Goal: Task Accomplishment & Management: Use online tool/utility

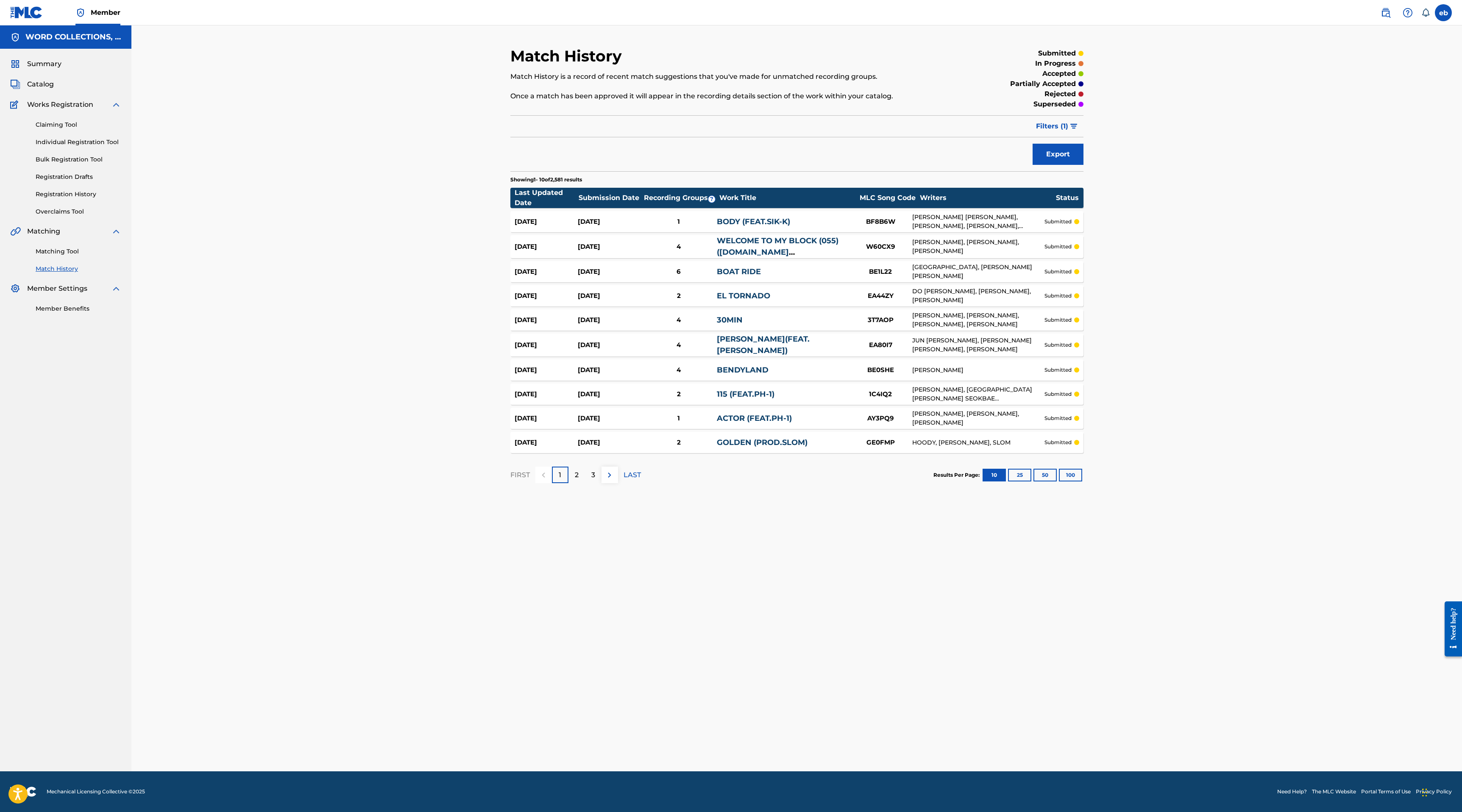
click at [66, 124] on link "Claiming Tool" at bounding box center [78, 125] width 86 height 9
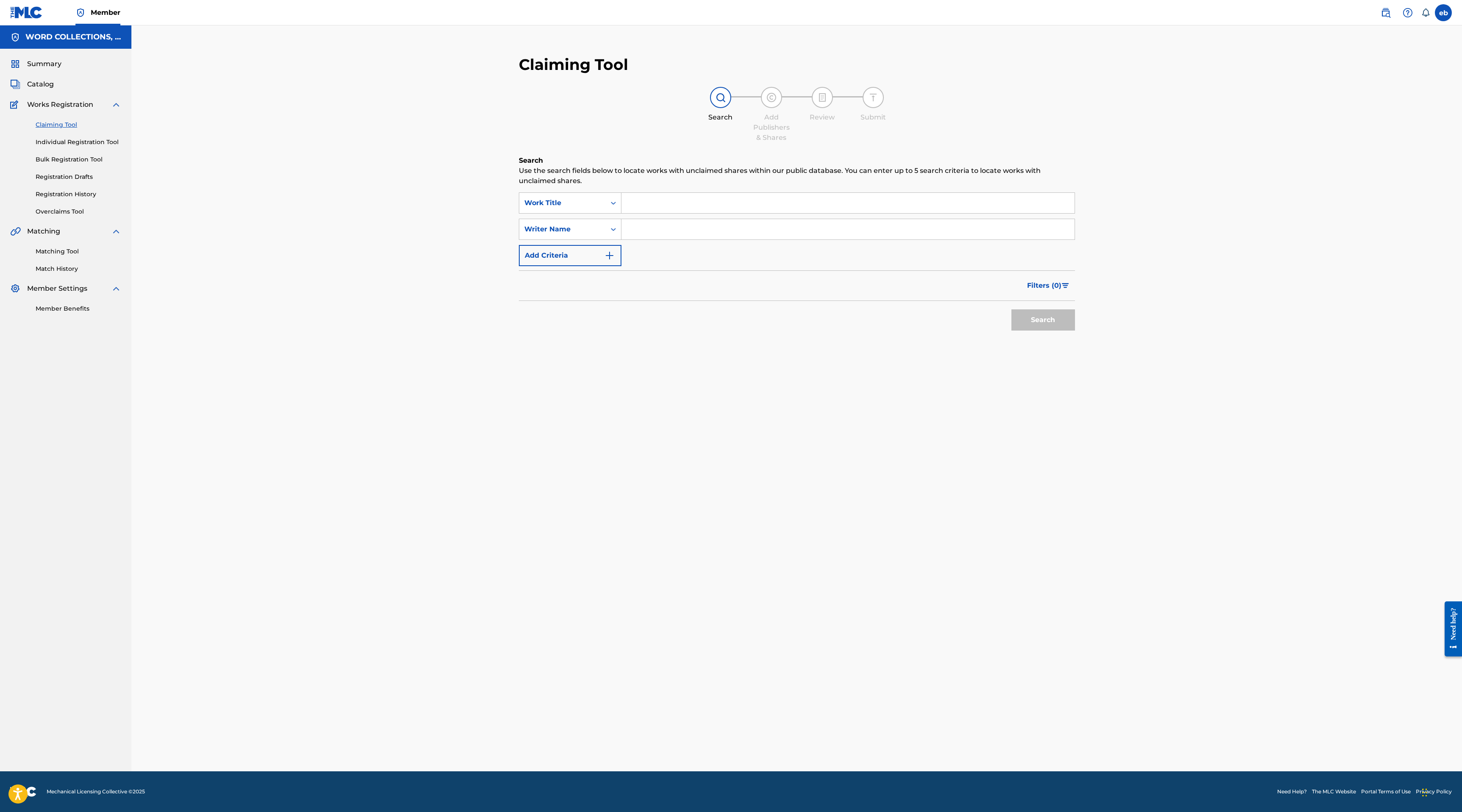
click at [659, 207] on input "Search Form" at bounding box center [848, 203] width 453 height 20
type input "edamame"
click at [682, 217] on div "edamame" at bounding box center [847, 222] width 452 height 15
click at [1057, 324] on button "Search" at bounding box center [1043, 319] width 64 height 21
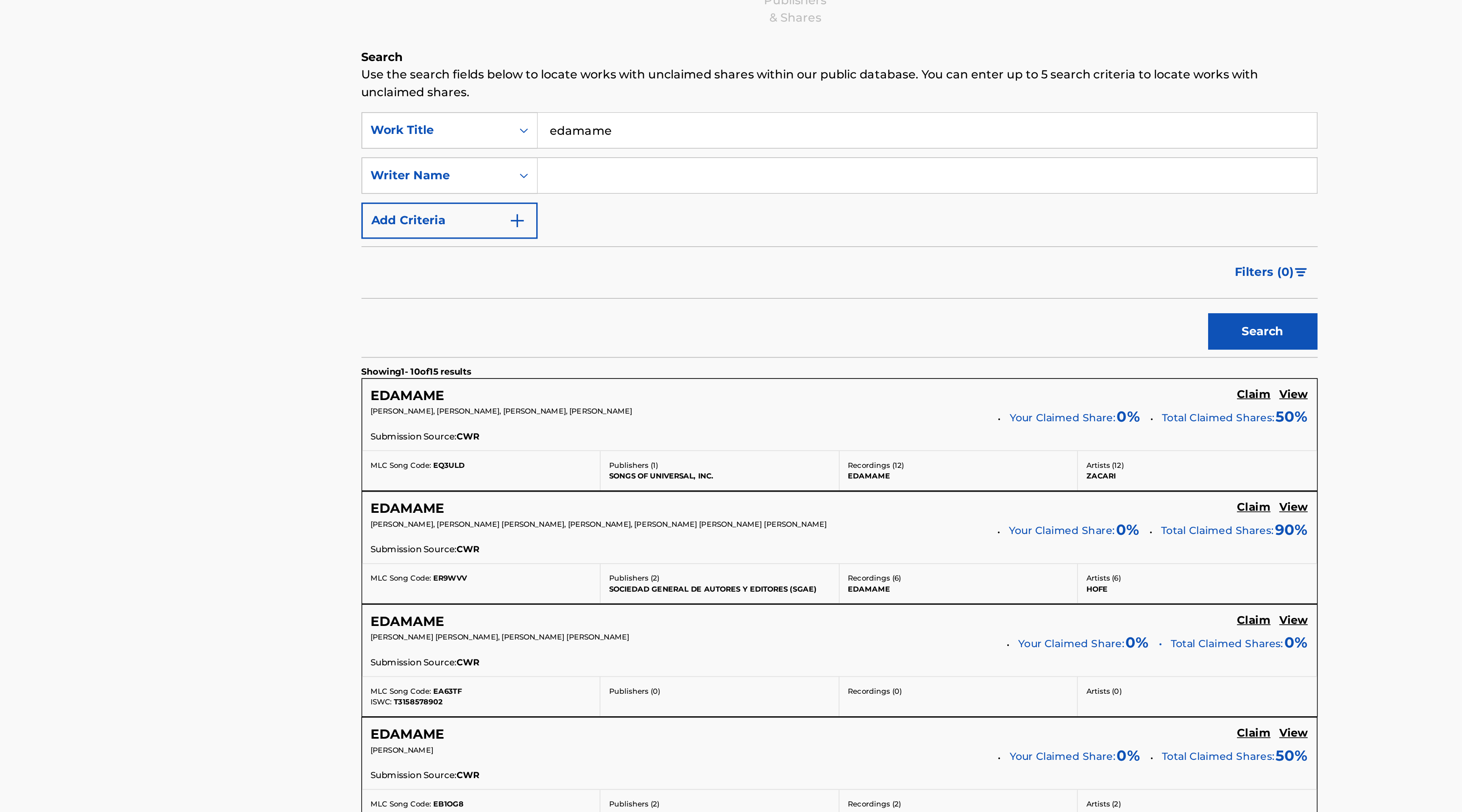
click at [775, 359] on div "EDAMAME Claim View" at bounding box center [797, 357] width 545 height 10
click at [994, 390] on div "Artists ( 12 ) ZACARI" at bounding box center [1005, 401] width 139 height 23
click at [995, 403] on p "ZACARI" at bounding box center [1005, 404] width 129 height 6
click at [998, 367] on span "Total Claimed Shares:" at bounding box center [1017, 369] width 65 height 7
click at [1057, 356] on h5 "View" at bounding box center [1061, 356] width 16 height 8
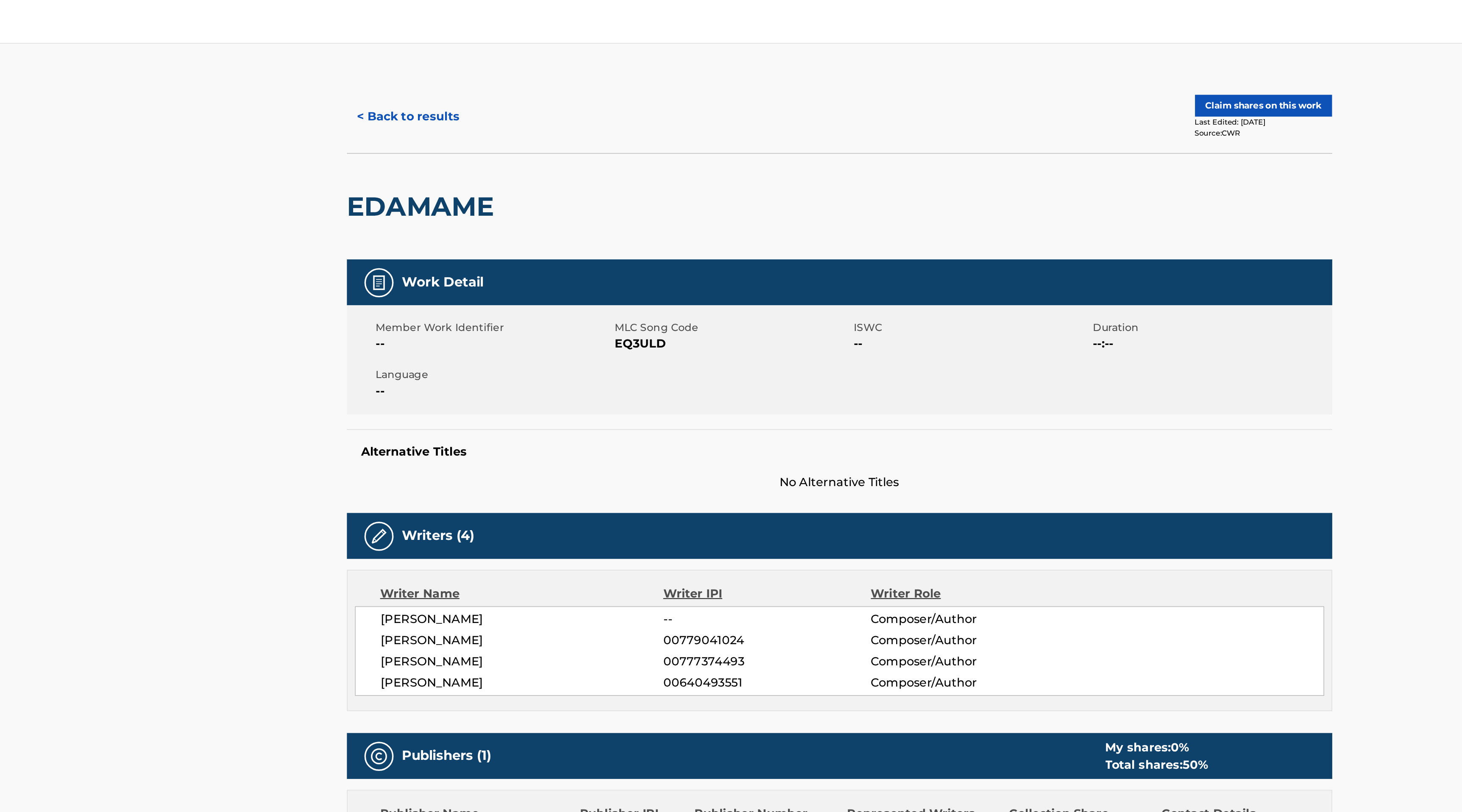
click at [533, 68] on button "< Back to results" at bounding box center [546, 68] width 72 height 21
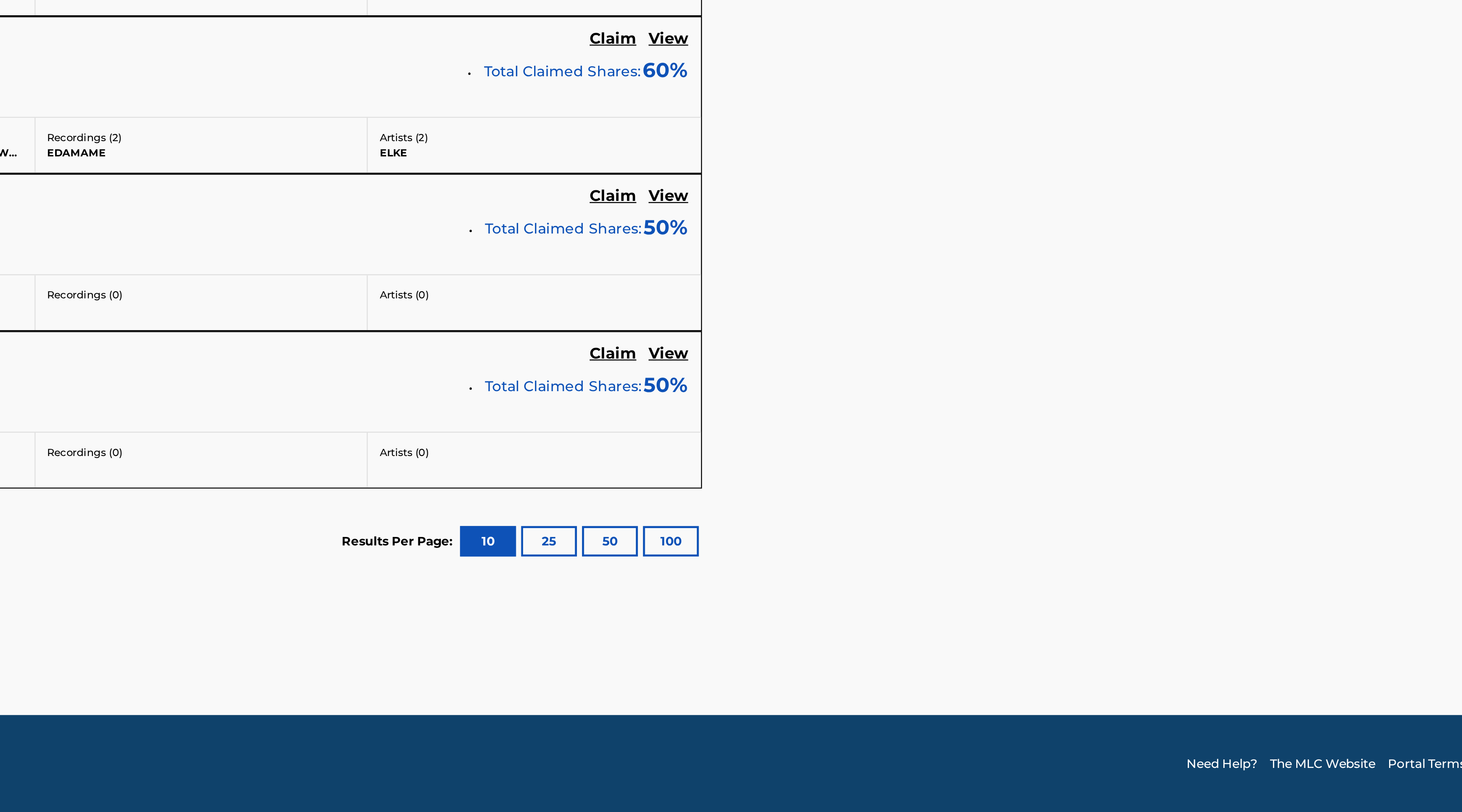
scroll to position [327, 0]
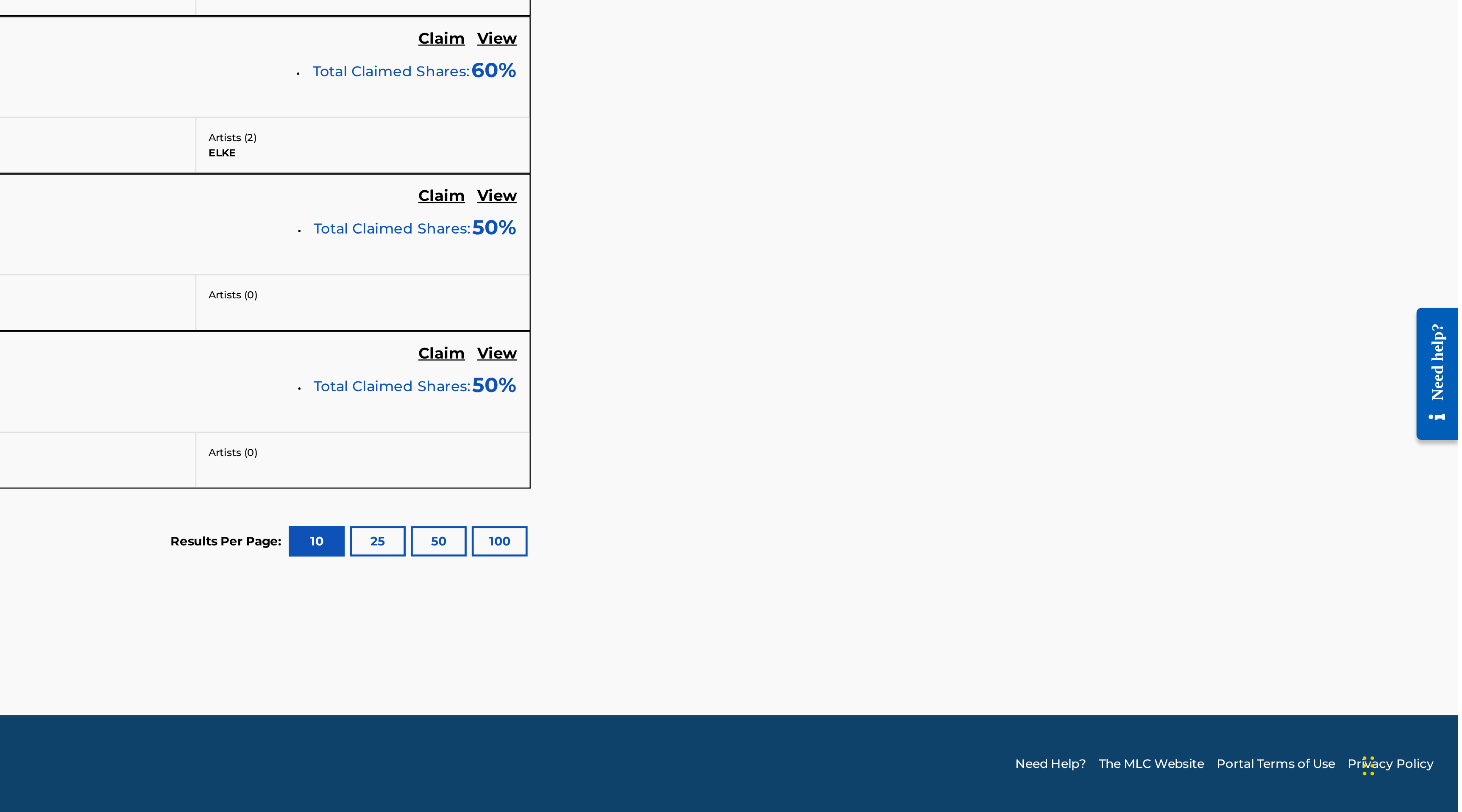
click at [1060, 697] on button "100" at bounding box center [1062, 699] width 23 height 12
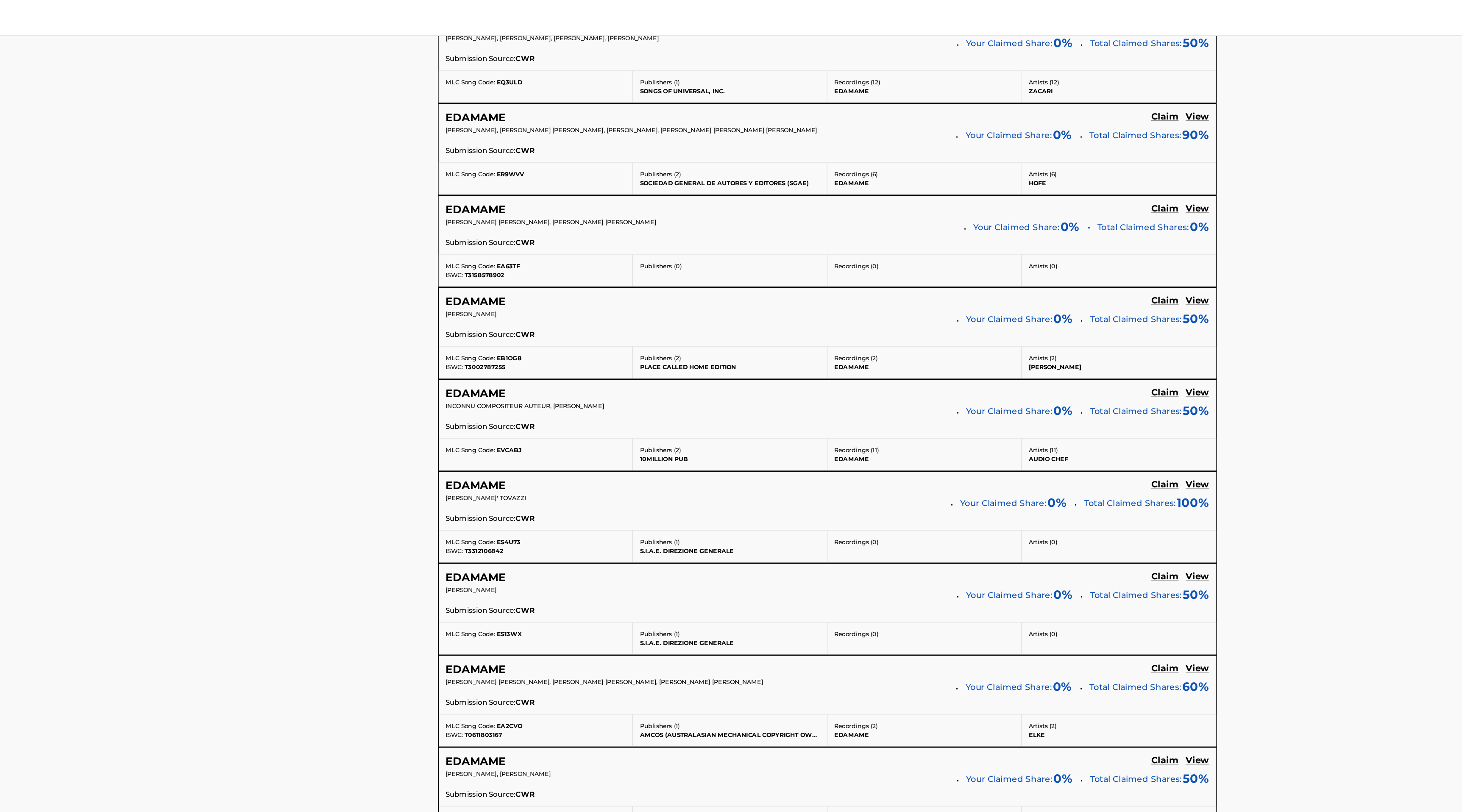
scroll to position [652, 0]
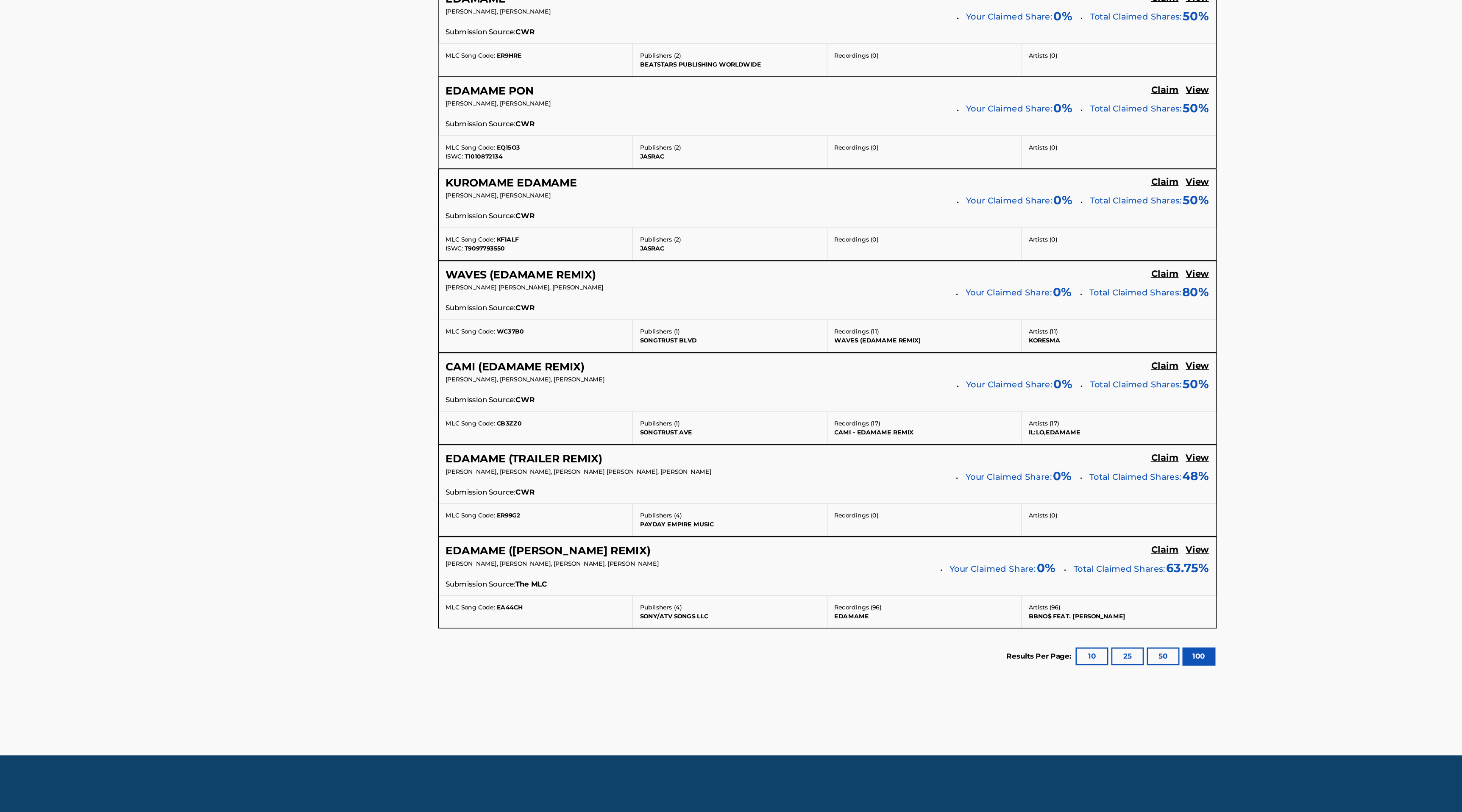
click at [809, 686] on section "Results Per Page: 10 25 50 100" at bounding box center [797, 700] width 556 height 40
click at [775, 625] on div "EDAMAME (MIKY WOODZ REMIX) Claim View" at bounding box center [797, 625] width 545 height 10
click at [660, 632] on span "BRIAN IMANUEL SOEWARNO, CHRISTIAN DOLD, ALEXANDER GUMUCHIAN, MIGUEL A. RODRIGUEZ" at bounding box center [600, 634] width 152 height 6
click at [649, 617] on div "EDAMAME (MIKY WOODZ REMIX) Claim View BRIAN IMANUEL SOEWARNO, CHRISTIAN DOLD, A…" at bounding box center [797, 636] width 555 height 41
click at [1059, 621] on h5 "View" at bounding box center [1061, 624] width 16 height 8
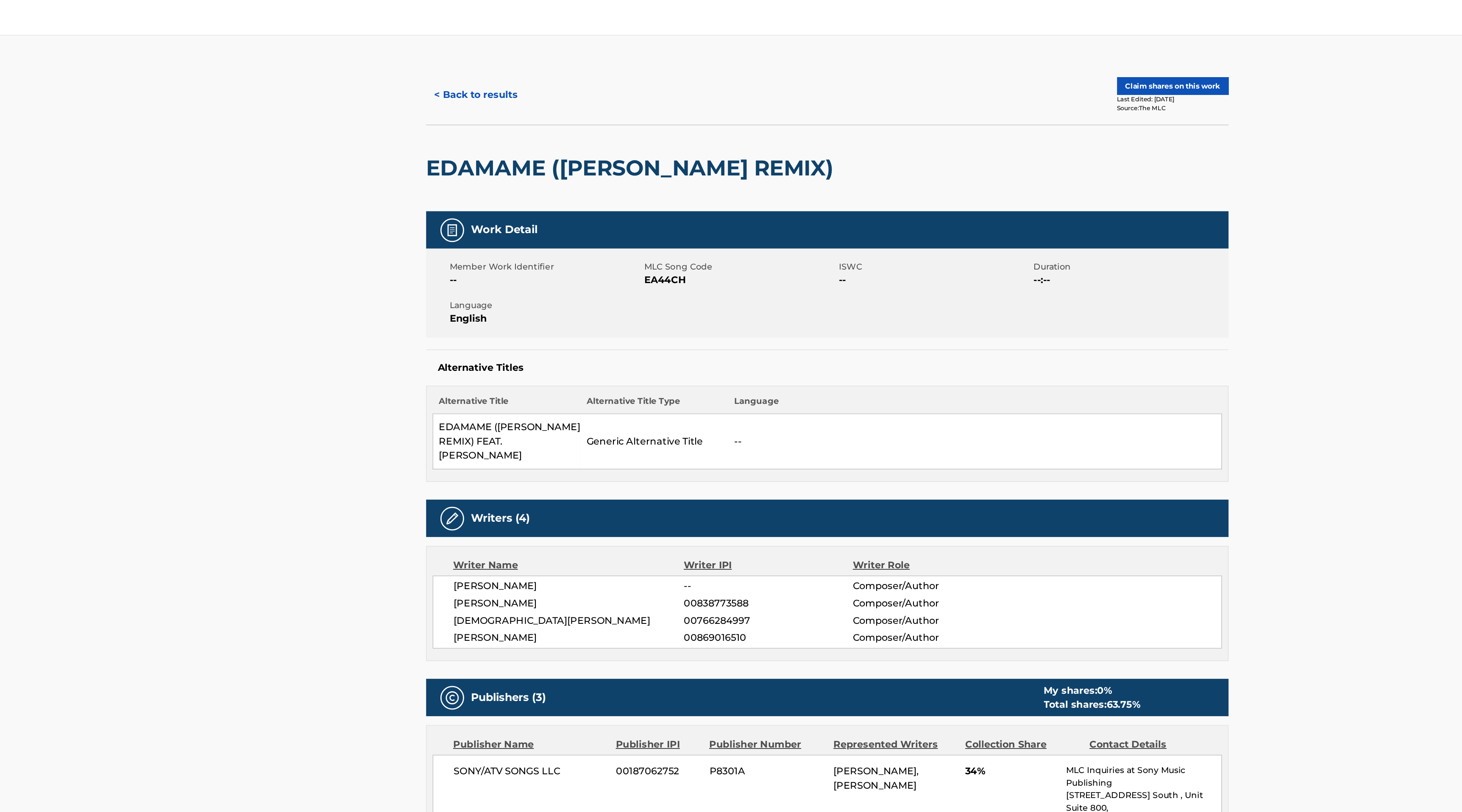
scroll to position [652, 0]
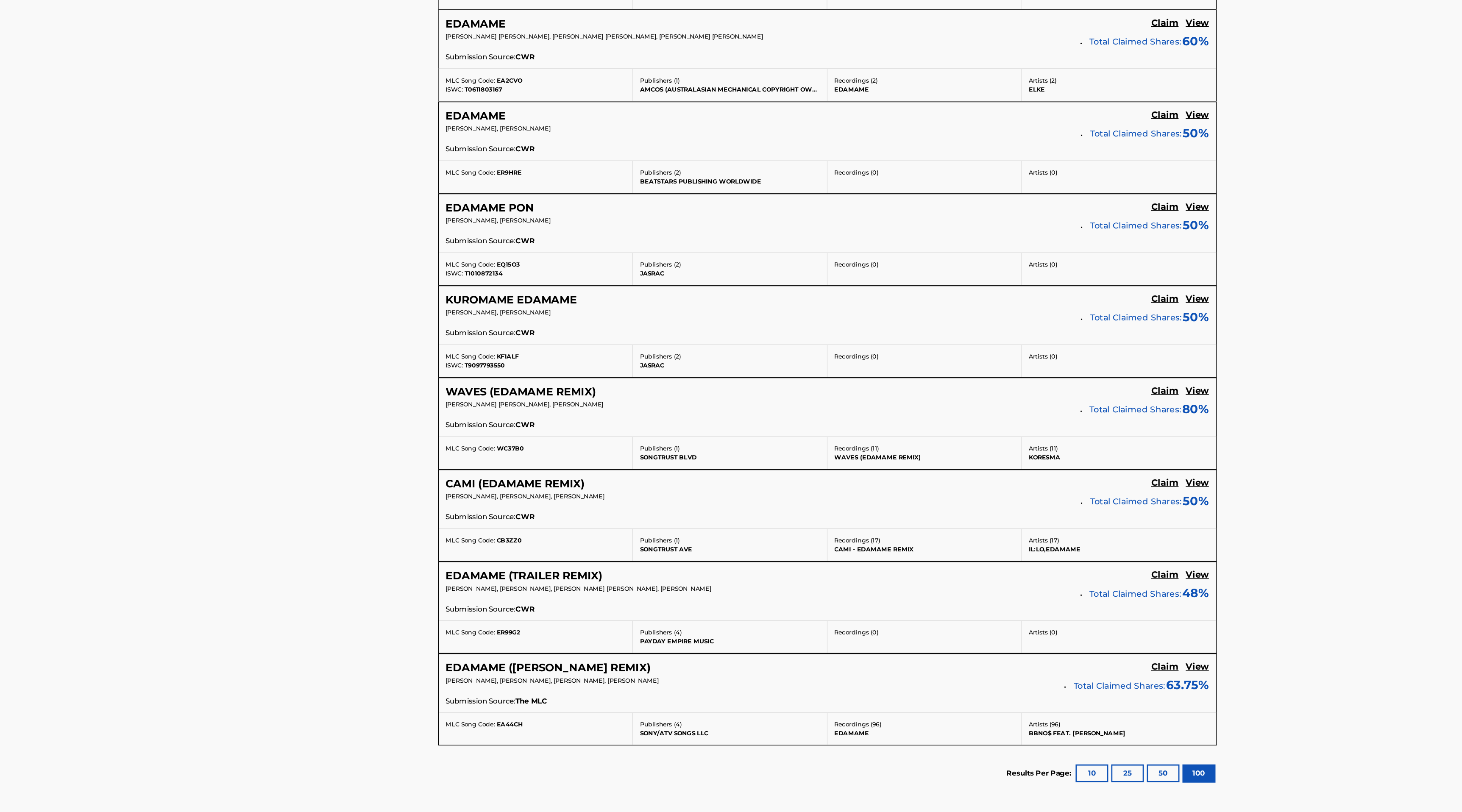
click at [741, 556] on div "EDAMAME (TRAILER REMIX) Claim View" at bounding box center [797, 559] width 545 height 10
click at [666, 558] on div "EDAMAME (TRAILER REMIX) Claim View" at bounding box center [797, 559] width 545 height 10
click at [613, 559] on h5 "EDAMAME (TRAILER REMIX)" at bounding box center [580, 559] width 112 height 10
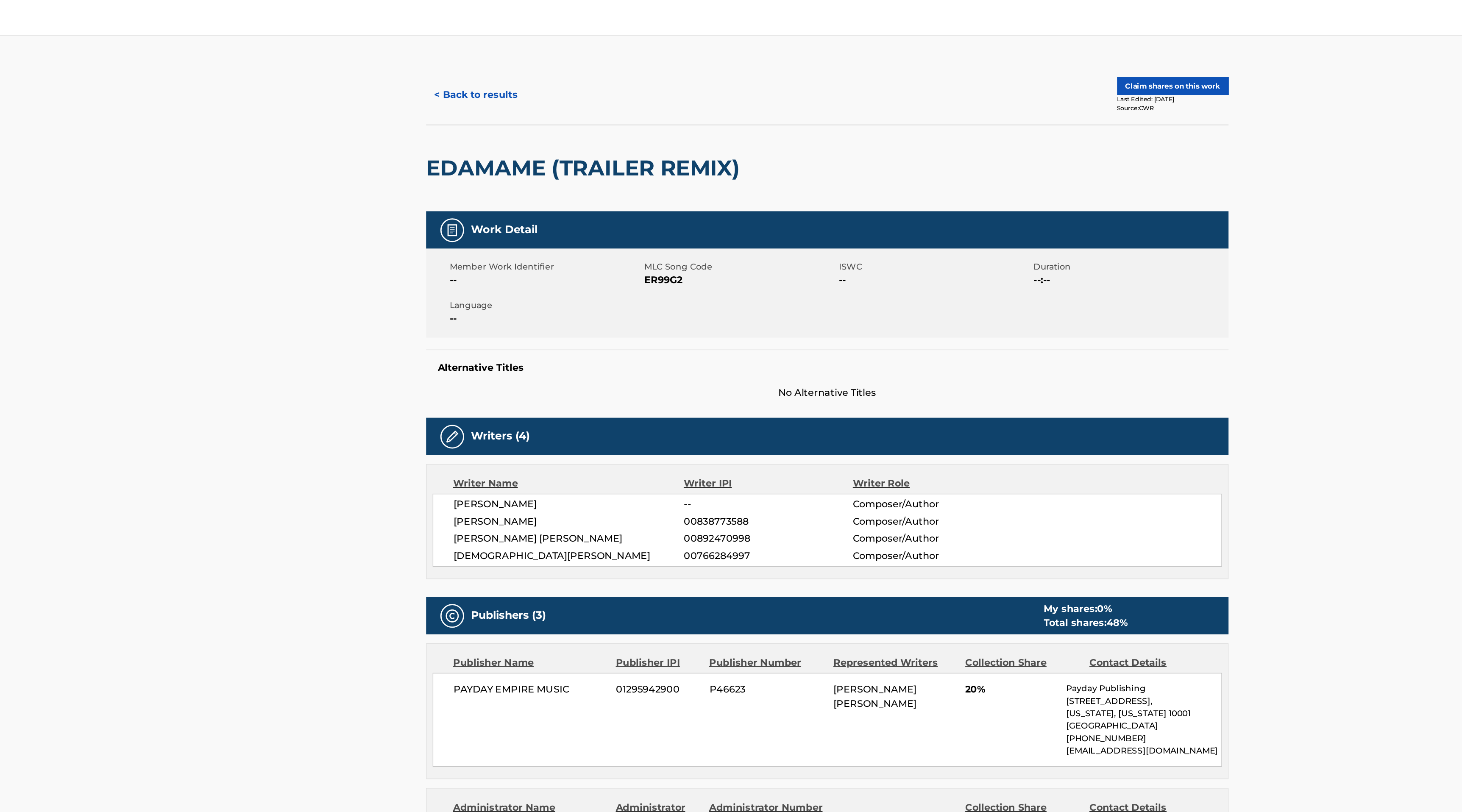
click at [537, 63] on button "< Back to results" at bounding box center [546, 68] width 72 height 21
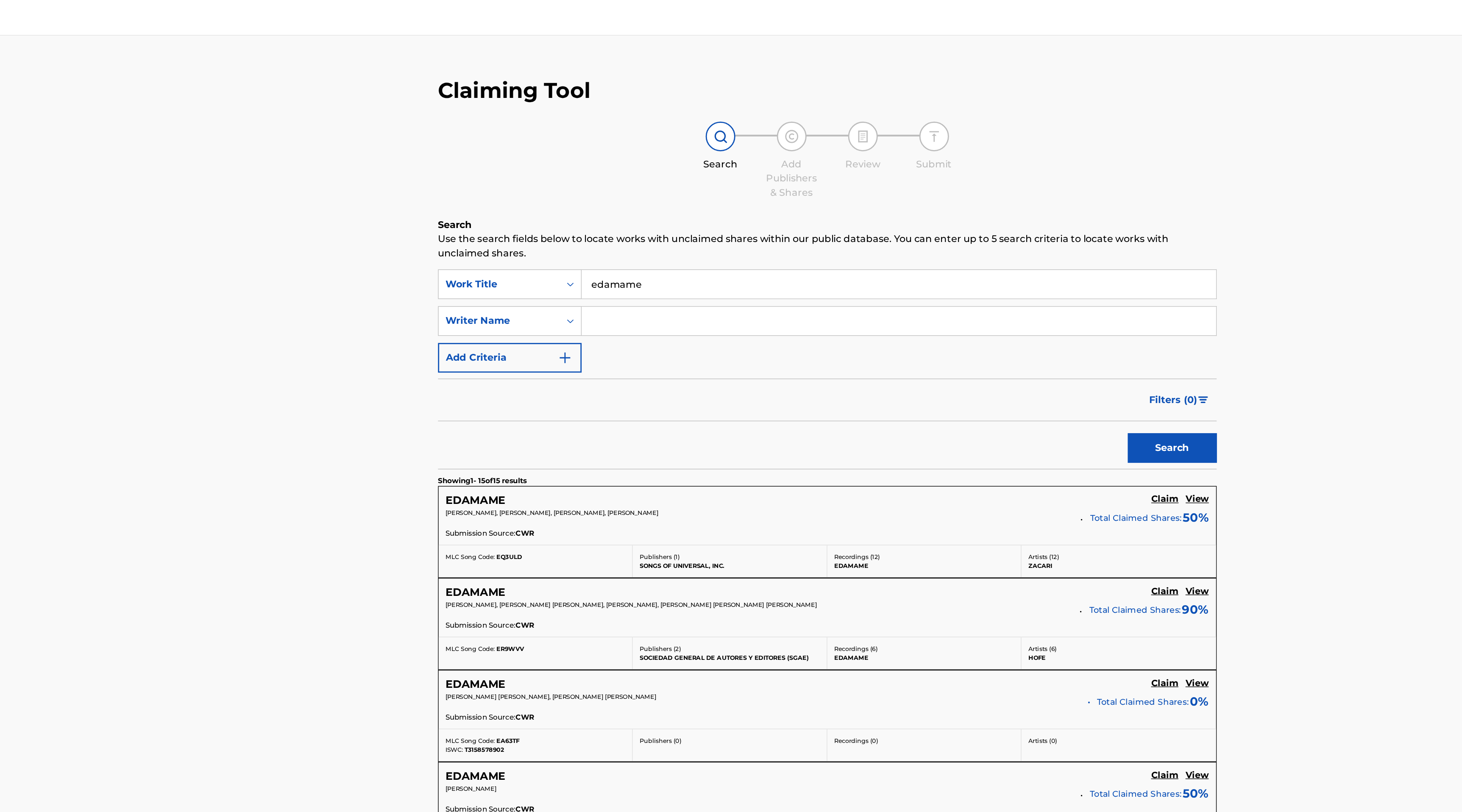
click at [684, 206] on input "edamame" at bounding box center [848, 203] width 453 height 20
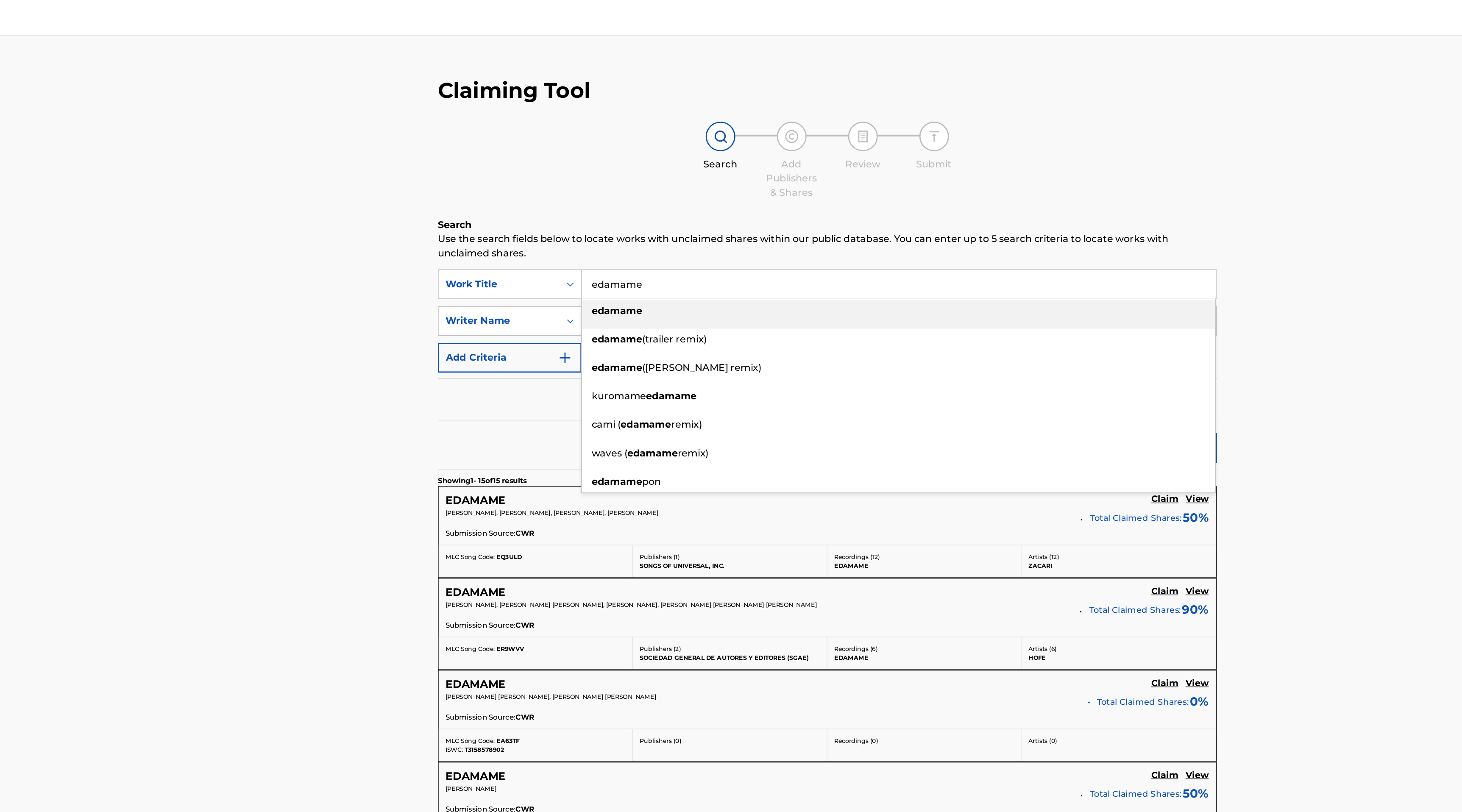
paste input "Christian Dold"
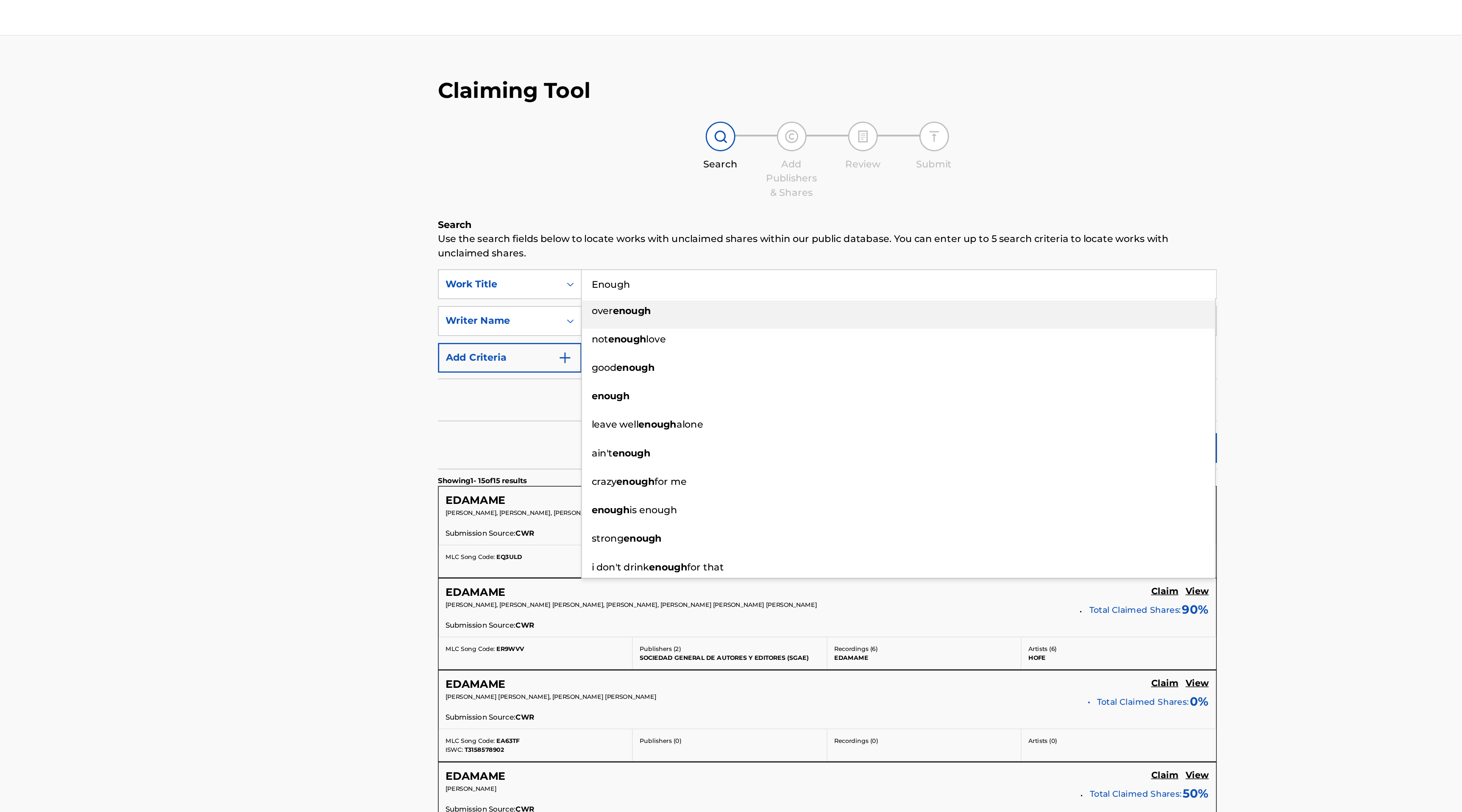
type input "Enough"
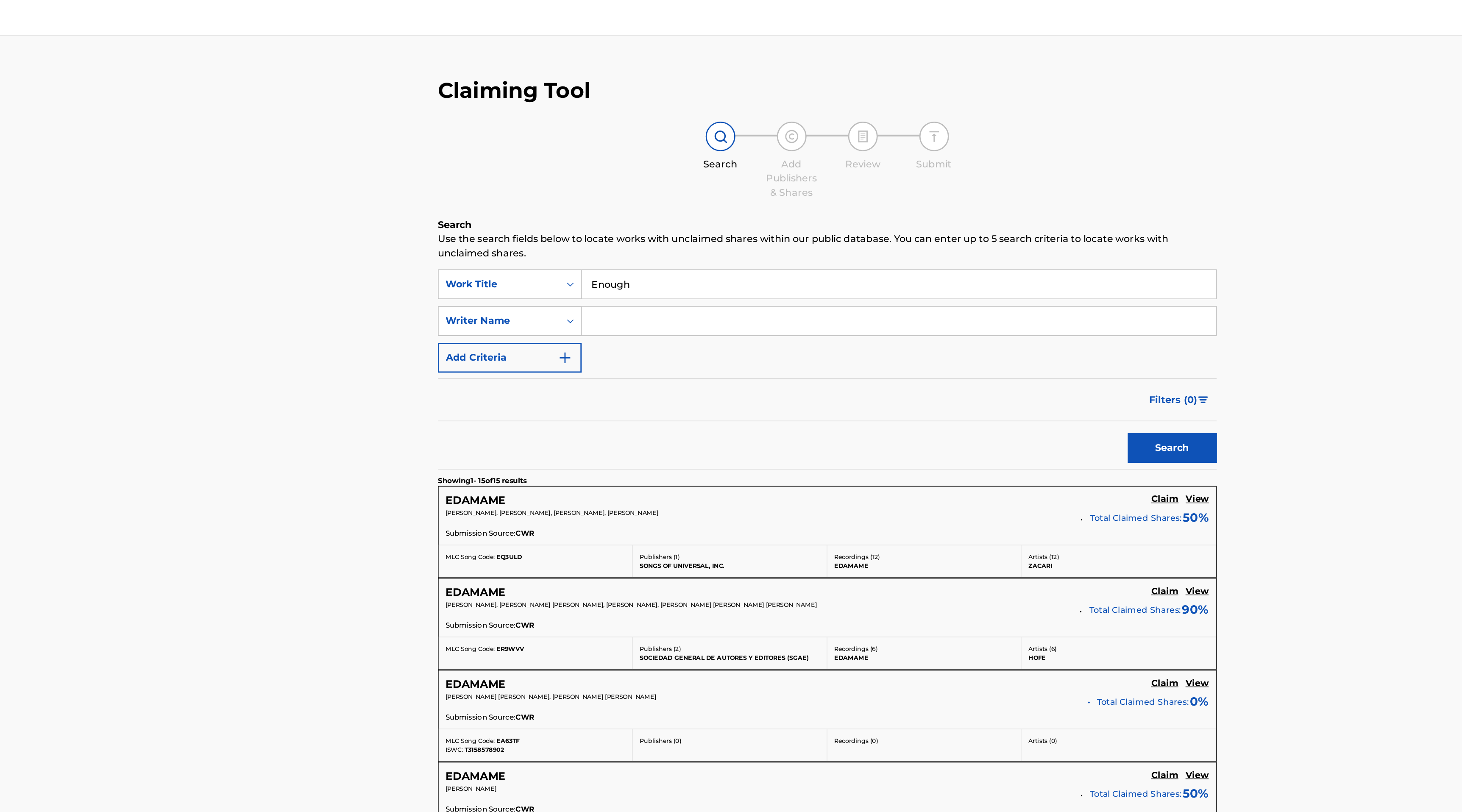
click at [691, 227] on input "Search Form" at bounding box center [848, 229] width 453 height 20
type input "Christian Dold"
click at [1011, 309] on button "Search" at bounding box center [1043, 319] width 64 height 21
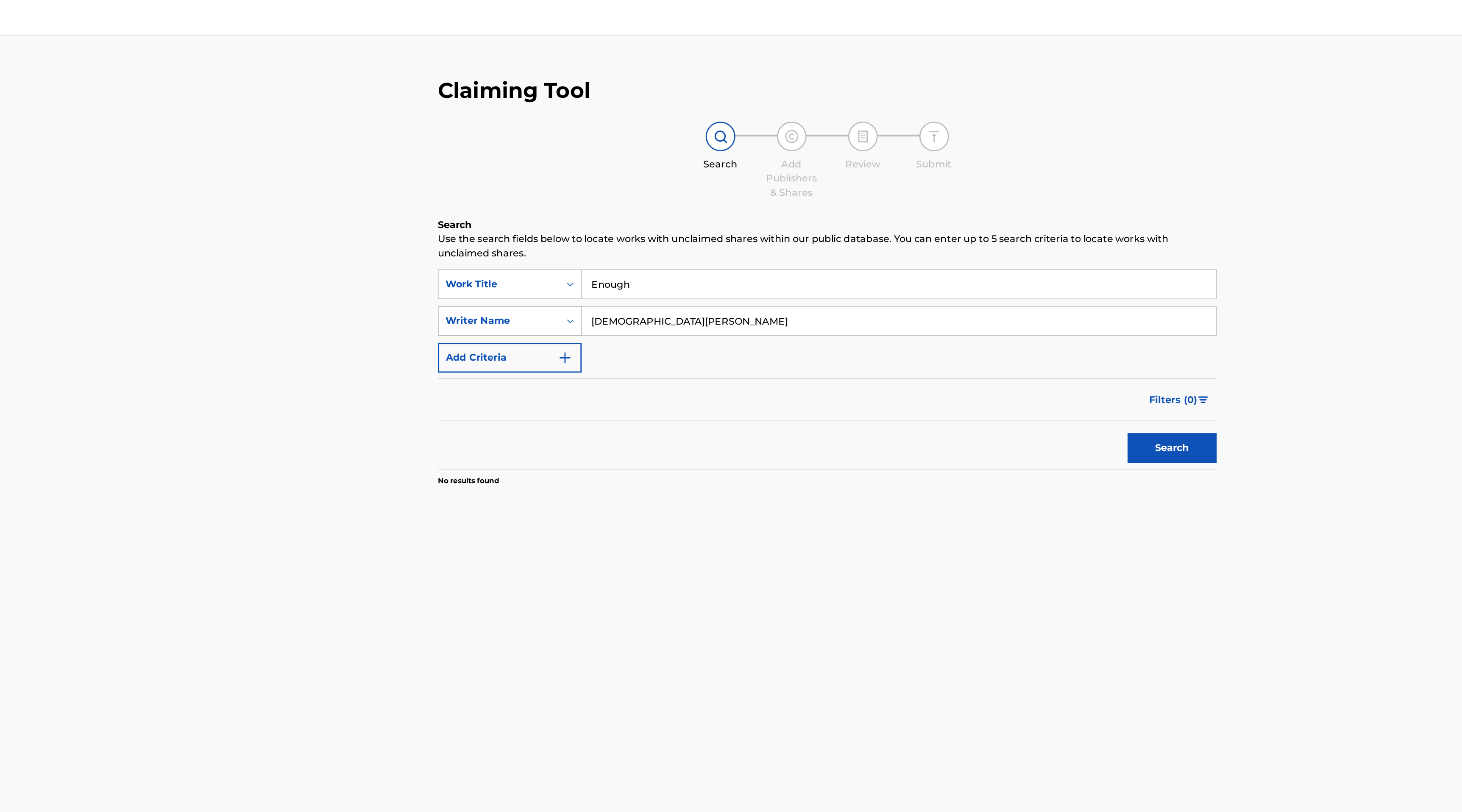
drag, startPoint x: 708, startPoint y: 232, endPoint x: 580, endPoint y: 232, distance: 128.0
click at [580, 232] on div "SearchWithCriteria1f56944c-85f6-47f3-b52d-3ea373b6085d Writer Name Christian Do…" at bounding box center [797, 229] width 556 height 21
click at [570, 227] on div "Writer Name" at bounding box center [562, 229] width 76 height 10
click at [773, 355] on div "Search Use the search fields below to locate works with unclaimed shares within…" at bounding box center [797, 272] width 556 height 234
click at [596, 229] on div "Writer Name" at bounding box center [562, 229] width 76 height 10
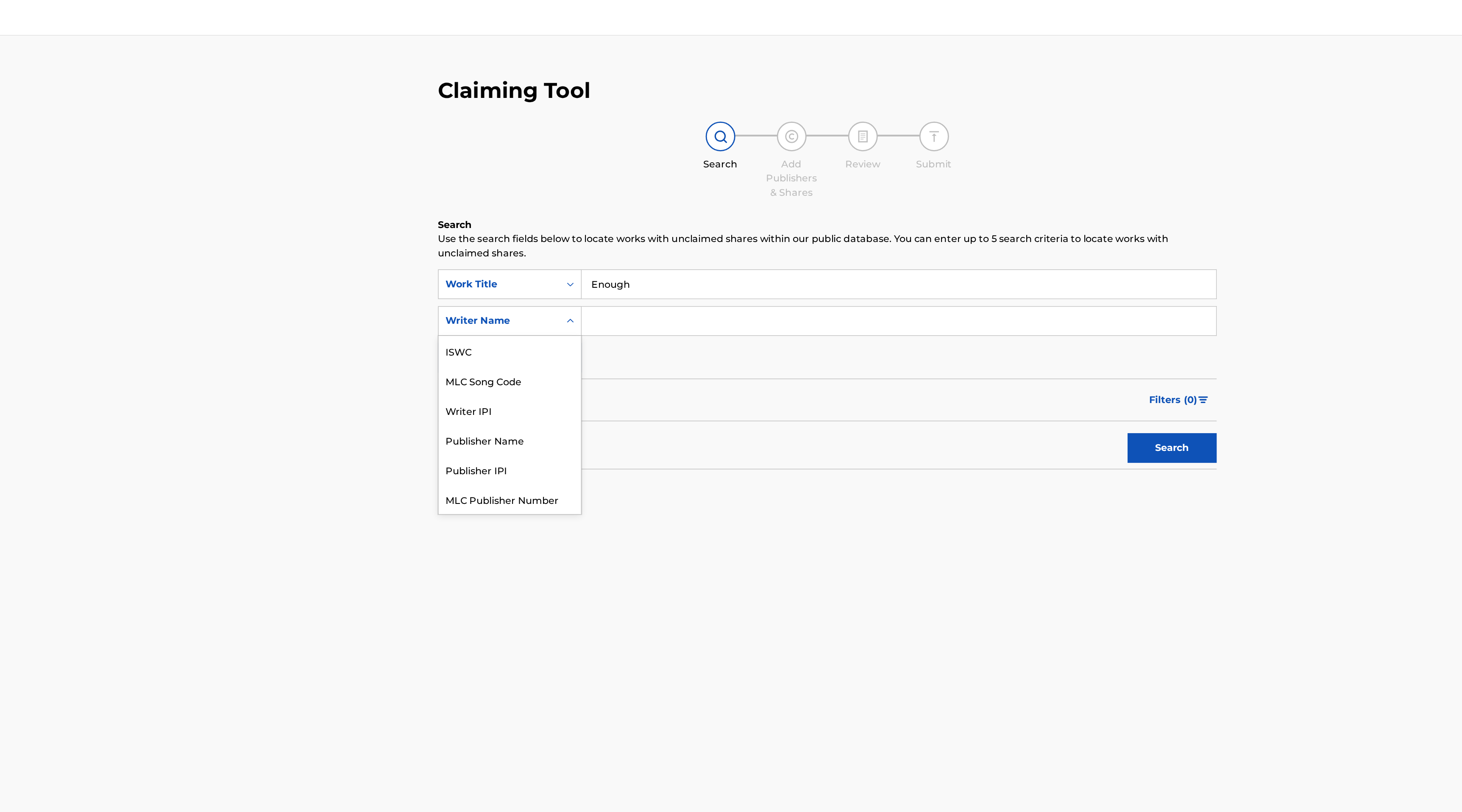
scroll to position [21, 0]
click at [596, 229] on div "Writer Name" at bounding box center [562, 229] width 76 height 10
click at [605, 256] on img "Search Form" at bounding box center [610, 255] width 10 height 10
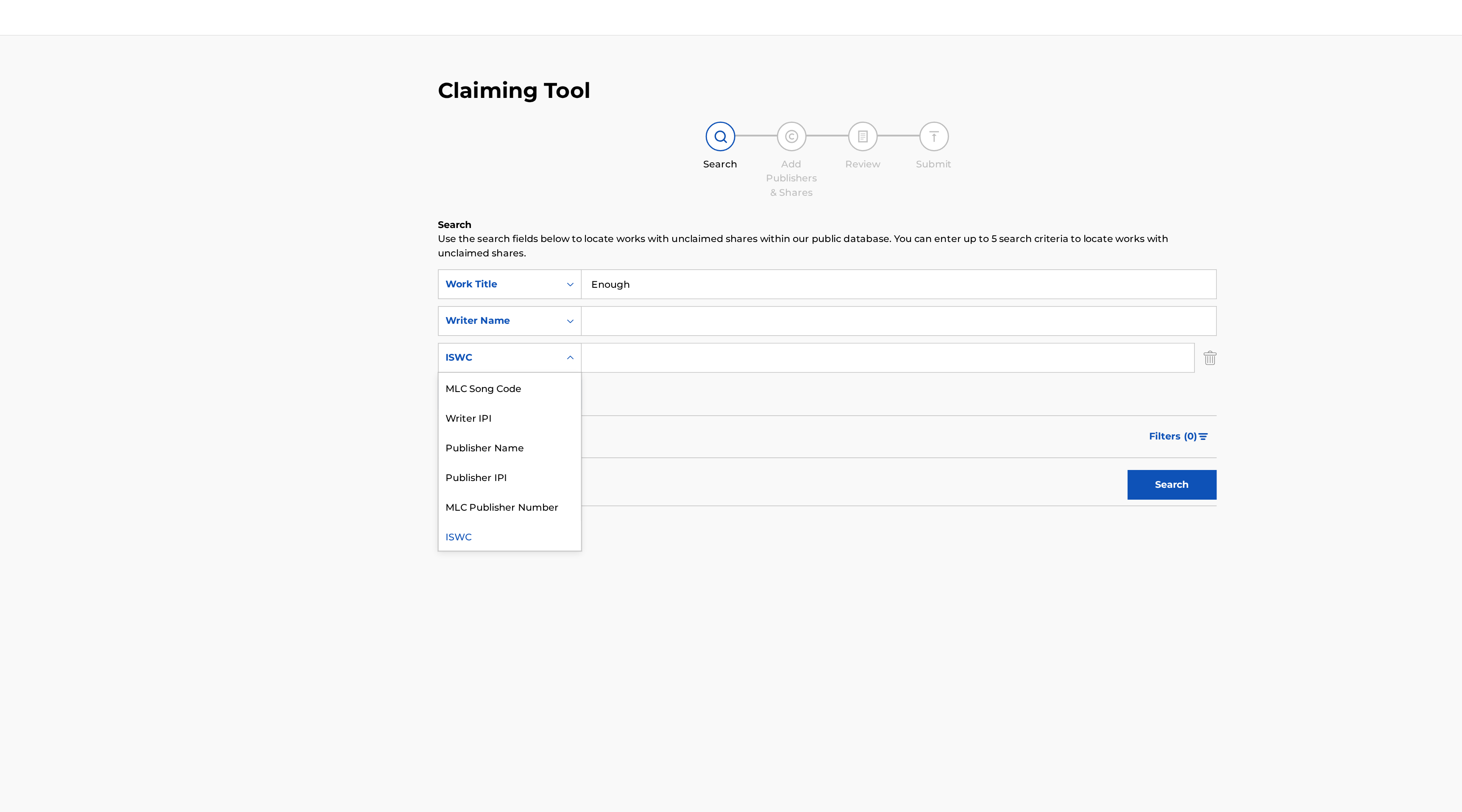
click at [583, 259] on div "ISWC" at bounding box center [562, 255] width 76 height 10
click at [780, 368] on section "No results found" at bounding box center [797, 367] width 556 height 12
click at [1071, 254] on img "Search Form" at bounding box center [1070, 255] width 9 height 21
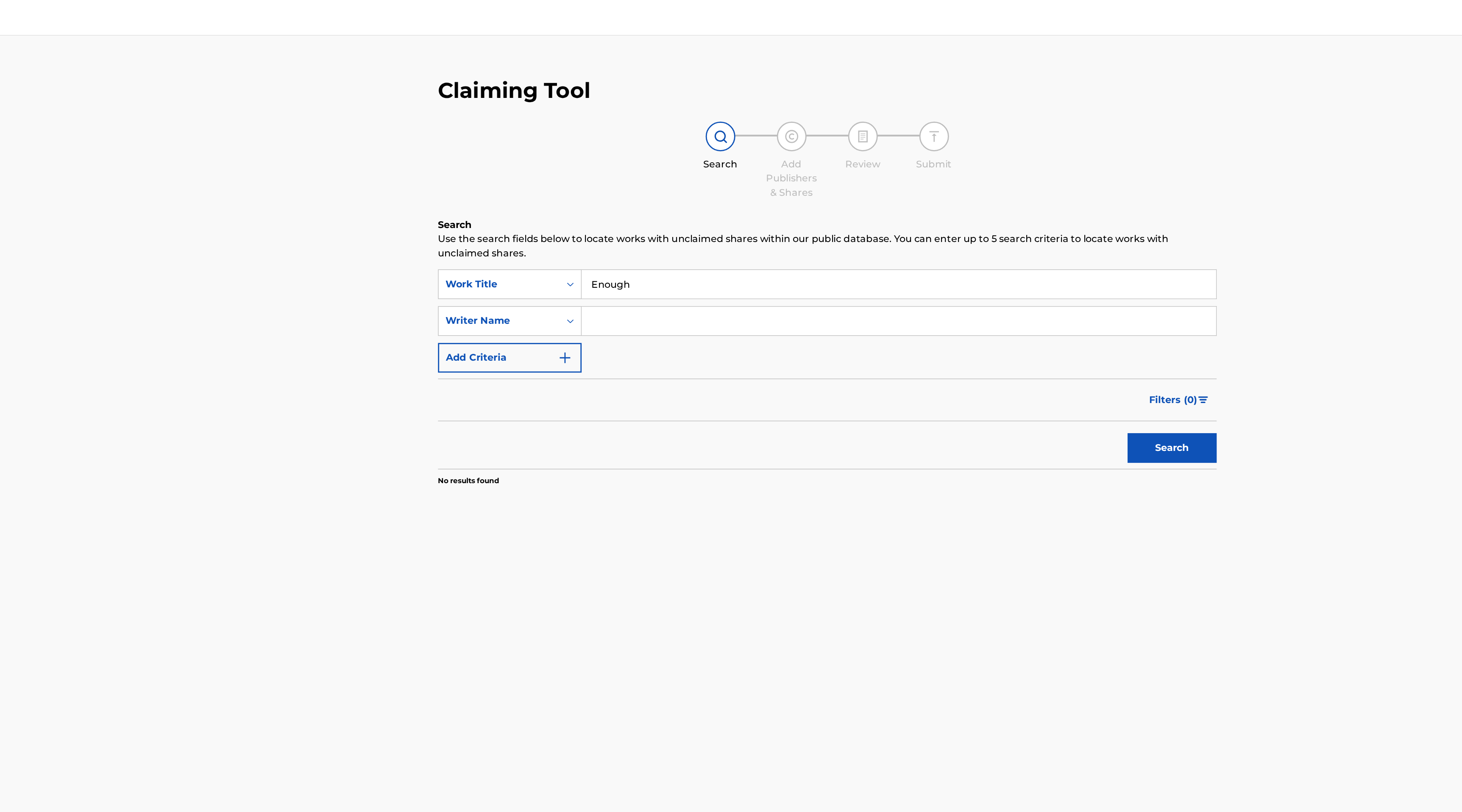
click at [1054, 322] on button "Search" at bounding box center [1043, 319] width 64 height 21
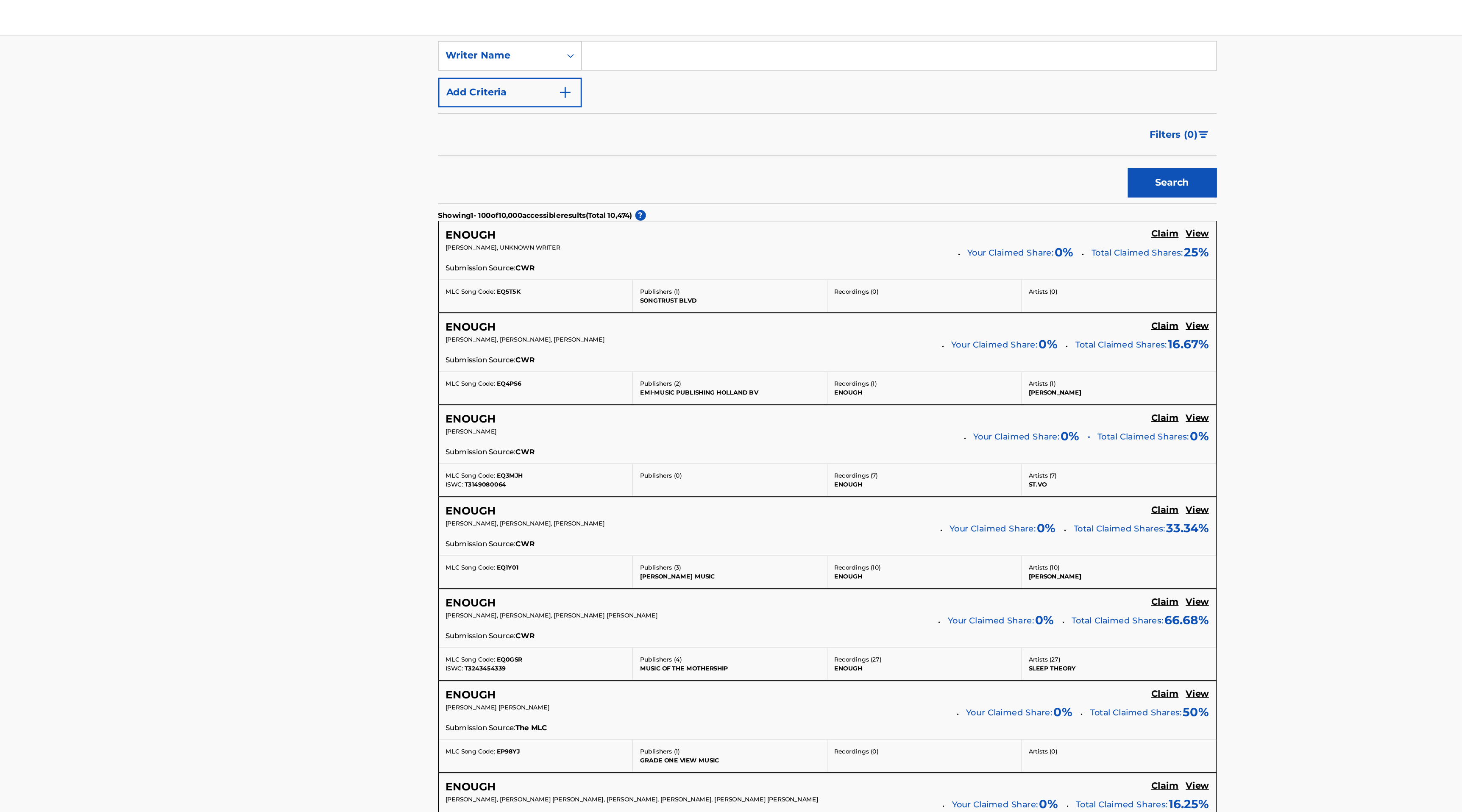
scroll to position [0, 0]
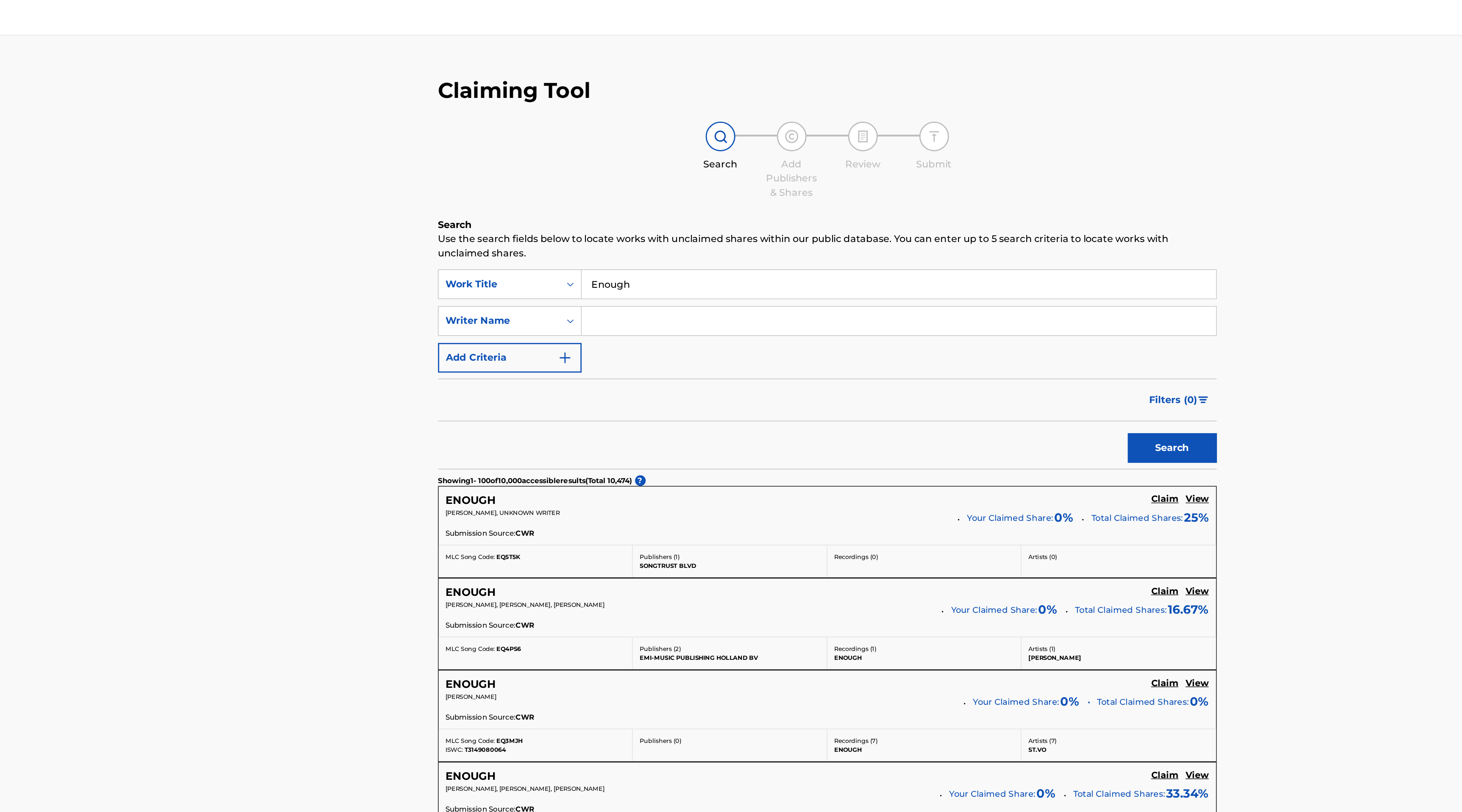
click at [579, 248] on button "Add Criteria" at bounding box center [570, 255] width 103 height 21
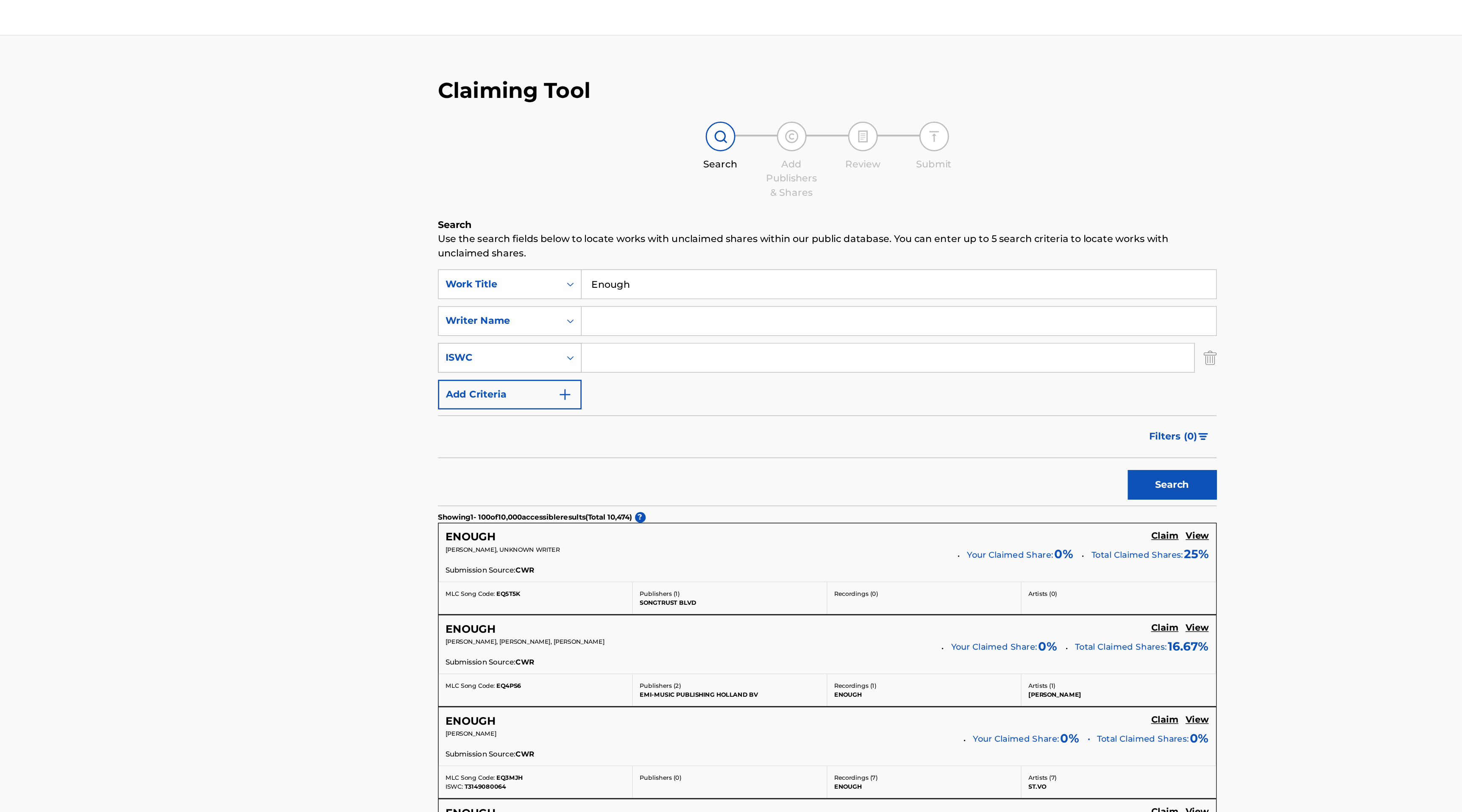
click at [574, 256] on div "ISWC" at bounding box center [562, 255] width 76 height 10
click at [1074, 256] on img "Search Form" at bounding box center [1070, 255] width 9 height 21
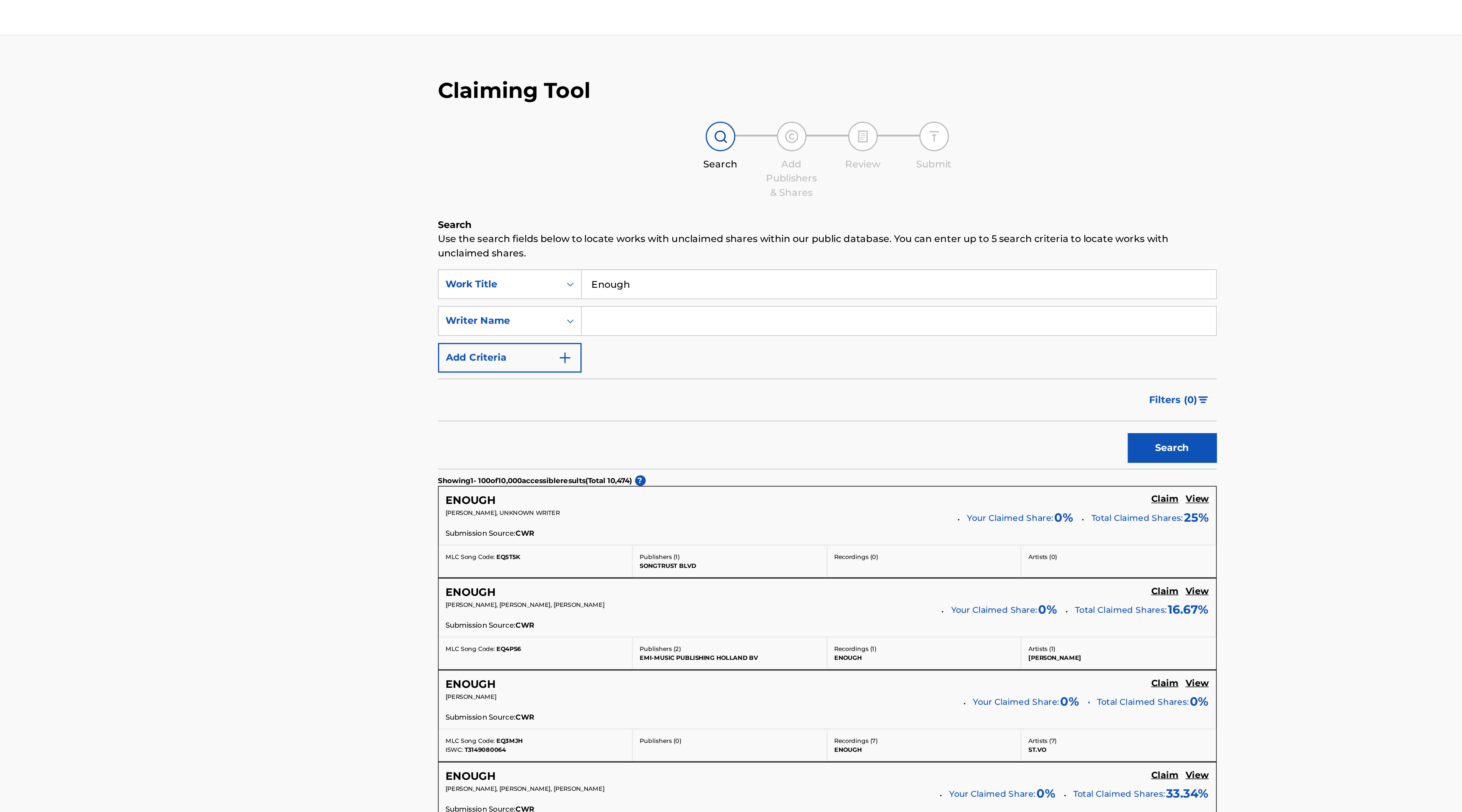
click at [662, 228] on input "Search Form" at bounding box center [848, 229] width 453 height 20
type input "Dold"
click at [1011, 309] on button "Search" at bounding box center [1043, 319] width 64 height 21
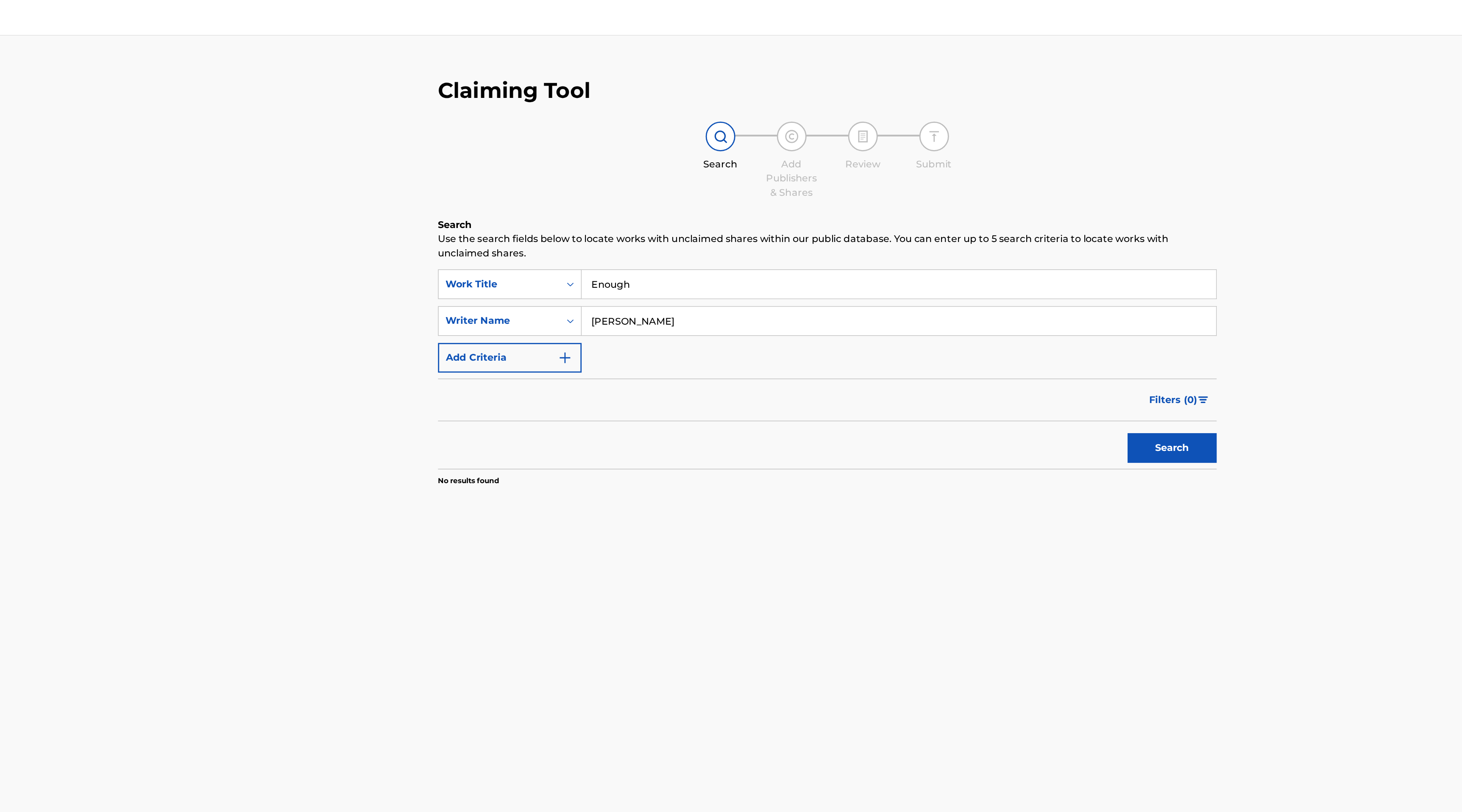
click at [639, 227] on input "Dold" at bounding box center [848, 229] width 453 height 20
click at [595, 229] on div "Writer Name" at bounding box center [562, 229] width 76 height 10
click at [591, 297] on div "Publisher Name" at bounding box center [570, 292] width 102 height 21
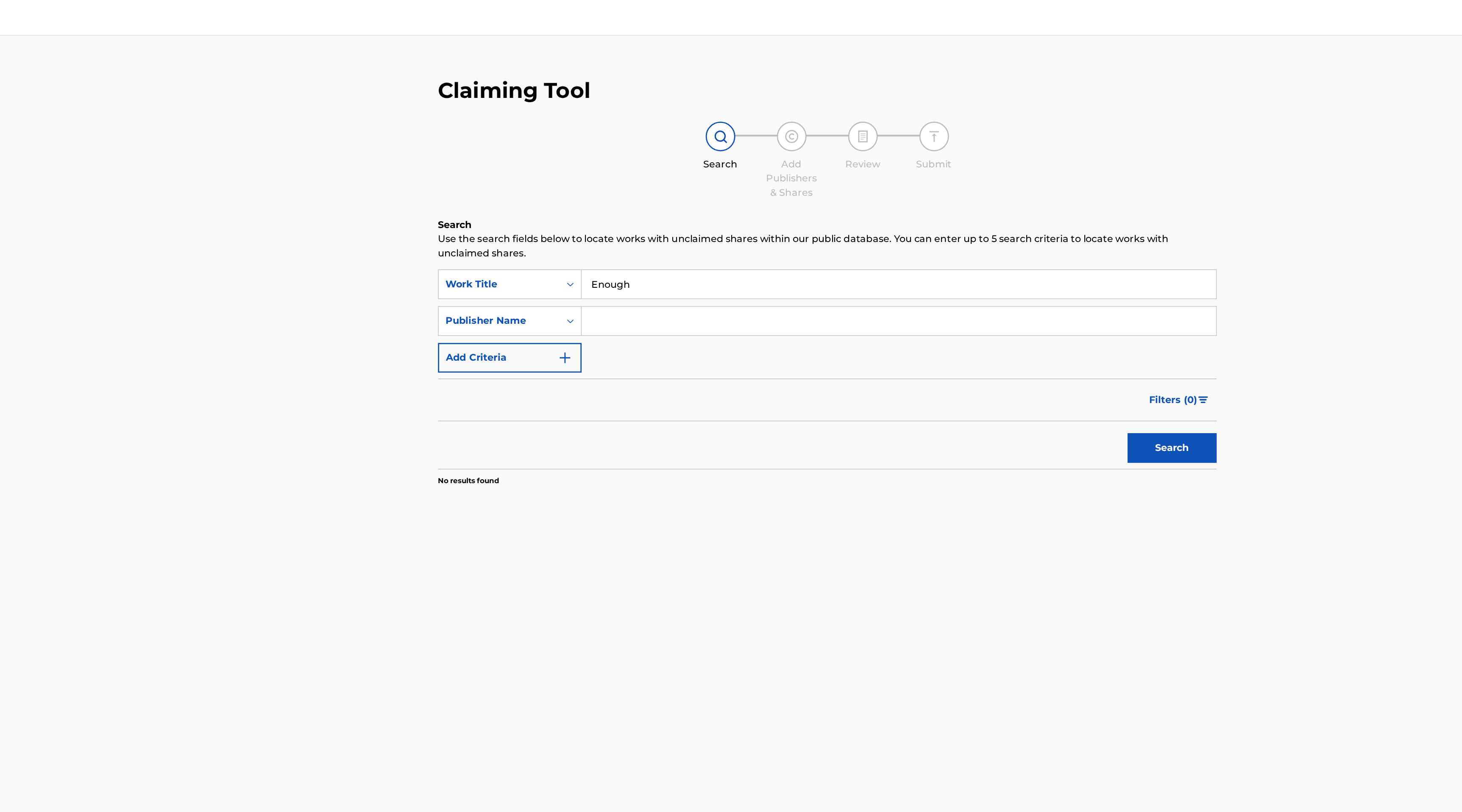
click at [649, 225] on input "Search Form" at bounding box center [848, 229] width 453 height 20
type input "Payday"
click at [1011, 309] on button "Search" at bounding box center [1043, 319] width 64 height 21
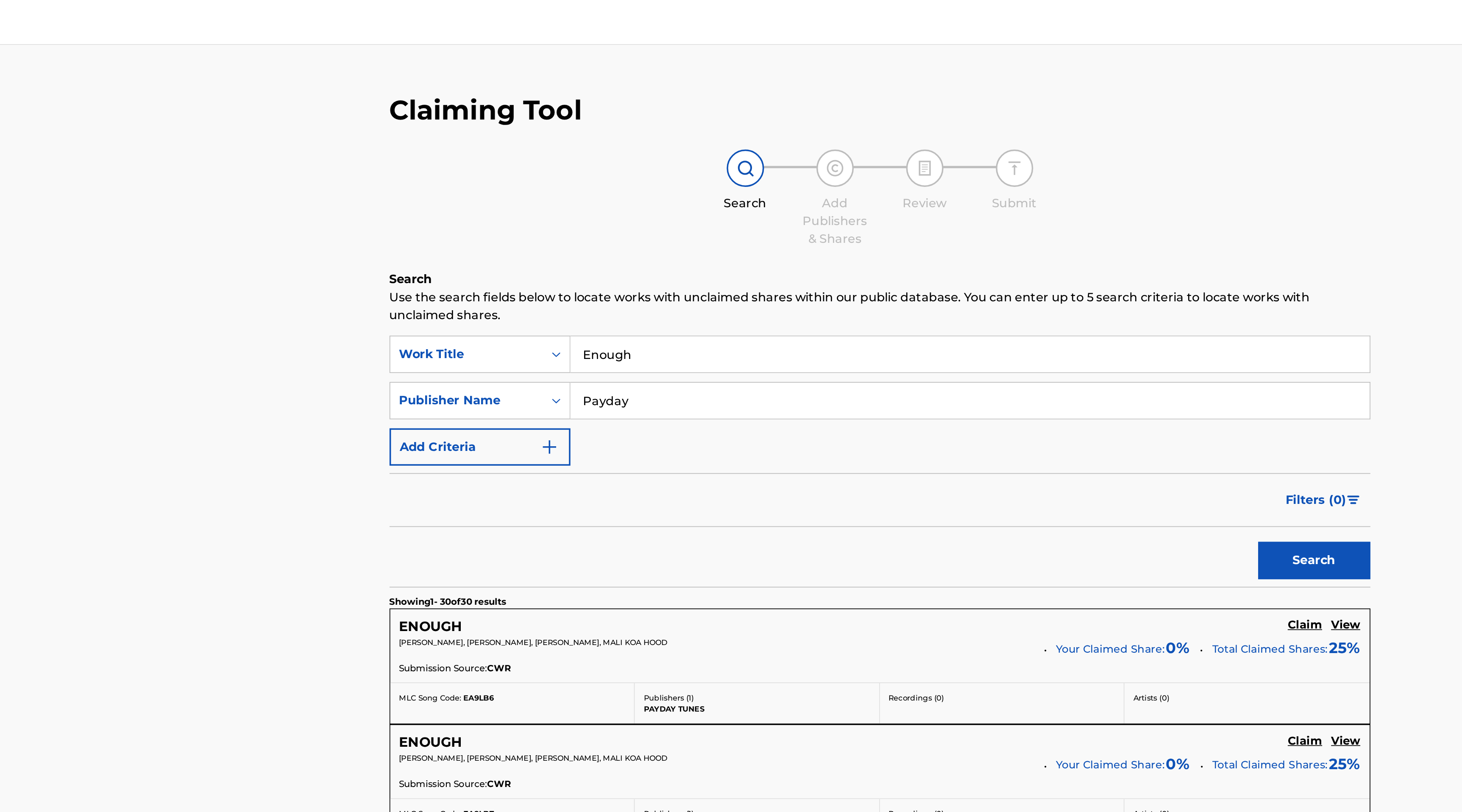
scroll to position [0, 0]
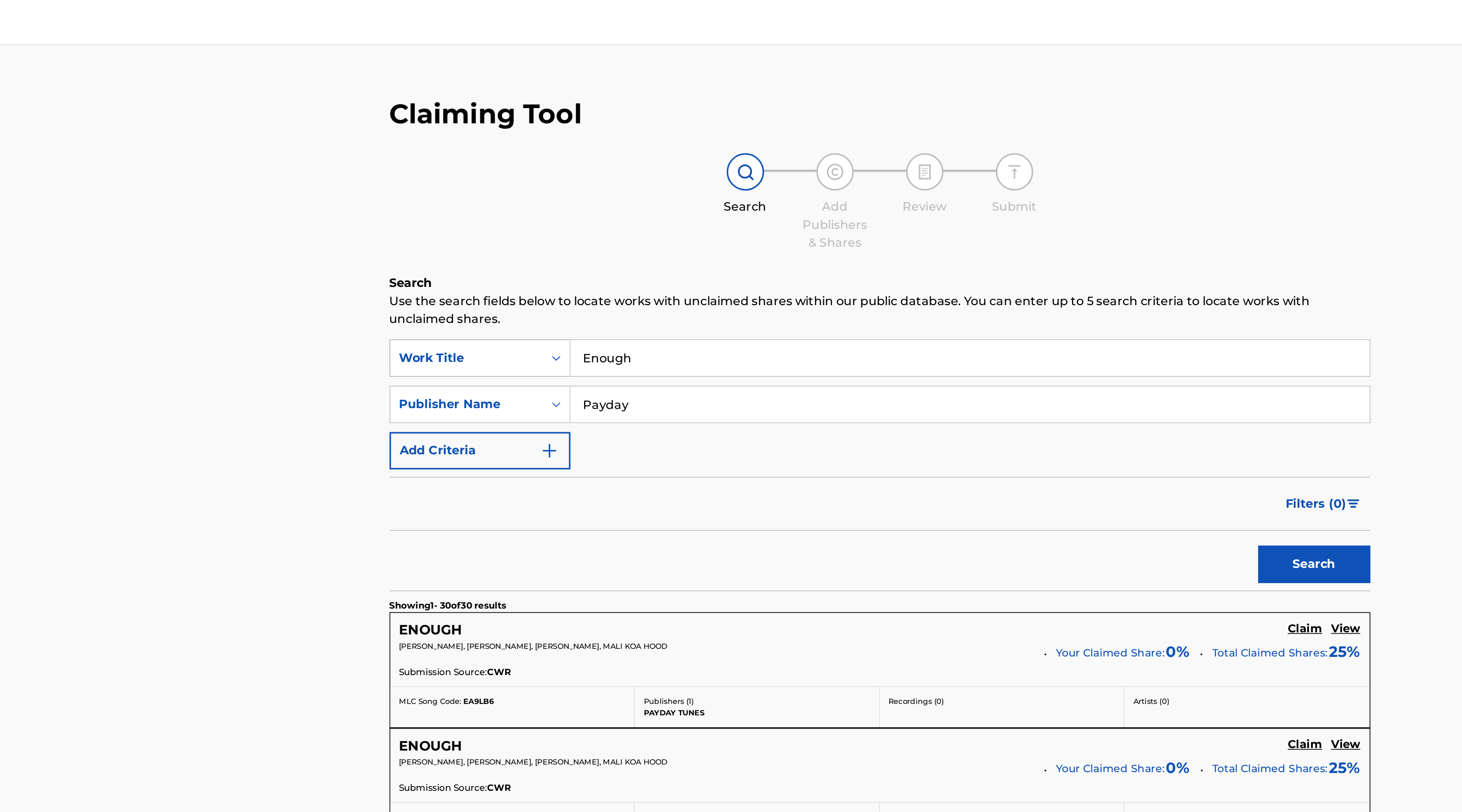
click at [597, 197] on div "Work Title" at bounding box center [562, 203] width 86 height 16
click at [555, 108] on div "Search Add Publishers & Shares Review Submit" at bounding box center [797, 115] width 556 height 56
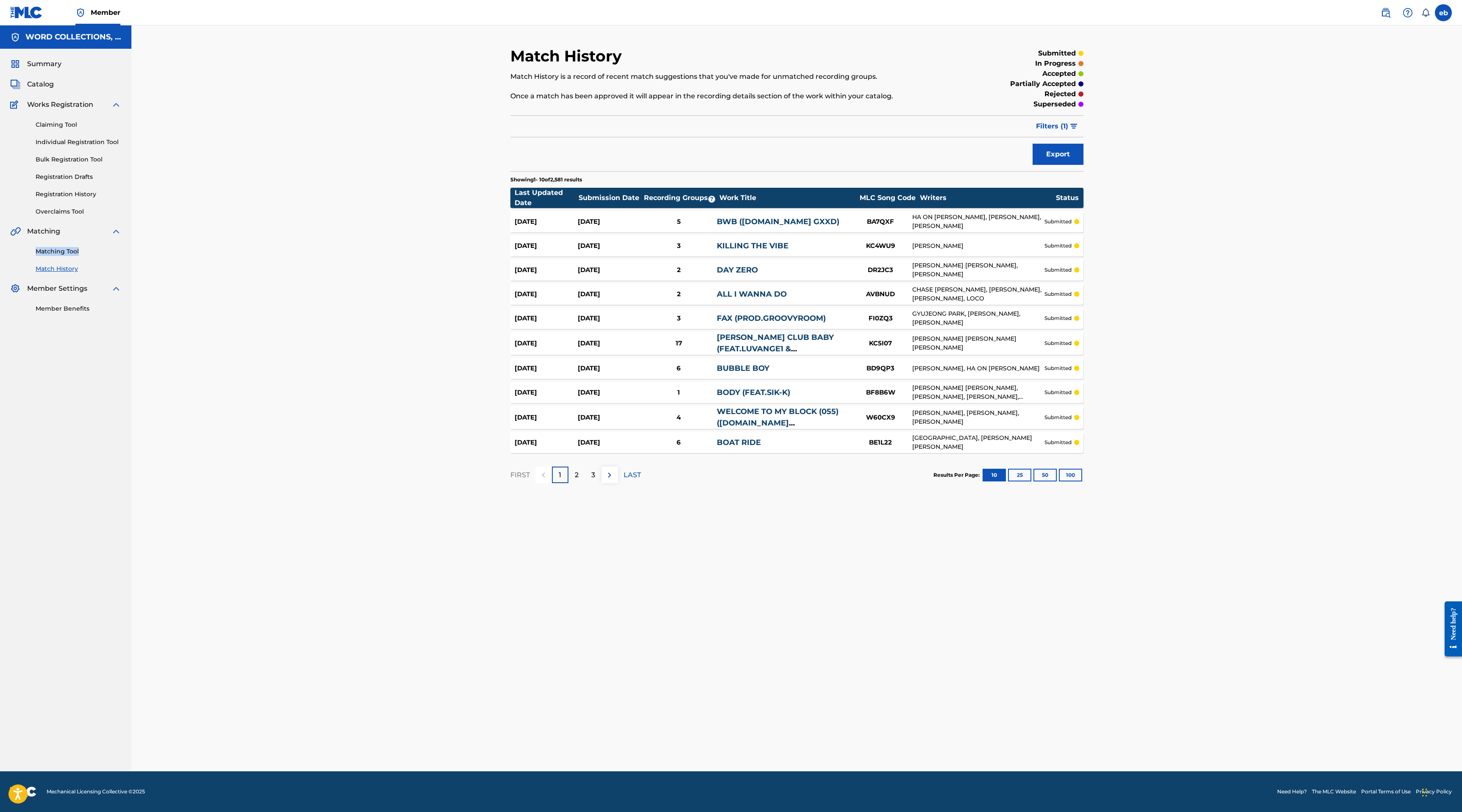
click at [54, 251] on link "Matching Tool" at bounding box center [78, 251] width 86 height 9
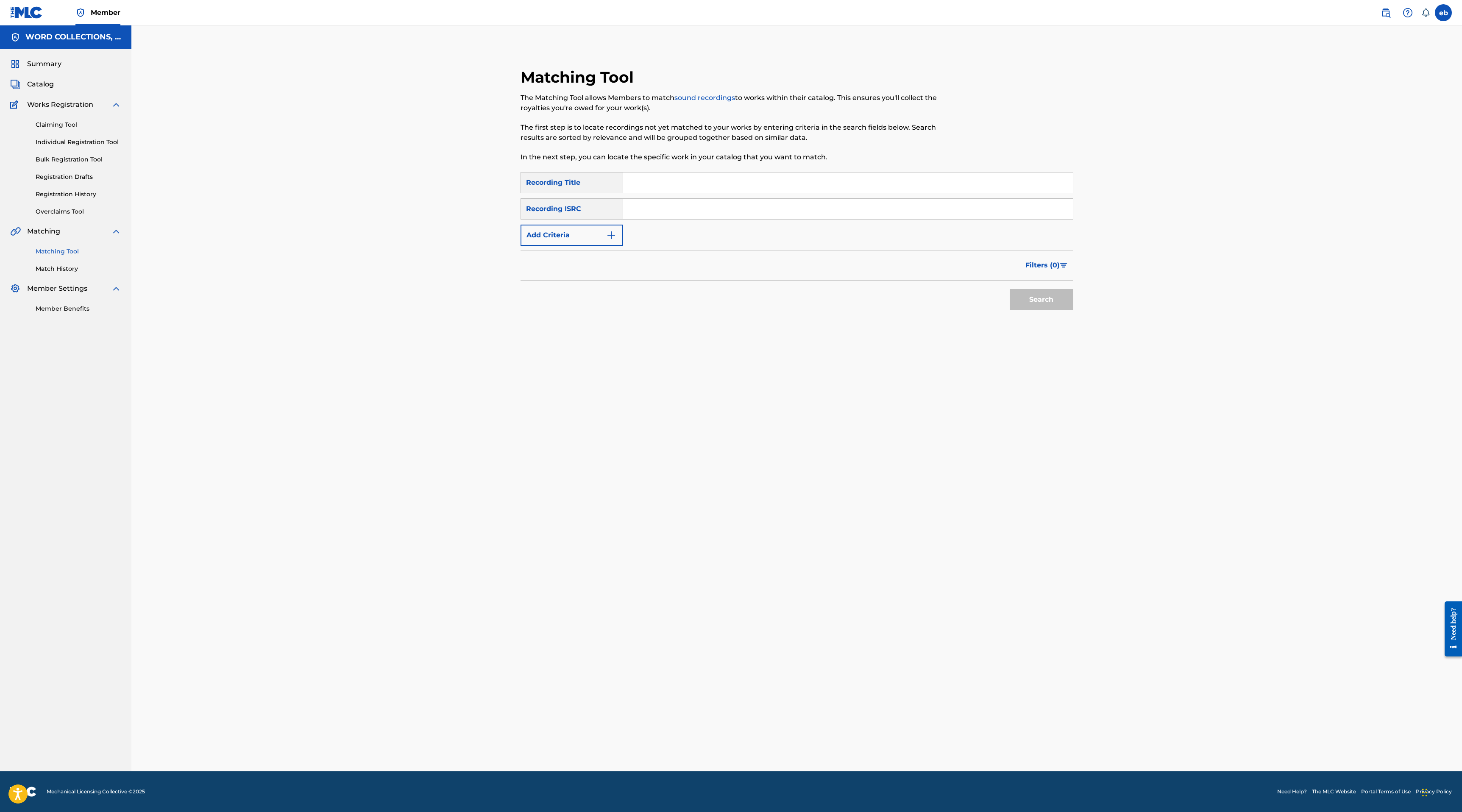
click at [583, 183] on div "Recording Title" at bounding box center [572, 182] width 103 height 21
click at [583, 237] on button "Add Criteria" at bounding box center [572, 235] width 103 height 21
click at [582, 234] on div "Writer" at bounding box center [564, 235] width 76 height 10
click at [582, 259] on div "Recording Artist" at bounding box center [572, 256] width 102 height 21
click at [647, 229] on input "Search Form" at bounding box center [840, 235] width 434 height 20
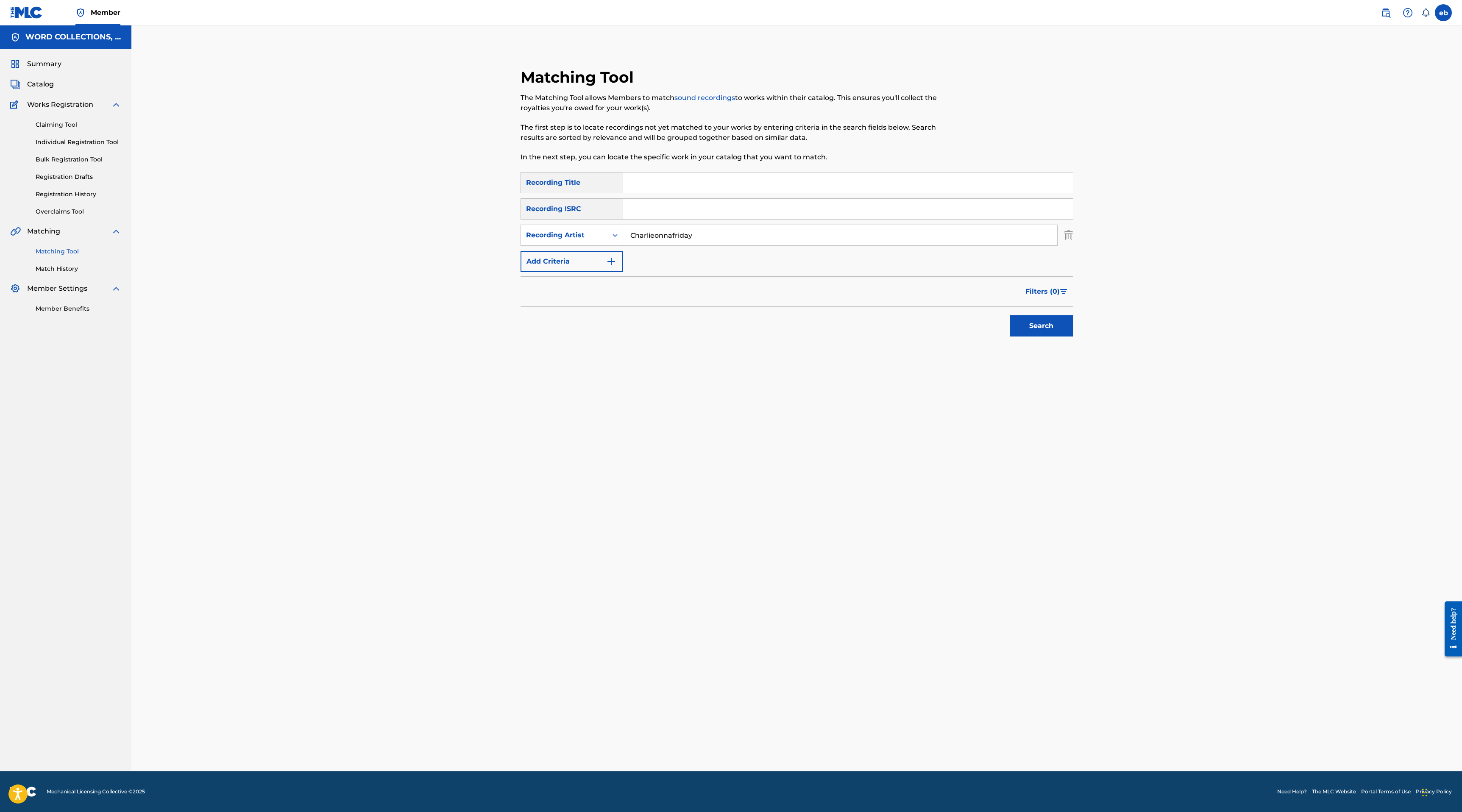
type input "Charlieonnafriday"
click at [641, 179] on input "Search Form" at bounding box center [848, 183] width 449 height 20
type input "Enough"
click at [1010, 315] on button "Search" at bounding box center [1041, 326] width 64 height 21
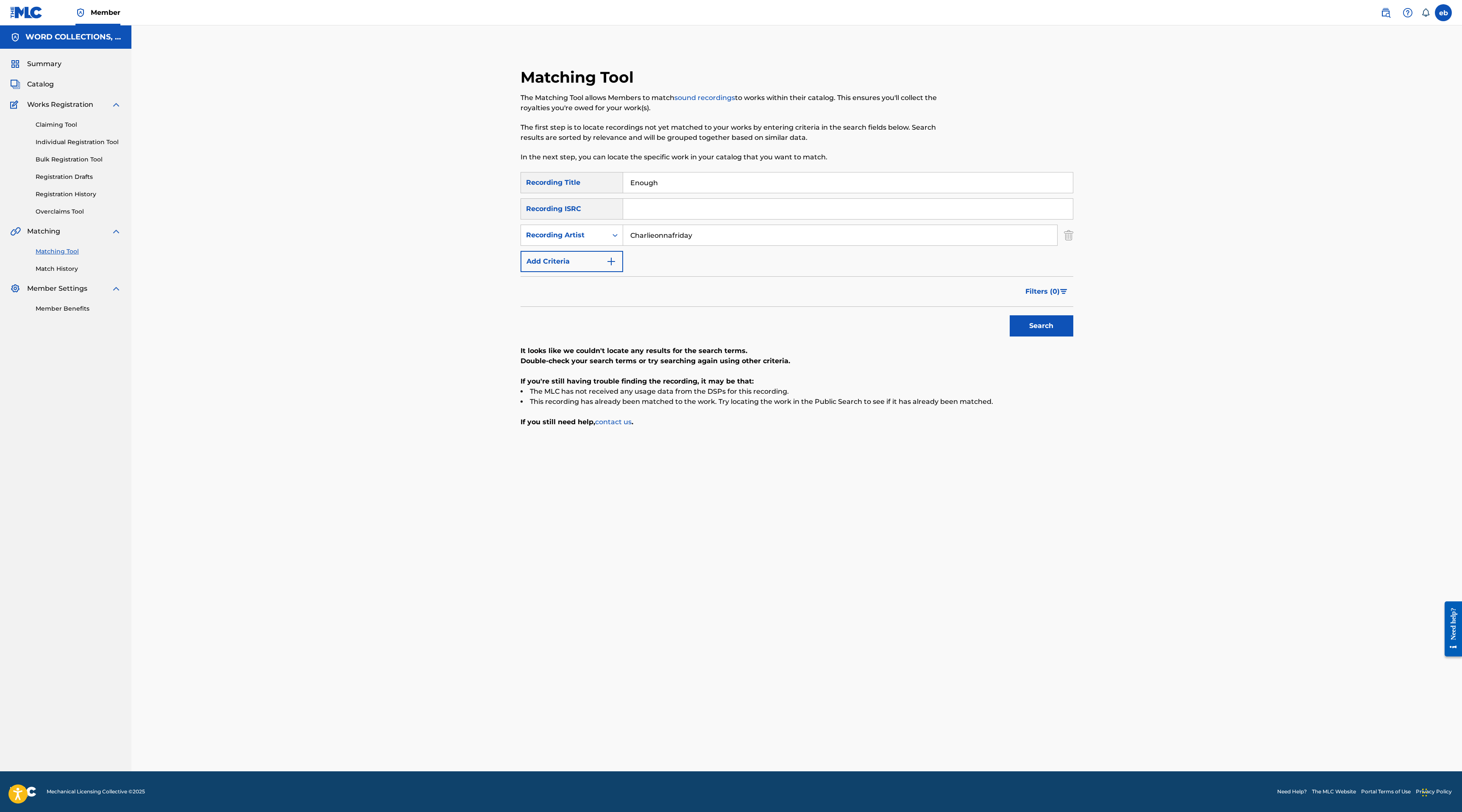
click at [688, 202] on input "Search Form" at bounding box center [848, 209] width 449 height 20
paste input "USUG12205553"
type input "USUG12205553"
click at [705, 235] on input "Charlieonnafriday" at bounding box center [840, 235] width 434 height 20
click at [1010, 315] on button "Search" at bounding box center [1041, 326] width 64 height 21
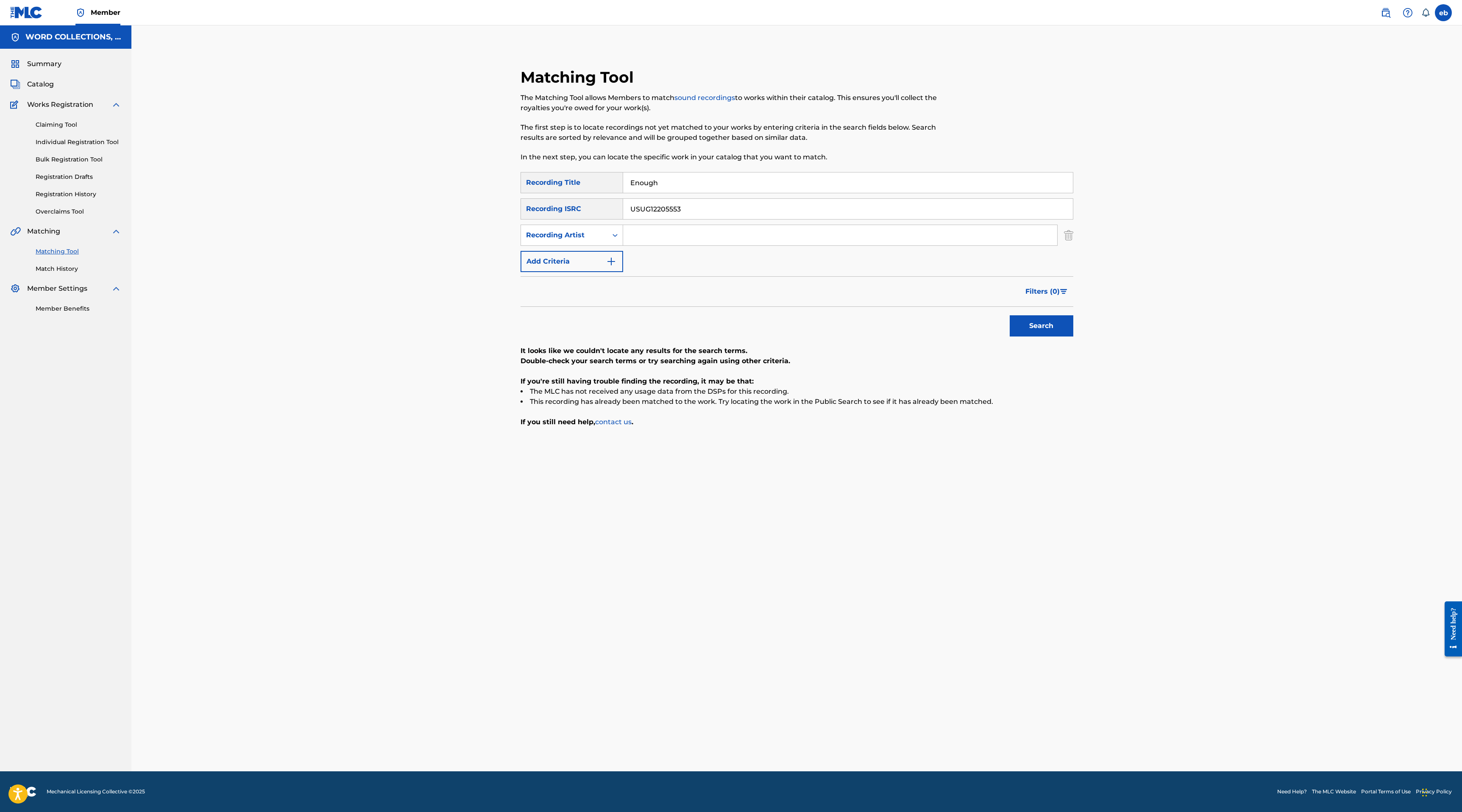
click at [696, 193] on div "SearchWithCriteriaaa2d25b7-dbe0-4886-be1c-12dfca0d01ec Recording Title Enough S…" at bounding box center [797, 222] width 553 height 100
click at [695, 188] on input "Enough" at bounding box center [848, 183] width 449 height 20
click at [1010, 315] on button "Search" at bounding box center [1041, 326] width 64 height 21
click at [203, 104] on div "Matching Tool The Matching Tool allows Members to match sound recordings to wor…" at bounding box center [797, 398] width 1330 height 746
click at [1064, 234] on img "Search Form" at bounding box center [1069, 235] width 9 height 21
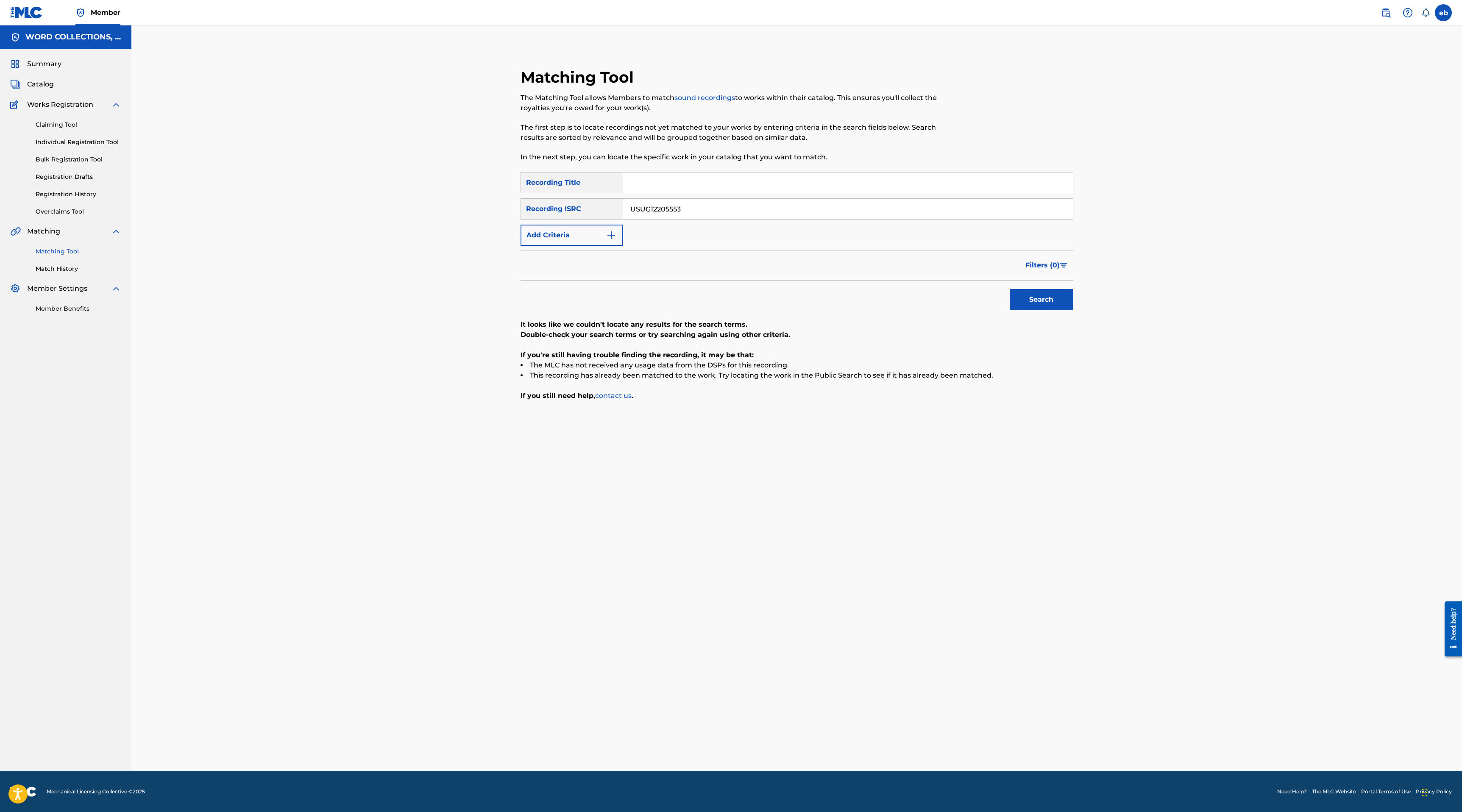
click at [716, 209] on input "USUG12205553" at bounding box center [848, 209] width 449 height 20
click at [1026, 300] on button "Search" at bounding box center [1041, 299] width 64 height 21
click at [704, 212] on input "USUG12205553" at bounding box center [848, 209] width 449 height 20
click at [1010, 289] on button "Search" at bounding box center [1041, 299] width 64 height 21
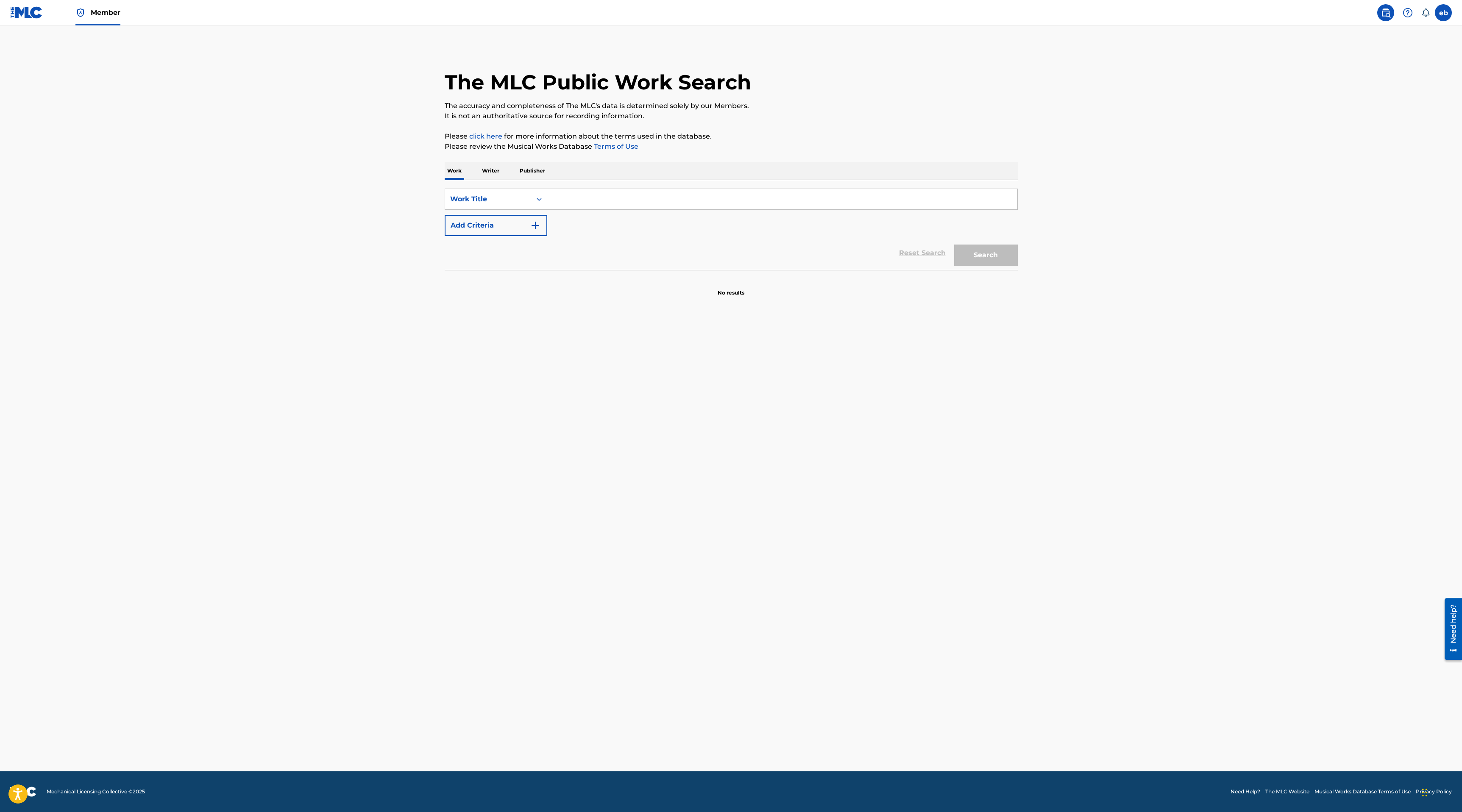
click at [632, 195] on input "Search Form" at bounding box center [782, 199] width 470 height 20
type input "Enough"
click at [503, 288] on section "No results" at bounding box center [731, 285] width 573 height 22
click at [503, 223] on button "Add Criteria" at bounding box center [495, 225] width 103 height 21
click at [505, 224] on div "Writer Name" at bounding box center [488, 225] width 76 height 10
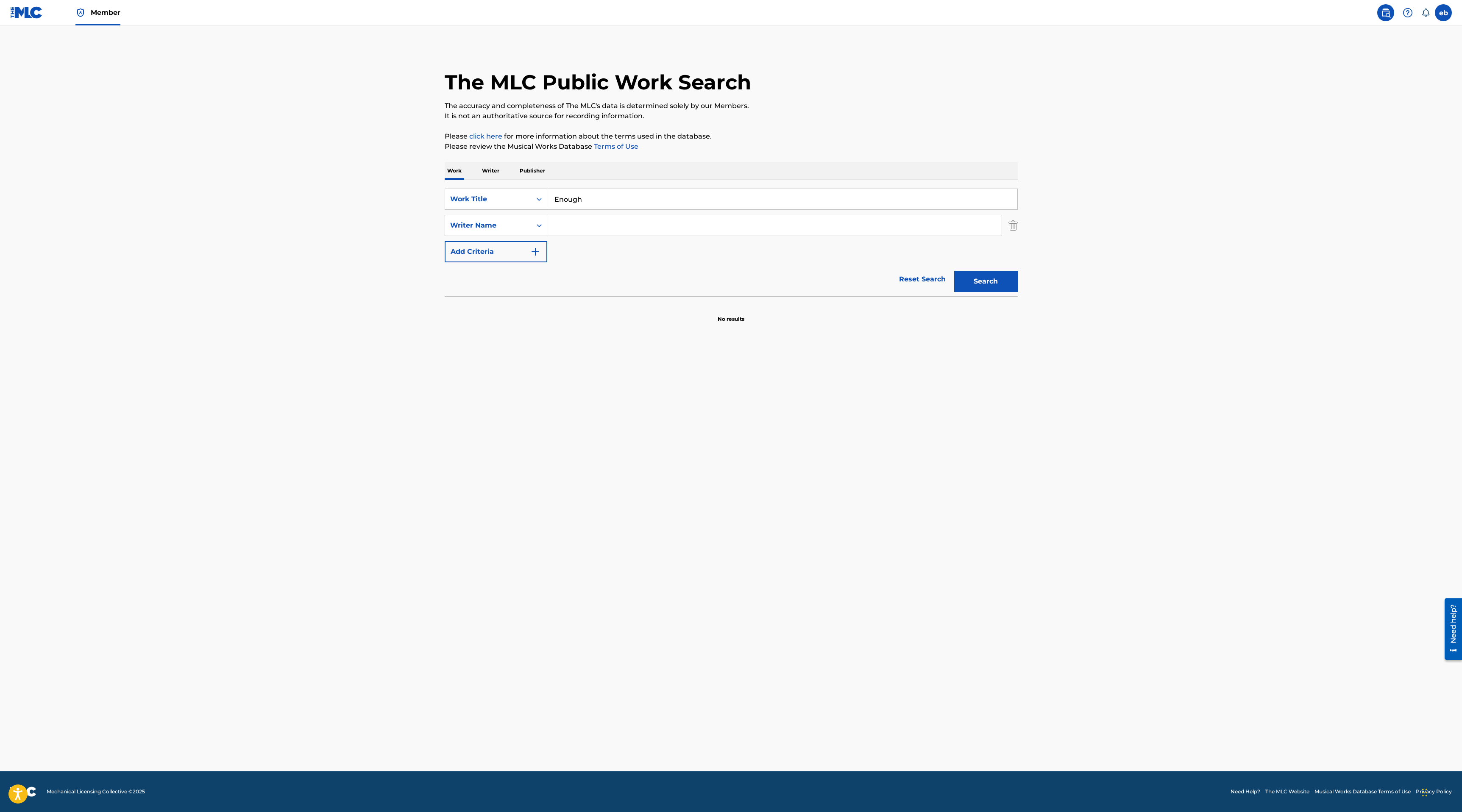
click at [871, 288] on div "Reset Search Search" at bounding box center [731, 279] width 573 height 34
click at [502, 170] on div "Work Writer Publisher" at bounding box center [731, 170] width 573 height 18
click at [536, 170] on p "Publisher" at bounding box center [532, 170] width 31 height 18
click at [493, 170] on p "Writer" at bounding box center [491, 170] width 23 height 18
click at [459, 175] on p "Work" at bounding box center [454, 170] width 19 height 18
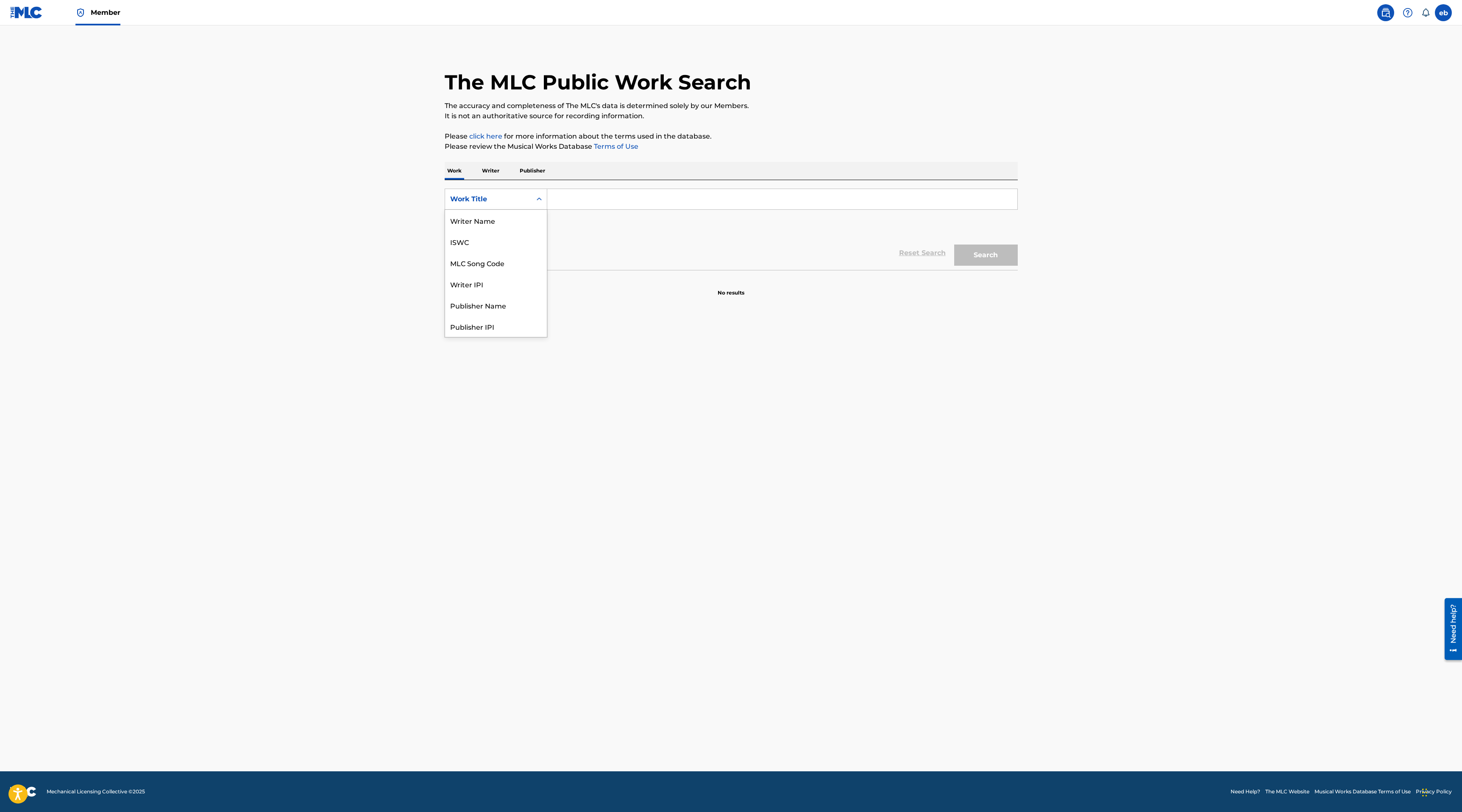
click at [492, 198] on div "Work Title" at bounding box center [488, 199] width 76 height 10
click at [259, 204] on main "The MLC Public Work Search The accuracy and completeness of The MLC's data is d…" at bounding box center [731, 398] width 1462 height 746
click at [494, 197] on div "Work Title" at bounding box center [488, 199] width 76 height 10
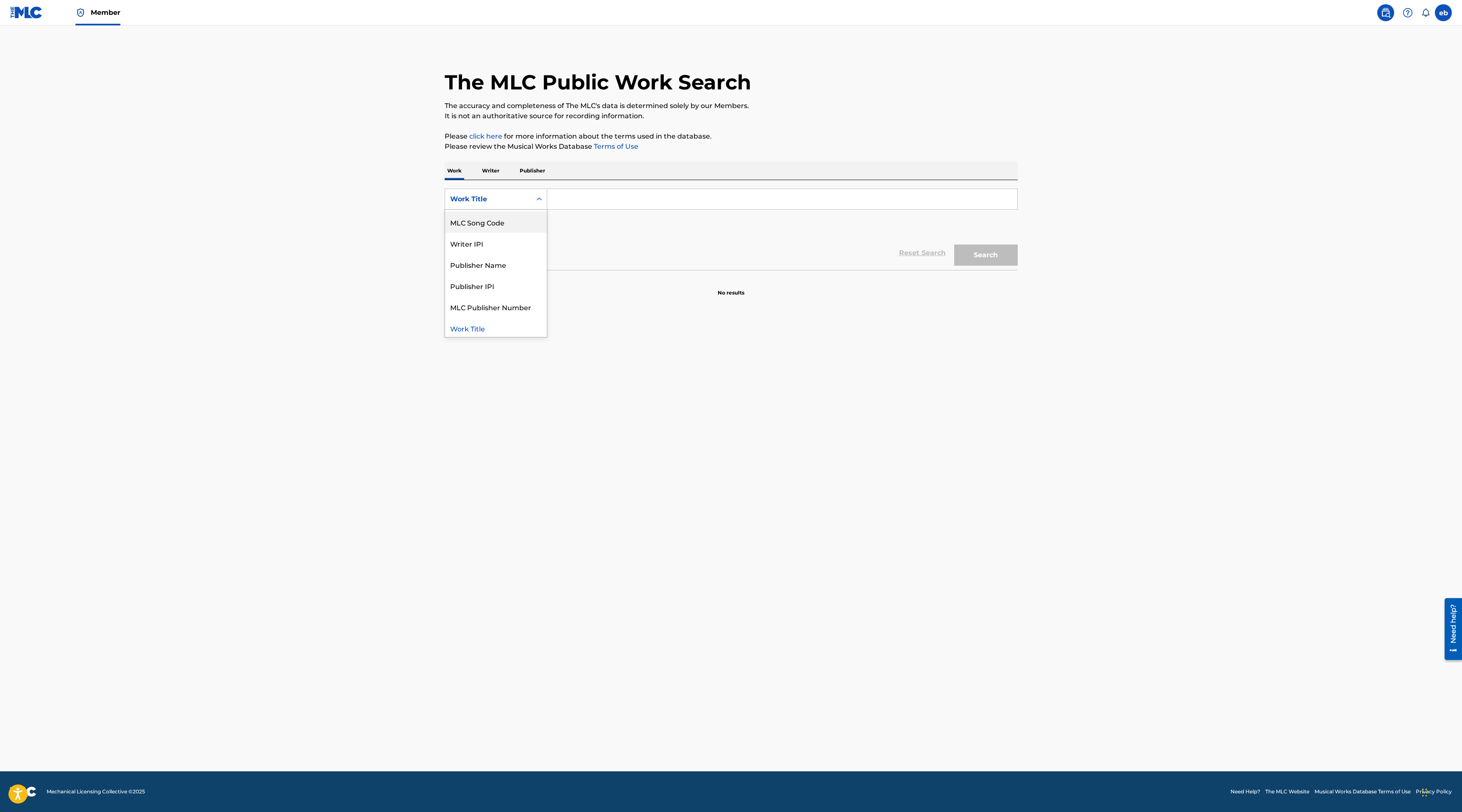
click at [493, 168] on p "Writer" at bounding box center [491, 170] width 23 height 18
click at [515, 190] on div "Writer Name" at bounding box center [495, 199] width 103 height 21
click at [547, 160] on div "The MLC Public Work Search The accuracy and completeness of The MLC's data is d…" at bounding box center [732, 148] width 594 height 202
click at [535, 167] on p "Publisher" at bounding box center [532, 170] width 31 height 18
click at [522, 197] on div "Publisher Name" at bounding box center [488, 199] width 76 height 10
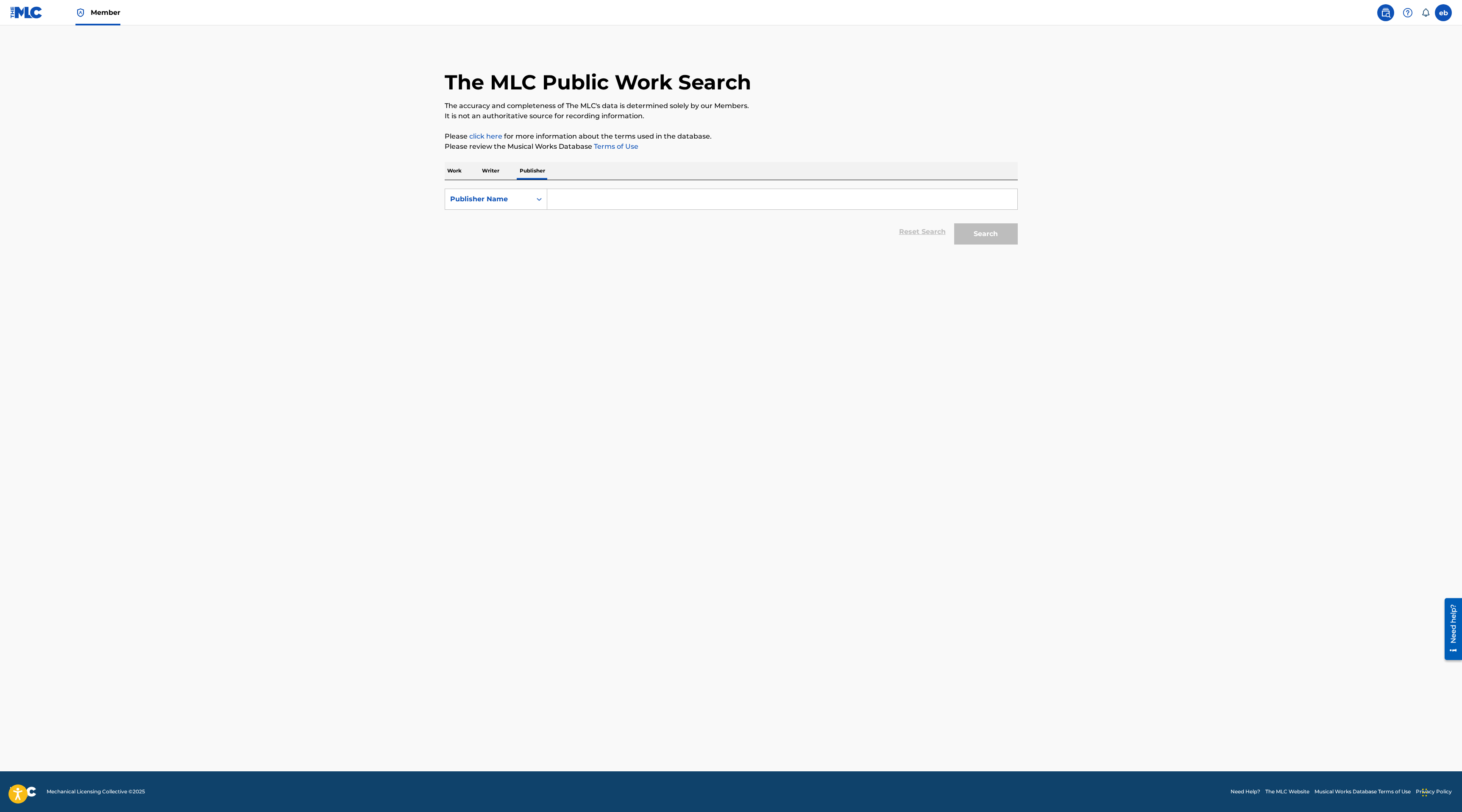
click at [522, 197] on div "Publisher Name" at bounding box center [488, 199] width 76 height 10
click at [441, 178] on div "The MLC Public Work Search The accuracy and completeness of The MLC's data is d…" at bounding box center [732, 148] width 594 height 202
click at [456, 169] on p "Work" at bounding box center [454, 170] width 19 height 18
click at [482, 203] on div "Work Title" at bounding box center [488, 199] width 76 height 10
click at [692, 143] on p "Please review the Musical Works Database Terms of Use" at bounding box center [731, 146] width 573 height 10
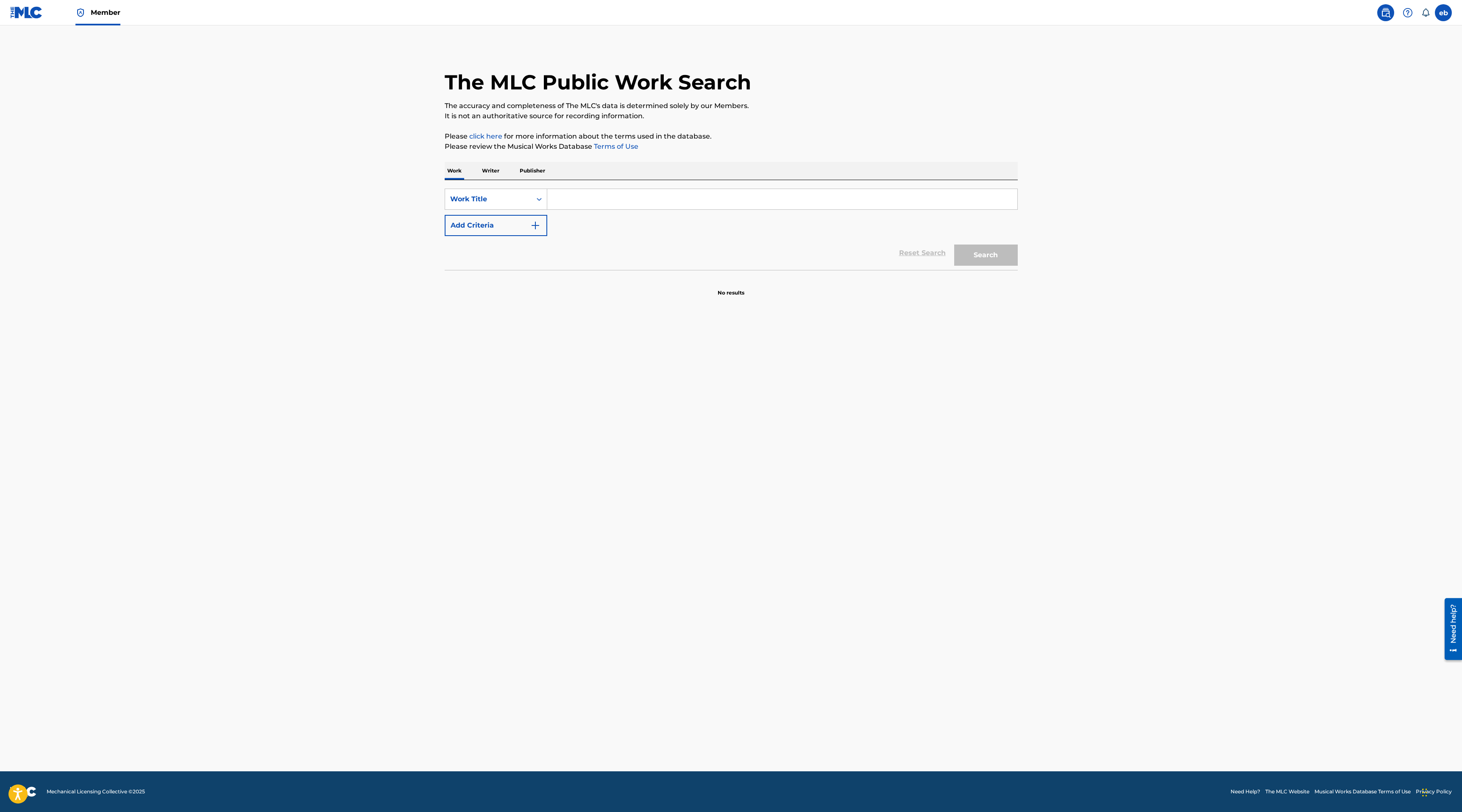
click at [590, 197] on input "Search Form" at bounding box center [782, 199] width 470 height 20
type input "Enough"
click at [486, 308] on main "The MLC Public Work Search The accuracy and completeness of The MLC's data is d…" at bounding box center [731, 398] width 1462 height 746
click at [499, 222] on button "Add Criteria" at bounding box center [495, 225] width 103 height 21
click at [510, 223] on div "Writer Name" at bounding box center [488, 225] width 76 height 10
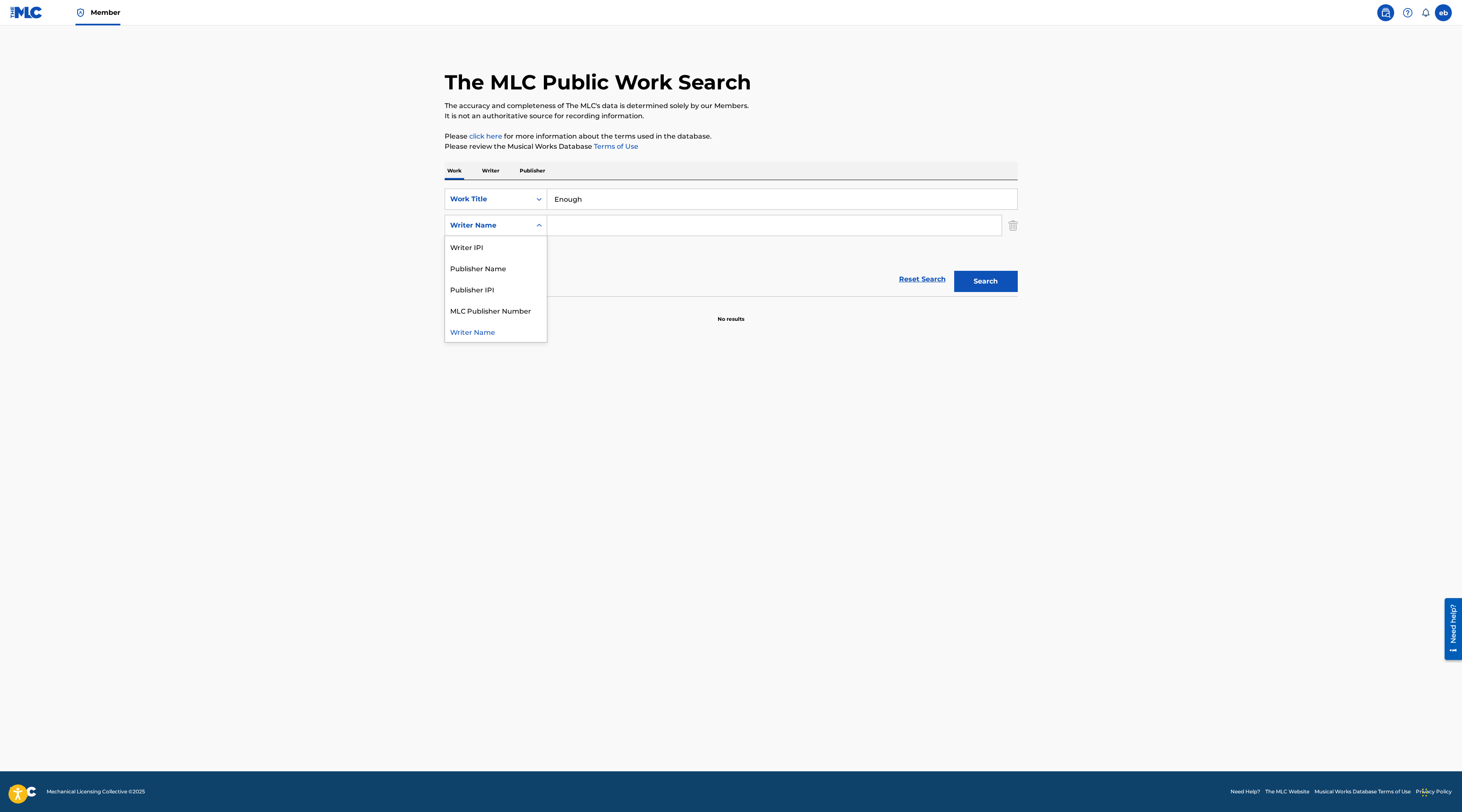
click at [612, 230] on input "Search Form" at bounding box center [774, 225] width 455 height 20
type input "Dold Christian"
click at [954, 271] on button "Search" at bounding box center [986, 281] width 64 height 21
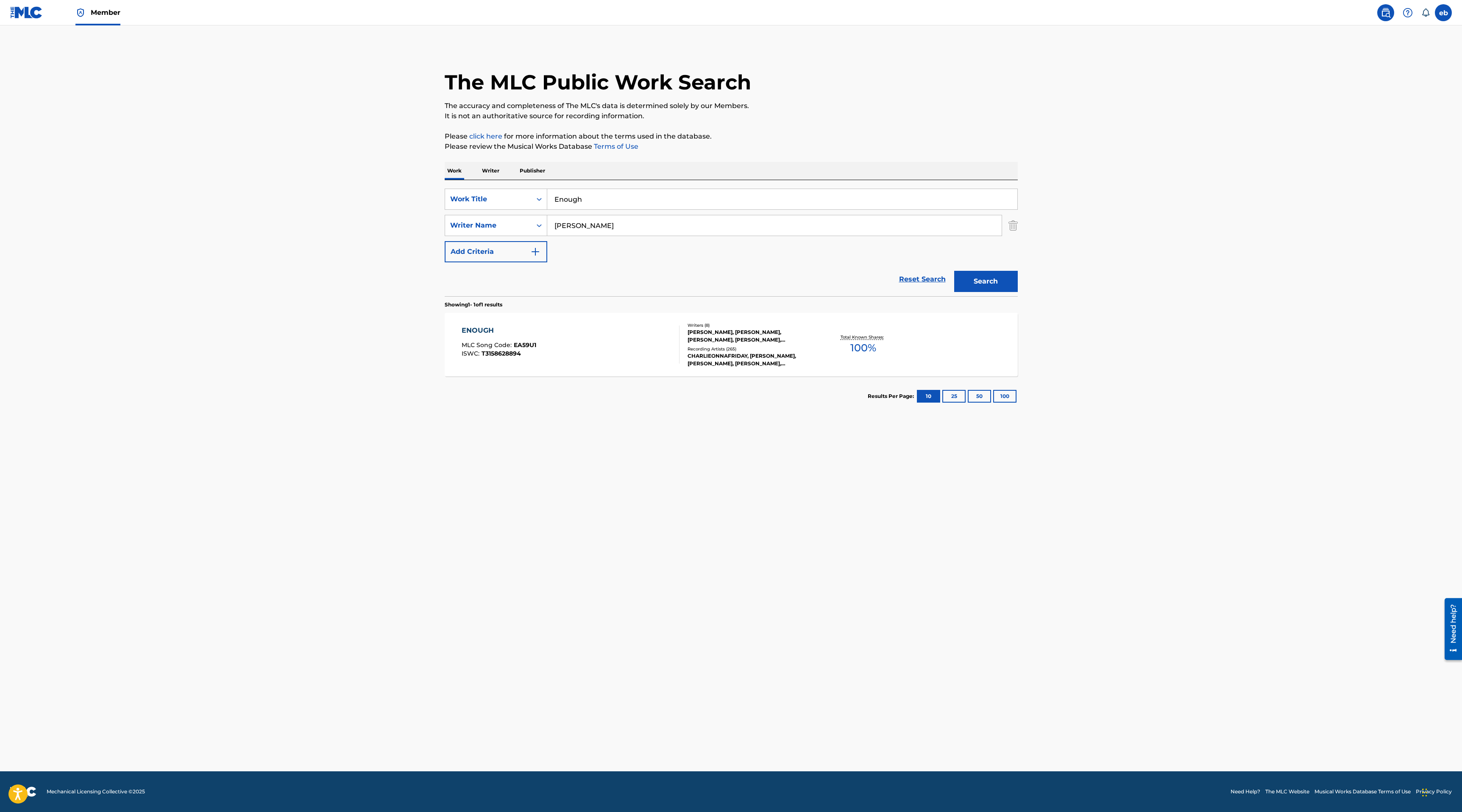
click at [586, 340] on div "ENOUGH MLC Song Code : EA59U1 ISWC : T3158628894" at bounding box center [570, 344] width 218 height 38
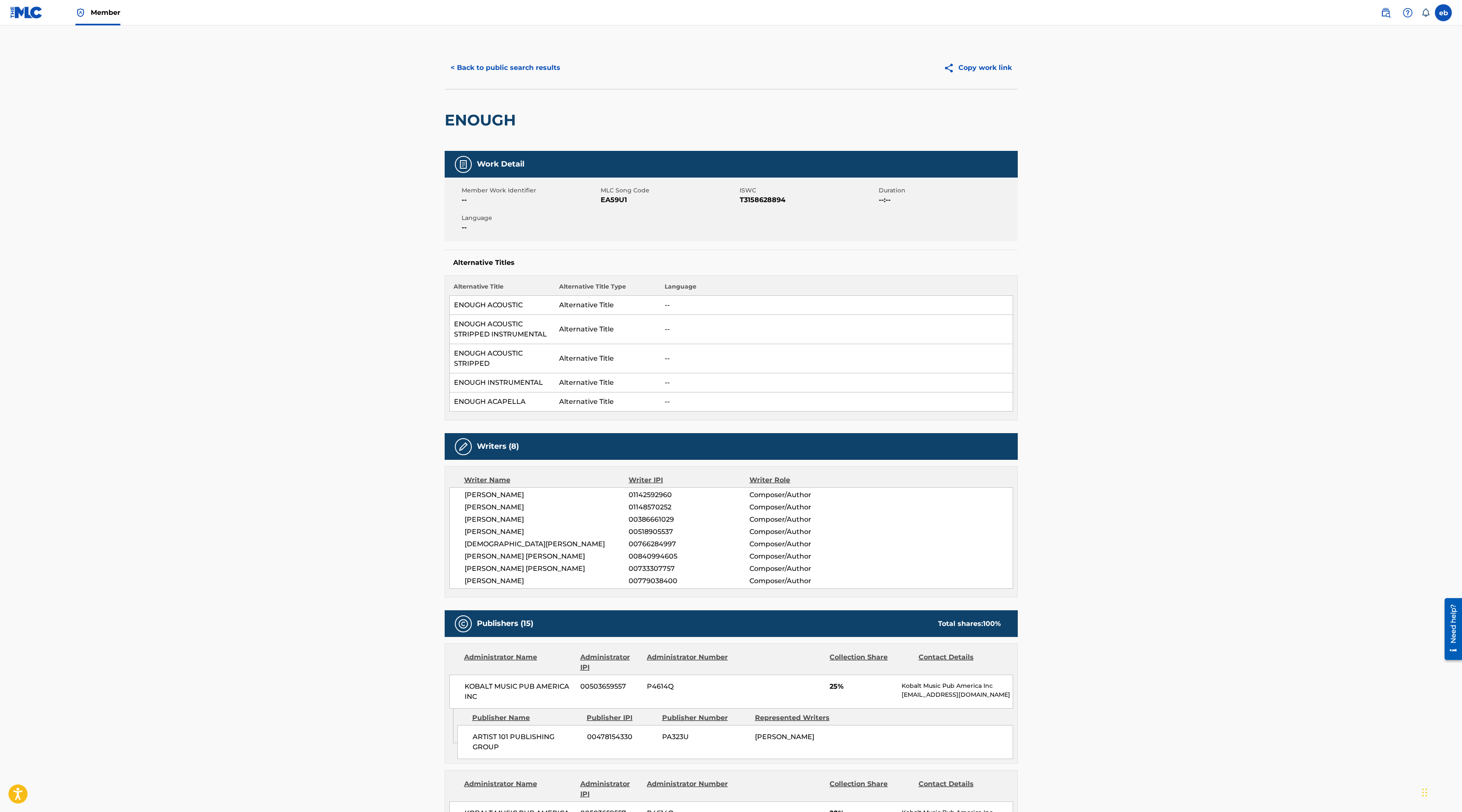
click at [511, 69] on button "< Back to public search results" at bounding box center [505, 68] width 121 height 21
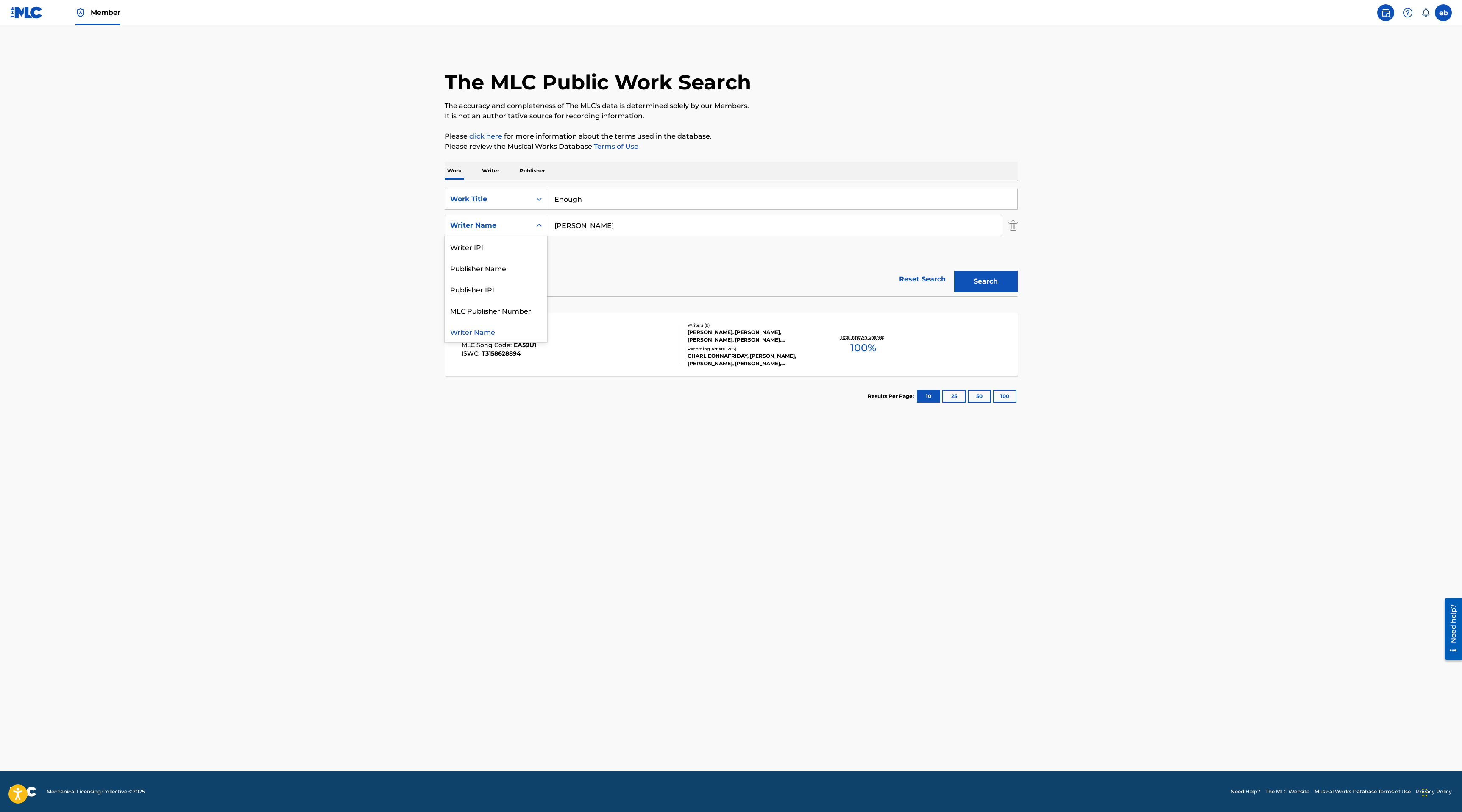
click at [509, 224] on div "Writer Name" at bounding box center [488, 225] width 76 height 10
click at [605, 204] on input "Enough" at bounding box center [782, 199] width 470 height 20
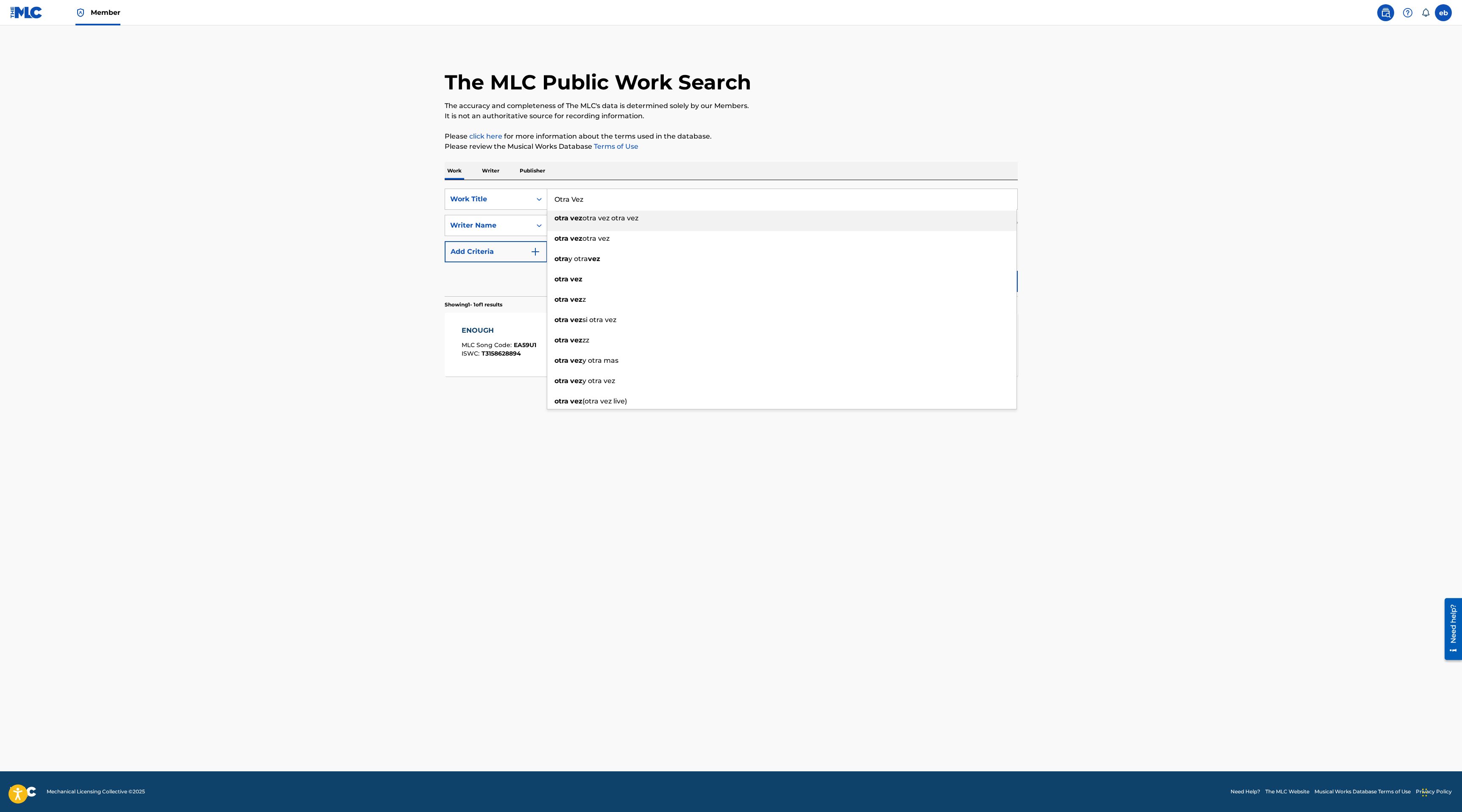
type input "Otra Vez"
click at [771, 129] on div "The MLC Public Work Search The accuracy and completeness of The MLC's data is d…" at bounding box center [732, 231] width 594 height 369
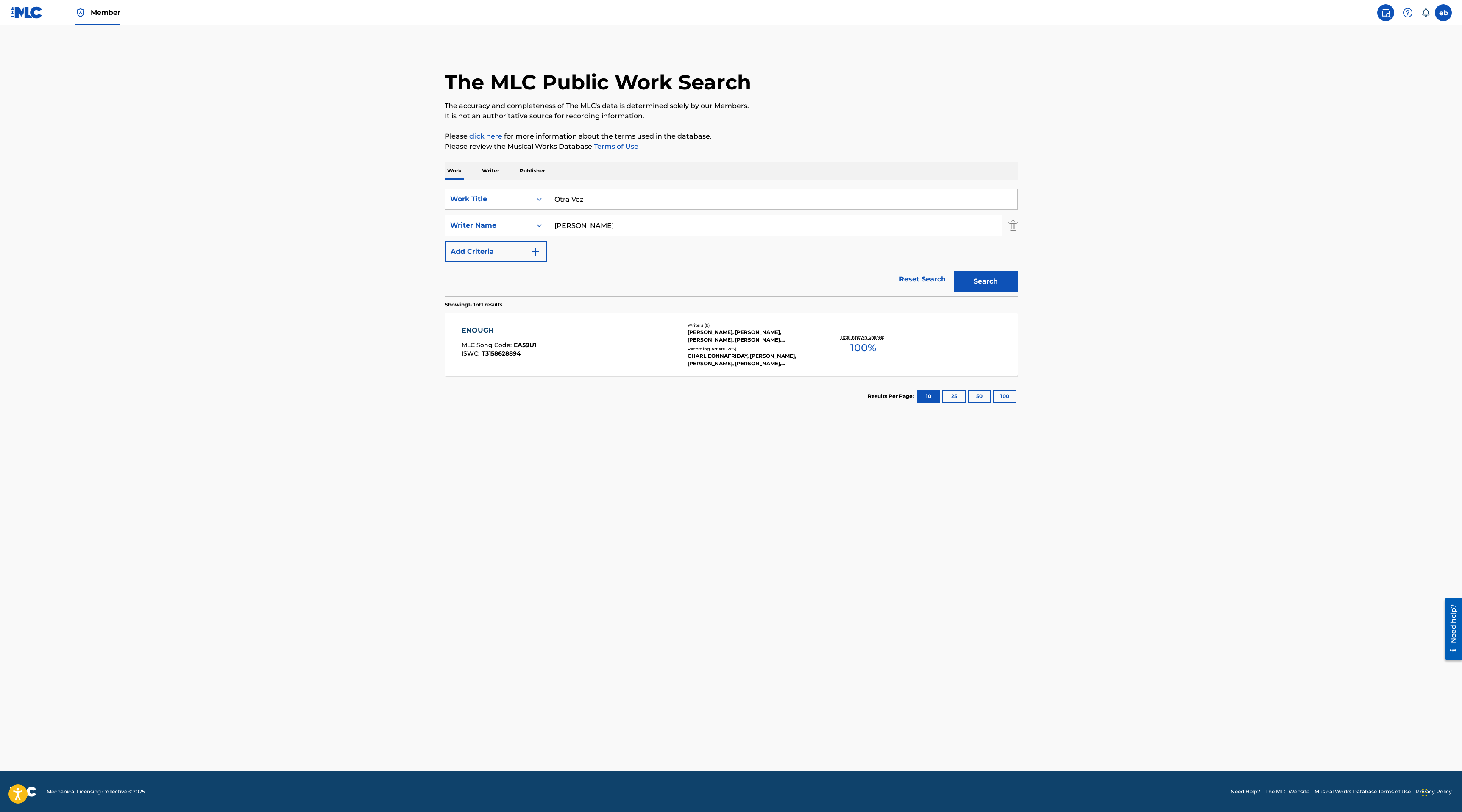
click at [994, 287] on button "Search" at bounding box center [986, 281] width 64 height 21
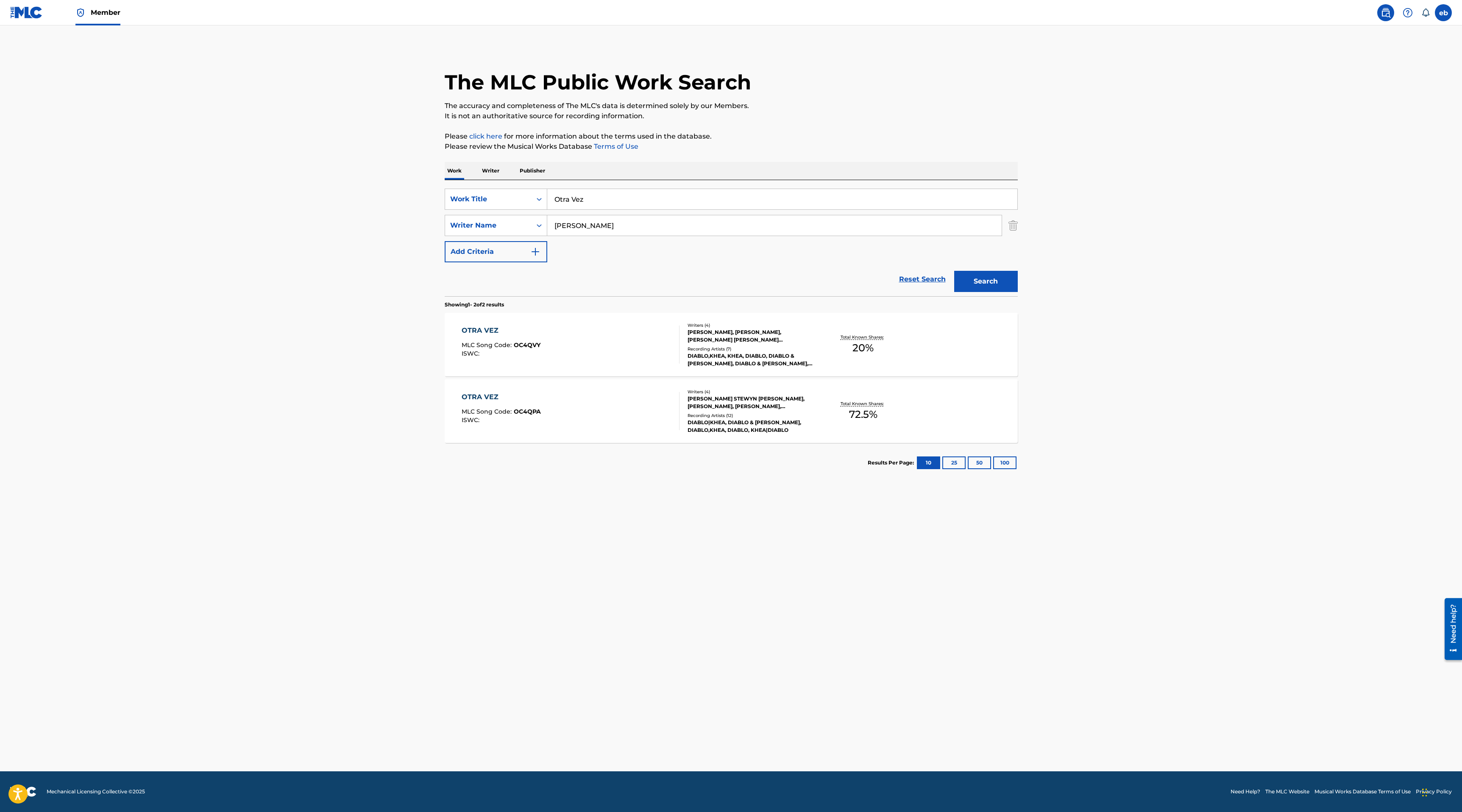
click at [606, 335] on div "OTRA VEZ MLC Song Code : OC4QVY ISWC :" at bounding box center [570, 344] width 218 height 38
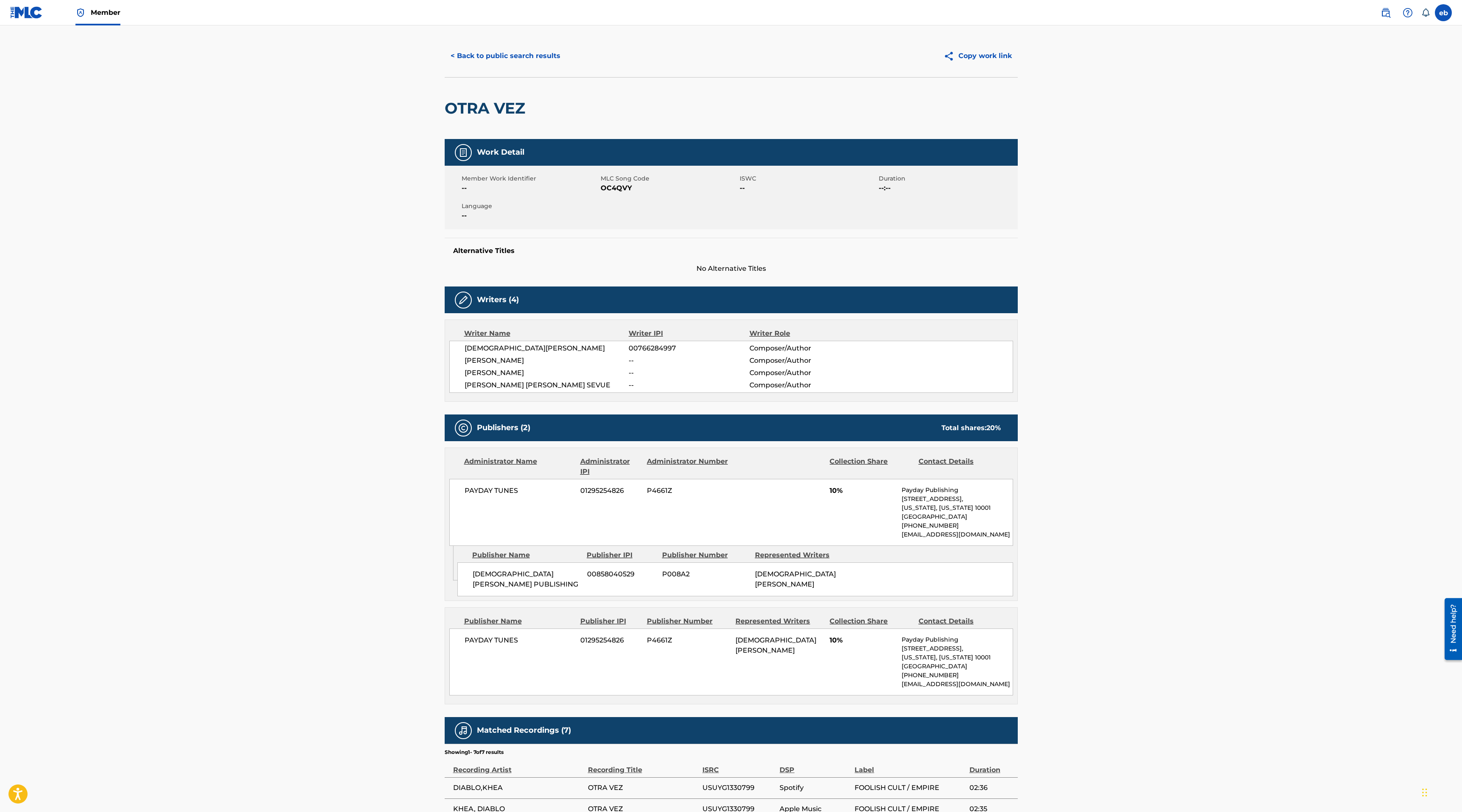
scroll to position [14, 0]
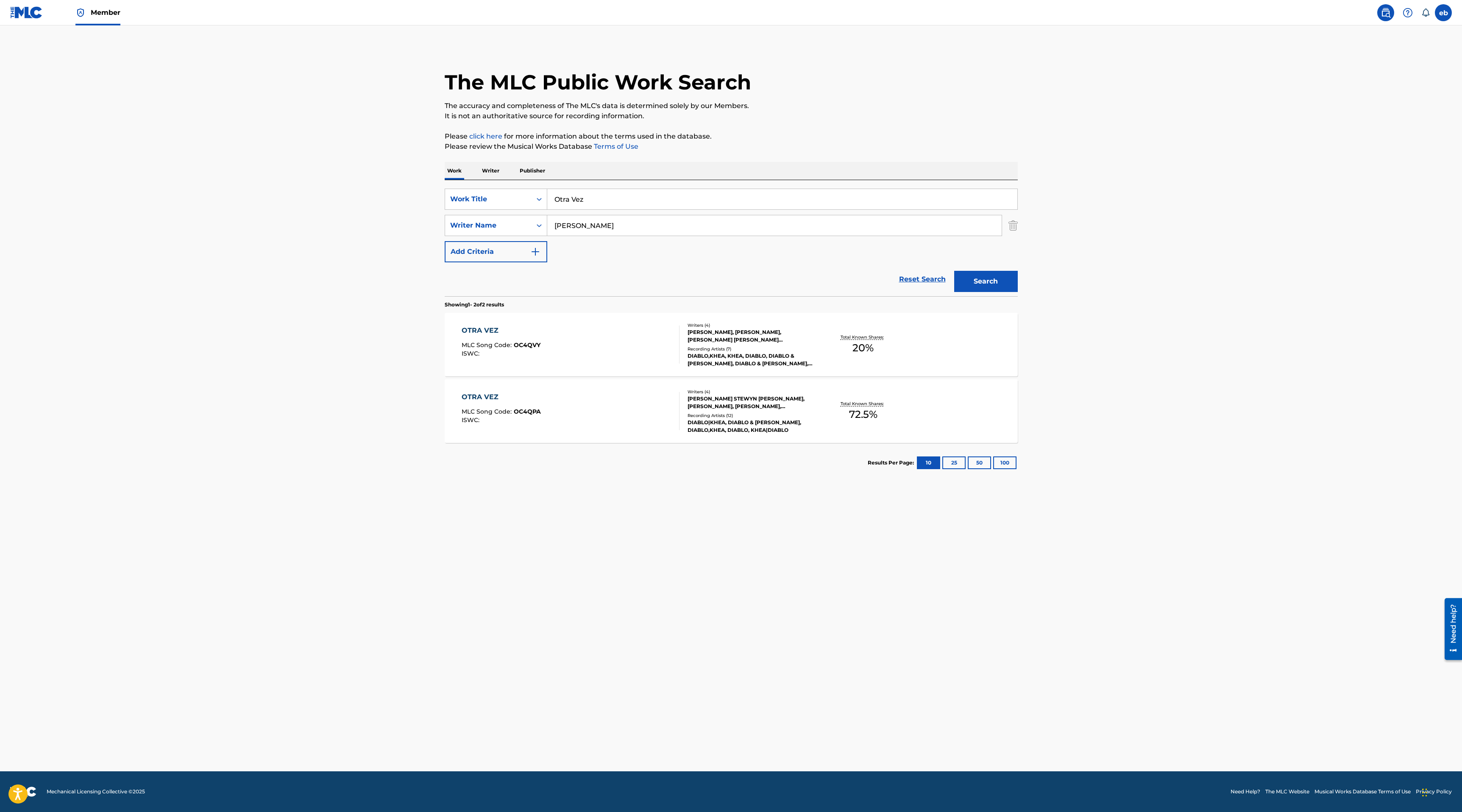
click at [648, 411] on div "OTRA VEZ MLC Song Code : OC4QPA ISWC :" at bounding box center [570, 411] width 218 height 38
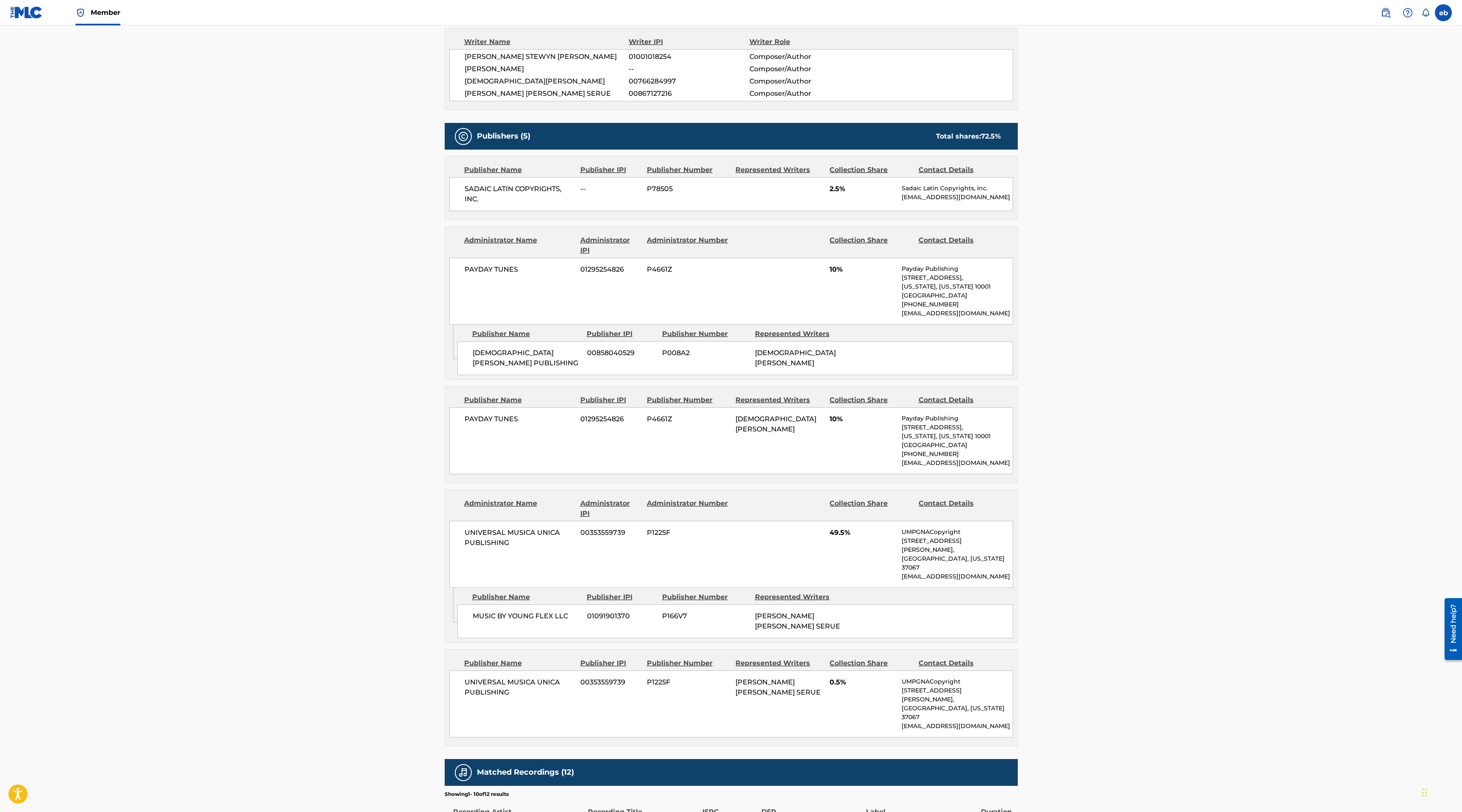
scroll to position [563, 0]
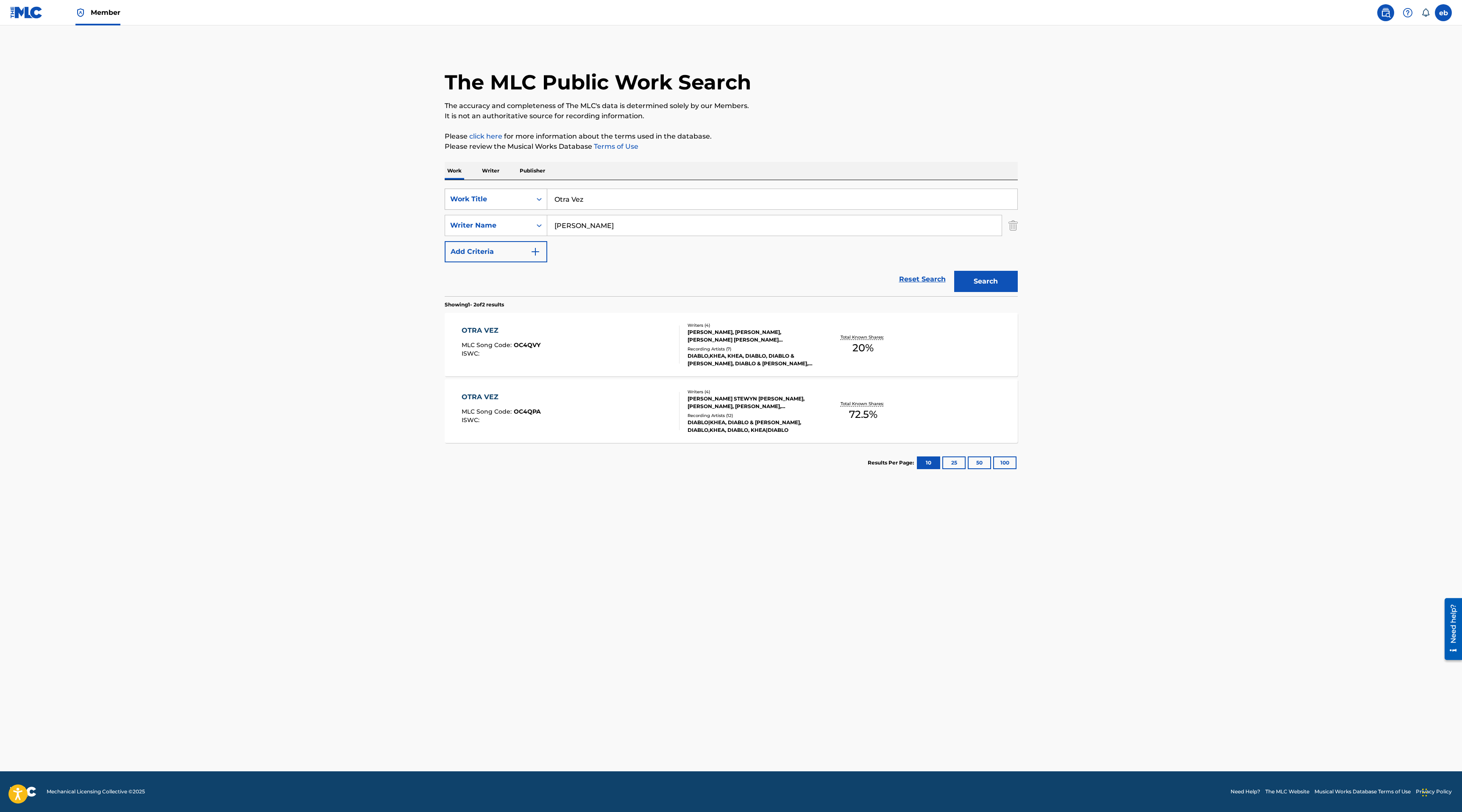
drag, startPoint x: 619, startPoint y: 204, endPoint x: 449, endPoint y: 191, distance: 170.5
click at [449, 191] on div "SearchWithCriteria73de2dbe-0b43-48a6-8e7c-1ef21b8e415a Work Title Otra Vez" at bounding box center [731, 199] width 573 height 21
click at [1162, 137] on main "The MLC Public Work Search The accuracy and completeness of The MLC's data is d…" at bounding box center [731, 398] width 1462 height 746
click at [993, 279] on button "Search" at bounding box center [986, 281] width 64 height 21
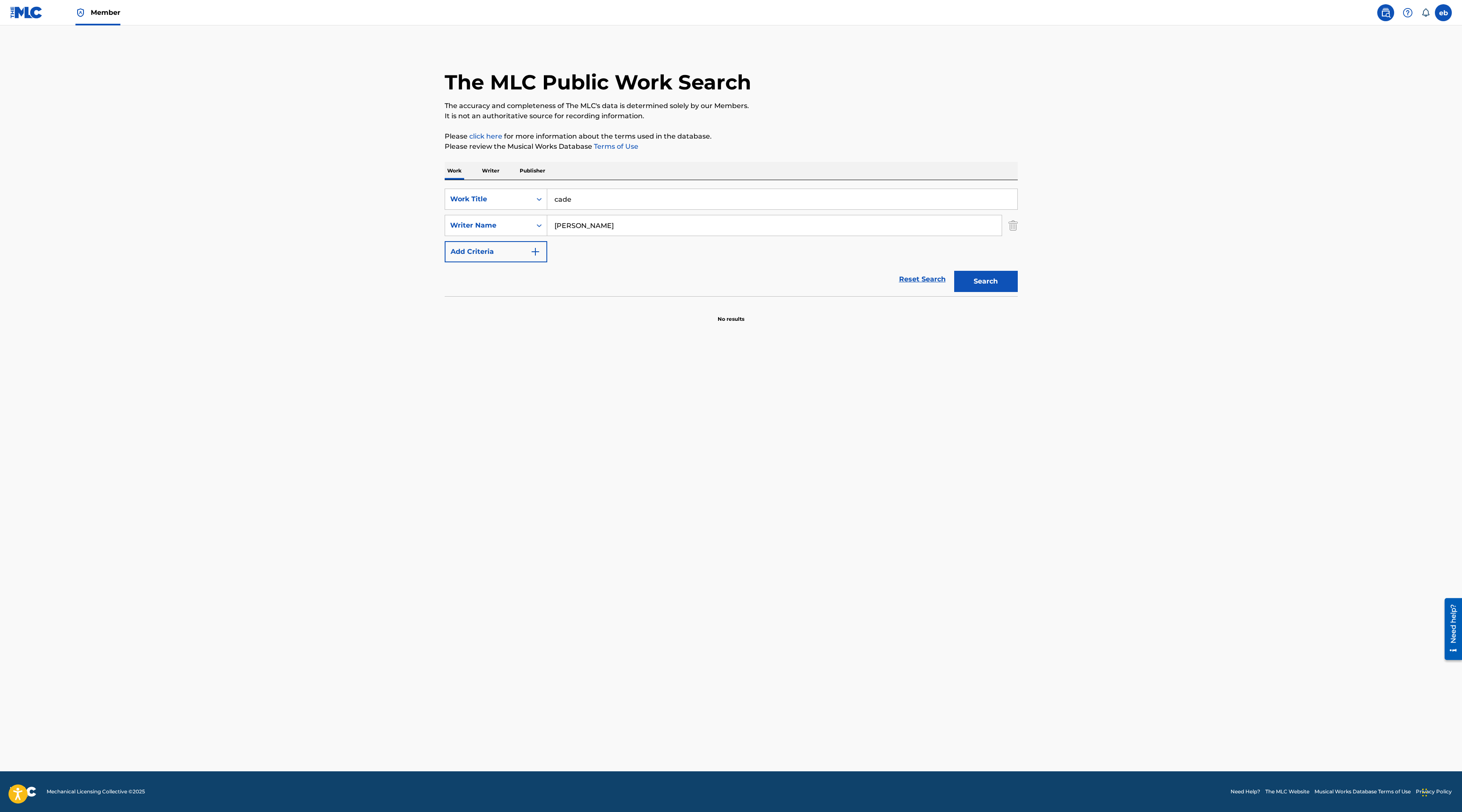
click at [633, 197] on input "cade" at bounding box center [782, 199] width 470 height 20
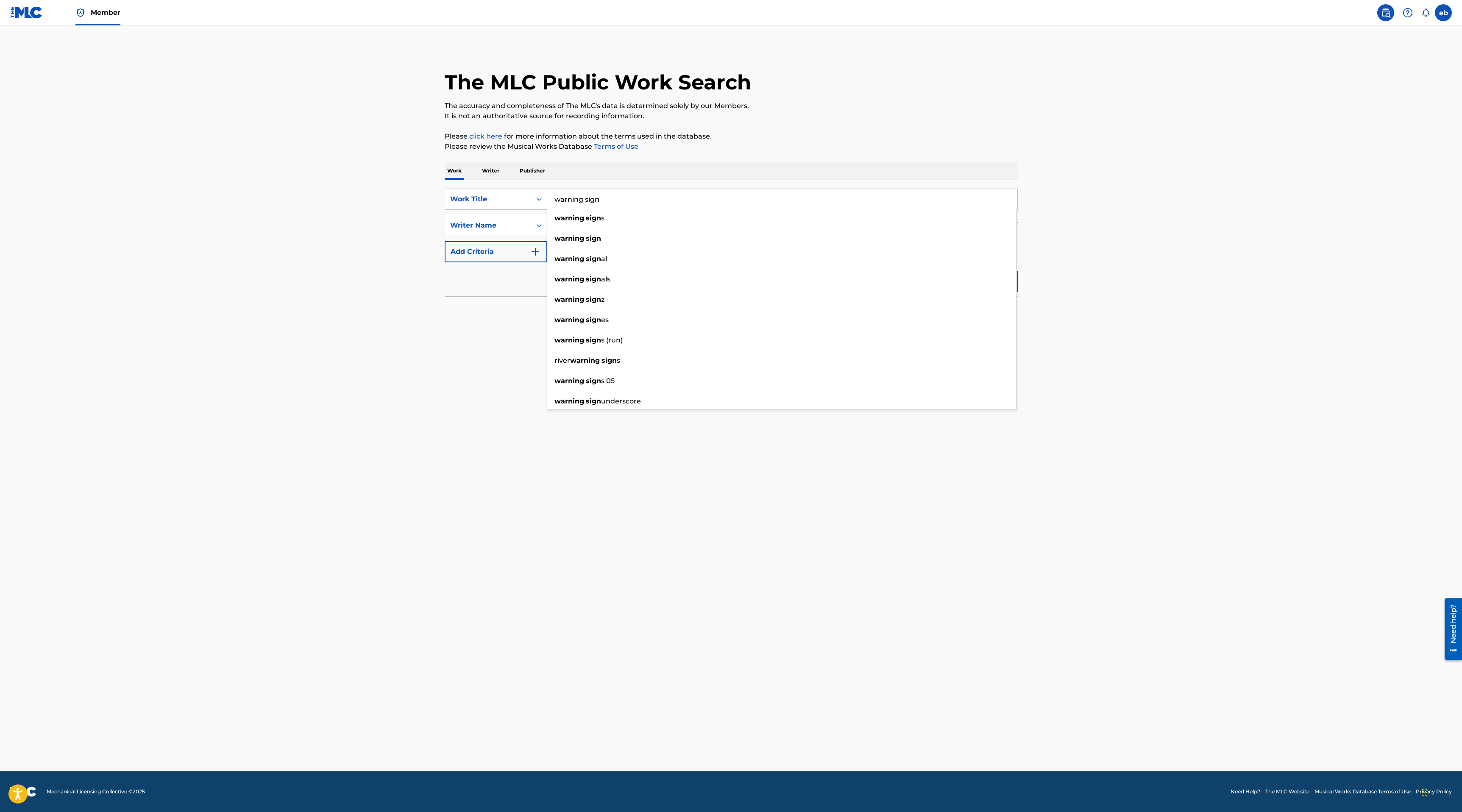
type input "warning sign"
click at [1098, 100] on main "The MLC Public Work Search The accuracy and completeness of The MLC's data is d…" at bounding box center [731, 398] width 1462 height 746
click at [982, 285] on button "Search" at bounding box center [986, 281] width 64 height 21
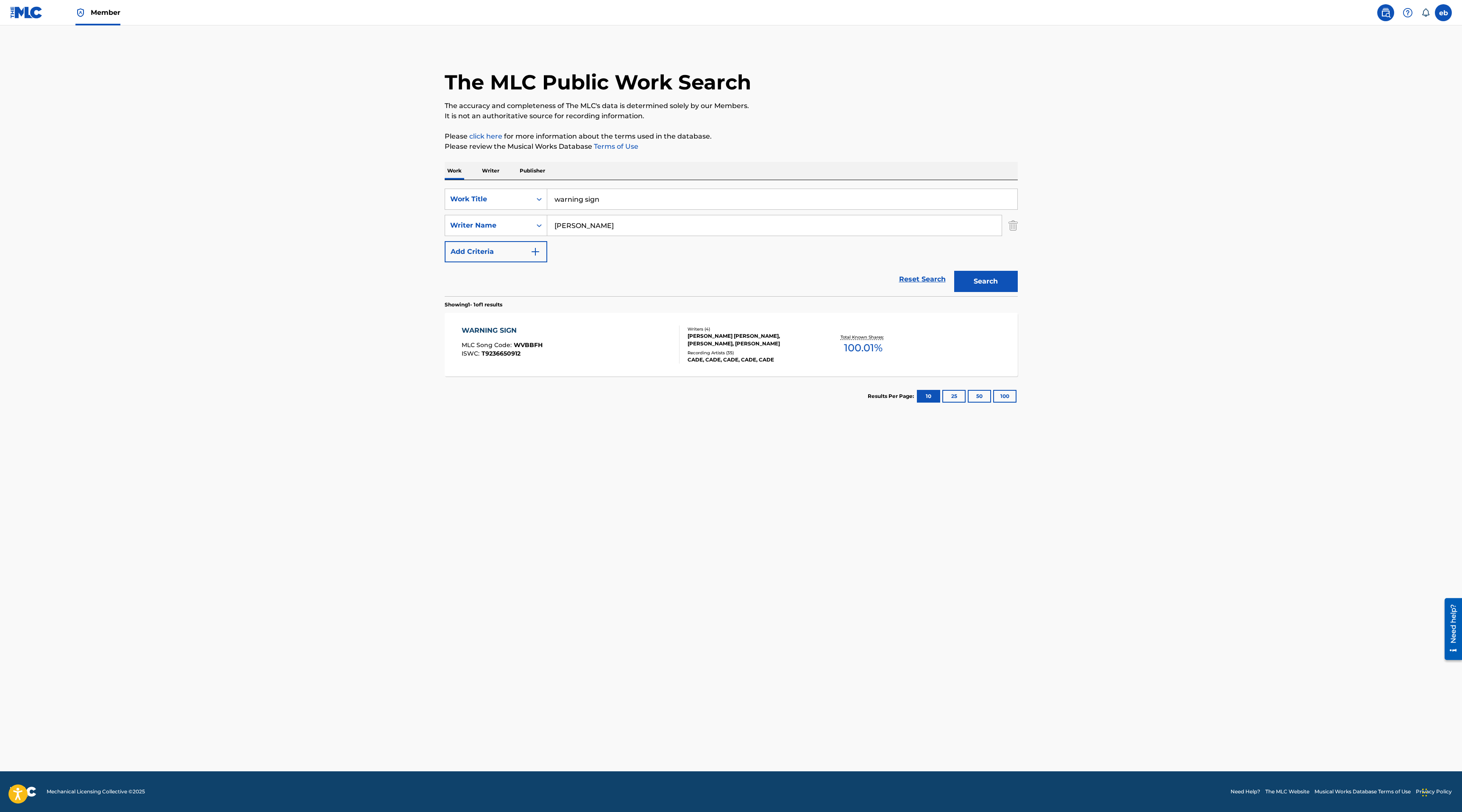
click at [921, 344] on div "WARNING SIGN MLC Song Code : WVBBFH ISWC : T9236650912 Writers ( 4 ) CADE CAMER…" at bounding box center [731, 344] width 573 height 64
click at [858, 347] on span "100.01 %" at bounding box center [863, 348] width 39 height 15
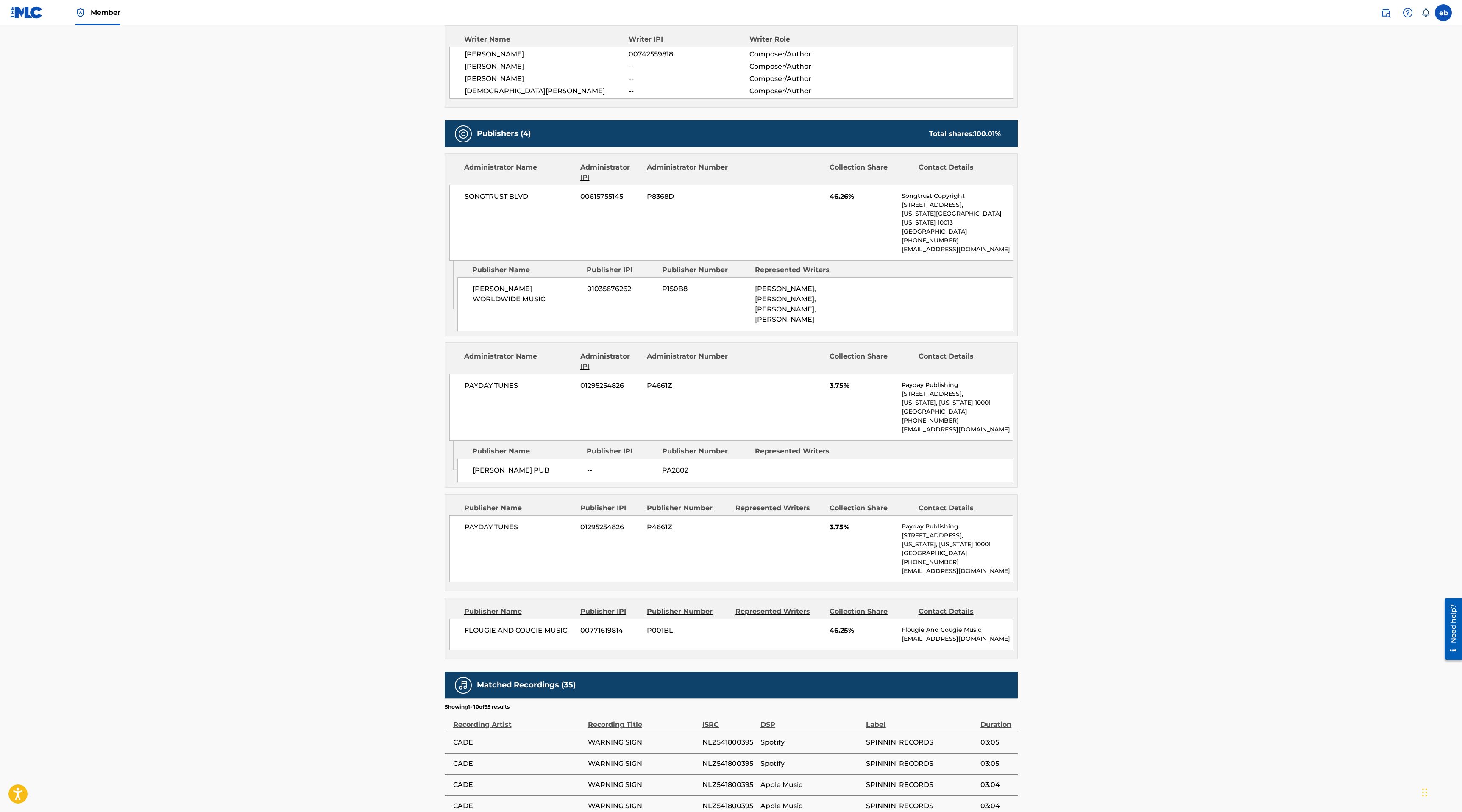
scroll to position [514, 0]
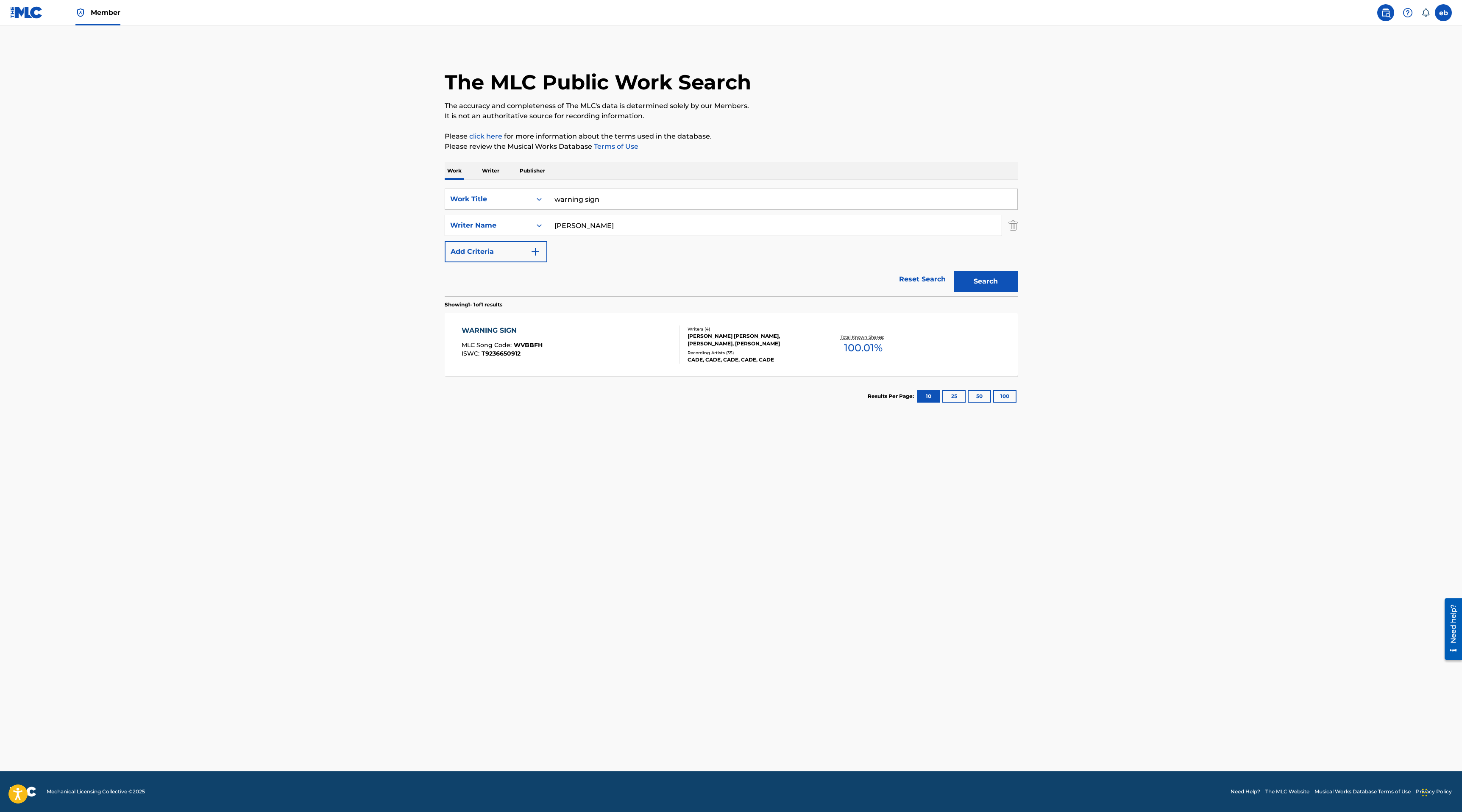
click at [671, 209] on input "warning sign" at bounding box center [782, 199] width 470 height 20
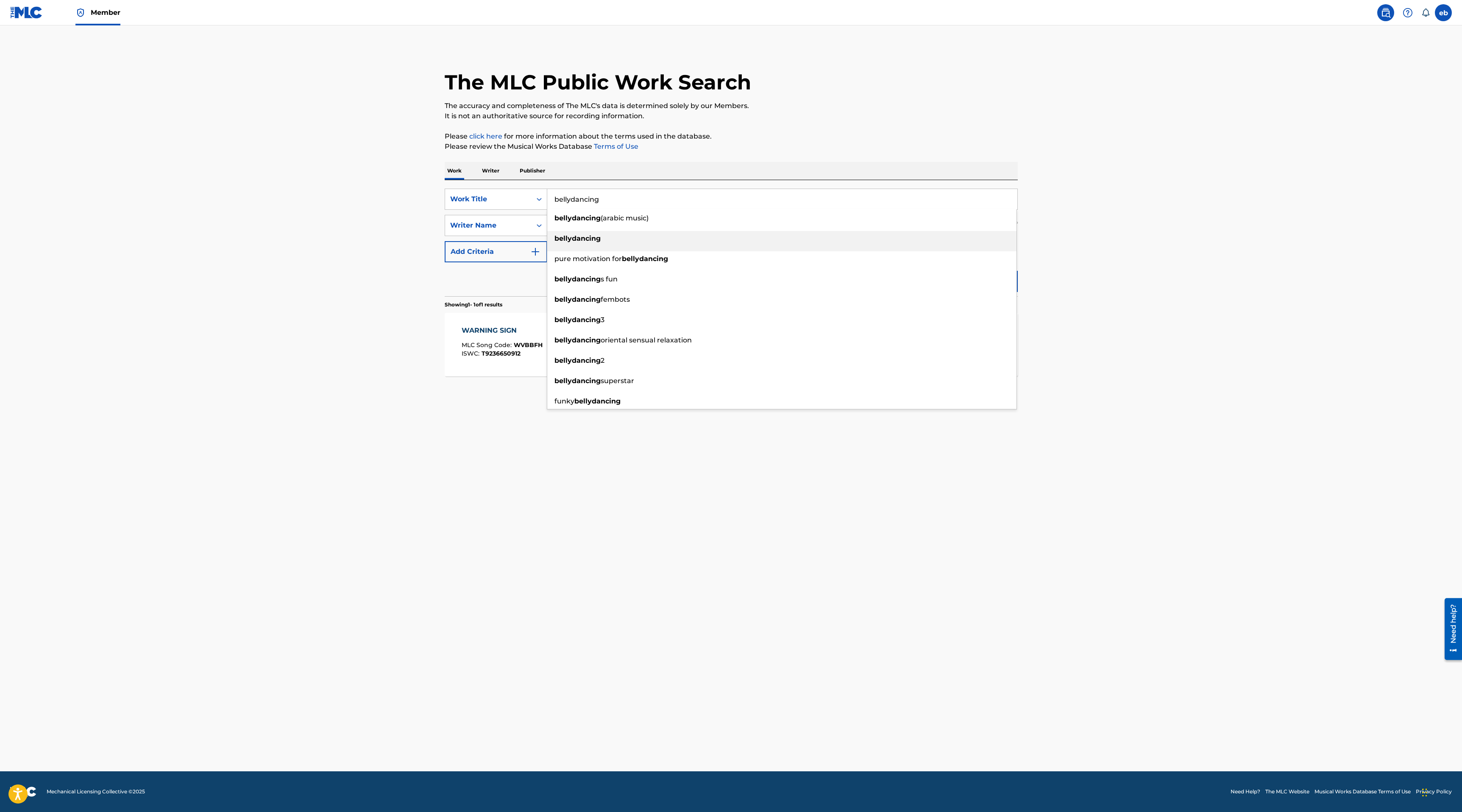
type input "bellydancing"
click at [650, 242] on div "bellydancing" at bounding box center [782, 238] width 469 height 15
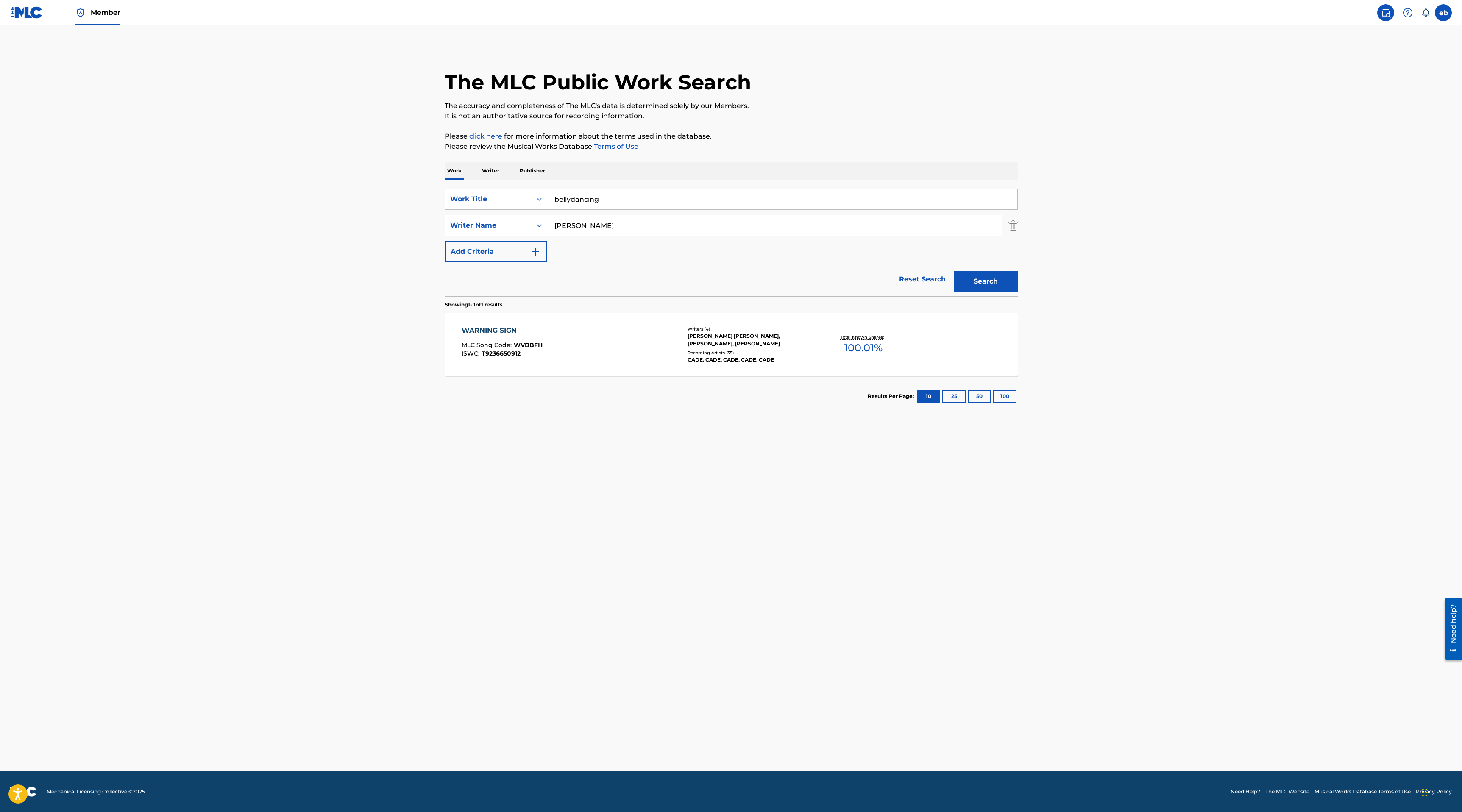
click at [985, 282] on button "Search" at bounding box center [986, 281] width 64 height 21
click at [650, 336] on div "BELLYDANCING MLC Song Code : BC3OR0 ISWC : T3225748830" at bounding box center [570, 344] width 218 height 38
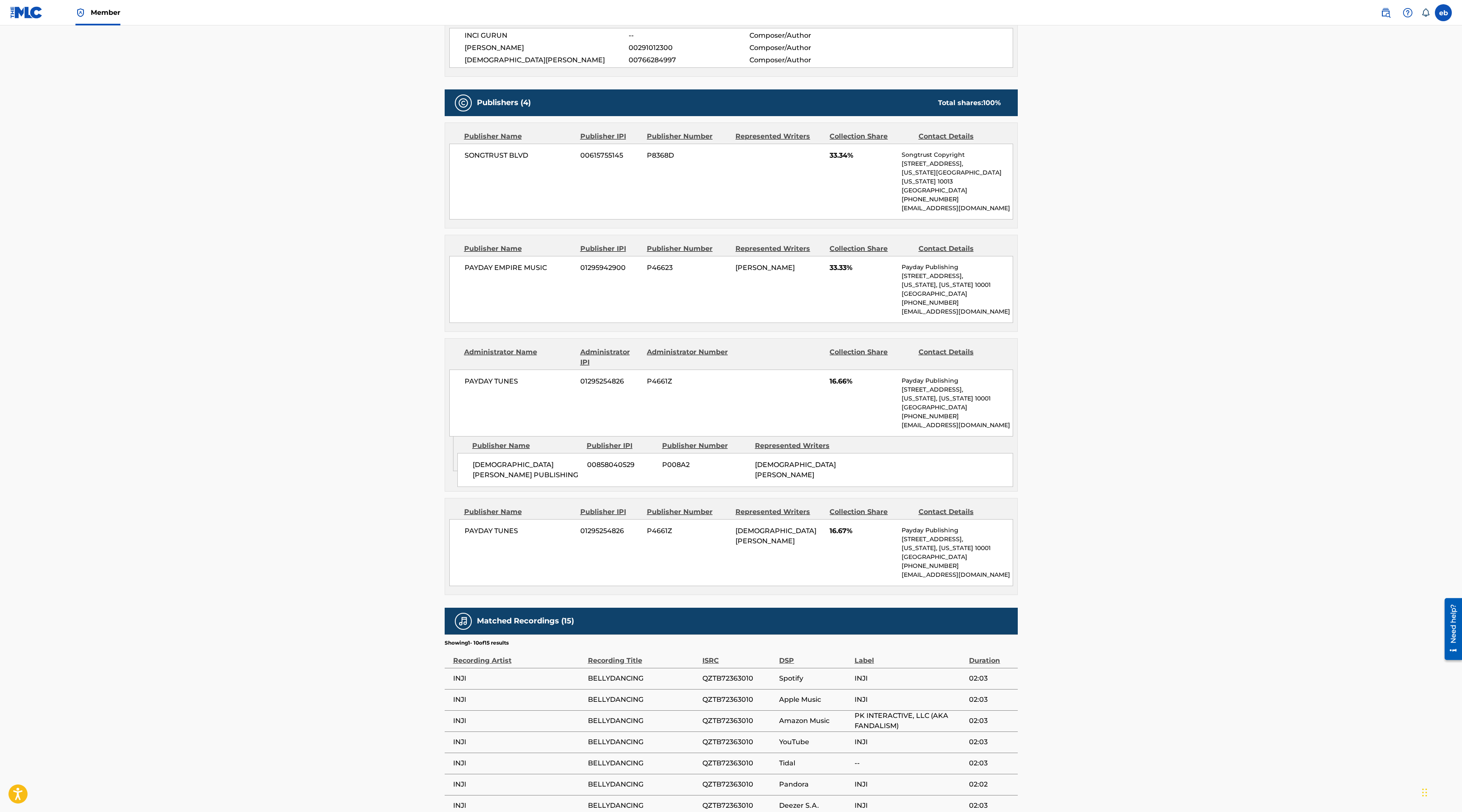
scroll to position [326, 0]
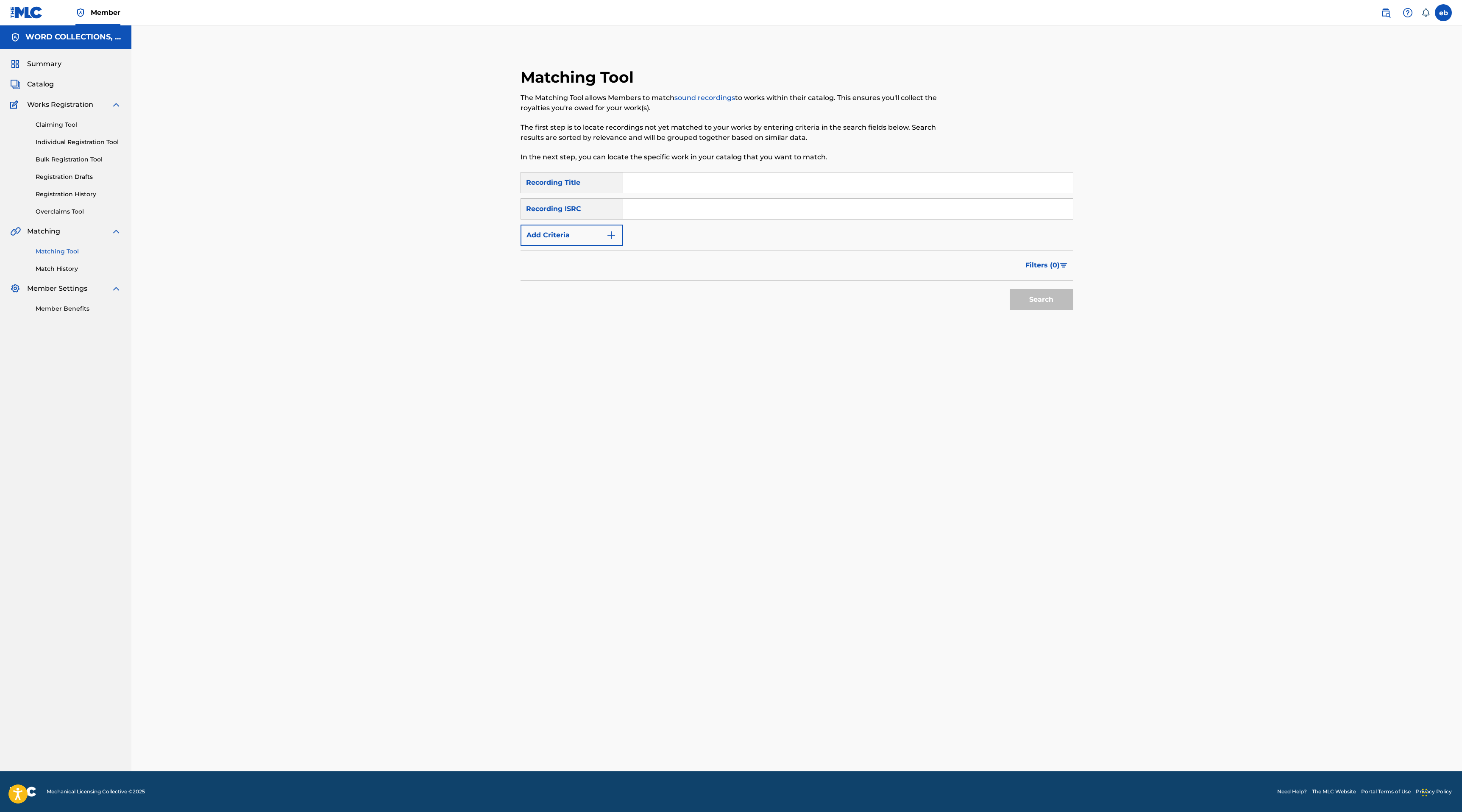
click at [713, 213] on input "Search Form" at bounding box center [848, 209] width 449 height 20
paste input "USUG12205553"
type input "USUG12205553"
click at [1010, 289] on button "Search" at bounding box center [1041, 299] width 64 height 21
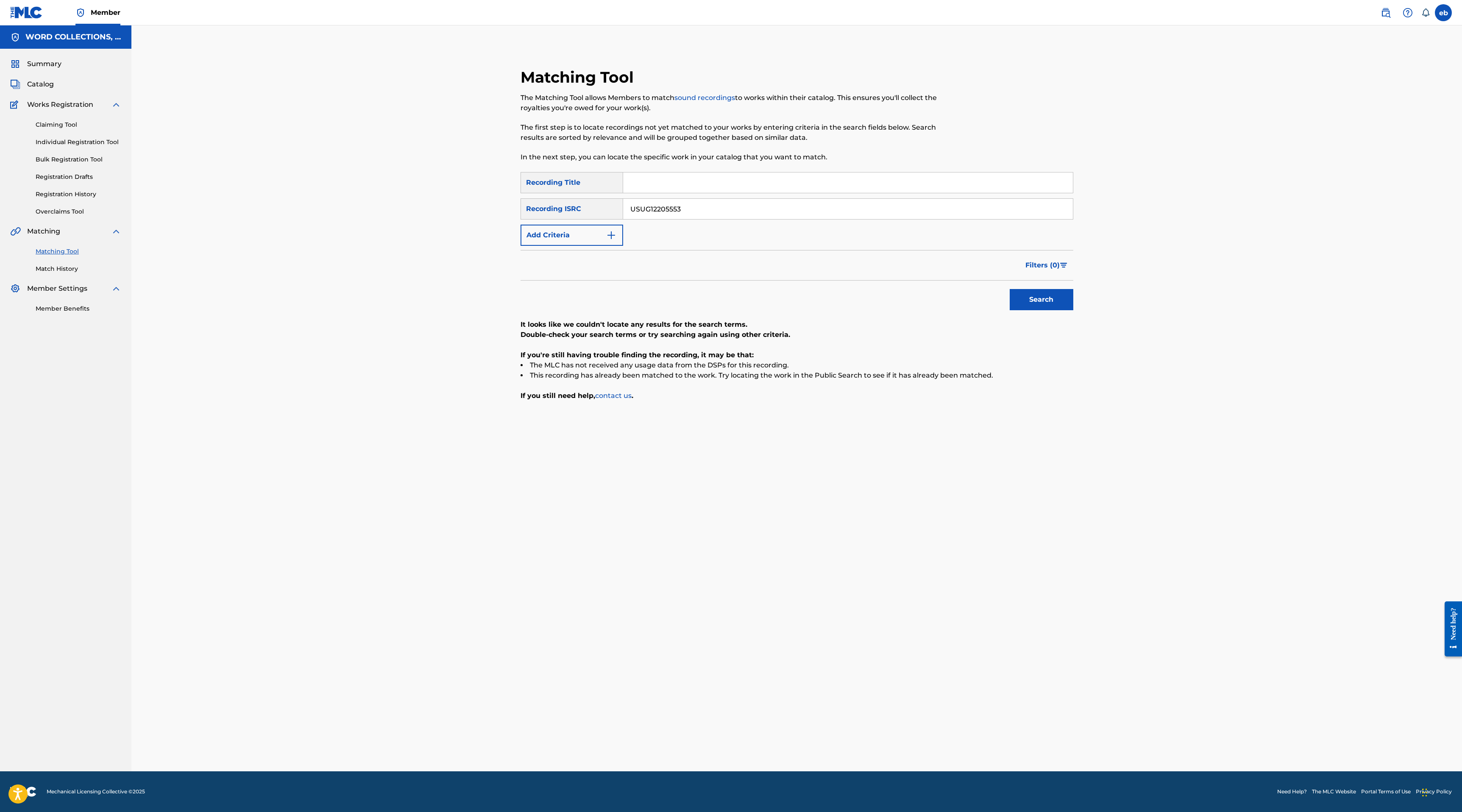
click at [694, 98] on link "sound recordings" at bounding box center [704, 98] width 61 height 8
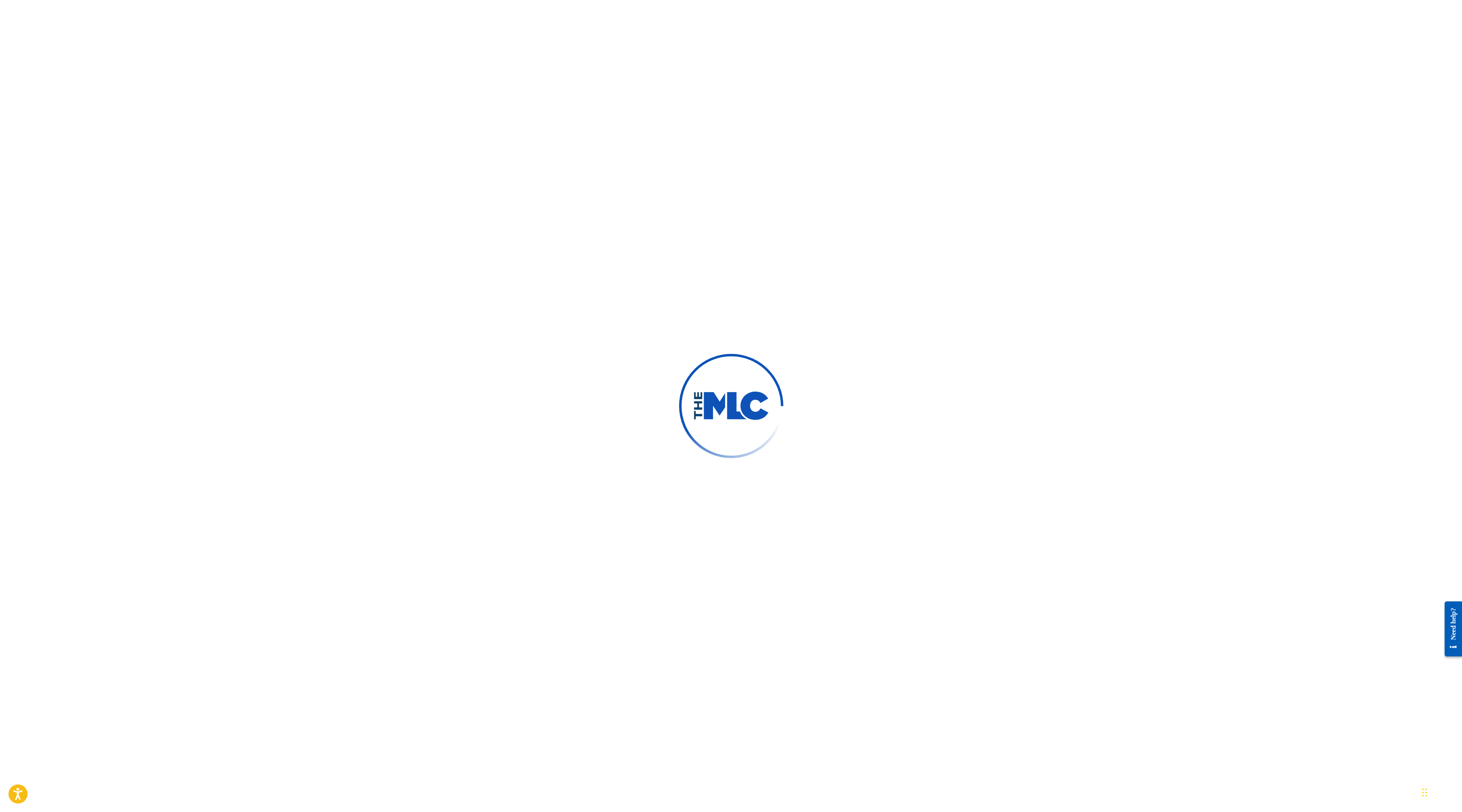
click at [446, 144] on div at bounding box center [731, 406] width 1462 height 812
click at [324, 110] on div at bounding box center [731, 406] width 1462 height 812
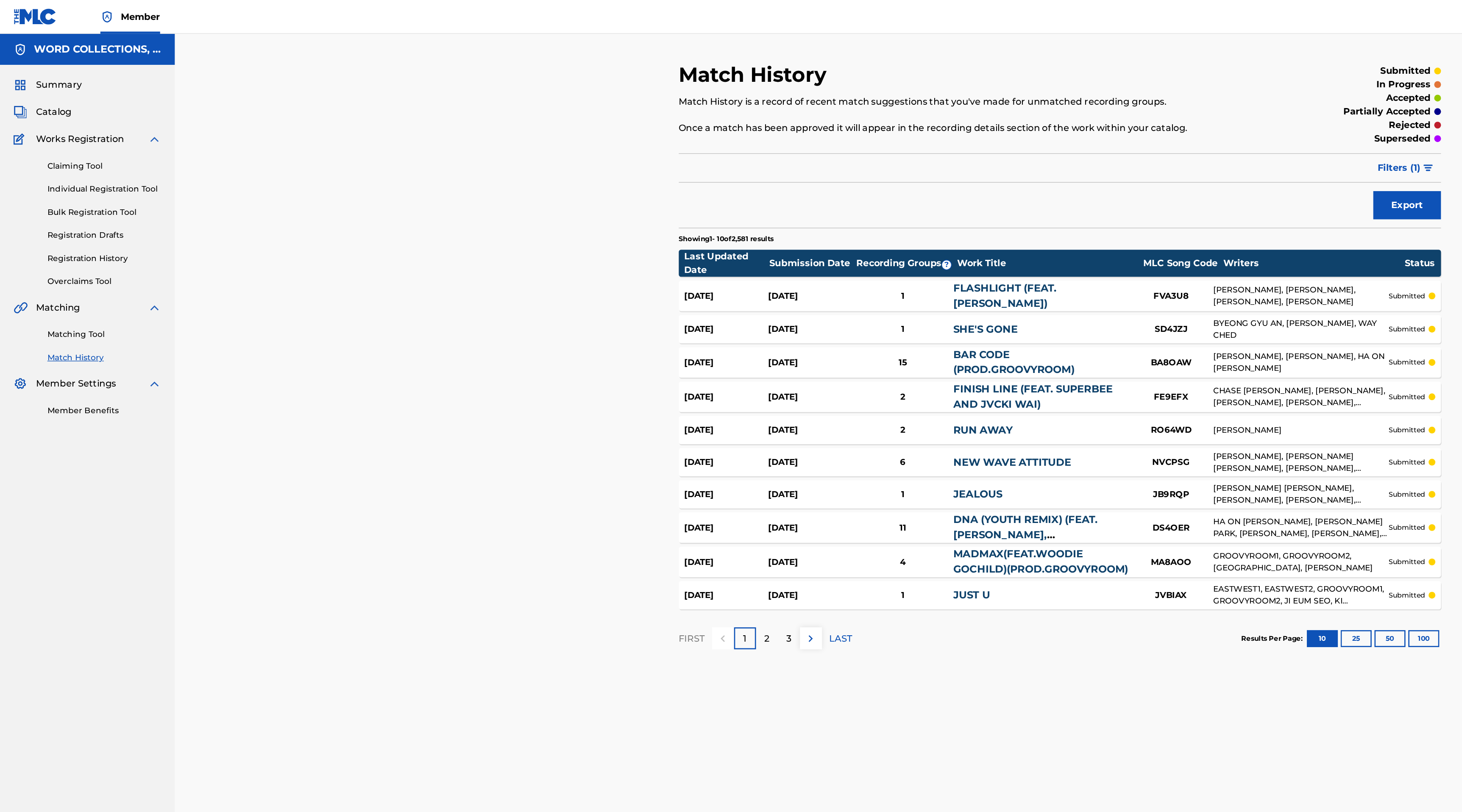
click at [49, 66] on span "Summary" at bounding box center [44, 64] width 34 height 10
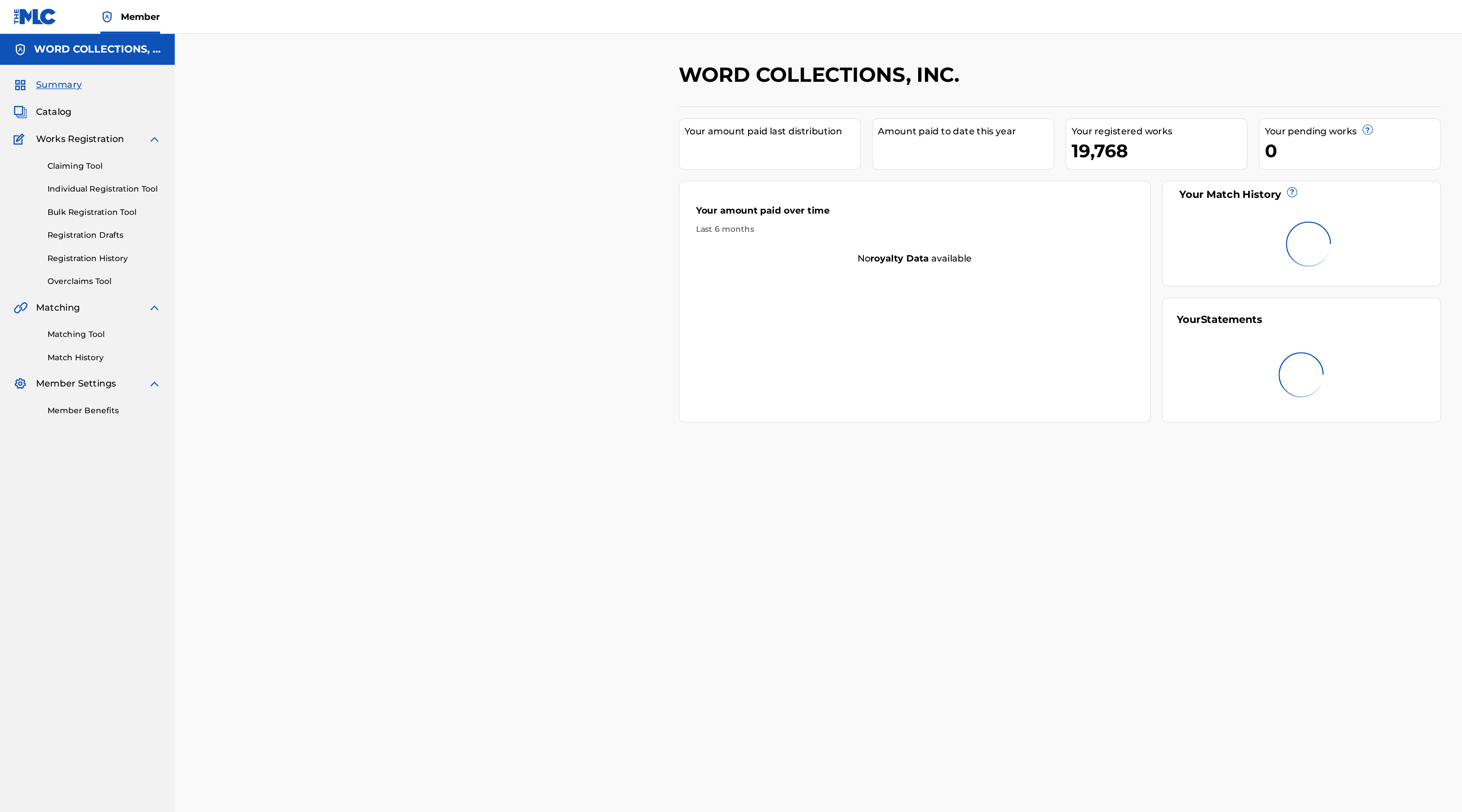
click at [46, 85] on span "Catalog" at bounding box center [40, 85] width 27 height 10
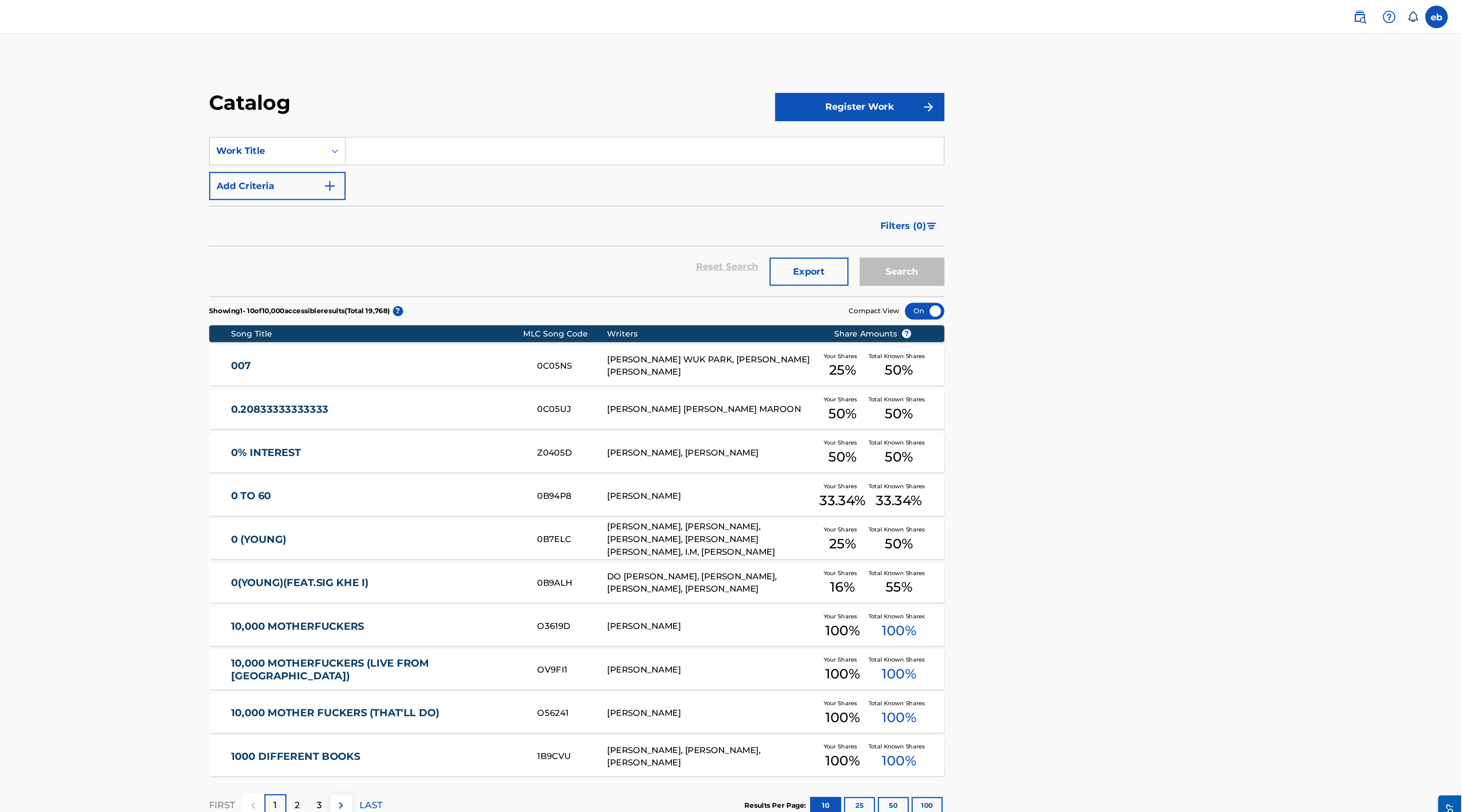
click at [650, 115] on input "Search Form" at bounding box center [848, 113] width 449 height 20
type input "Join us For A Bite"
click at [1010, 193] on button "Search" at bounding box center [1041, 204] width 64 height 21
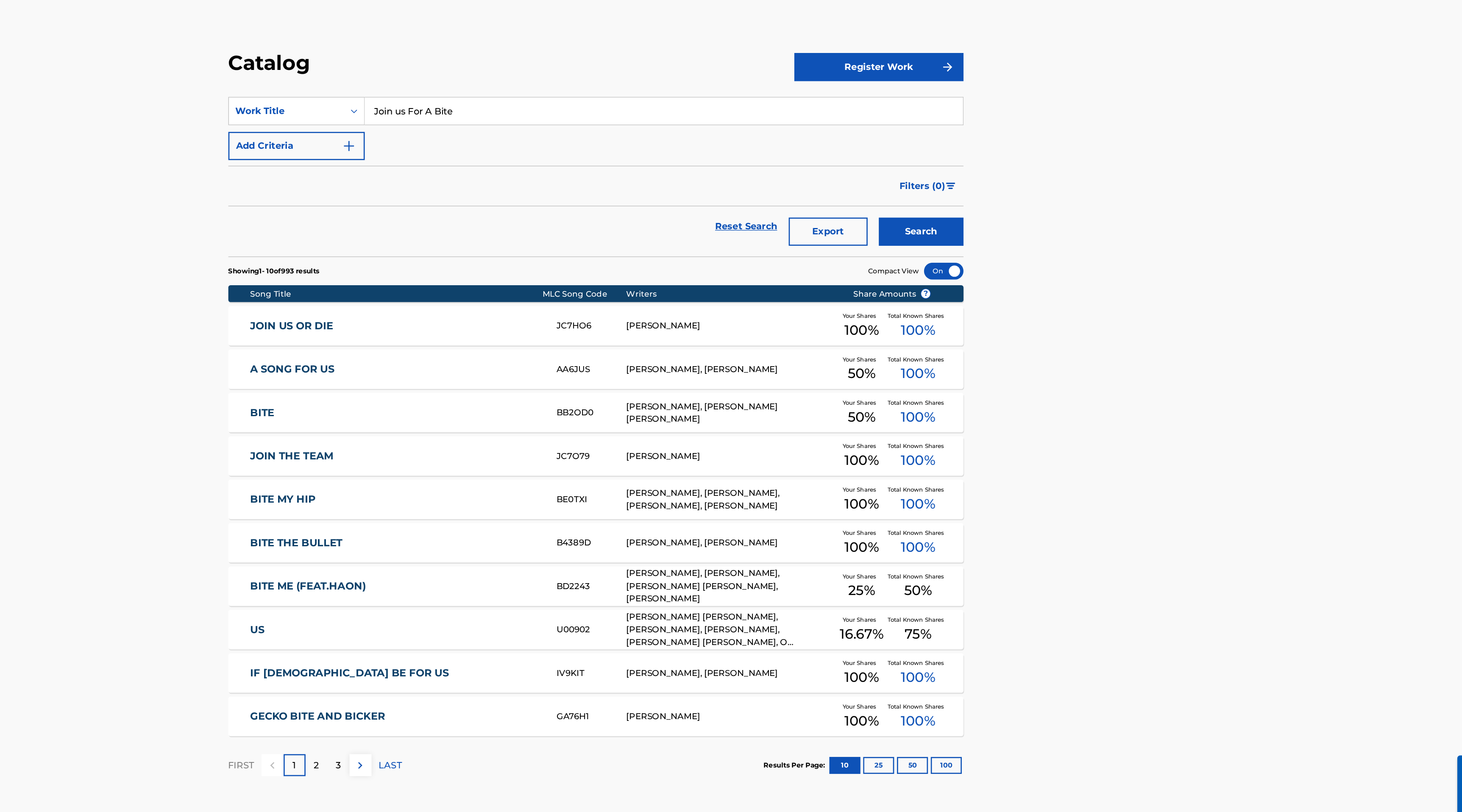
click at [1066, 607] on button "100" at bounding box center [1060, 605] width 23 height 12
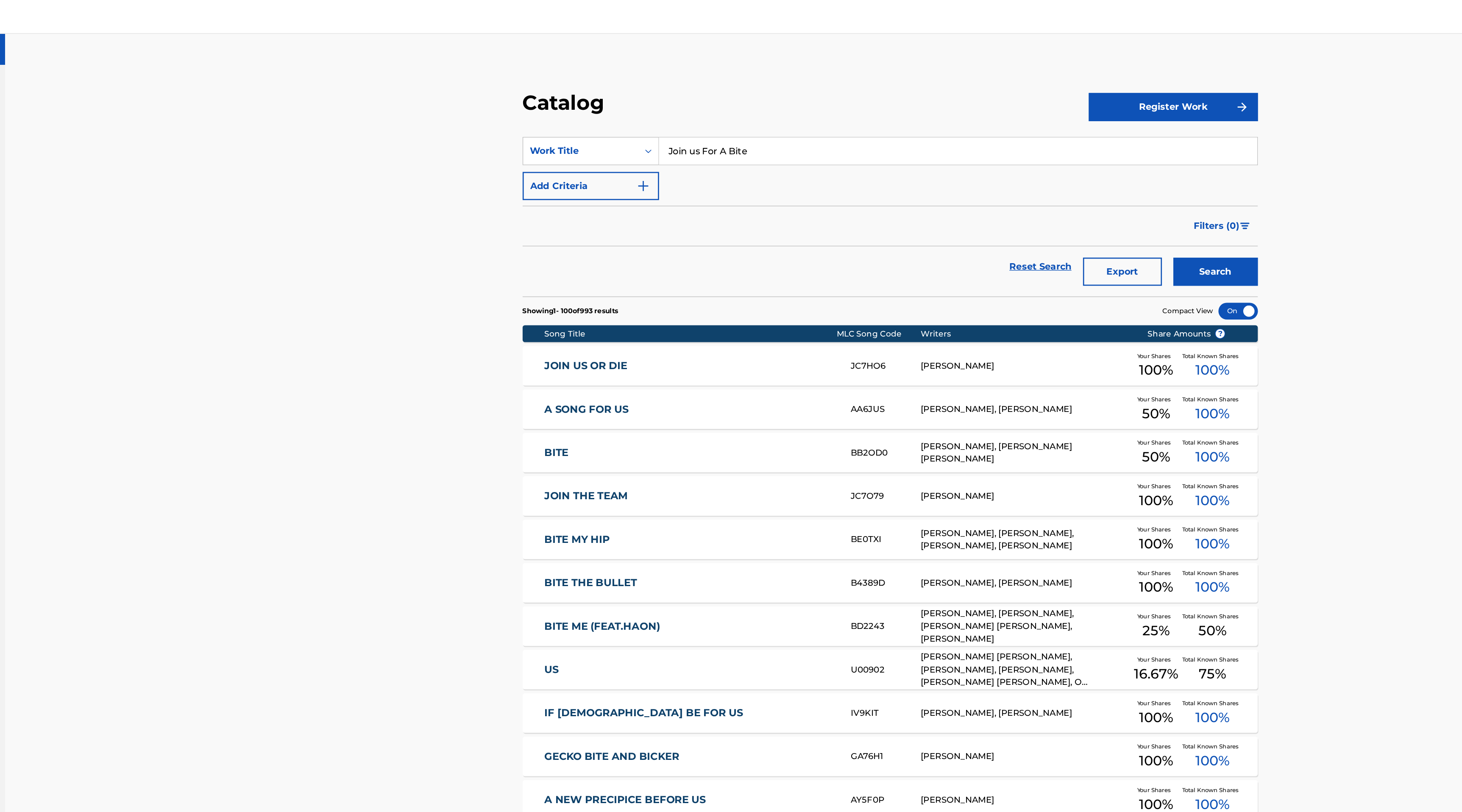
click at [589, 143] on button "Add Criteria" at bounding box center [572, 140] width 103 height 21
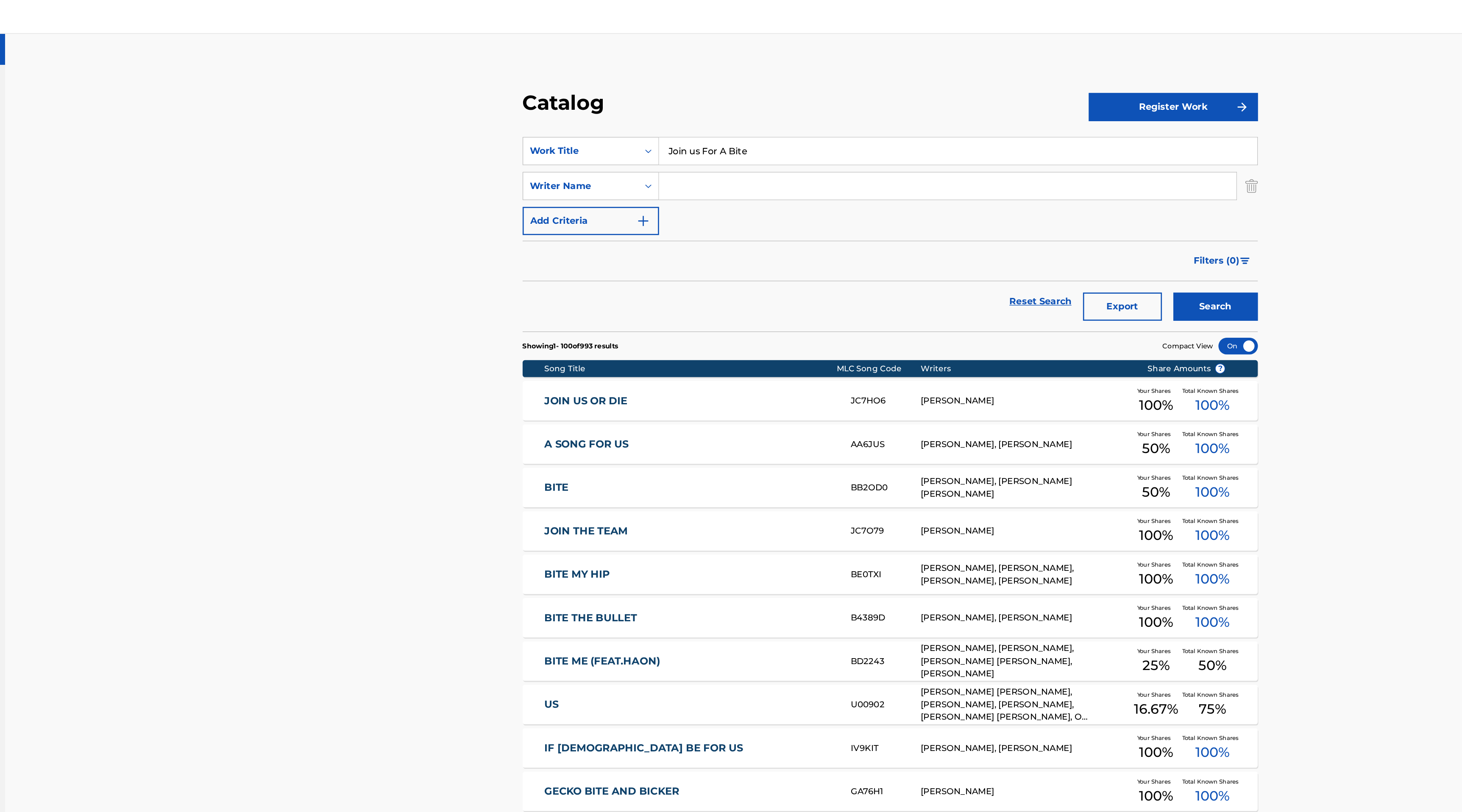
click at [580, 127] on div "SearchWithCriteria1148d251-3e8b-440e-a0eb-13a06d86f390 Work Title Join us For A…" at bounding box center [797, 140] width 553 height 74
click at [679, 134] on input "Search Form" at bounding box center [840, 140] width 434 height 20
type input "[PERSON_NAME]"
click at [1010, 220] on button "Search" at bounding box center [1041, 230] width 64 height 21
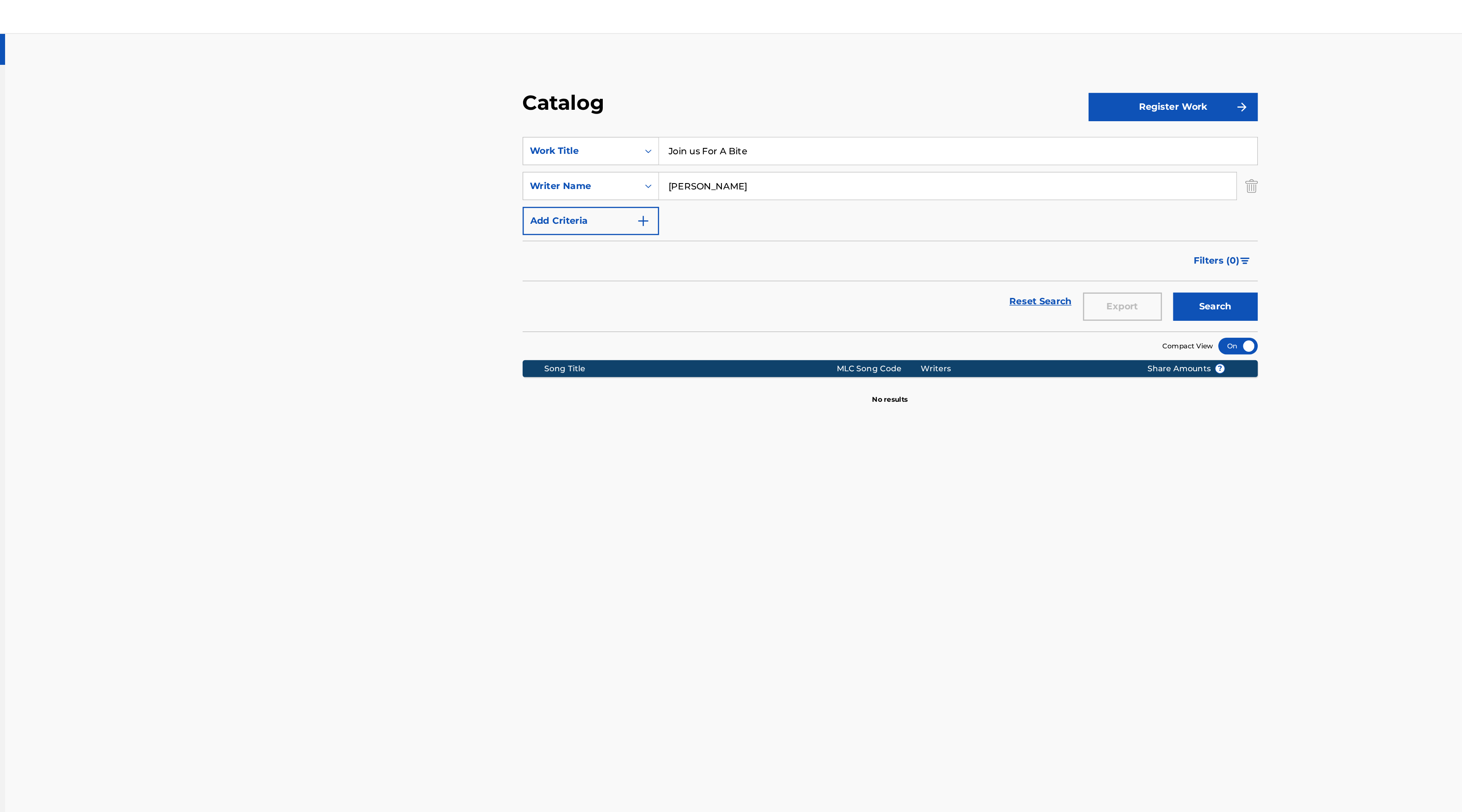
drag, startPoint x: 759, startPoint y: 118, endPoint x: 745, endPoint y: 73, distance: 47.1
click at [745, 73] on div "Catalog Register Work SearchWithCriteria1148d251-3e8b-440e-a0eb-13a06d86f390 Wo…" at bounding box center [797, 186] width 573 height 237
click at [1010, 220] on button "Search" at bounding box center [1041, 230] width 64 height 21
click at [597, 113] on div "Work Title" at bounding box center [564, 113] width 76 height 10
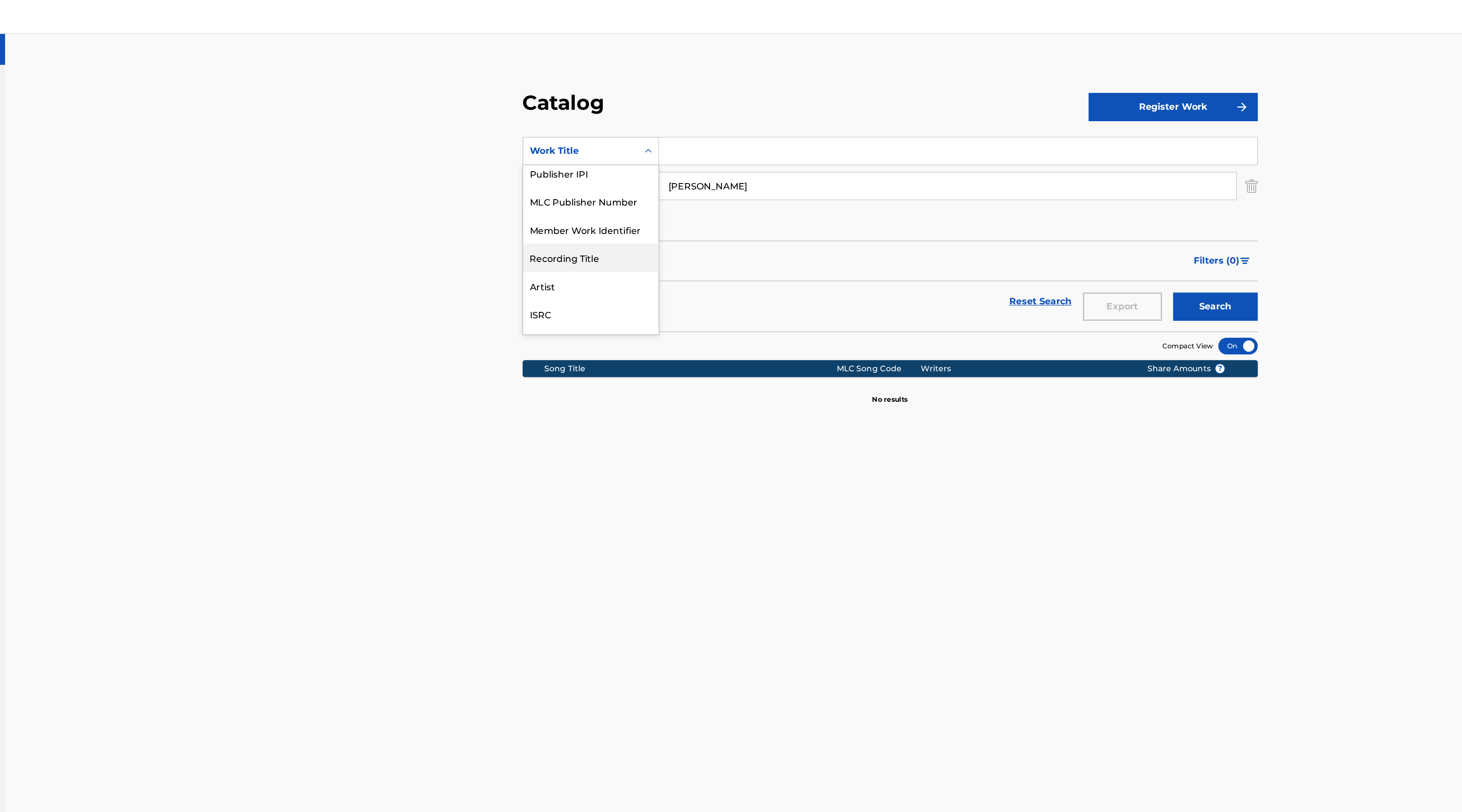
click at [579, 197] on div "Recording Title" at bounding box center [572, 193] width 102 height 21
click at [591, 115] on div "Recording Title" at bounding box center [564, 113] width 76 height 10
click at [570, 205] on div "Artist" at bounding box center [572, 198] width 102 height 21
click at [646, 119] on input "Search Form" at bounding box center [848, 113] width 449 height 20
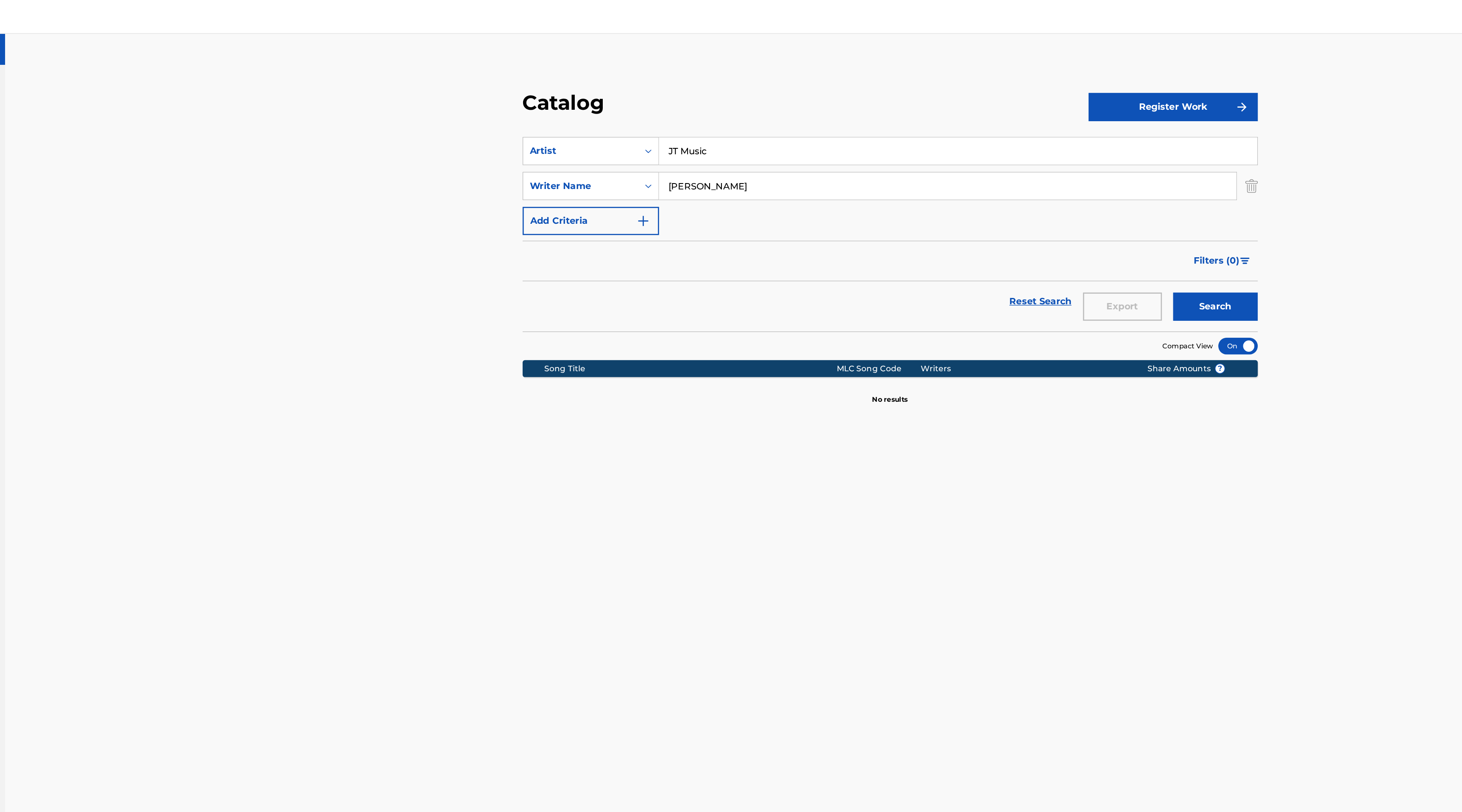
type input "JT Music"
click at [1010, 220] on button "Search" at bounding box center [1041, 230] width 64 height 21
drag, startPoint x: 697, startPoint y: 142, endPoint x: 465, endPoint y: 153, distance: 232.3
click at [465, 153] on div "Catalog Register Work SearchWithCriteriab73adb11-4d12-48b9-854c-807a866a9c97 Ar…" at bounding box center [797, 398] width 1330 height 746
type input "J"
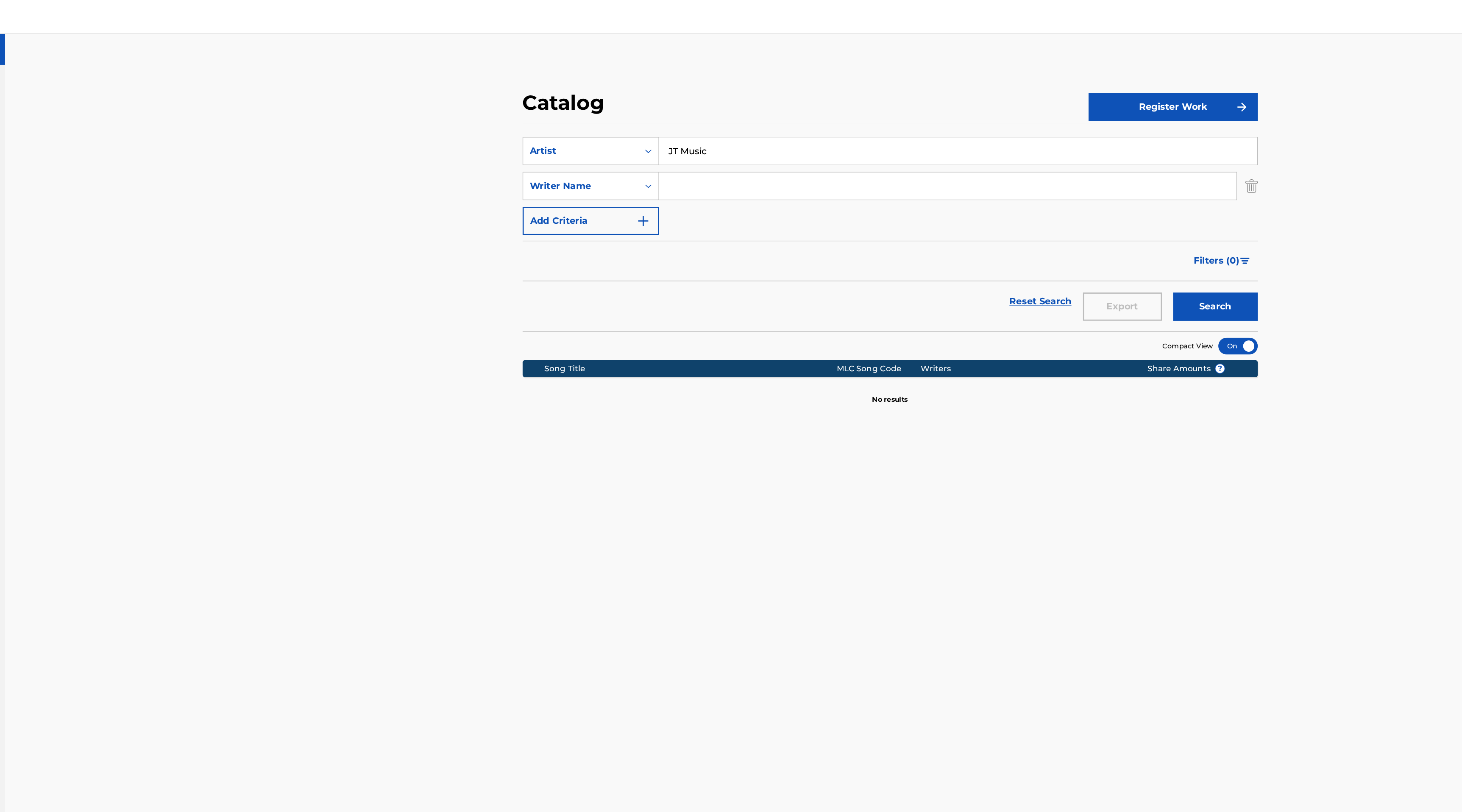
click at [1010, 220] on button "Search" at bounding box center [1041, 230] width 64 height 21
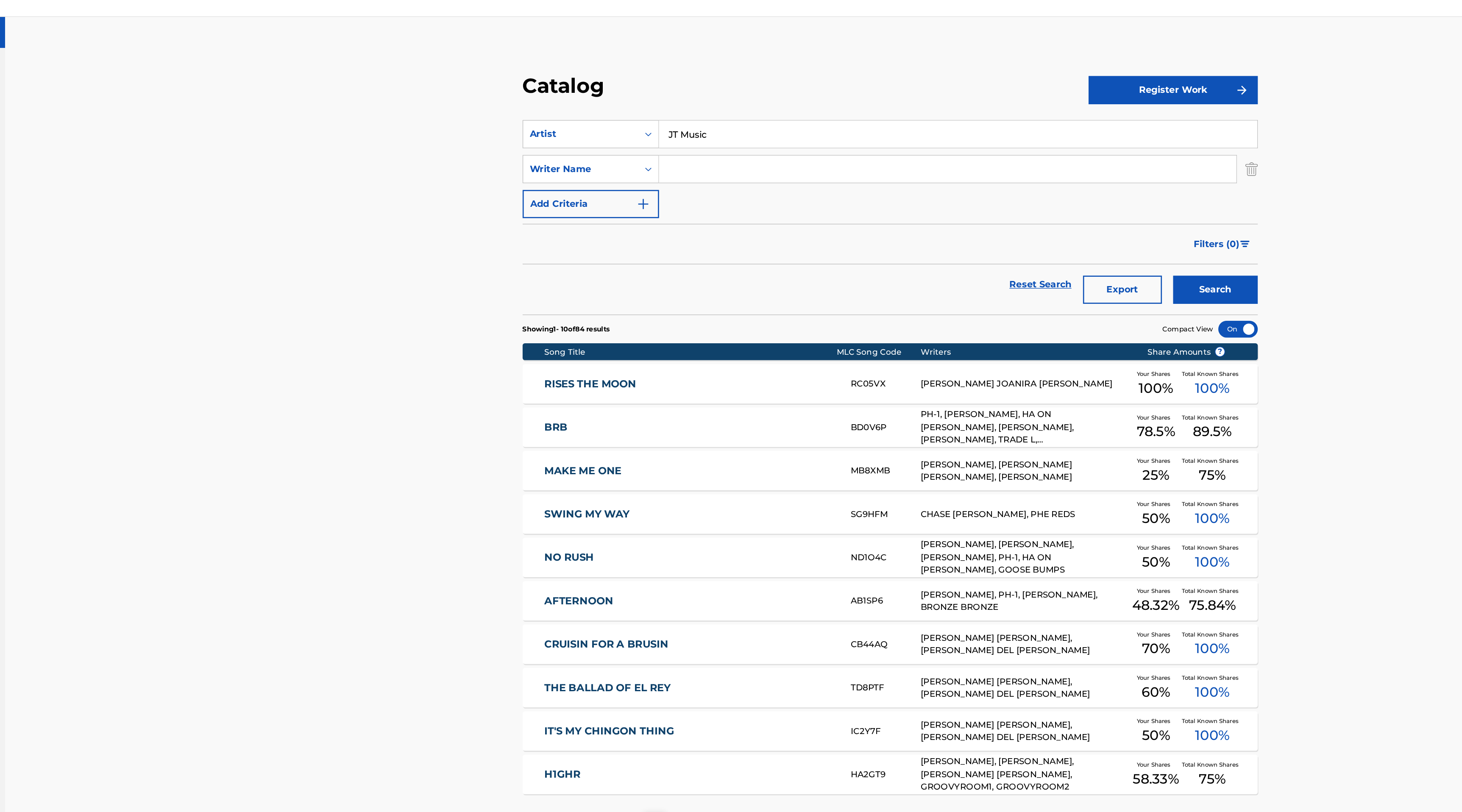
click at [646, 114] on input "JT Music" at bounding box center [848, 113] width 449 height 20
type input "J"
type input "R"
type input "FabvL"
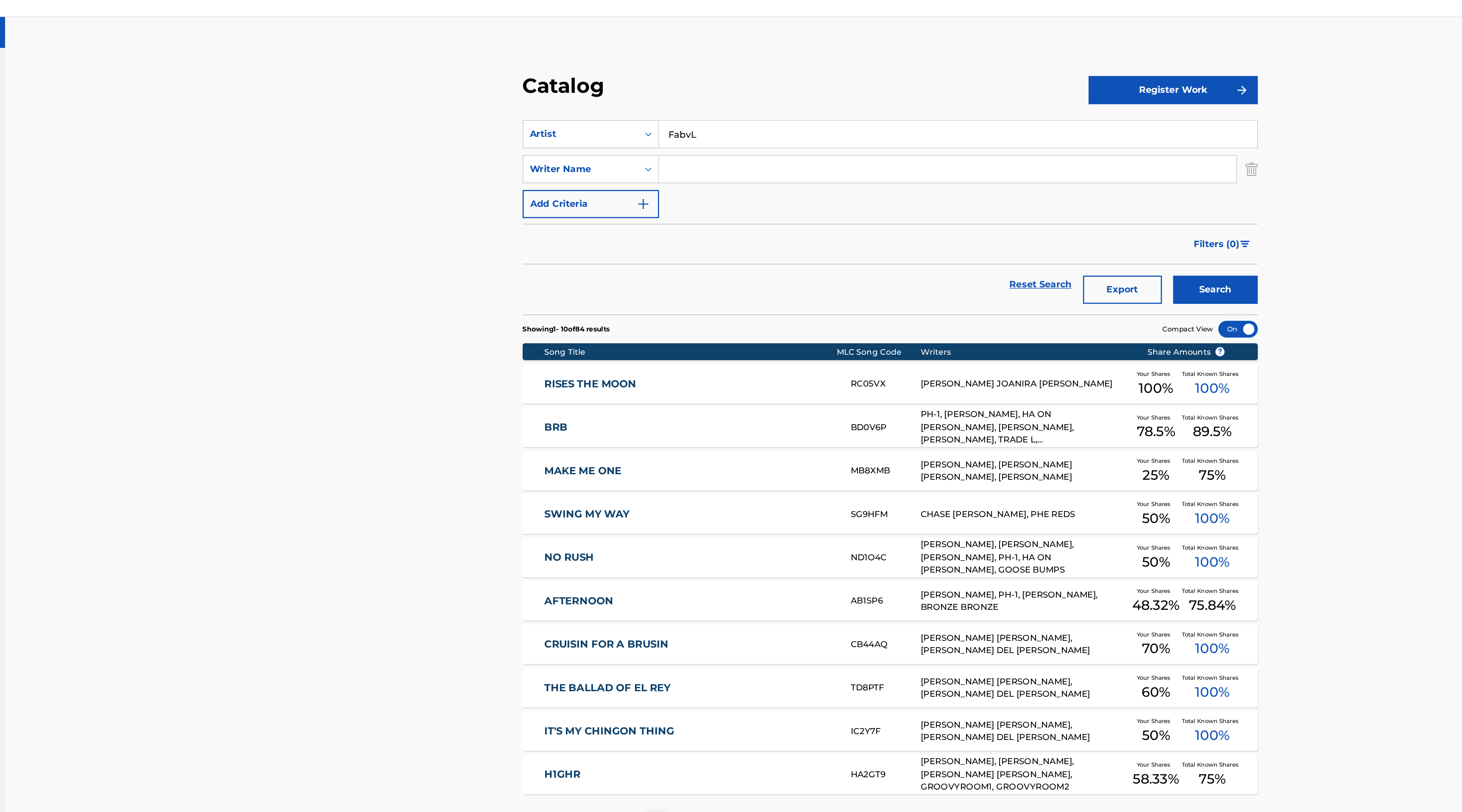
click at [1010, 220] on button "Search" at bounding box center [1041, 230] width 64 height 21
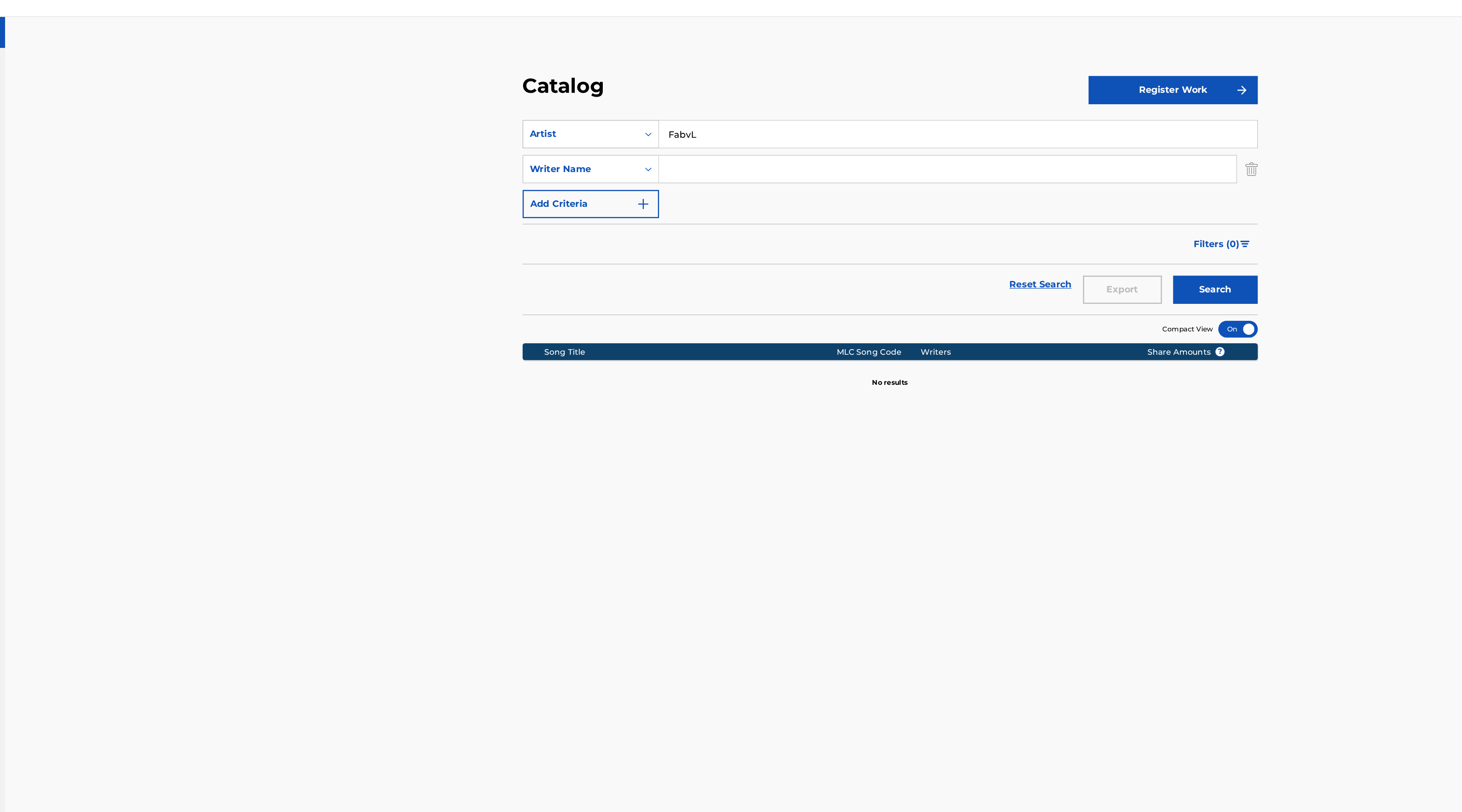
drag, startPoint x: 666, startPoint y: 116, endPoint x: 595, endPoint y: 112, distance: 71.1
click at [595, 112] on div "SearchWithCriteriab73adb11-4d12-48b9-854c-807a866a9c97 Artist FabvL" at bounding box center [797, 113] width 553 height 21
click at [638, 145] on input "Search Form" at bounding box center [840, 140] width 434 height 20
type input "[PERSON_NAME]"
click at [1010, 220] on button "Search" at bounding box center [1041, 230] width 64 height 21
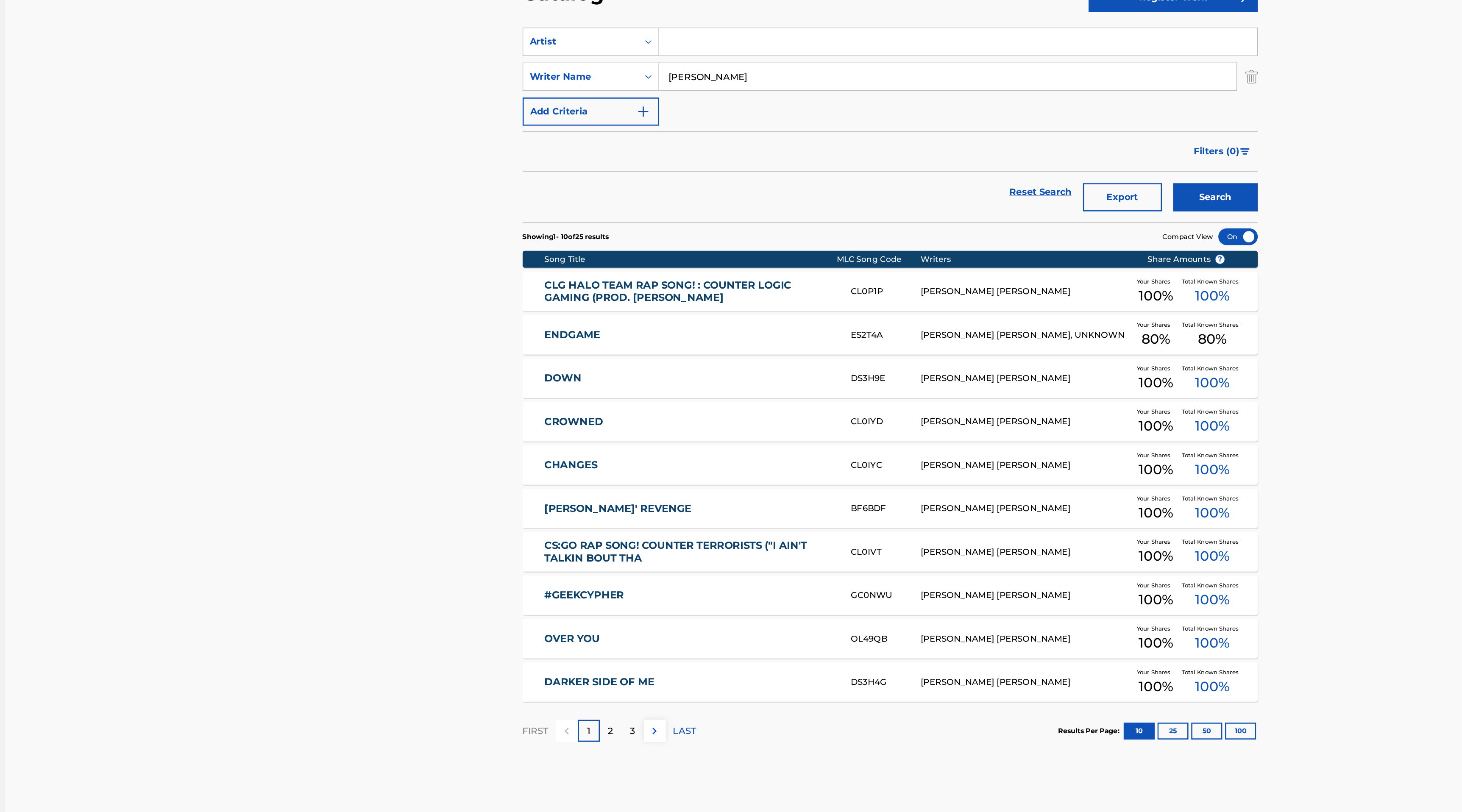
click at [682, 298] on link "CLG HALO TEAM RAP SONG! : COUNTER LOGIC GAMING (PROD. [PERSON_NAME]" at bounding box center [646, 302] width 219 height 19
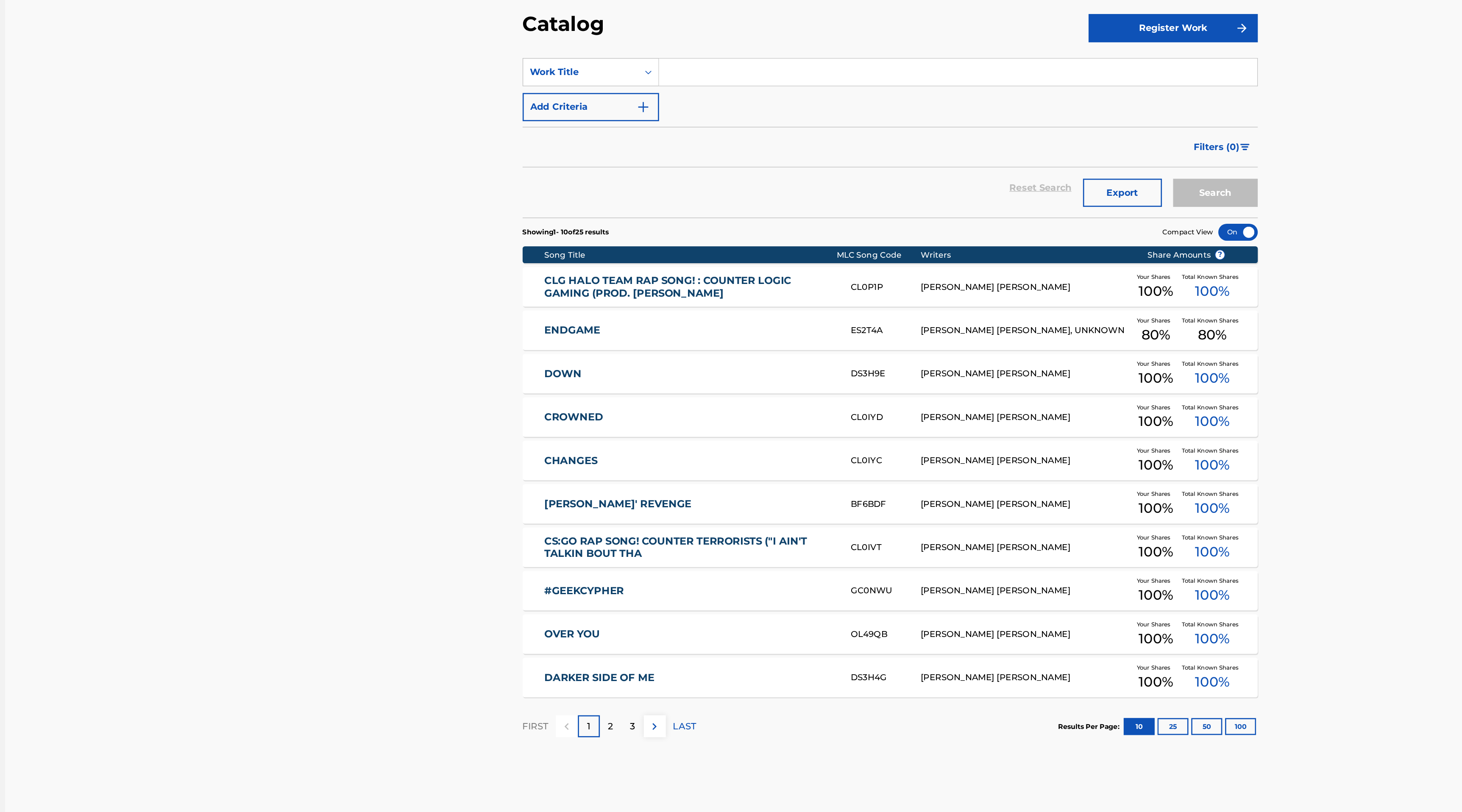
click at [723, 565] on link "DARKER SIDE OF ME" at bounding box center [646, 569] width 219 height 10
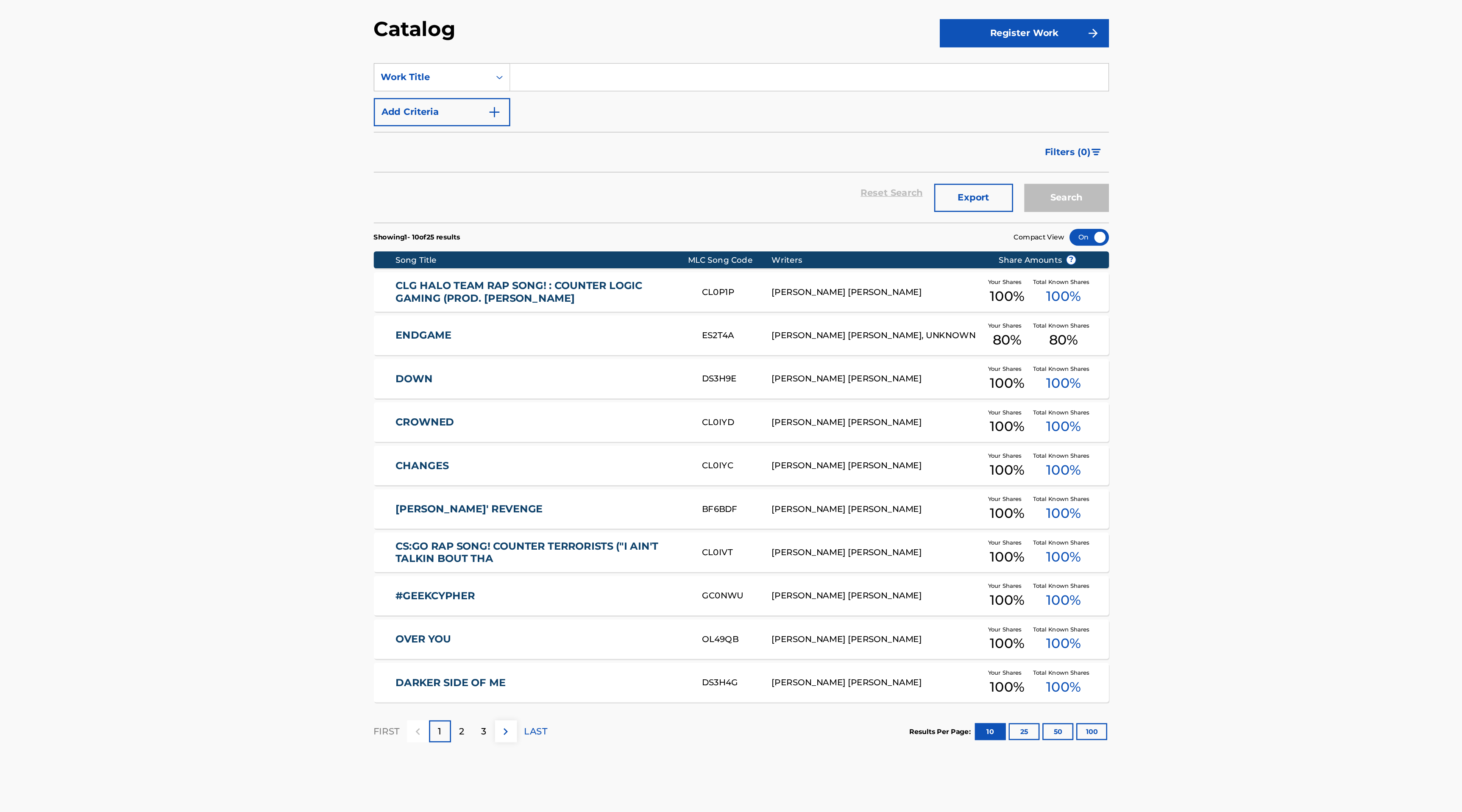
click at [572, 373] on link "CROWNED" at bounding box center [646, 373] width 219 height 10
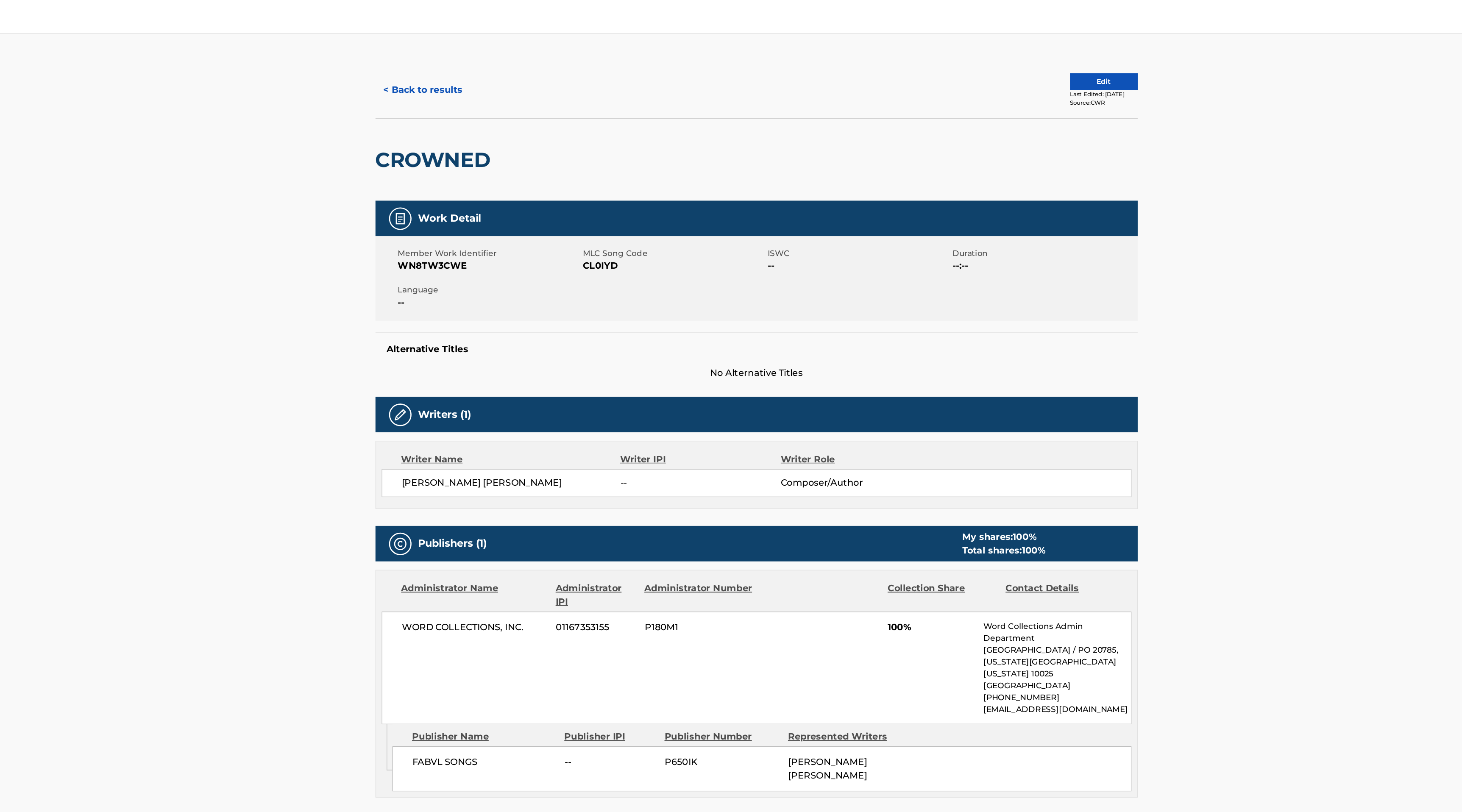
drag, startPoint x: 560, startPoint y: 73, endPoint x: 631, endPoint y: 61, distance: 72.0
click at [631, 61] on div "< Back to results" at bounding box center [653, 68] width 287 height 21
click at [679, 199] on span "CL0IYD" at bounding box center [734, 200] width 137 height 10
copy span "CL0IYD"
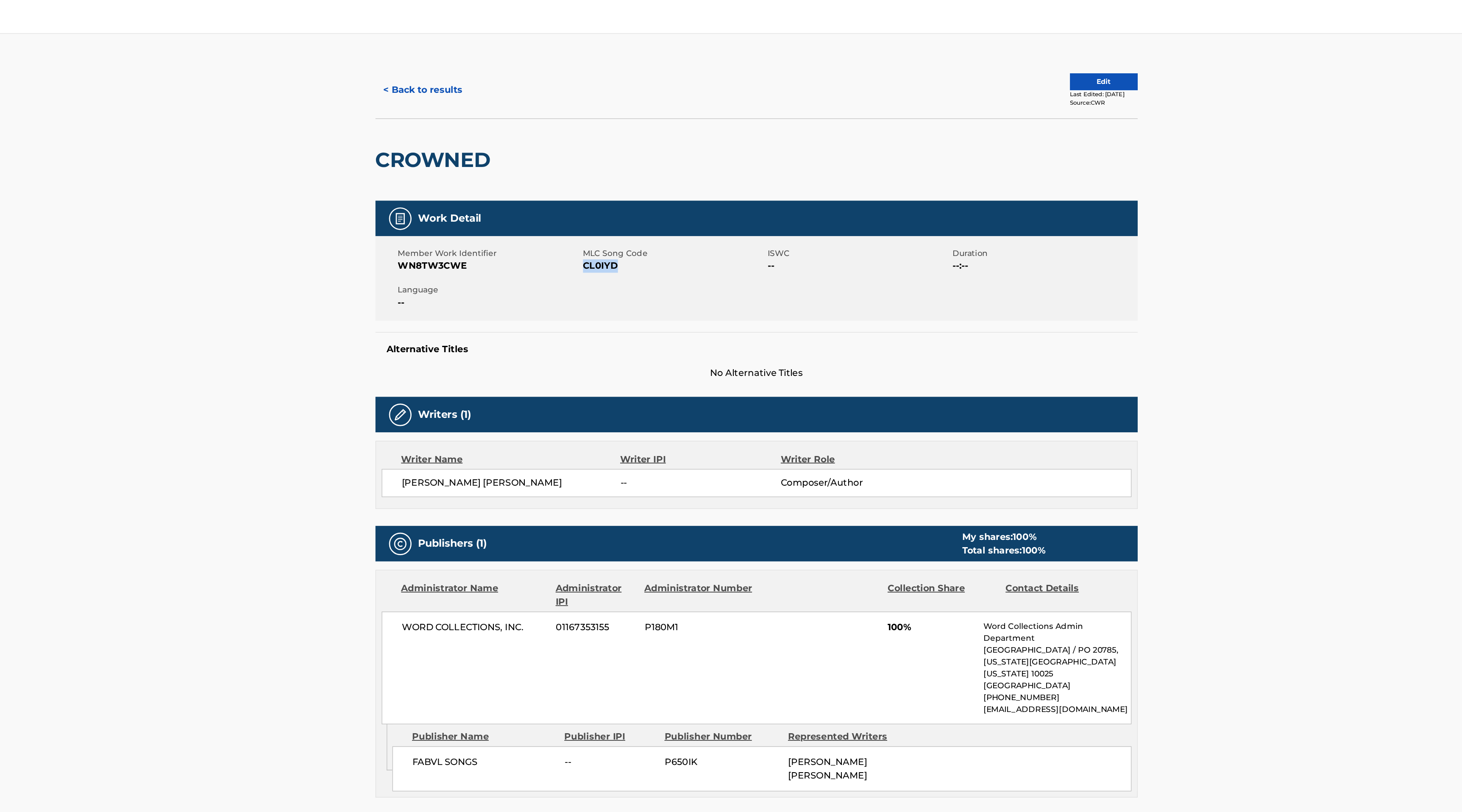
click at [539, 62] on button "< Back to results" at bounding box center [546, 68] width 72 height 21
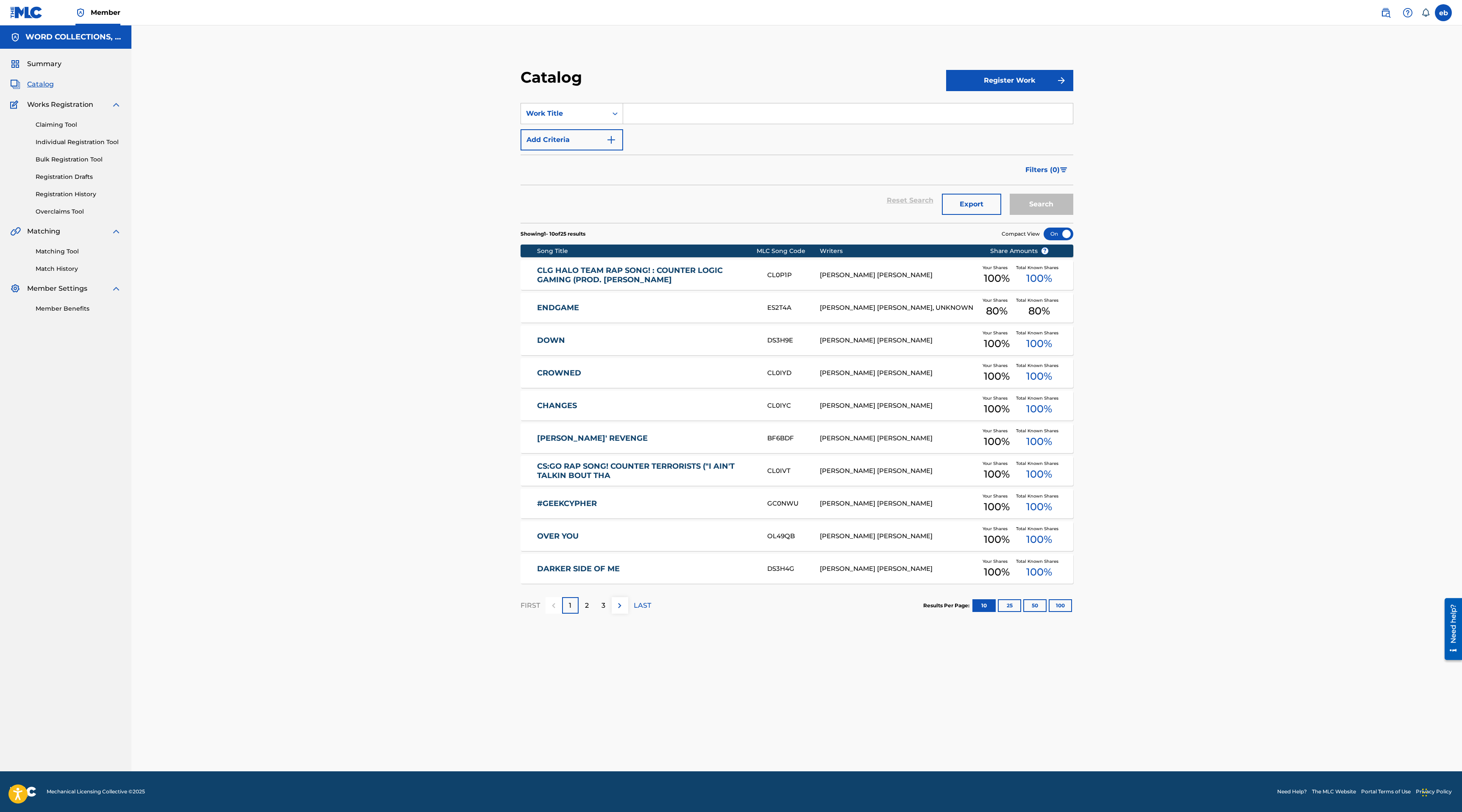
click at [61, 111] on div "Claiming Tool Individual Registration Tool Bulk Registration Tool Registration …" at bounding box center [66, 162] width 111 height 106
click at [60, 125] on link "Claiming Tool" at bounding box center [78, 125] width 86 height 9
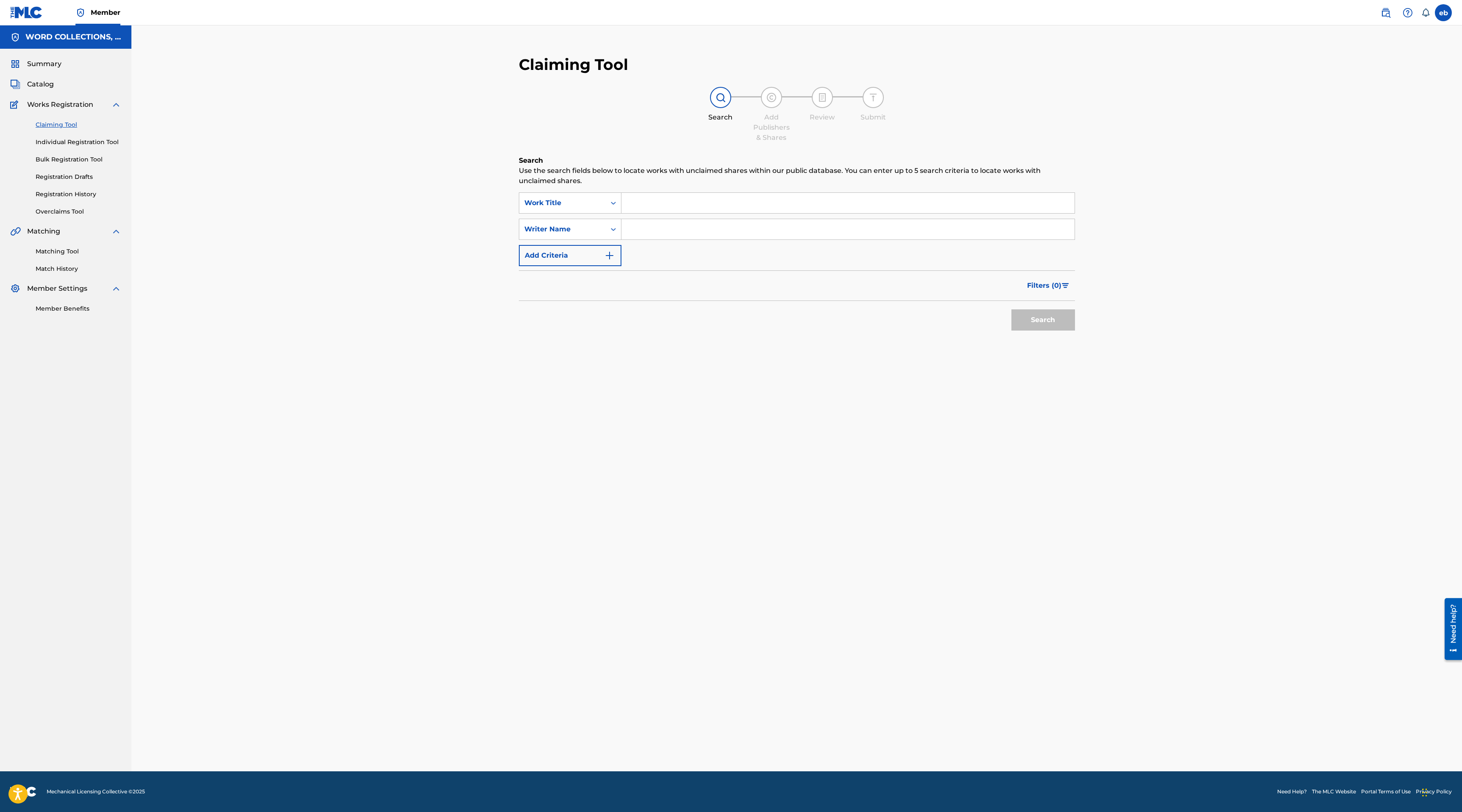
click at [652, 204] on input "Search Form" at bounding box center [848, 203] width 453 height 20
paste input "CL0IYD"
type input "CL0IYD"
click at [1011, 309] on button "Search" at bounding box center [1043, 319] width 64 height 21
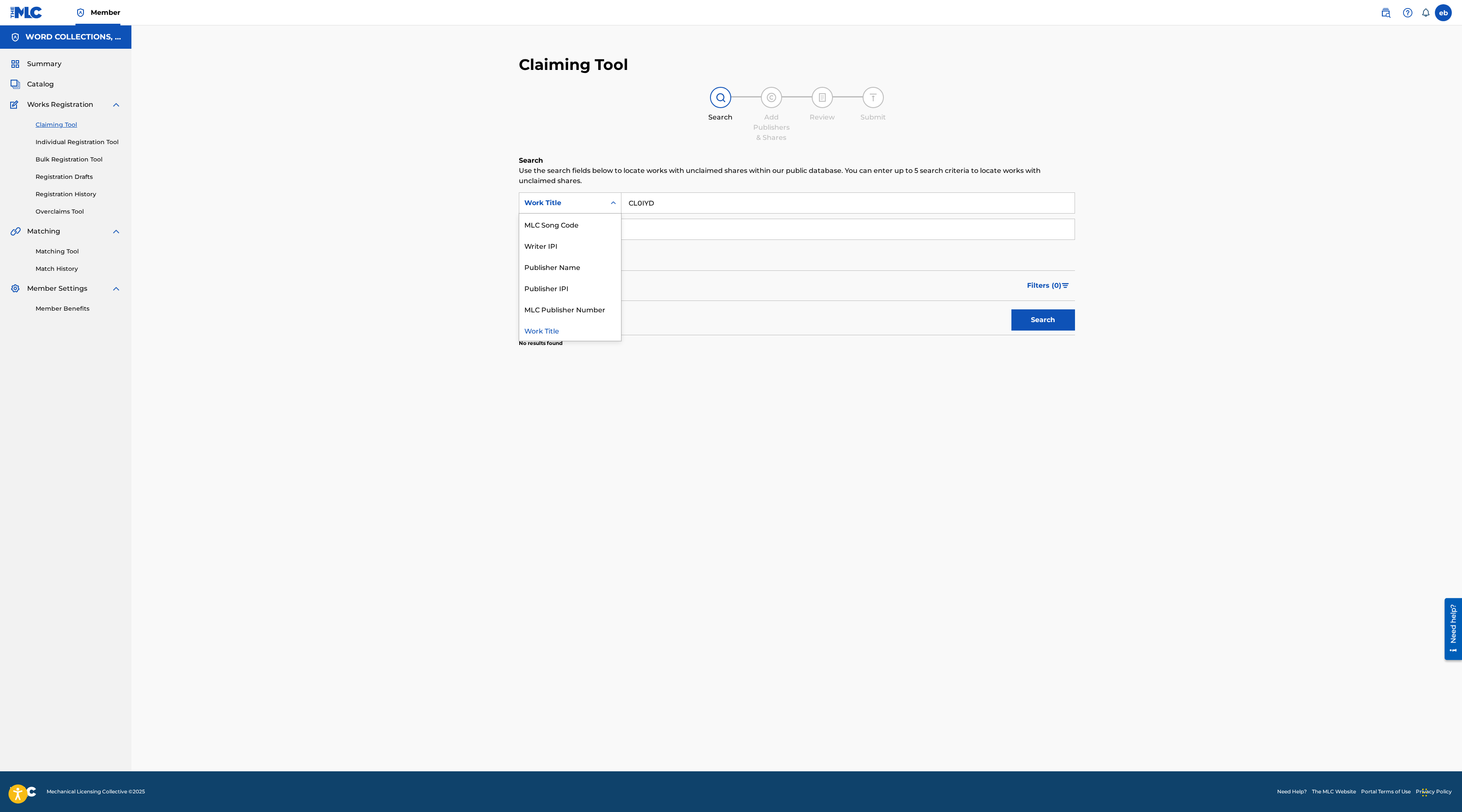
click at [569, 204] on div "Work Title" at bounding box center [562, 203] width 76 height 10
click at [573, 224] on div "MLC Song Code" at bounding box center [570, 224] width 102 height 21
click at [682, 195] on input "Search Form" at bounding box center [848, 203] width 453 height 20
paste input "CL0IYD"
type input "CL0IYD"
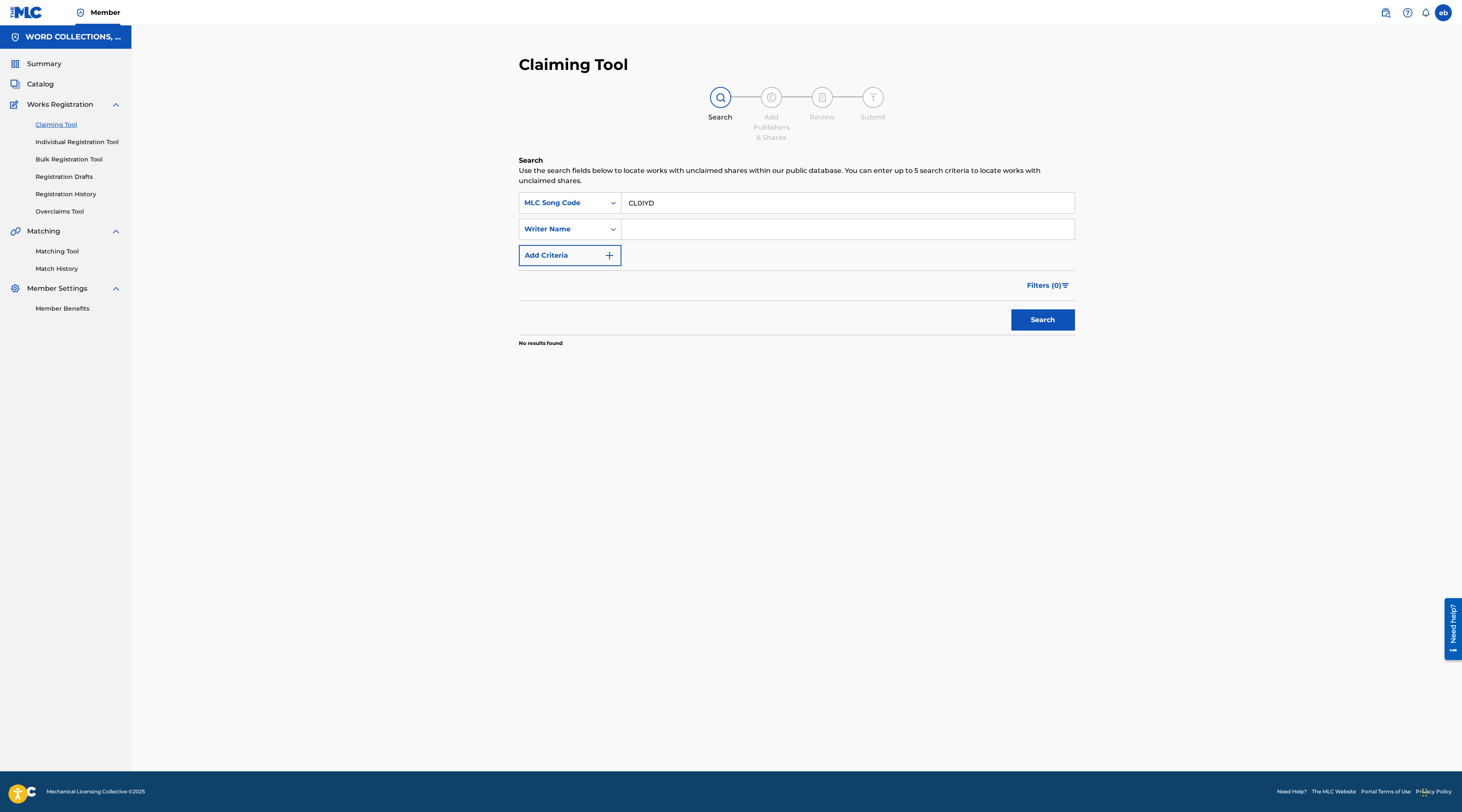
click at [1011, 309] on button "Search" at bounding box center [1043, 319] width 64 height 21
click at [664, 232] on input "Search Form" at bounding box center [848, 229] width 453 height 20
type input "[PERSON_NAME]"
click at [1011, 309] on button "Search" at bounding box center [1043, 319] width 64 height 21
drag, startPoint x: 676, startPoint y: 204, endPoint x: 561, endPoint y: 195, distance: 115.4
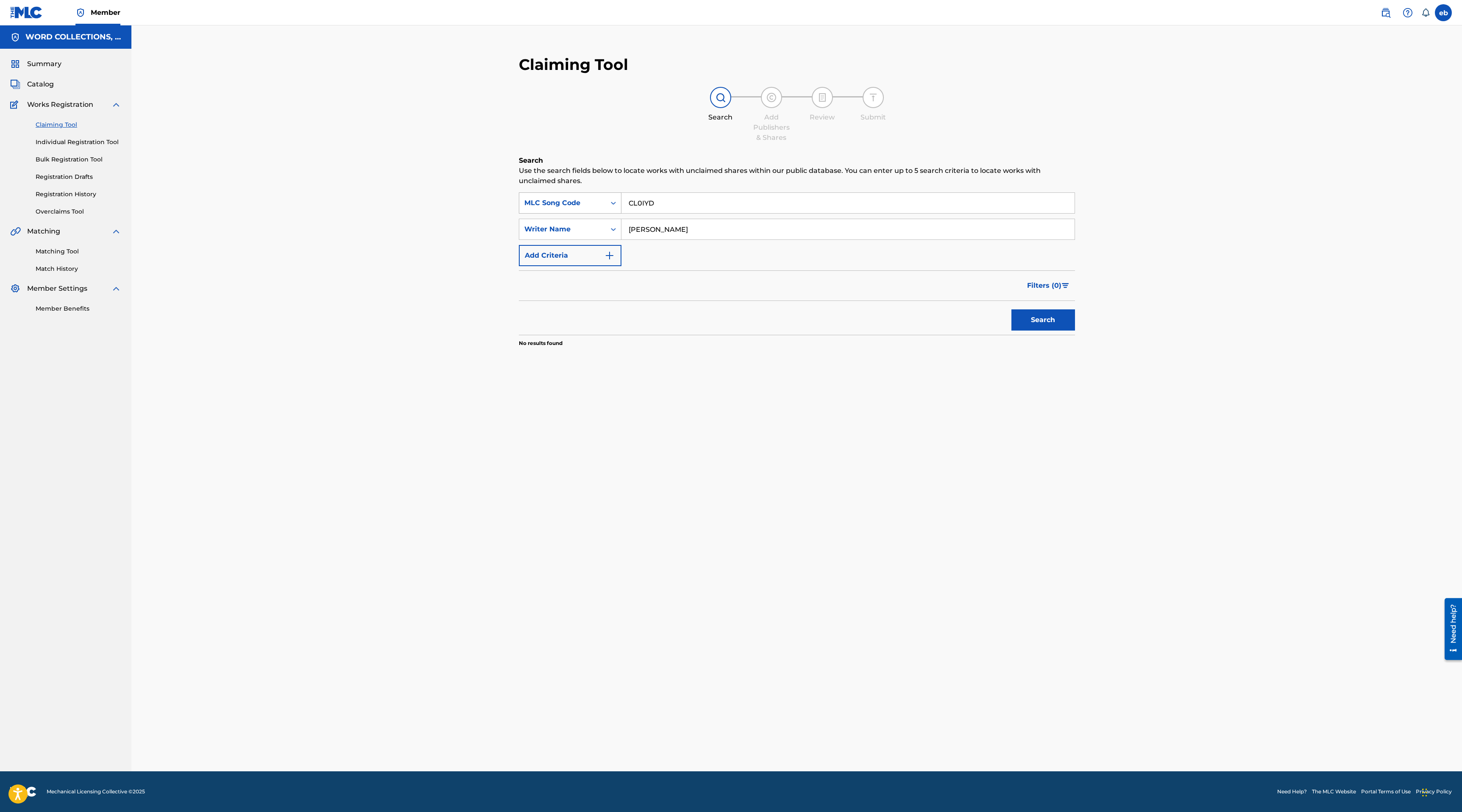
click at [561, 195] on div "SearchWithCriteriae4f5f7f3-fae6-4634-9801-65b57fdb7c1f MLC Song Code CL0IYD" at bounding box center [797, 203] width 556 height 21
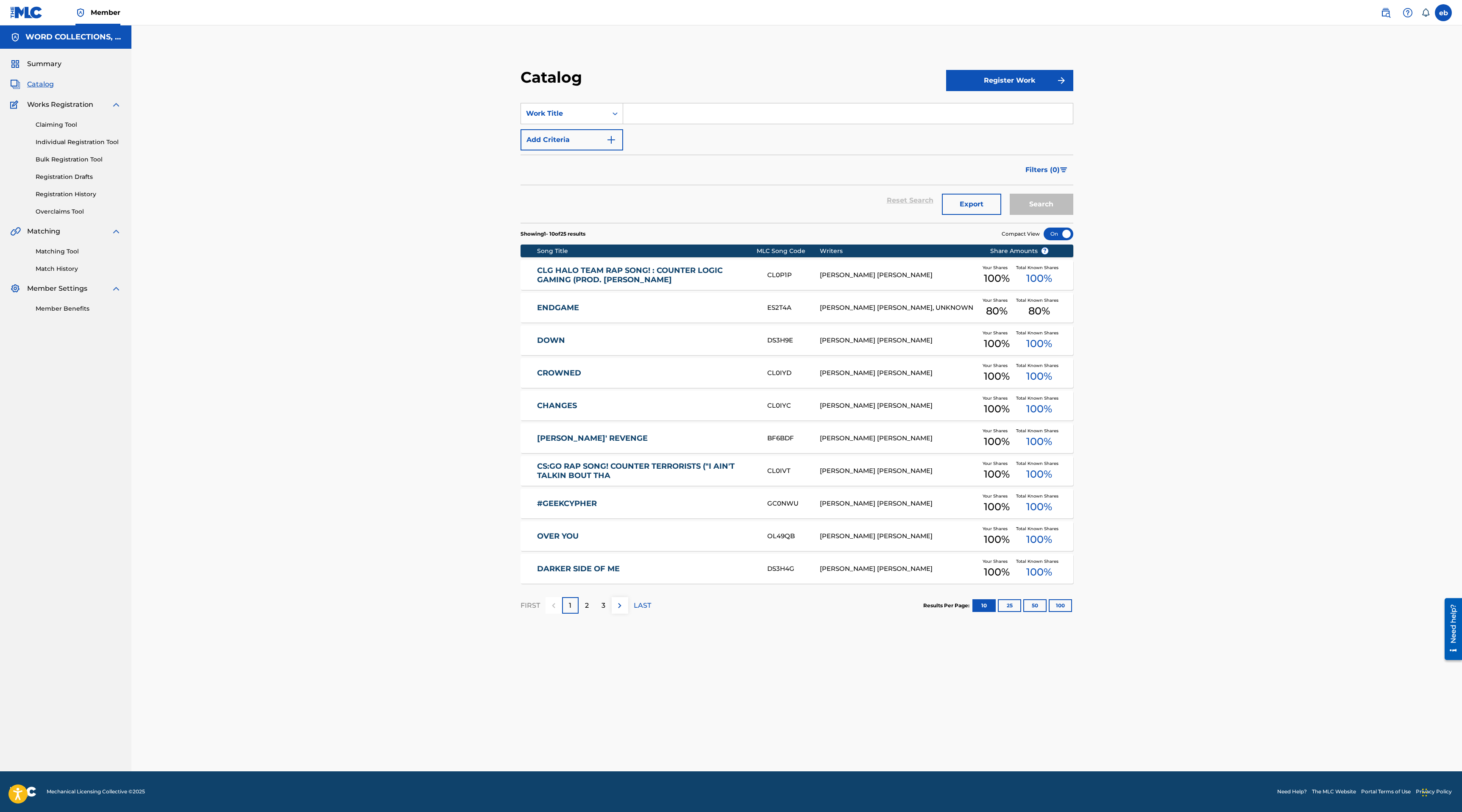
click at [666, 116] on input "Search Form" at bounding box center [848, 113] width 449 height 20
type input "Endgame"
click at [590, 134] on button "Add Criteria" at bounding box center [572, 140] width 103 height 21
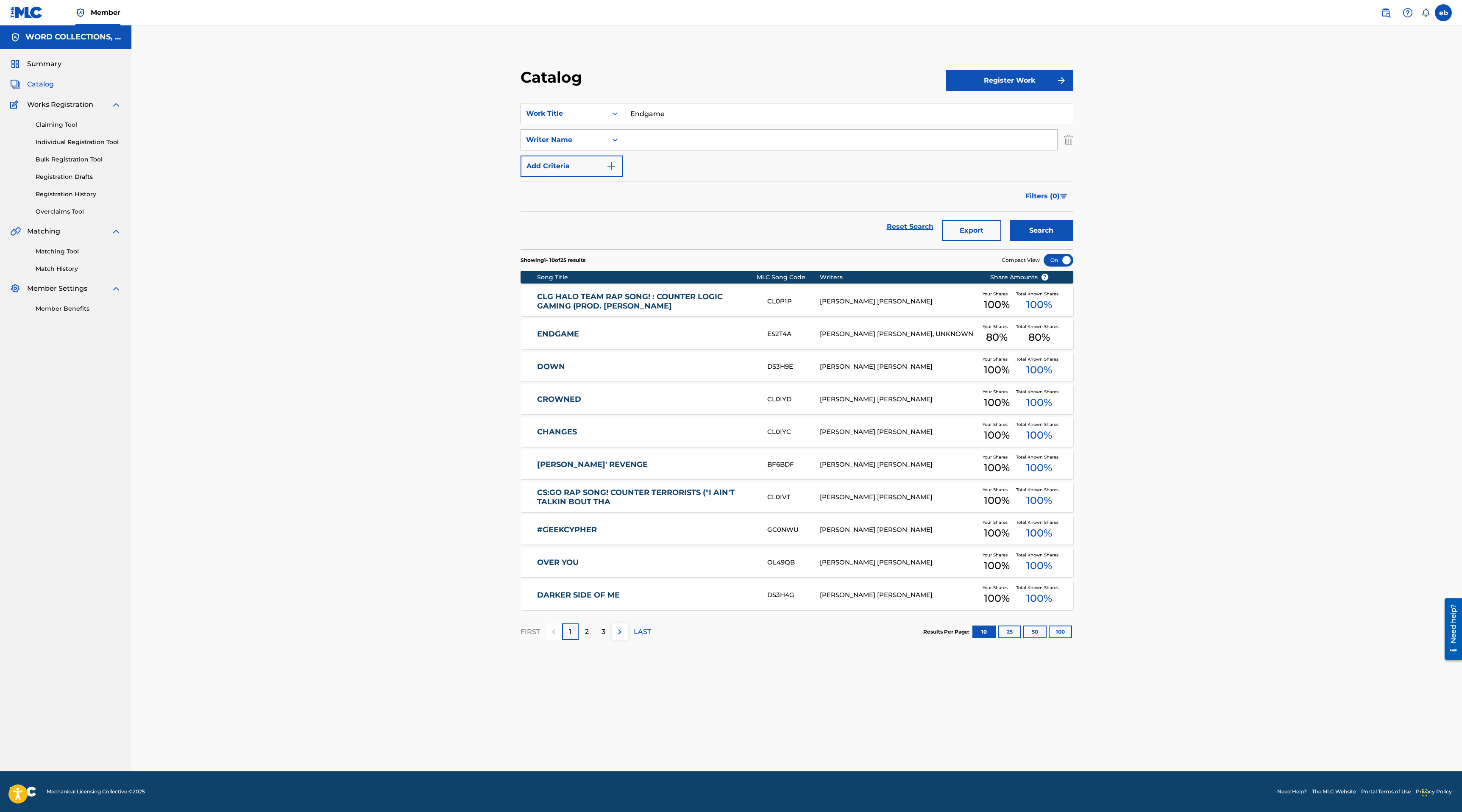
click at [661, 132] on input "Search Form" at bounding box center [840, 140] width 434 height 20
type input "[PERSON_NAME] [PERSON_NAME]"
click at [1010, 220] on button "Search" at bounding box center [1041, 230] width 64 height 21
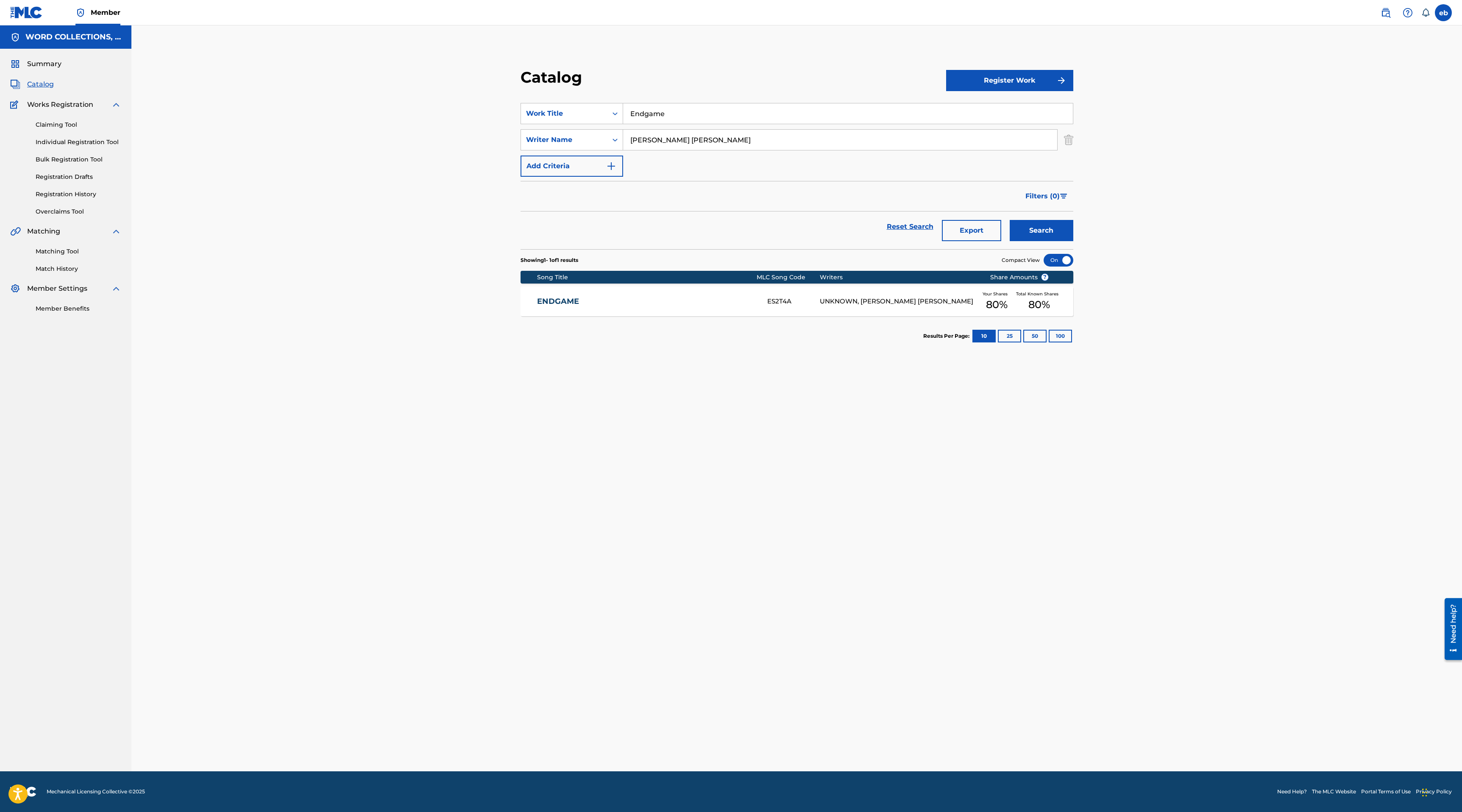
click at [780, 300] on div "ES2T4A" at bounding box center [793, 301] width 53 height 10
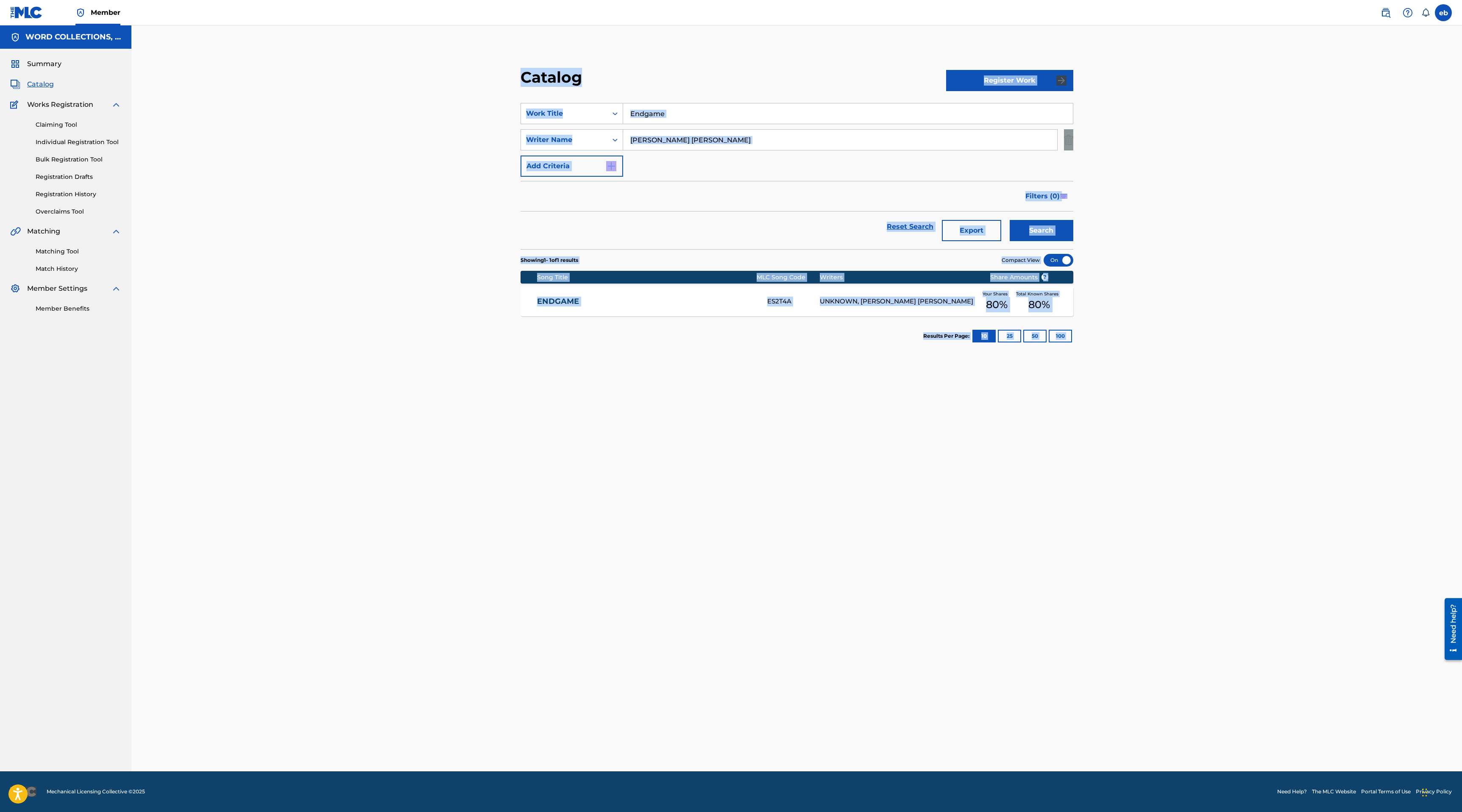
click at [780, 300] on div "Catalog Register Work SearchWithCriteria1148d251-3e8b-440e-a0eb-13a06d86f390 Wo…" at bounding box center [797, 409] width 594 height 725
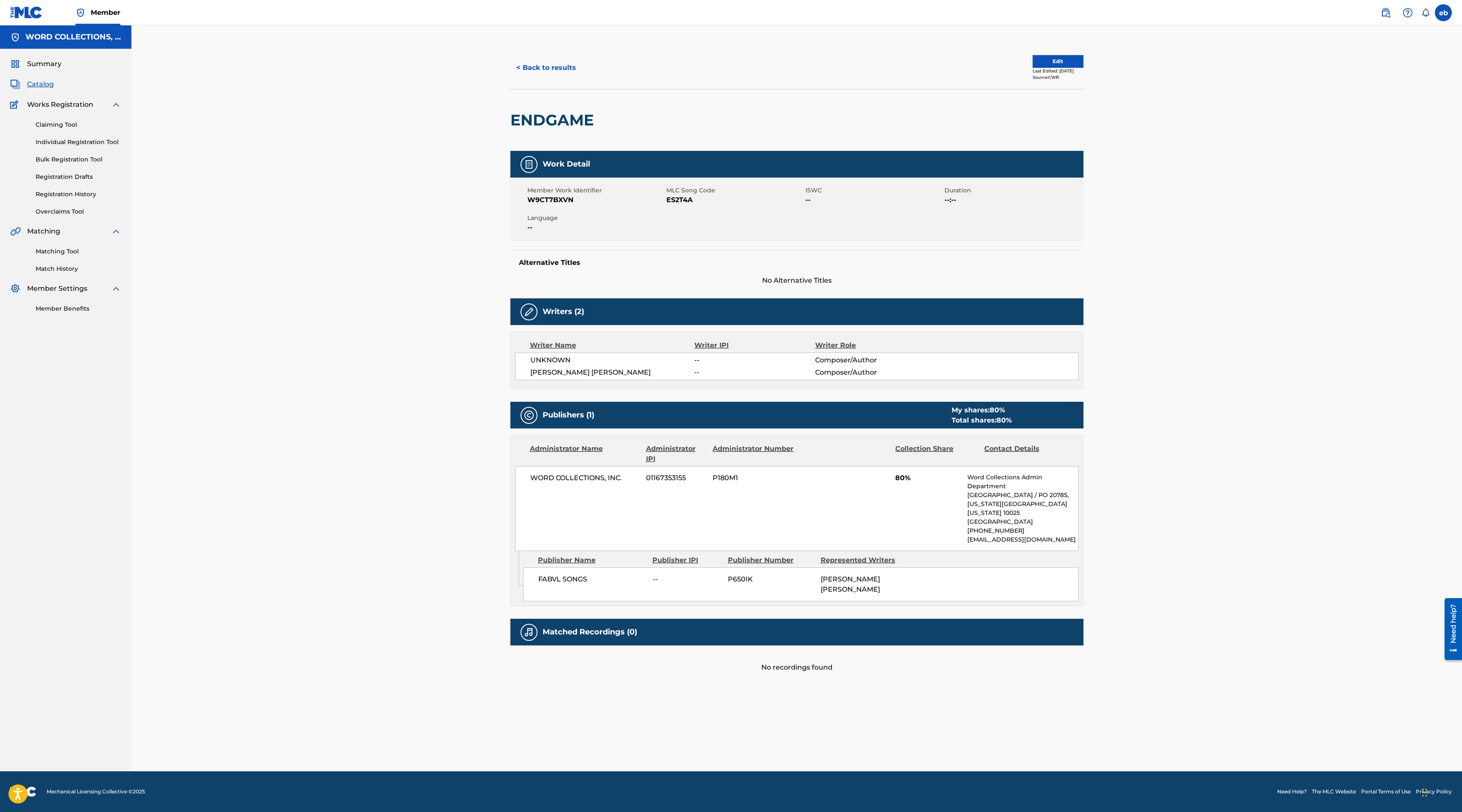
click at [663, 230] on span "--" at bounding box center [595, 228] width 137 height 10
click at [683, 197] on span "ES2T4A" at bounding box center [734, 200] width 137 height 10
copy span "ES2T4A"
click at [58, 128] on link "Claiming Tool" at bounding box center [78, 125] width 86 height 9
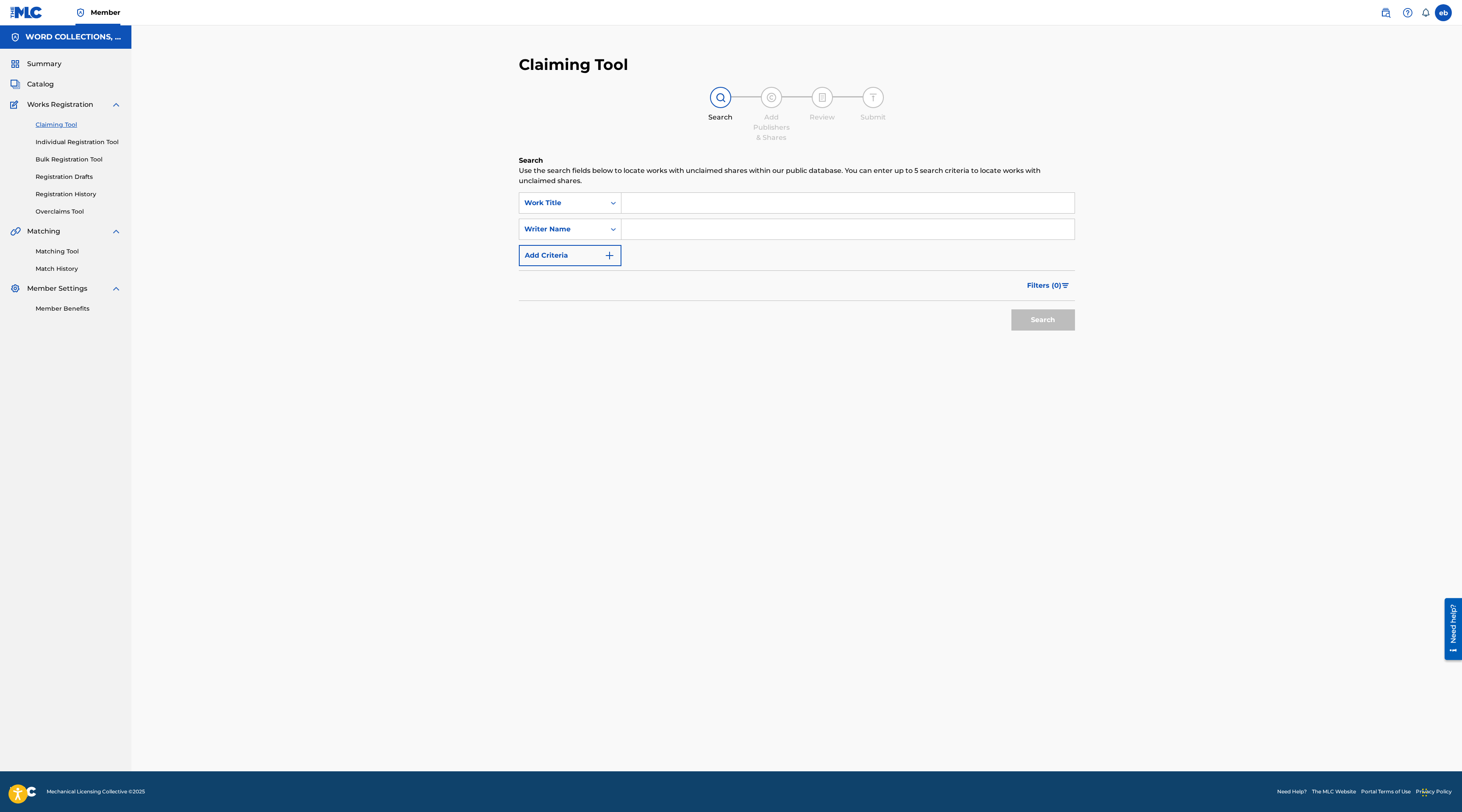
click at [673, 199] on input "Search Form" at bounding box center [848, 203] width 453 height 20
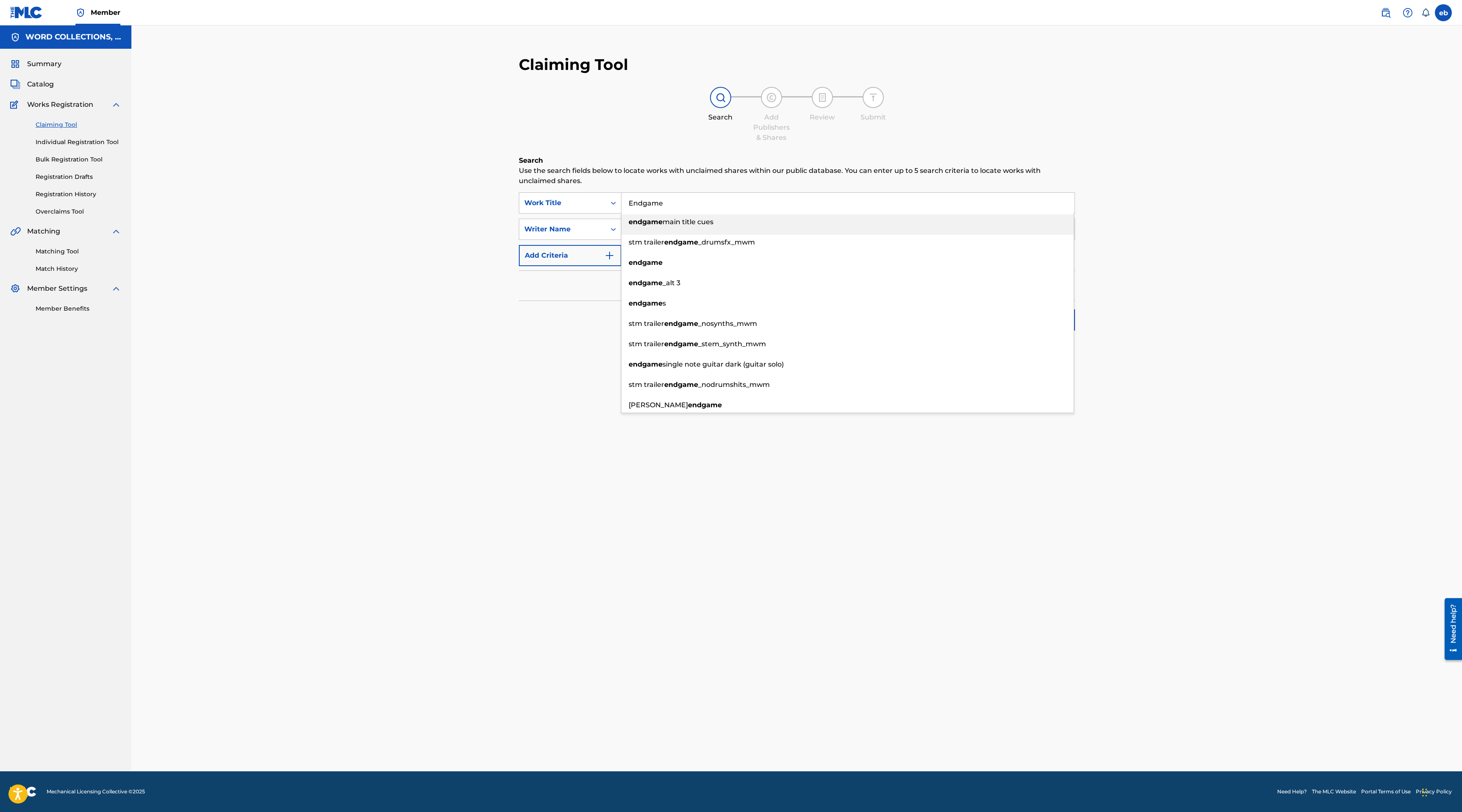
type input "Endgame"
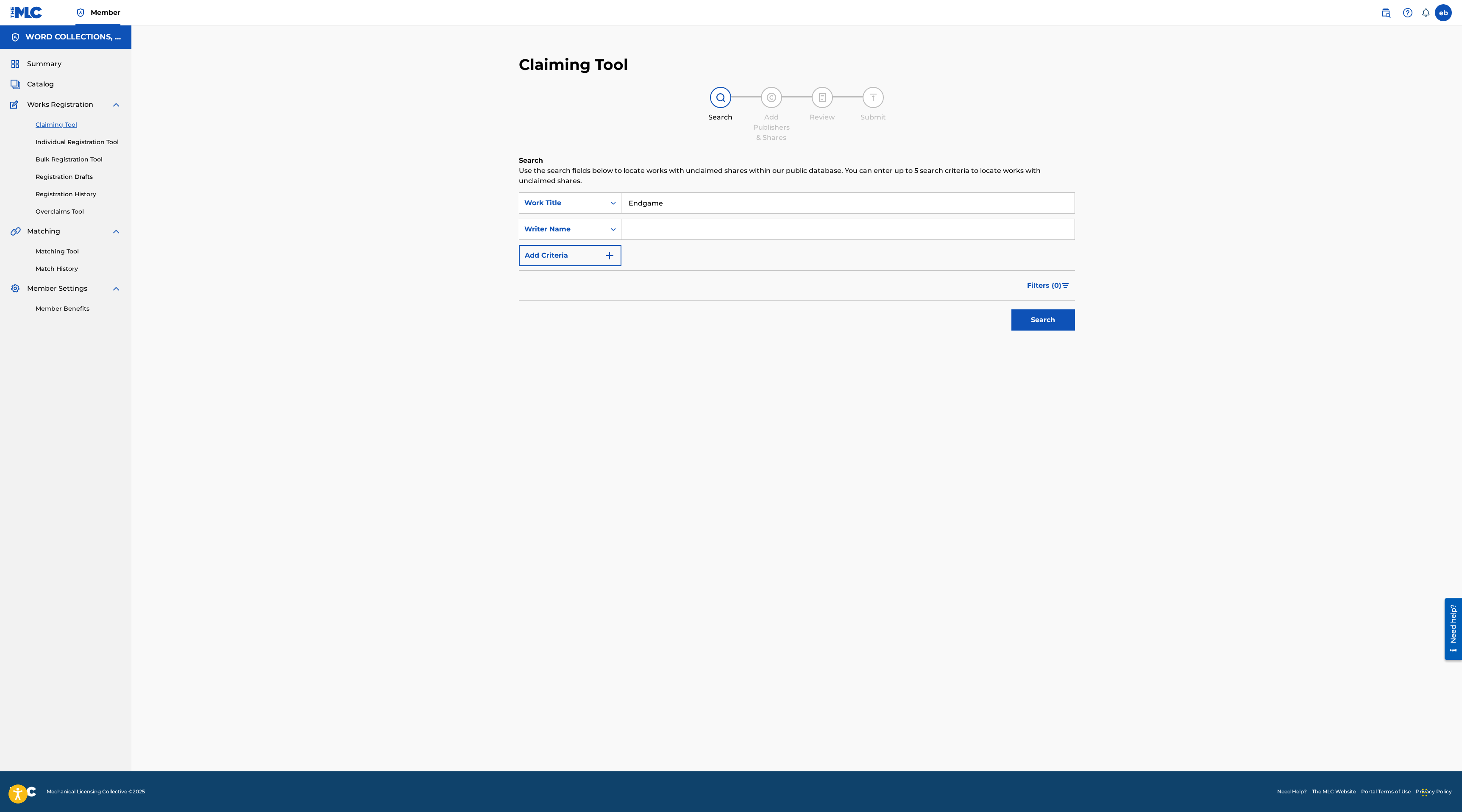
click at [561, 359] on div "Search Use the search fields below to locate works with unclaimed shares within…" at bounding box center [797, 266] width 556 height 222
click at [62, 246] on div "Matching Tool Match History" at bounding box center [66, 255] width 111 height 37
click at [62, 252] on link "Matching Tool" at bounding box center [78, 251] width 86 height 9
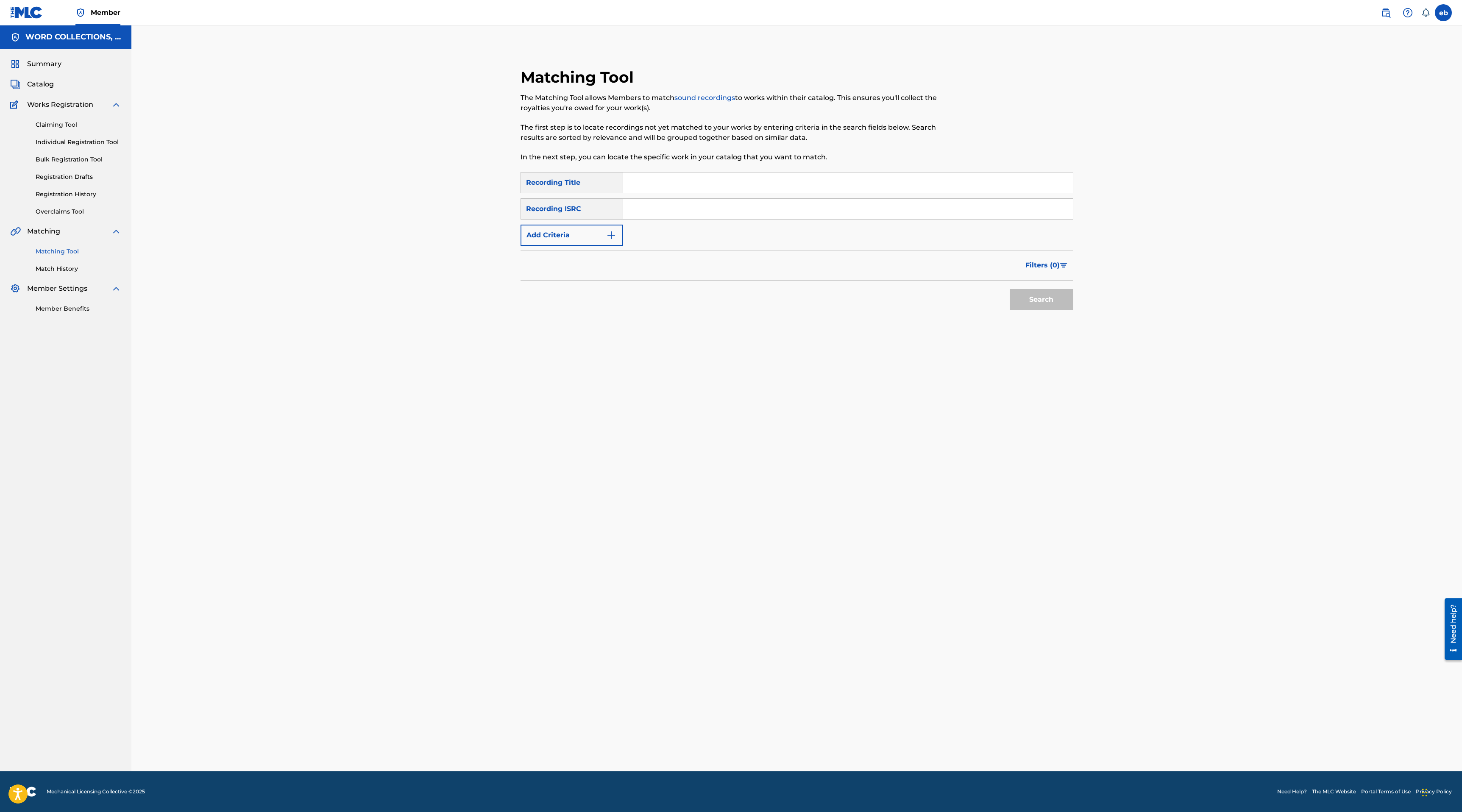
click at [654, 182] on input "Search Form" at bounding box center [848, 183] width 449 height 20
type input "Endgame"
click at [581, 210] on div "Recording ISRC" at bounding box center [572, 209] width 103 height 21
click at [581, 232] on button "Add Criteria" at bounding box center [572, 235] width 103 height 21
click at [575, 227] on div "Writer" at bounding box center [564, 235] width 86 height 16
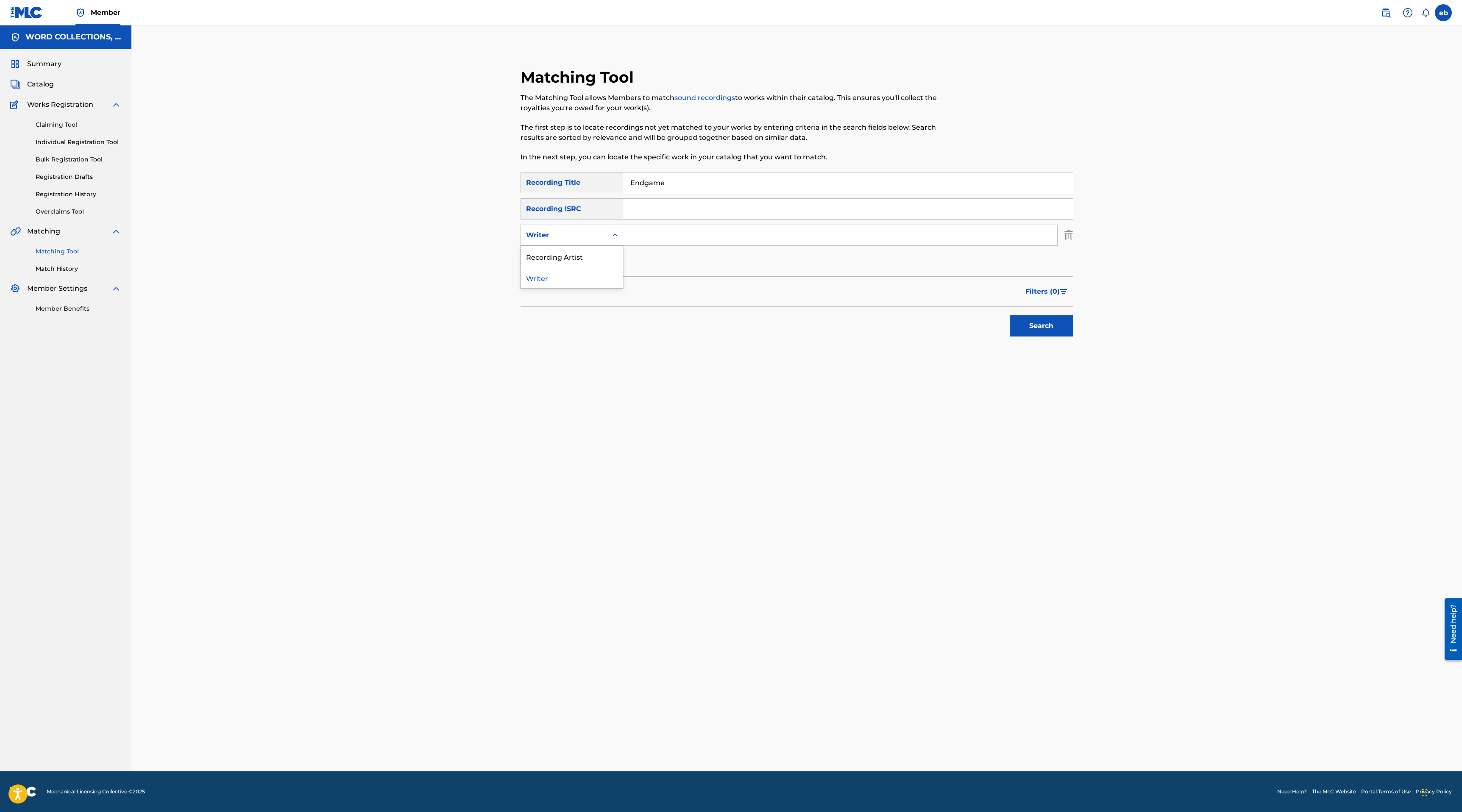
click at [575, 255] on div "Recording Artist" at bounding box center [572, 256] width 102 height 21
click at [661, 222] on div "SearchWithCriteria2aac8367-b9e2-42c6-9b9e-a304b4bd2cb2 Recording Title Endgame …" at bounding box center [797, 222] width 553 height 100
click at [659, 251] on div "SearchWithCriteria2aac8367-b9e2-42c6-9b9e-a304b4bd2cb2 Recording Title Endgame …" at bounding box center [797, 222] width 553 height 100
click at [659, 241] on input "Search Form" at bounding box center [840, 235] width 434 height 20
type input "FabvL"
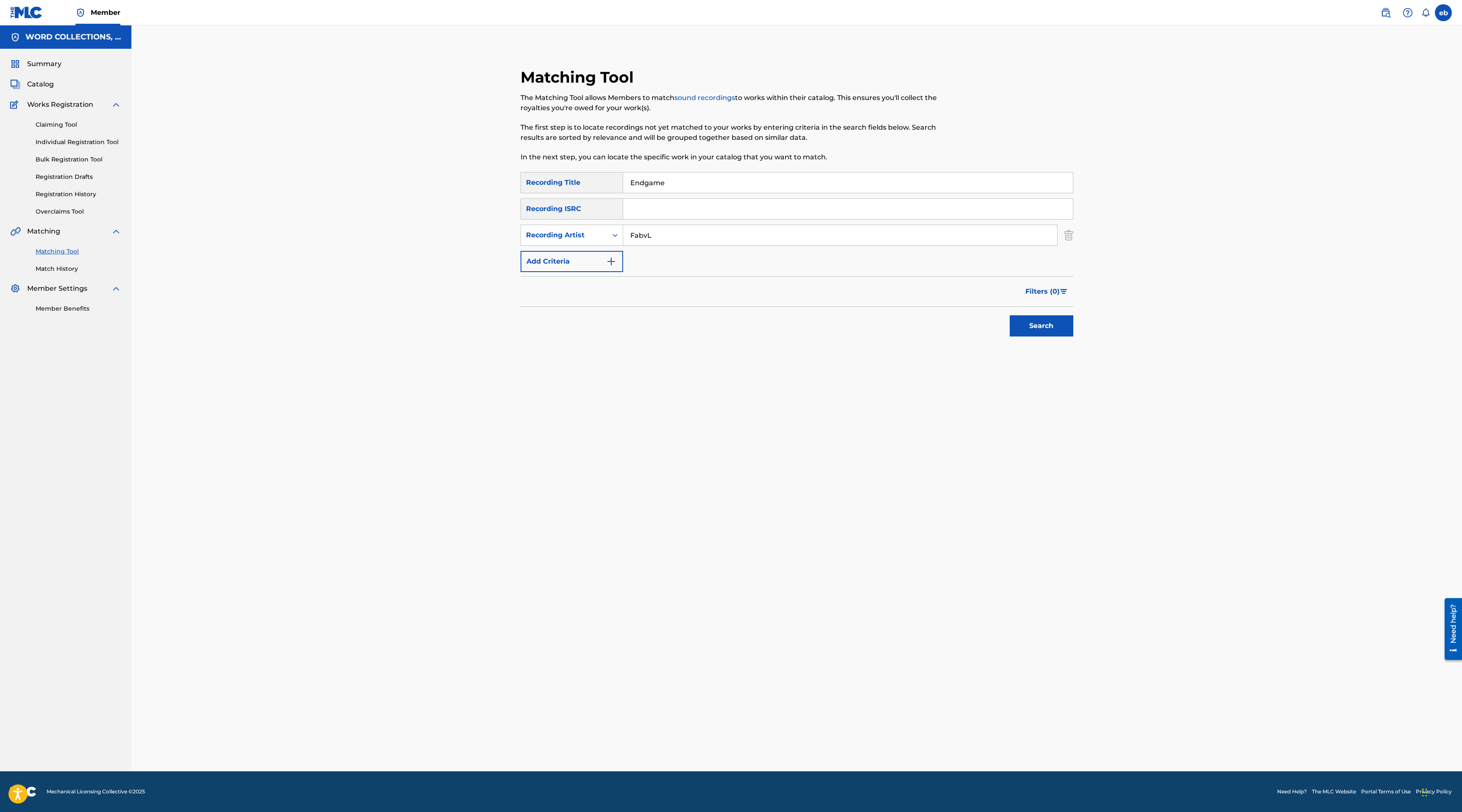
click at [1010, 315] on button "Search" at bounding box center [1041, 326] width 64 height 21
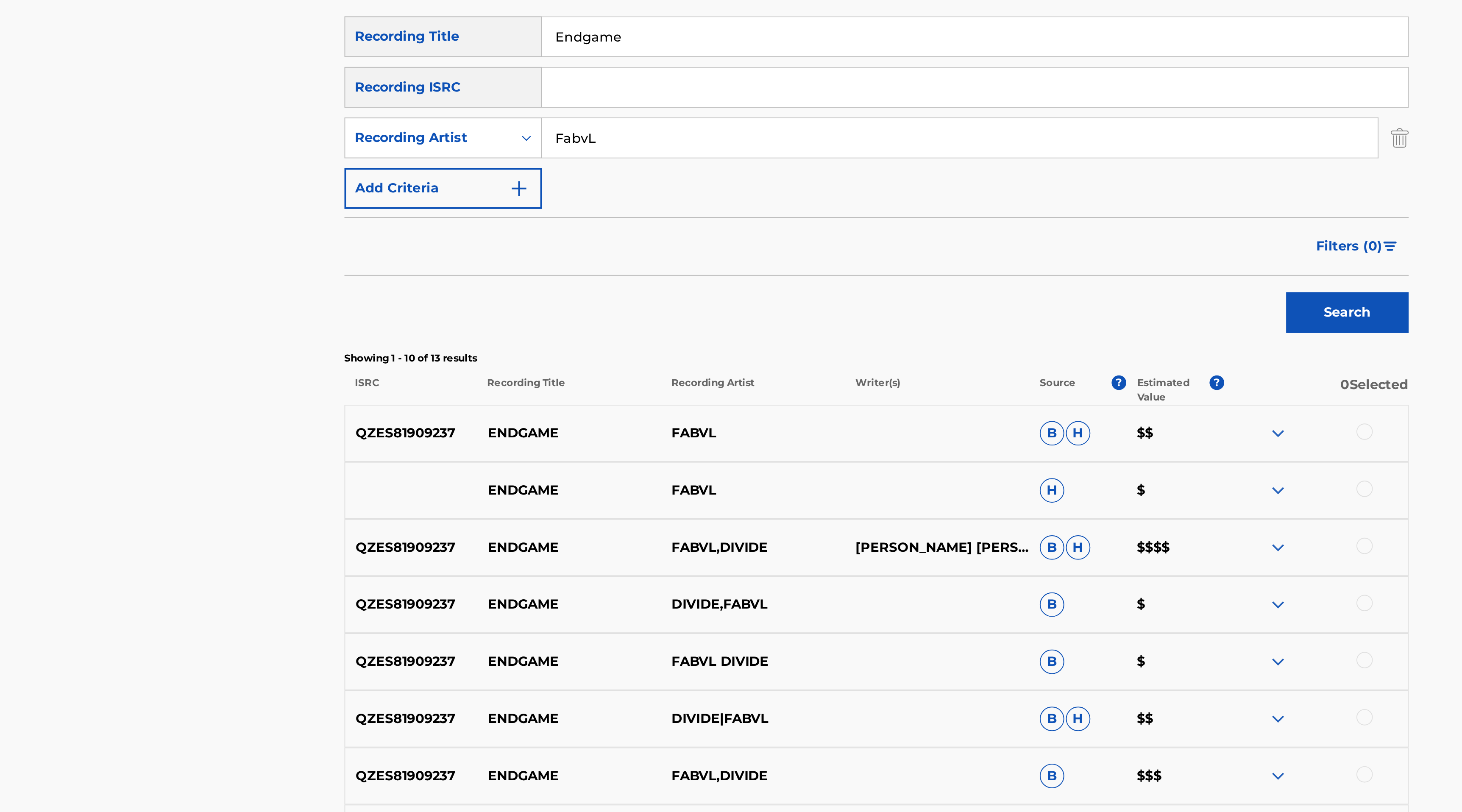
click at [939, 366] on p "Estimated Value" at bounding box center [951, 366] width 37 height 15
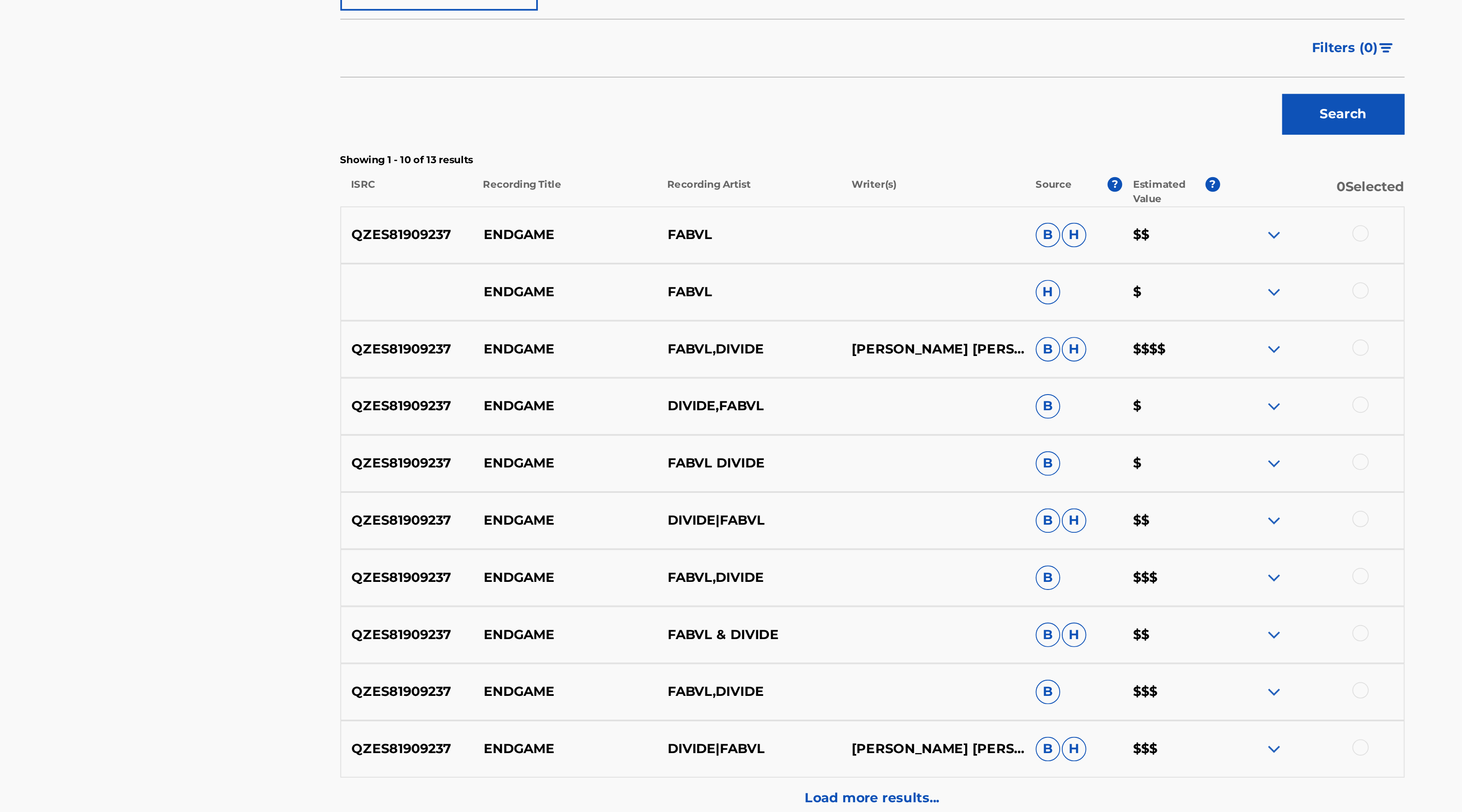
click at [1053, 388] on div at bounding box center [1050, 388] width 9 height 9
click at [1051, 414] on div at bounding box center [1050, 417] width 9 height 9
click at [1052, 449] on div at bounding box center [1050, 447] width 9 height 9
click at [1052, 475] on div at bounding box center [1050, 477] width 9 height 9
click at [1052, 502] on div at bounding box center [1050, 506] width 9 height 9
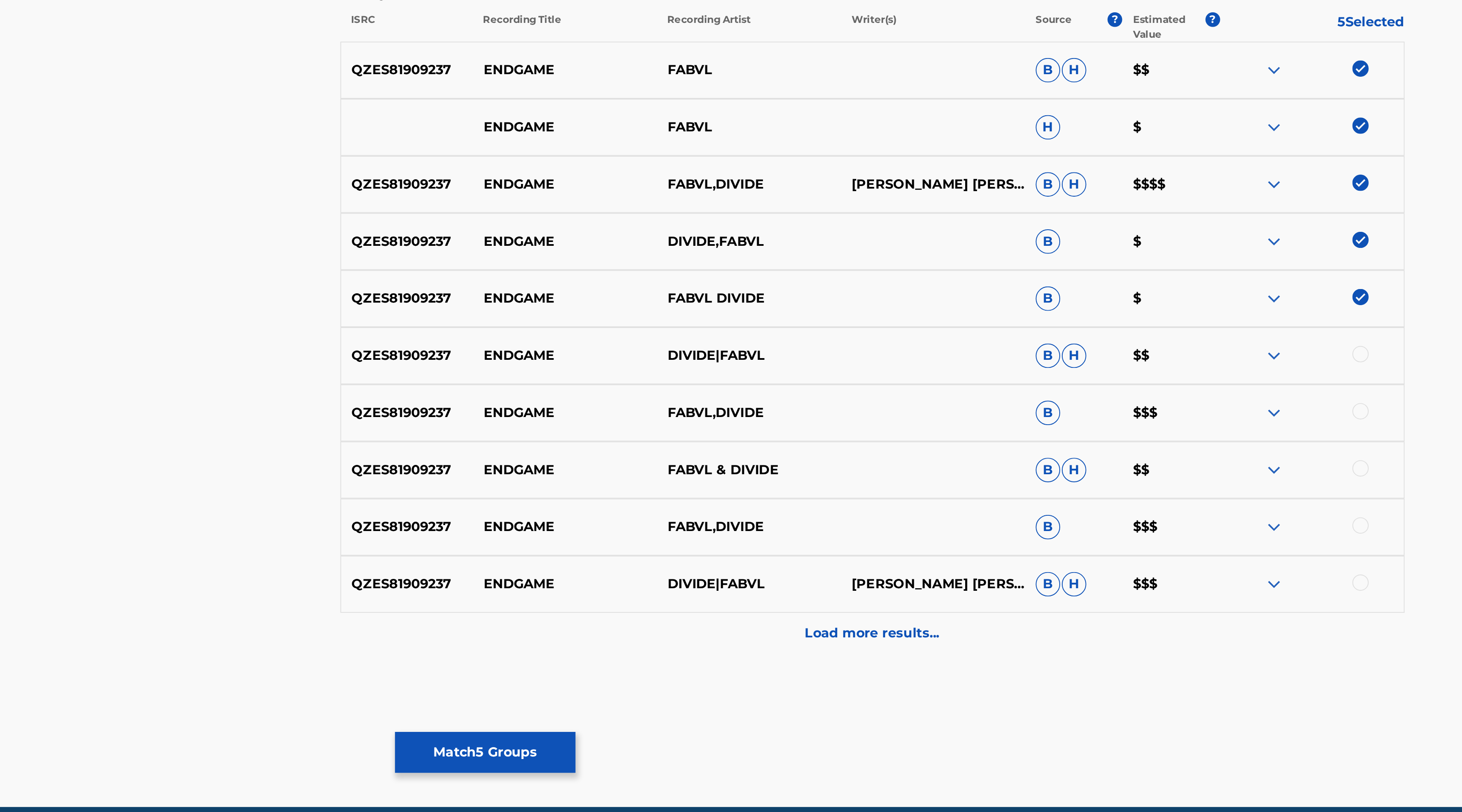
click at [1049, 538] on div at bounding box center [1050, 536] width 9 height 9
click at [1049, 560] on div "QZES81909237 ENDGAME FABVL,DIVIDE B $$$" at bounding box center [797, 566] width 553 height 30
click at [1049, 565] on div at bounding box center [1050, 566] width 9 height 9
click at [1051, 595] on div at bounding box center [1050, 595] width 9 height 9
click at [1050, 627] on div at bounding box center [1050, 625] width 9 height 9
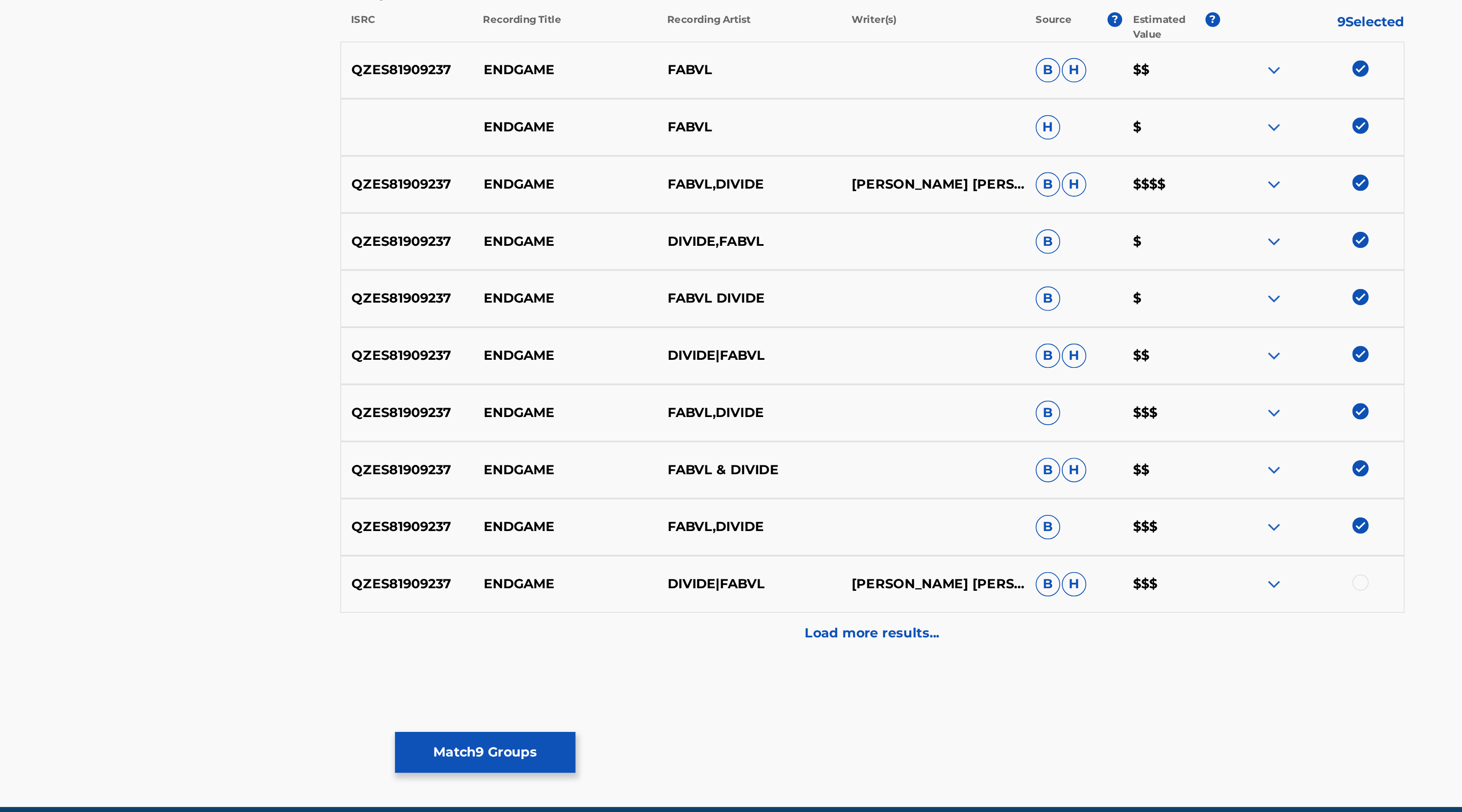
click at [1050, 654] on div at bounding box center [1050, 654] width 9 height 9
click at [794, 682] on p "Load more results..." at bounding box center [796, 681] width 70 height 10
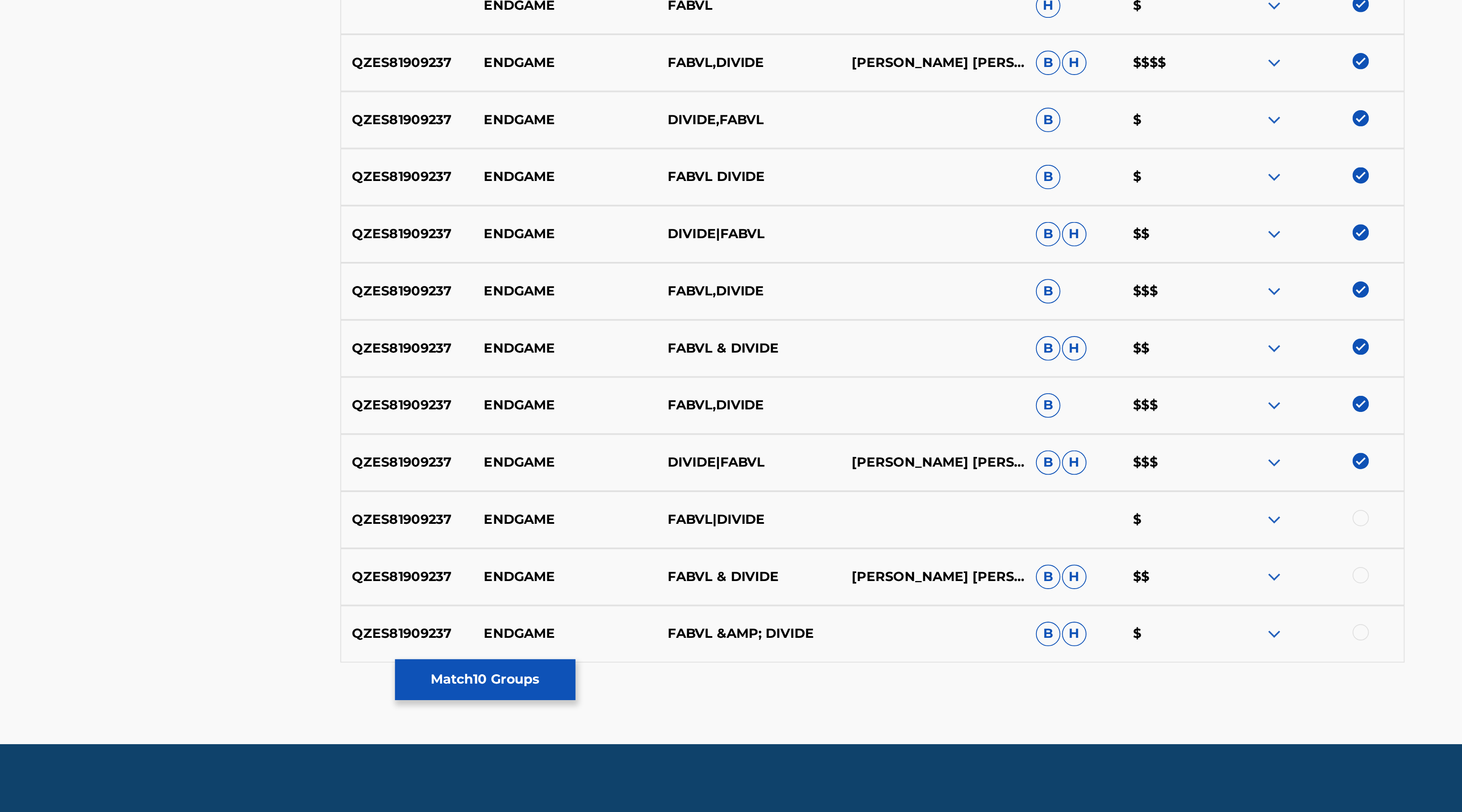
scroll to position [31, 0]
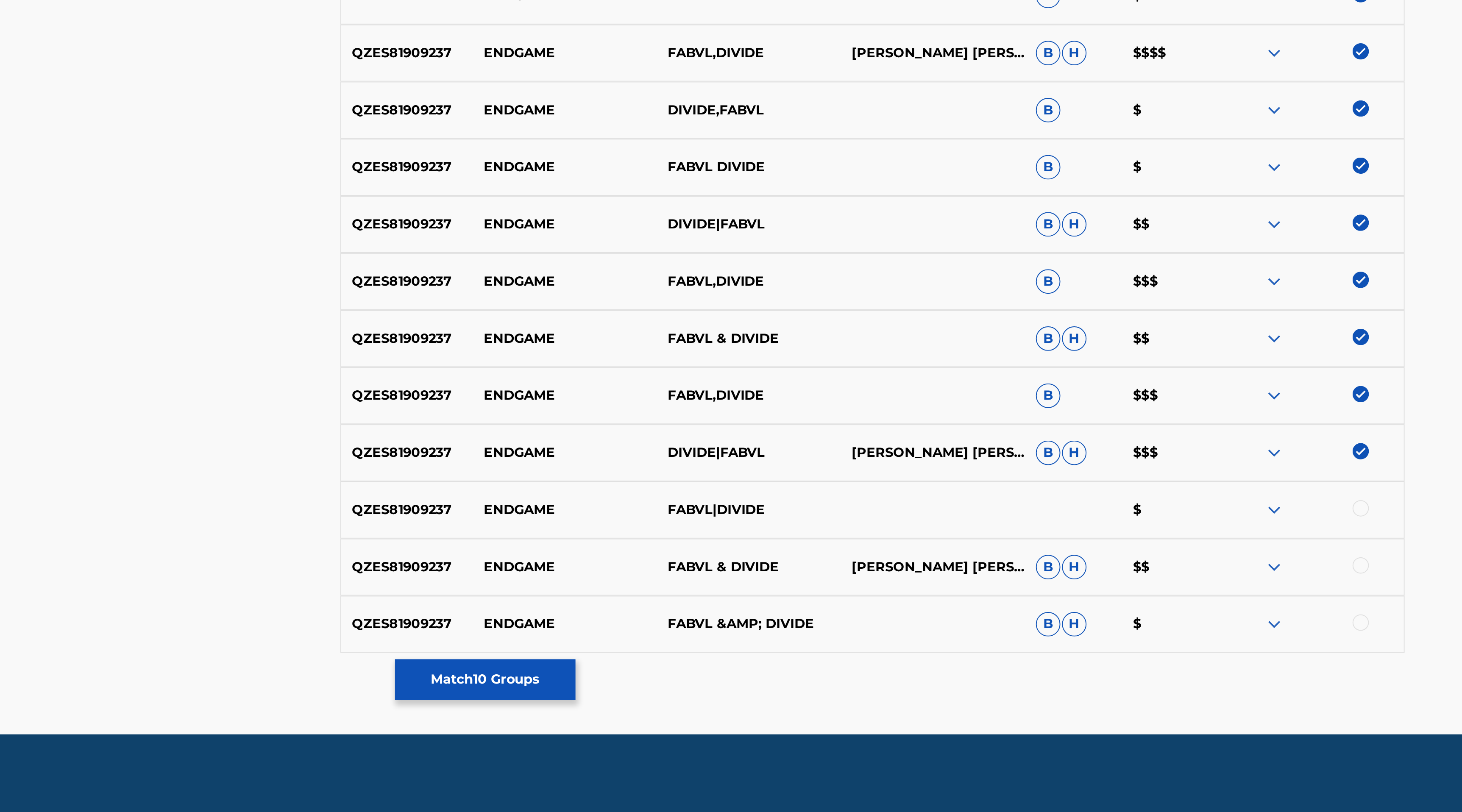
click at [1052, 653] on div at bounding box center [1050, 654] width 9 height 9
click at [1054, 680] on div at bounding box center [1025, 684] width 95 height 10
click at [1050, 714] on div at bounding box center [1050, 713] width 9 height 9
click at [1051, 683] on div at bounding box center [1050, 683] width 9 height 9
click at [612, 747] on button "Match 13 Groups" at bounding box center [595, 743] width 94 height 21
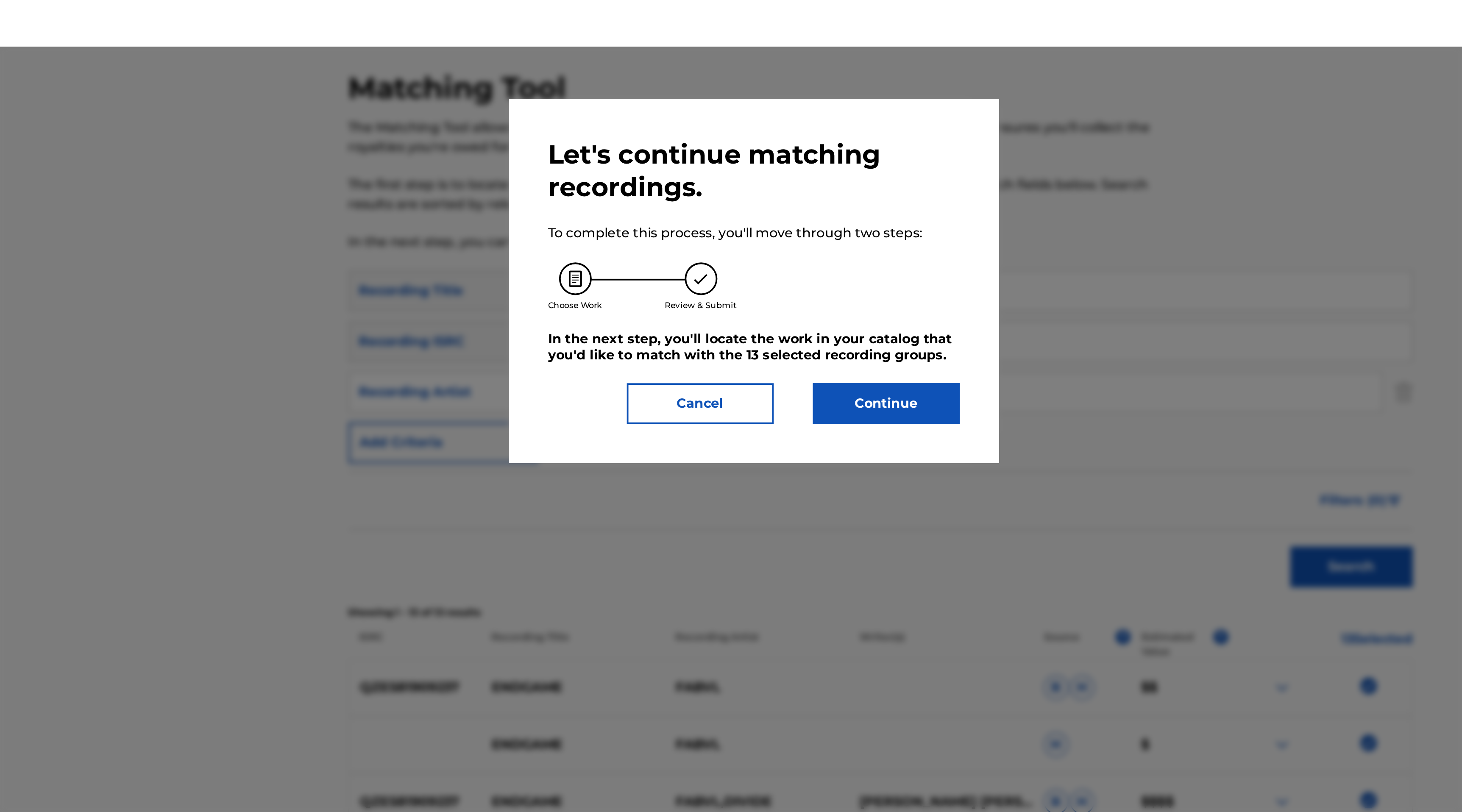
scroll to position [0, 0]
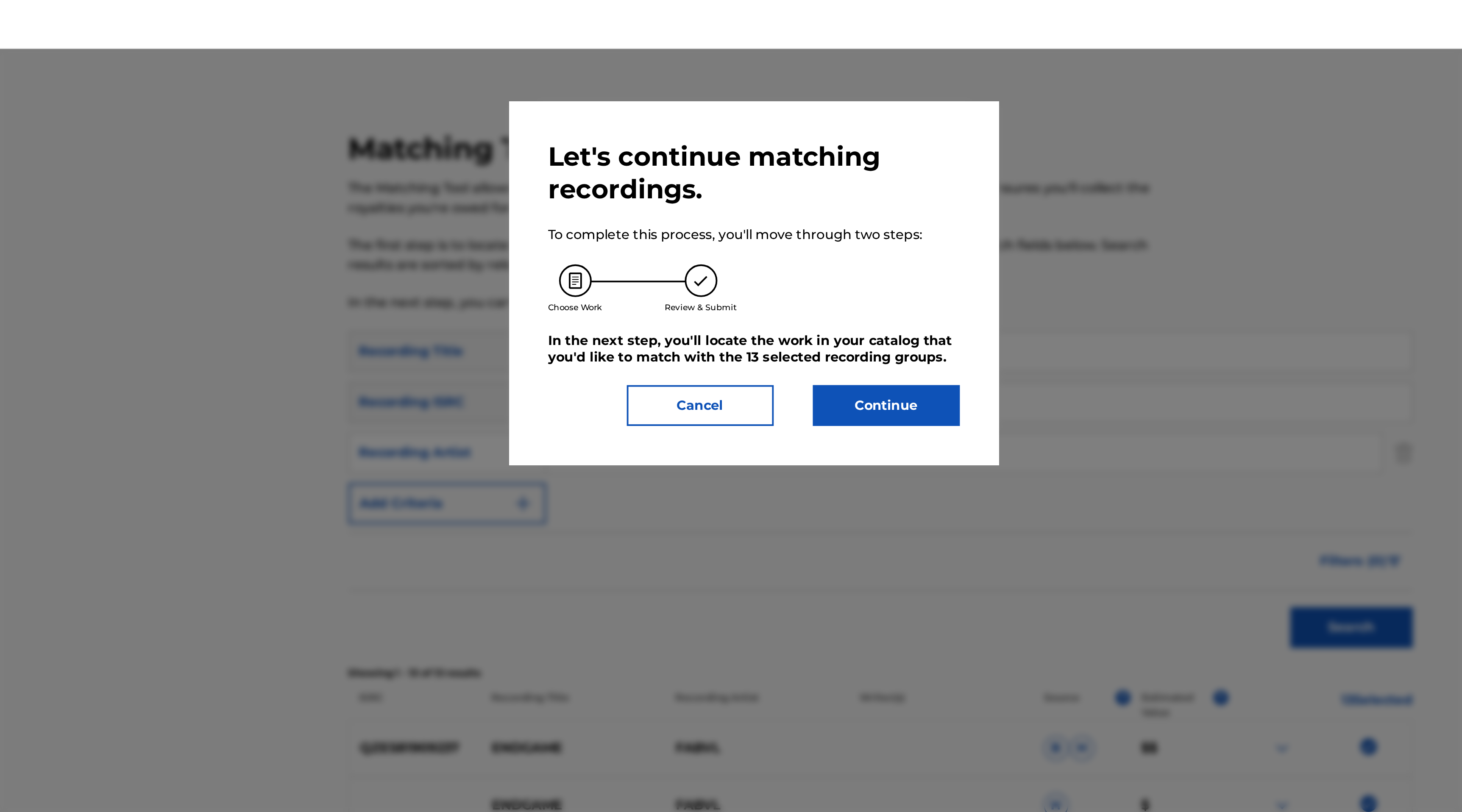
click at [807, 211] on button "Continue" at bounding box center [800, 211] width 76 height 21
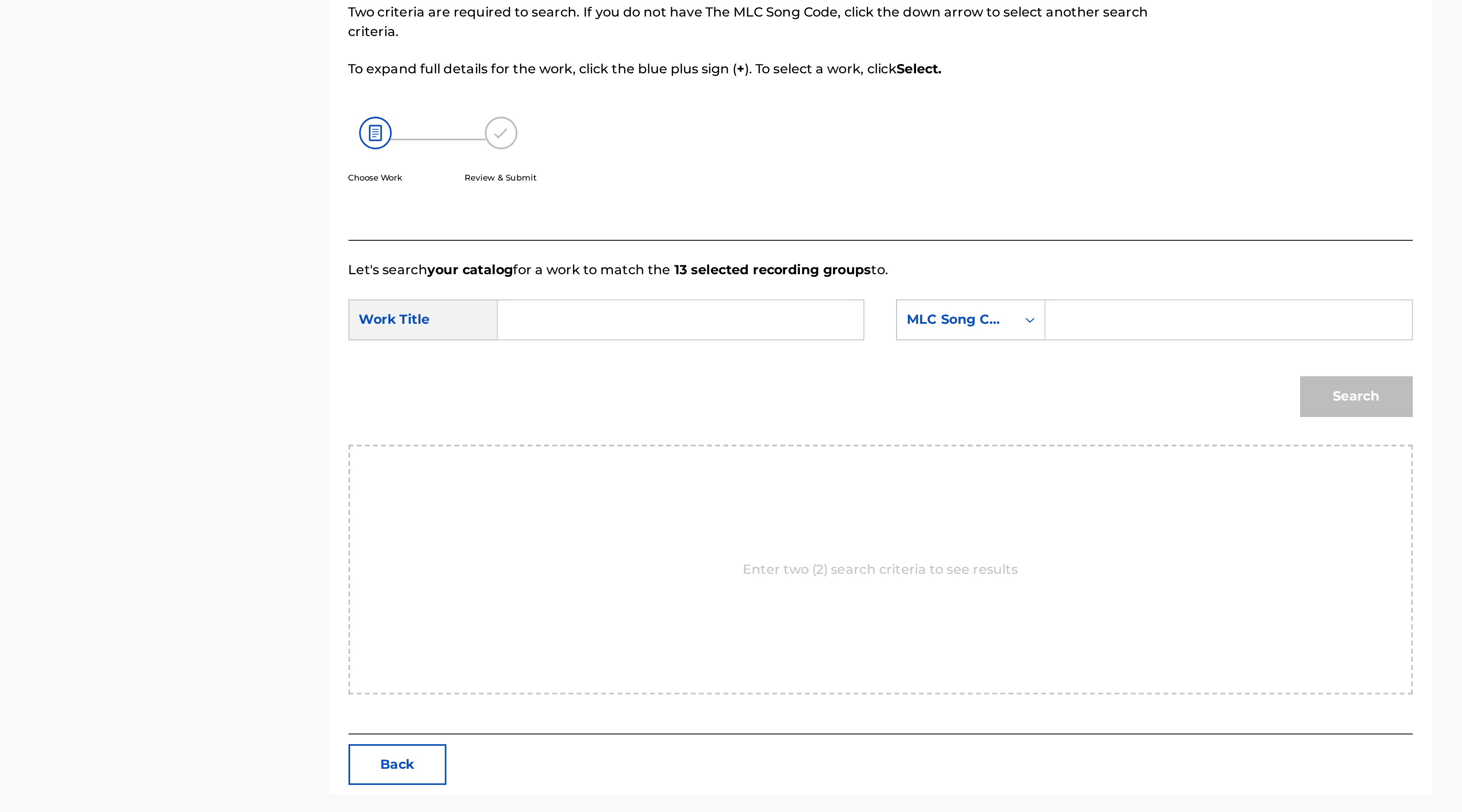
click at [716, 276] on input "Search Form" at bounding box center [693, 277] width 175 height 20
paste input "ES2T4A"
type input "ES2T4A"
click at [915, 280] on input "Search Form" at bounding box center [977, 277] width 175 height 20
paste input "ES2T4A"
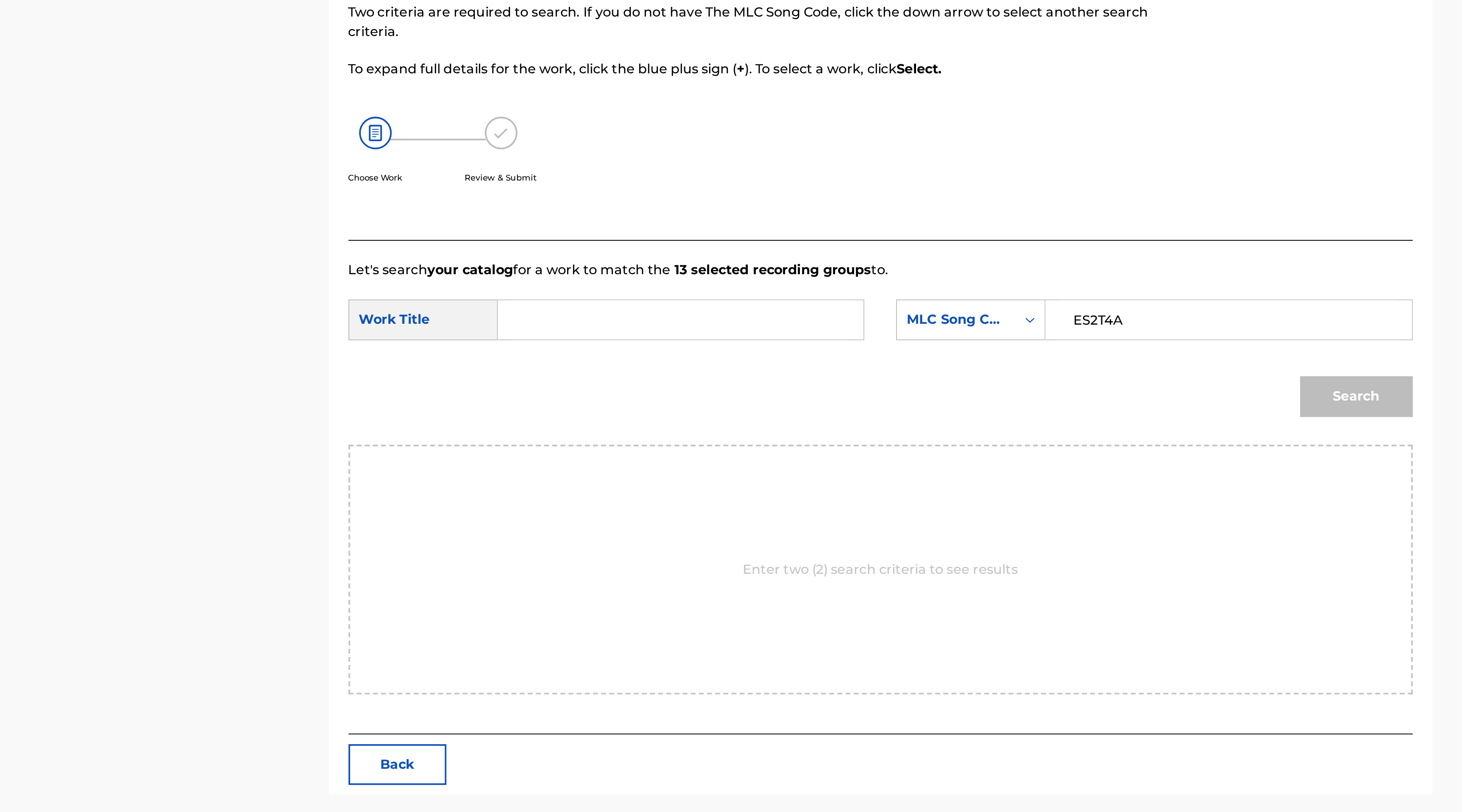
type input "ES2T4A"
click at [735, 281] on input "Search Form" at bounding box center [693, 277] width 175 height 20
type input "endgame"
click at [1061, 318] on button "Search" at bounding box center [1044, 317] width 58 height 21
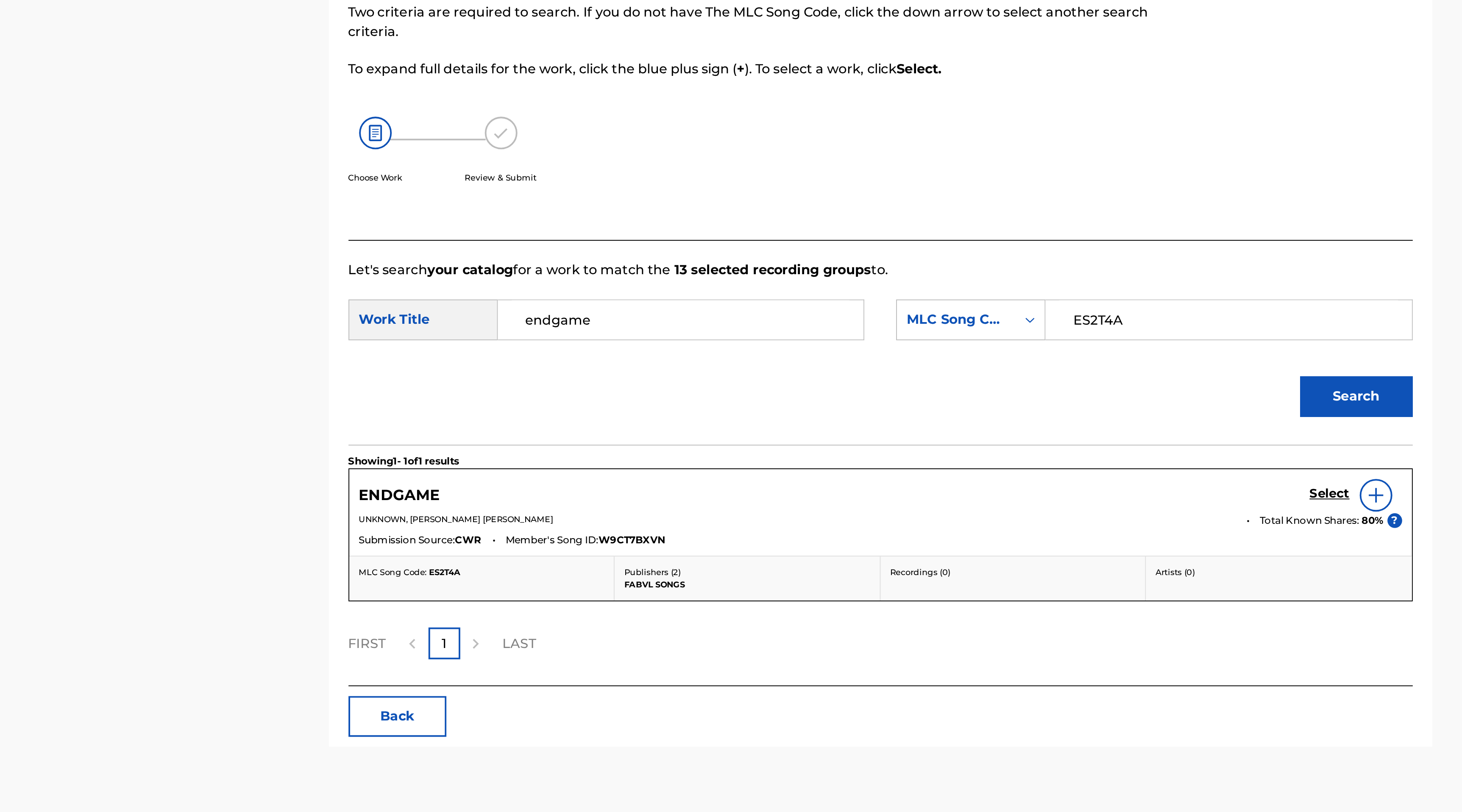
click at [716, 379] on p "UNKNOWN, [PERSON_NAME] [PERSON_NAME]" at bounding box center [754, 380] width 455 height 6
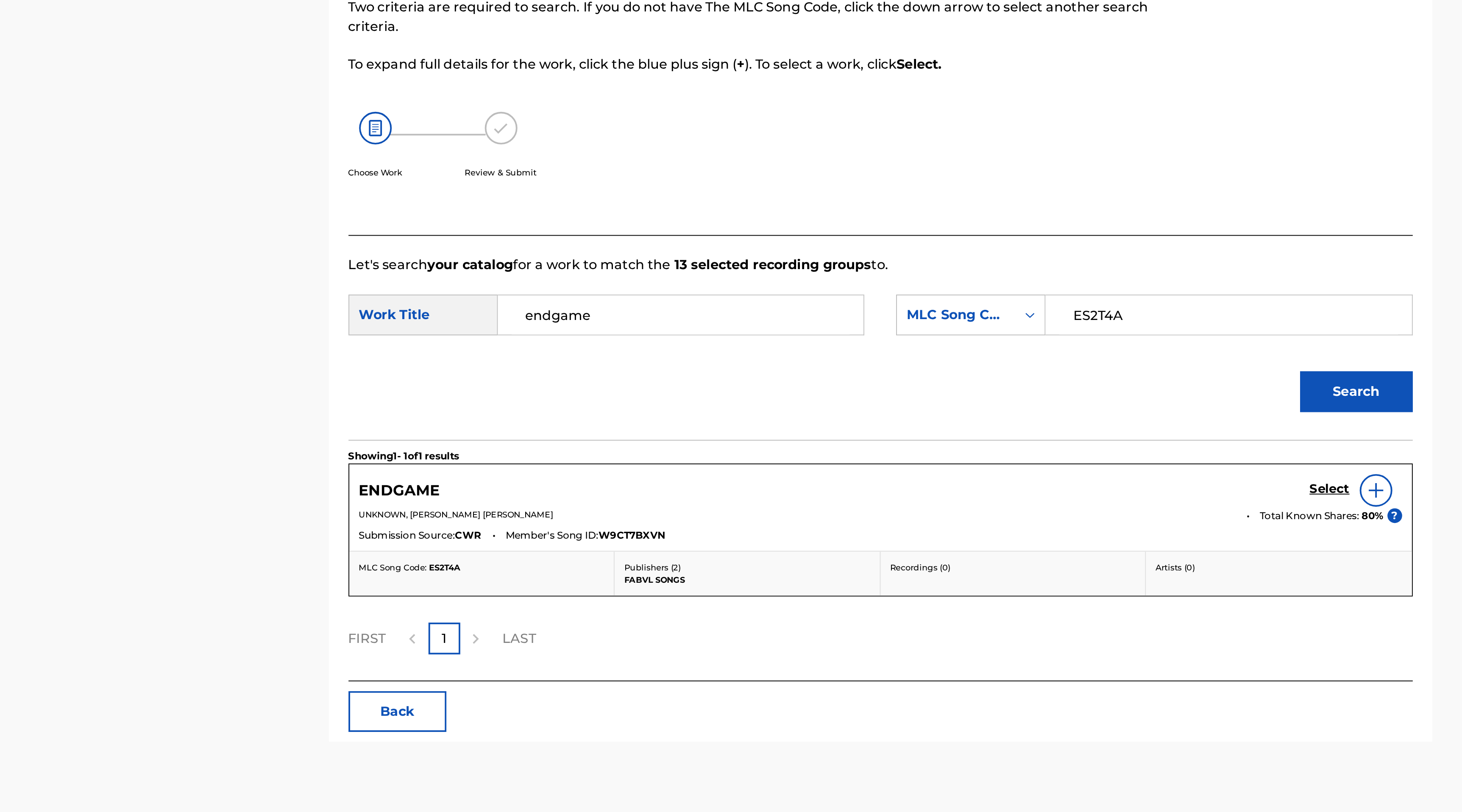
click at [710, 413] on p "FABVL SONGS" at bounding box center [728, 414] width 128 height 6
click at [1054, 370] on img at bounding box center [1055, 368] width 10 height 10
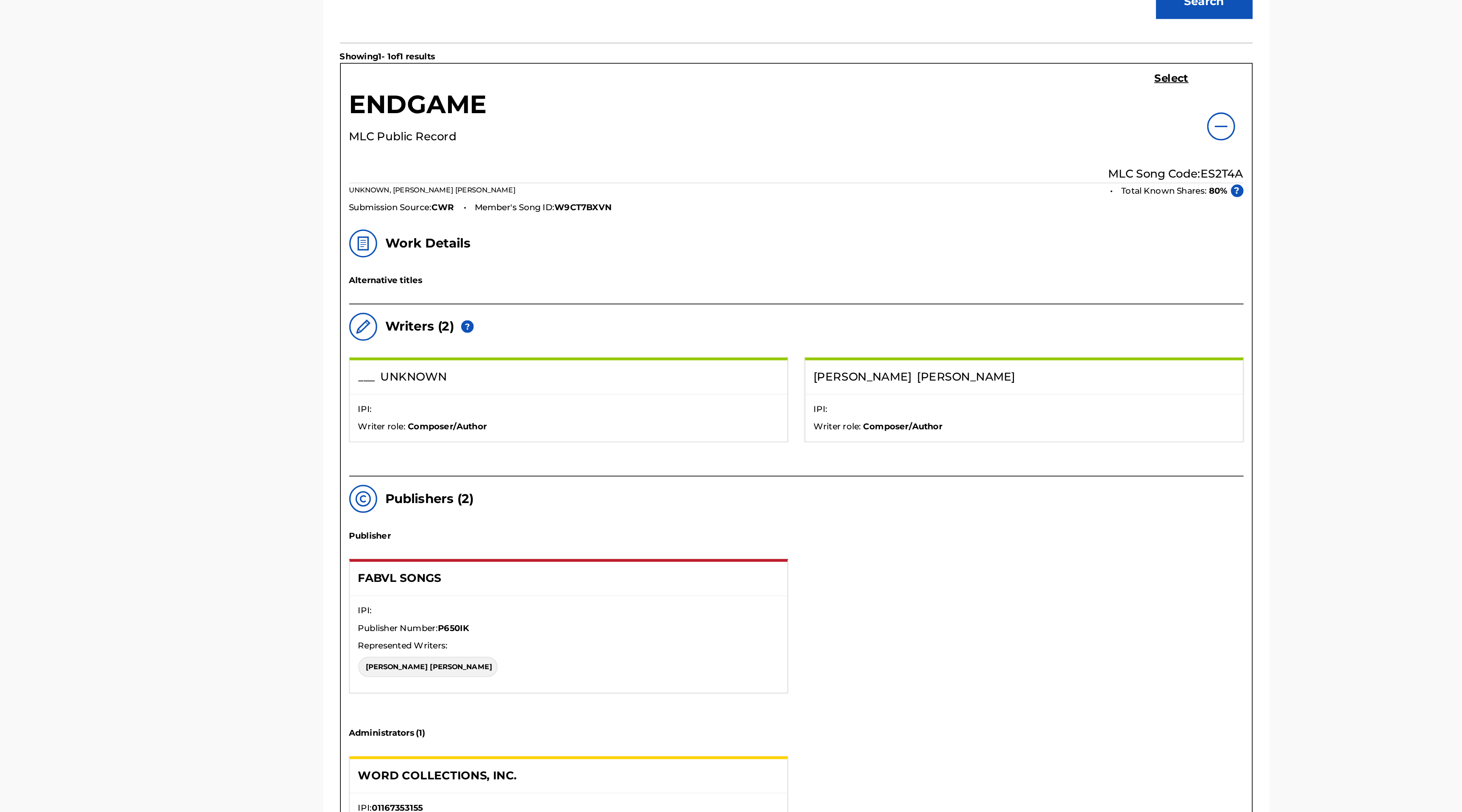
click at [1057, 392] on img at bounding box center [1055, 393] width 10 height 10
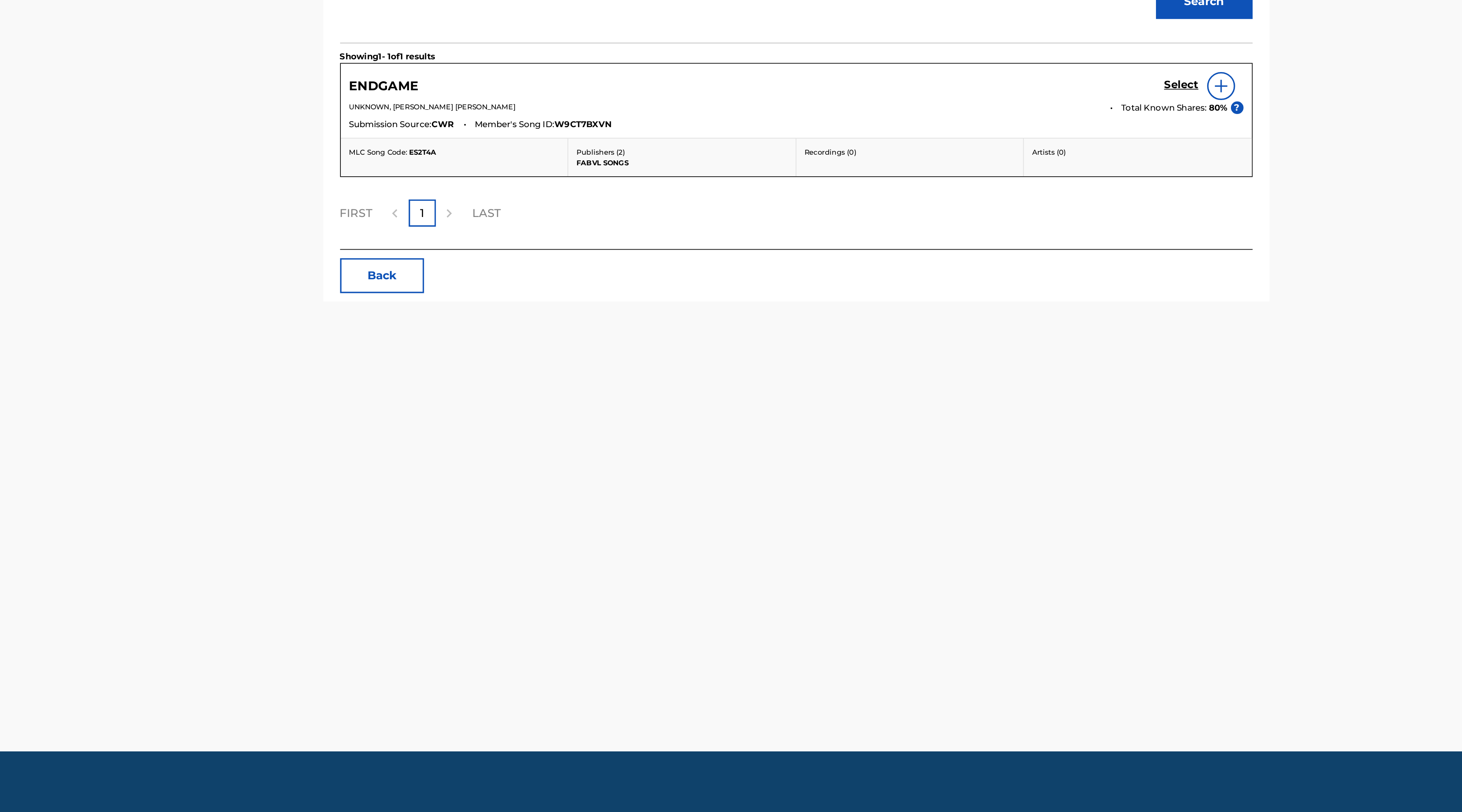
click at [1053, 367] on img at bounding box center [1055, 368] width 10 height 10
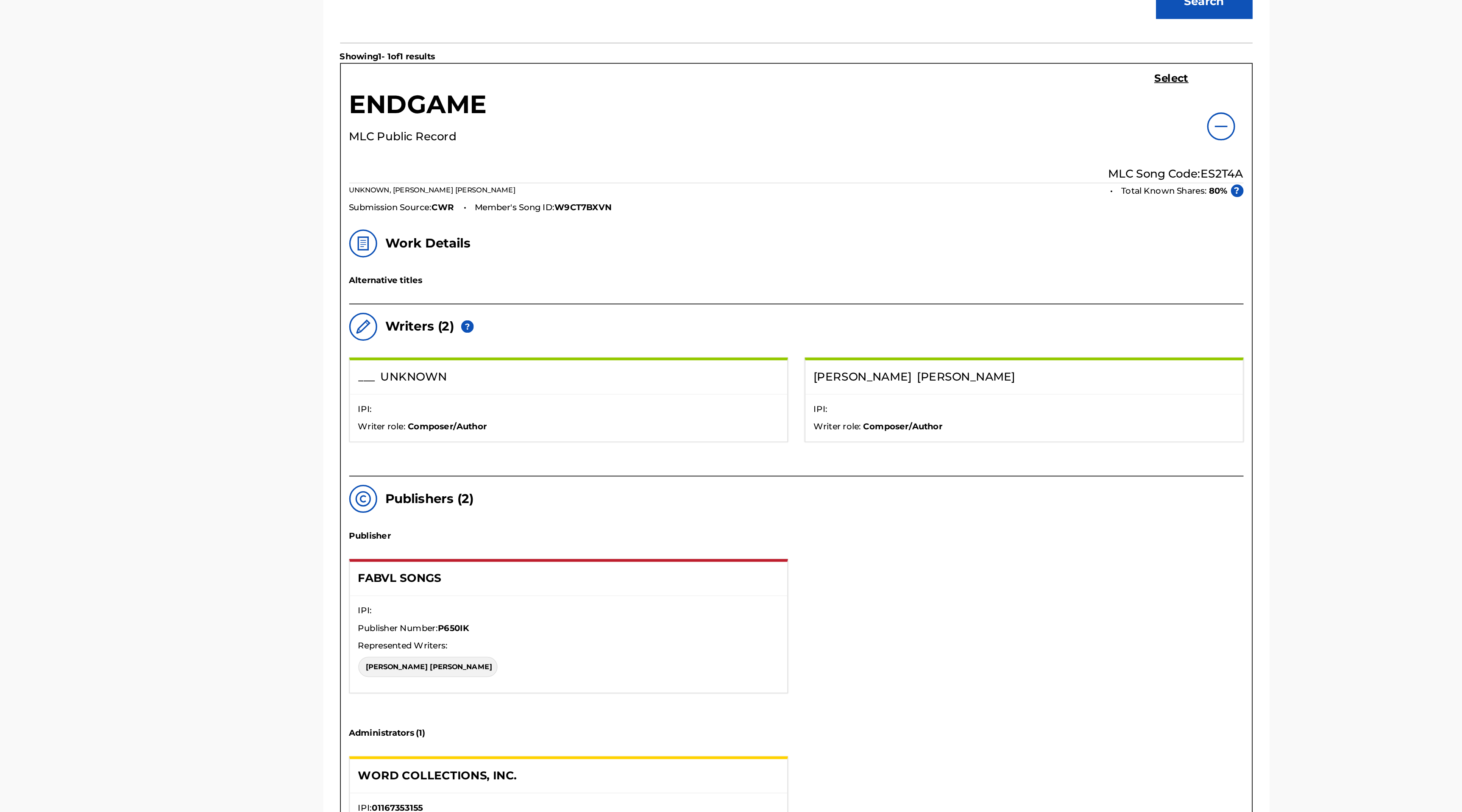
click at [1024, 371] on div "Select MLC Song Code: ES2T4A" at bounding box center [1027, 393] width 82 height 67
click at [1024, 365] on h5 "Select" at bounding box center [1024, 364] width 21 height 8
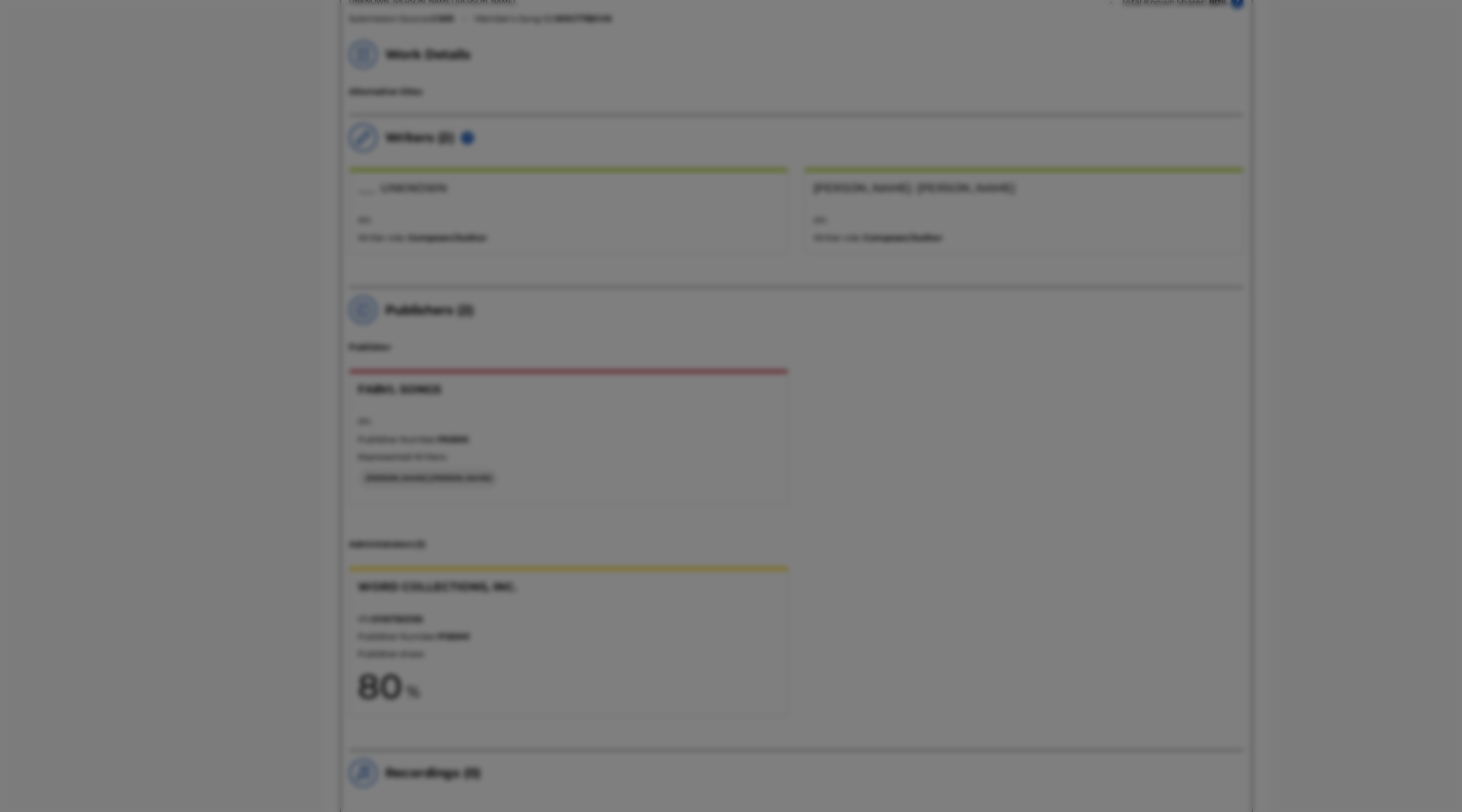
scroll to position [227, 0]
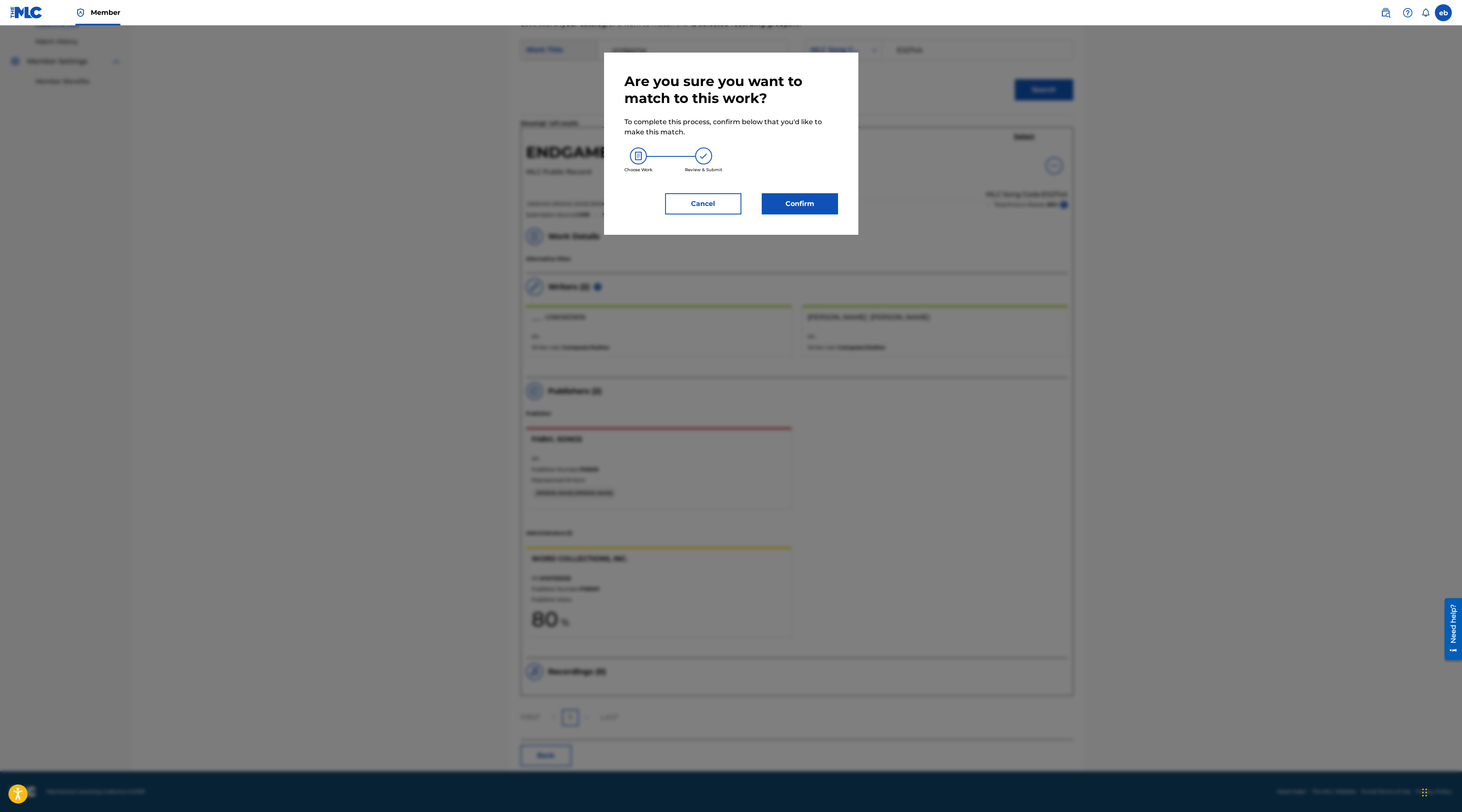
click at [801, 203] on button "Confirm" at bounding box center [800, 204] width 76 height 21
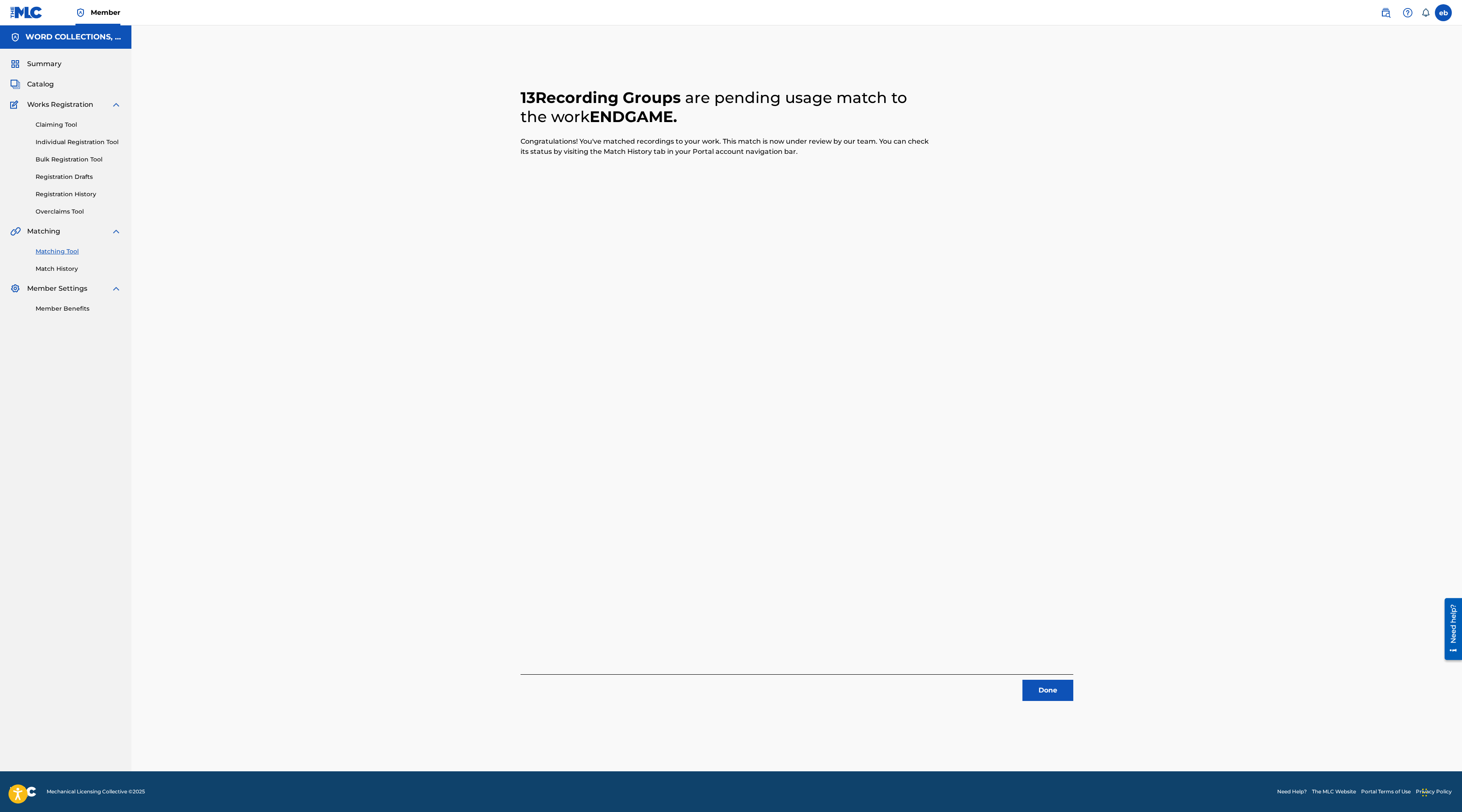
click at [1038, 691] on button "Done" at bounding box center [1048, 690] width 51 height 21
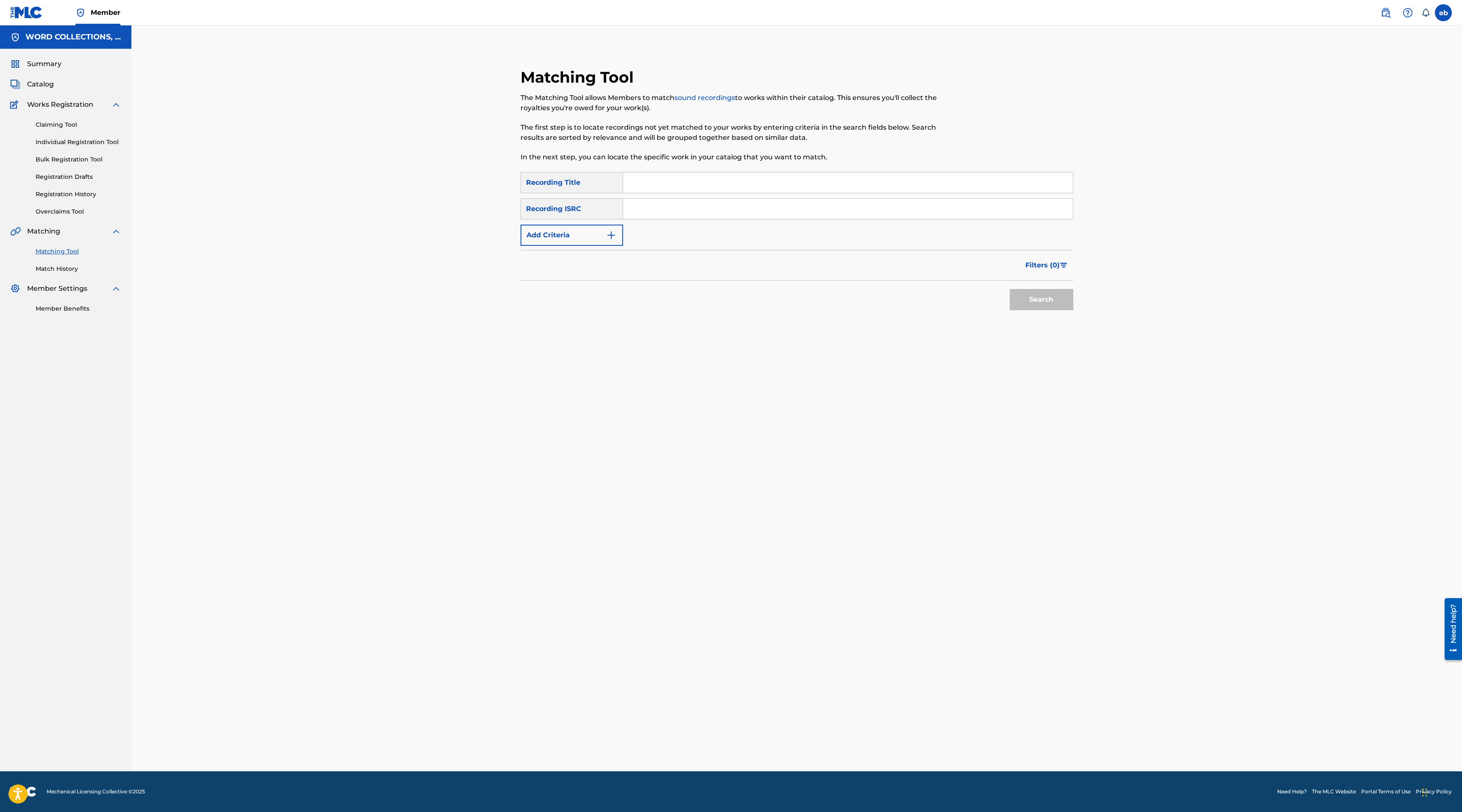
click at [40, 75] on div "Summary Catalog Works Registration Claiming Tool Individual Registration Tool B…" at bounding box center [66, 186] width 132 height 275
click at [40, 78] on div "Summary Catalog Works Registration Claiming Tool Individual Registration Tool B…" at bounding box center [66, 186] width 132 height 275
click at [40, 81] on span "Catalog" at bounding box center [40, 85] width 27 height 10
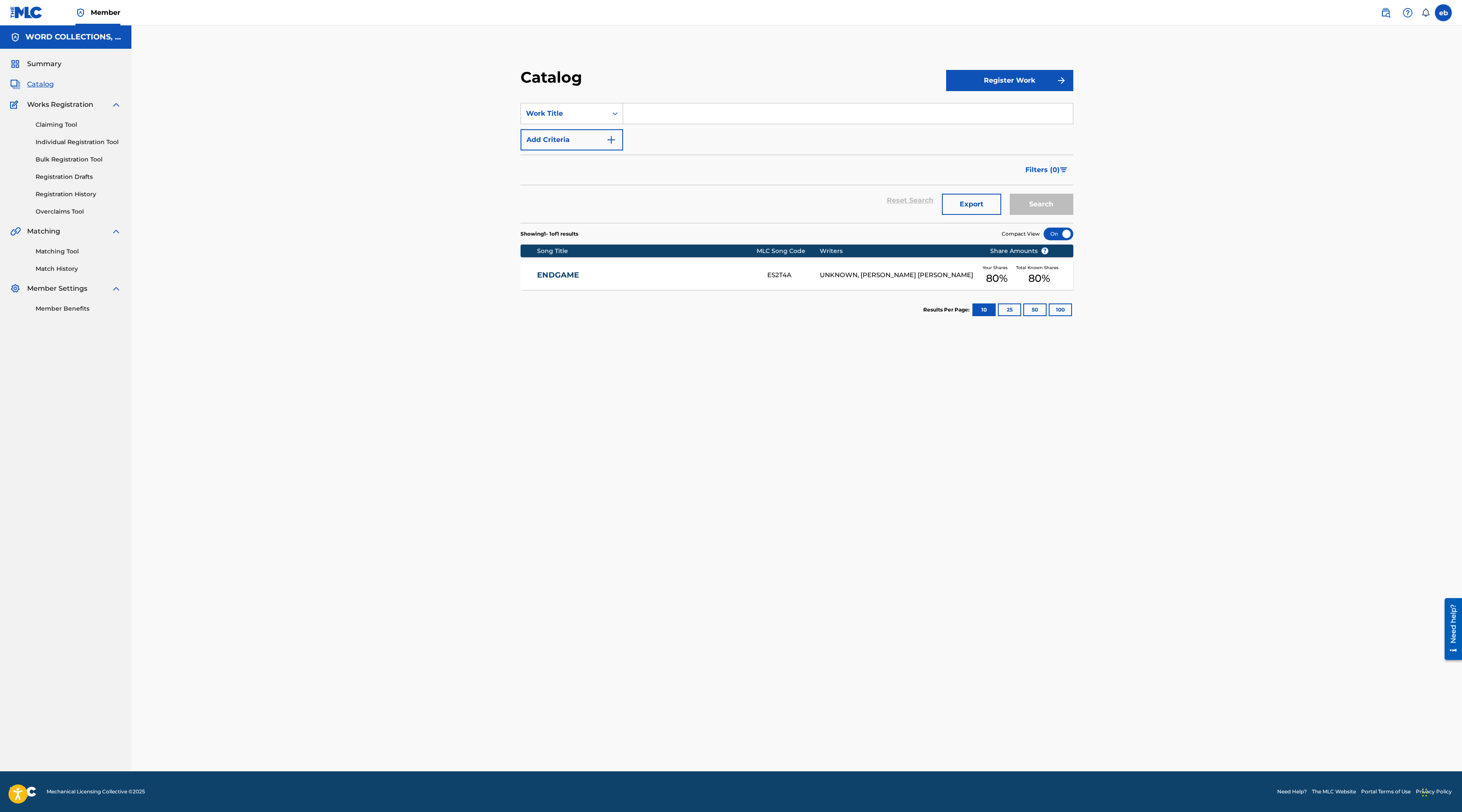
click at [661, 113] on input "Search Form" at bounding box center [848, 113] width 449 height 20
click at [564, 115] on div "Work Title" at bounding box center [564, 113] width 76 height 10
click at [569, 195] on div "Artist" at bounding box center [572, 198] width 102 height 21
click at [636, 116] on input "Search Form" at bounding box center [848, 113] width 449 height 20
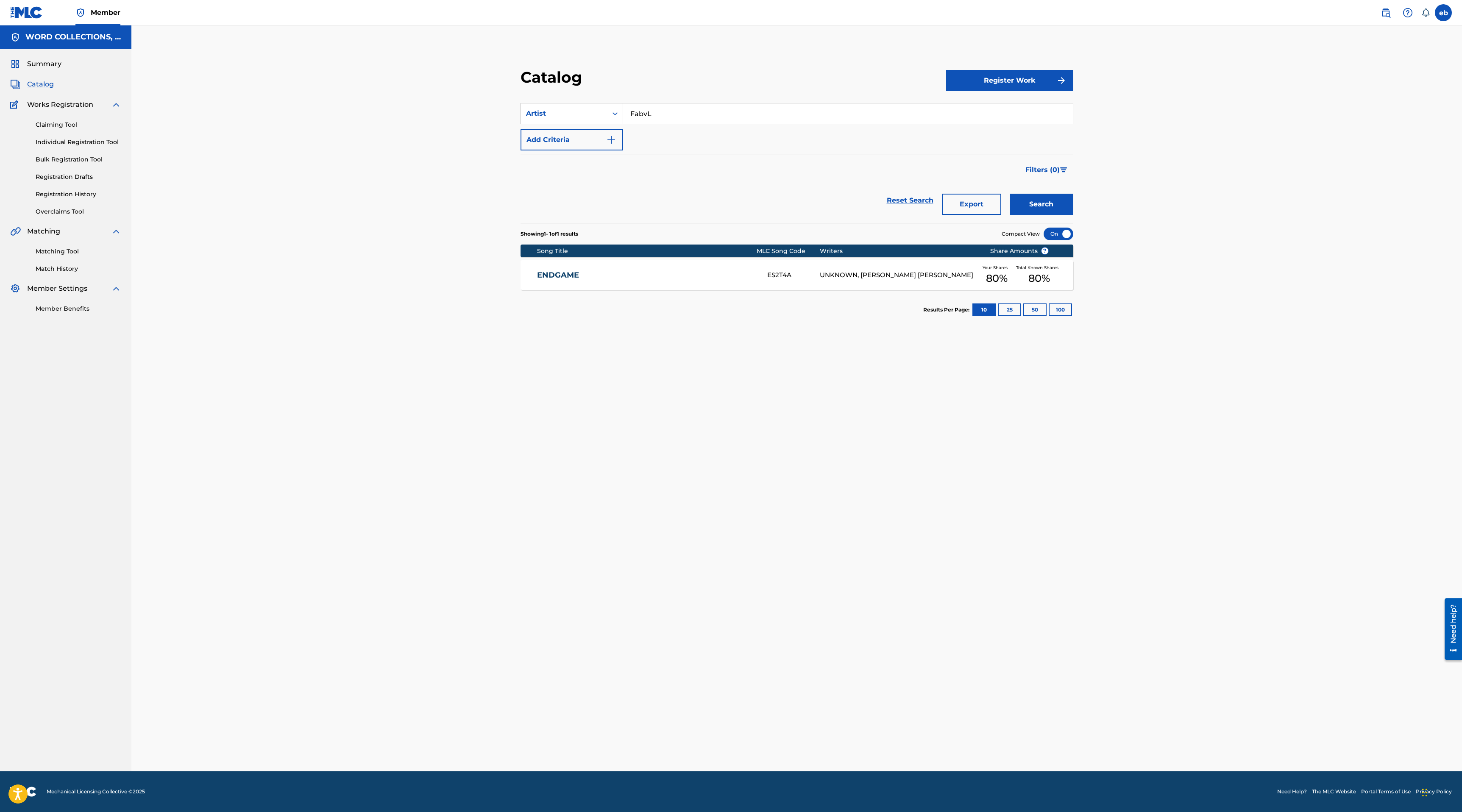
type input "FabvL"
click at [1010, 193] on button "Search" at bounding box center [1041, 204] width 64 height 21
click at [553, 96] on section "SearchWithCriteriab0a4e938-1efd-4400-93ba-b319278bd841 Artist FabvL Add Criteri…" at bounding box center [797, 158] width 553 height 130
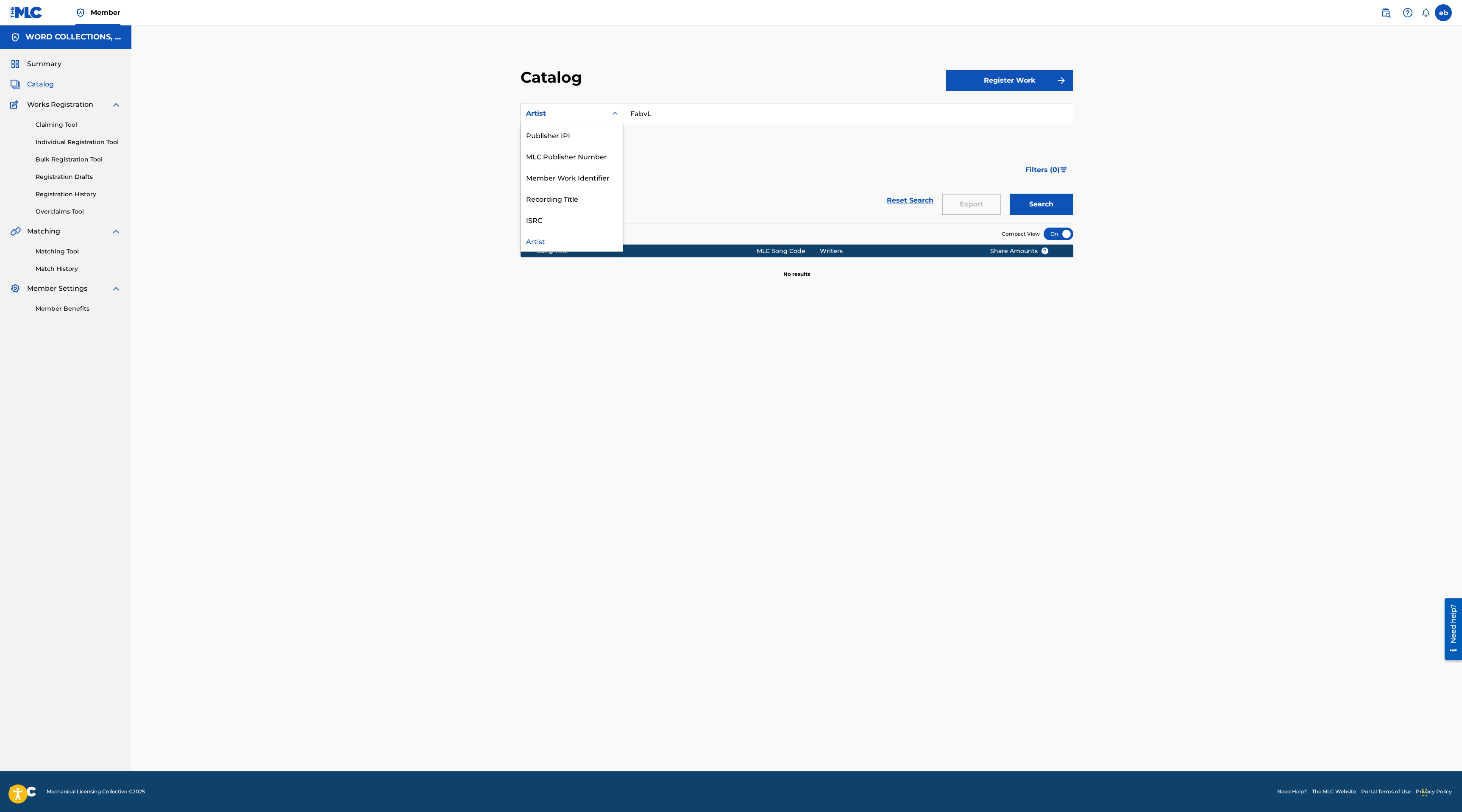
click at [553, 115] on div "Artist" at bounding box center [564, 113] width 76 height 10
click at [577, 159] on div "Writer Name" at bounding box center [572, 155] width 102 height 21
click at [657, 112] on input "Search Form" at bounding box center [848, 113] width 449 height 20
type input "[PERSON_NAME] [PERSON_NAME]"
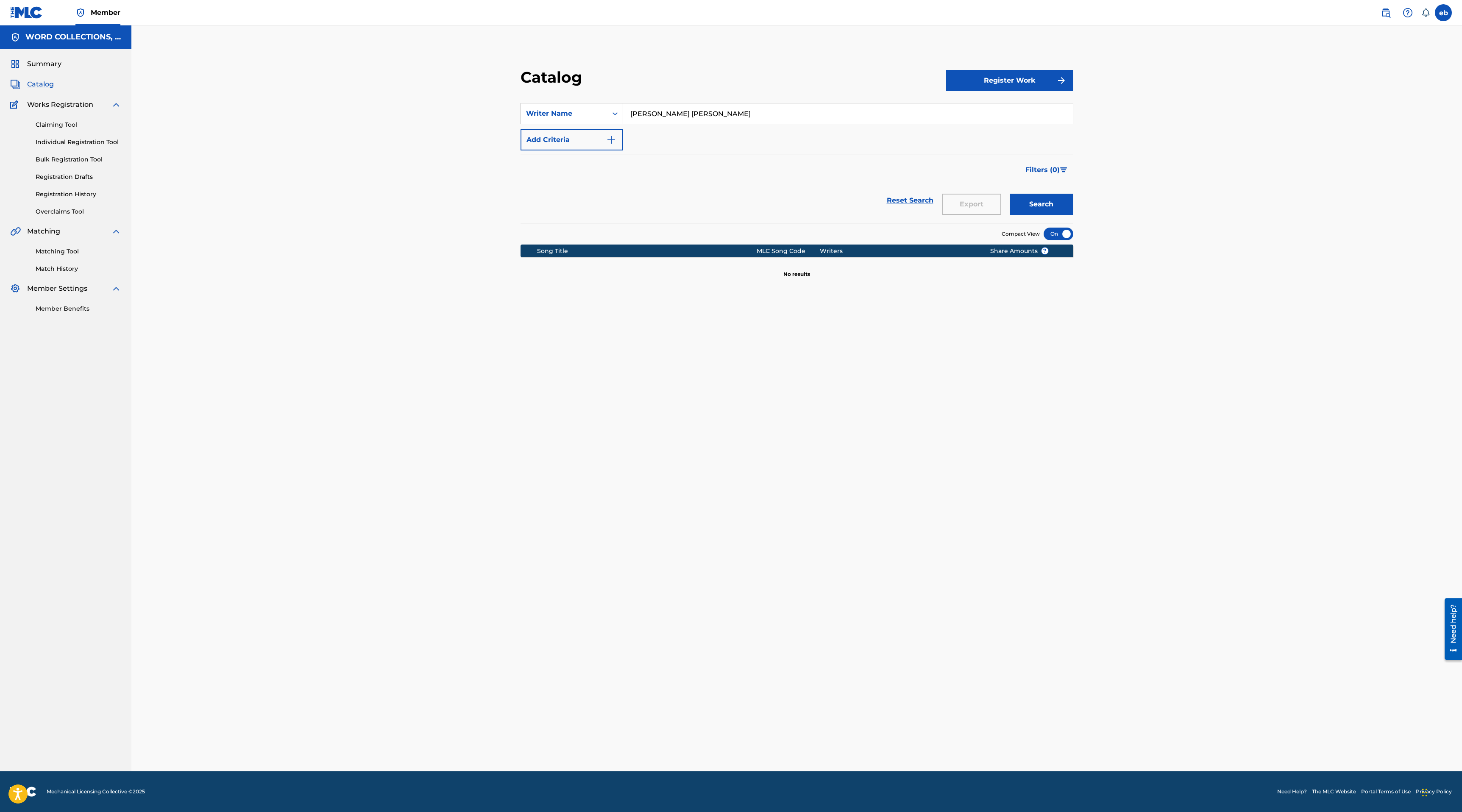
click at [1010, 193] on button "Search" at bounding box center [1041, 204] width 64 height 21
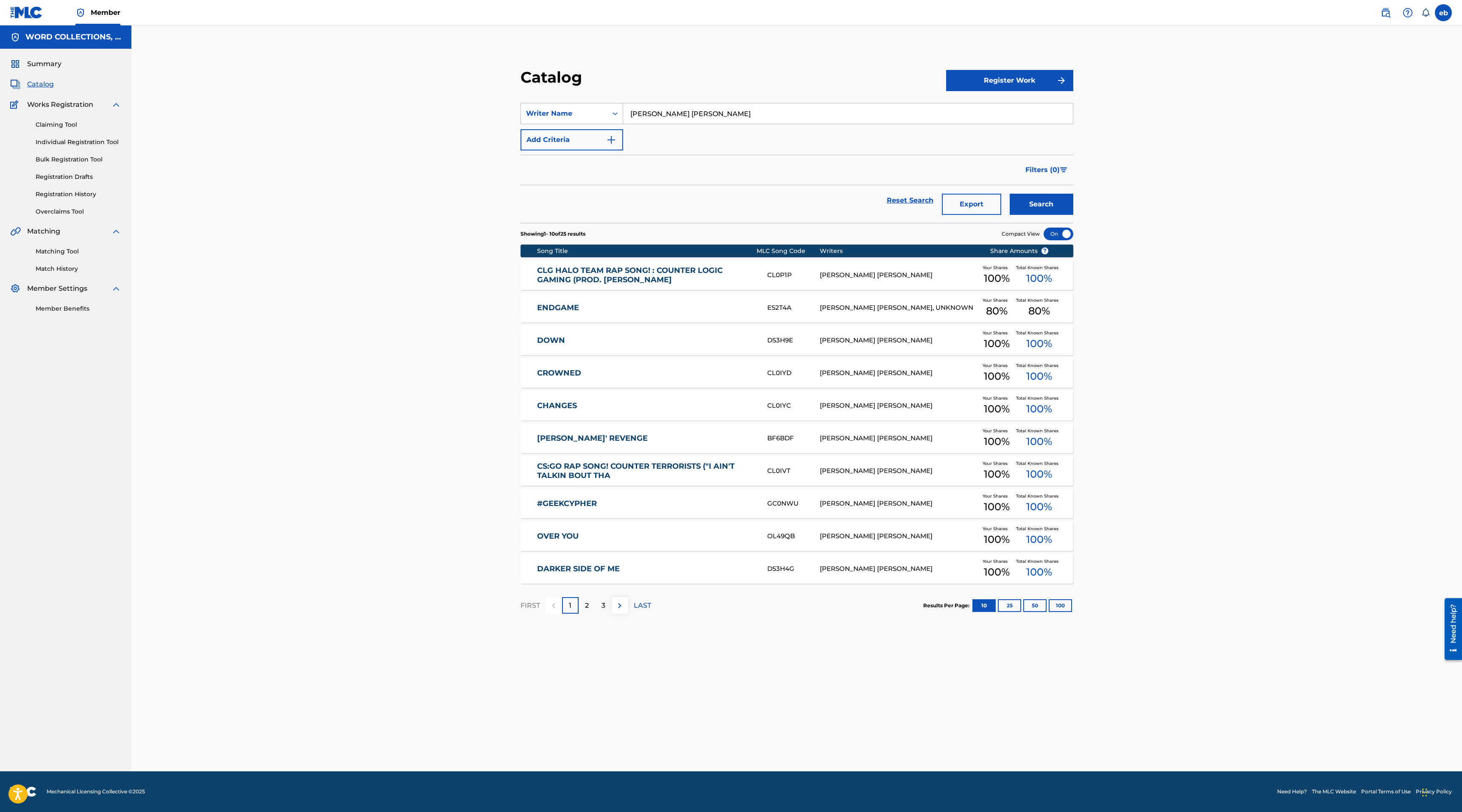
click at [570, 503] on link "#GEEKCYPHER" at bounding box center [646, 503] width 219 height 10
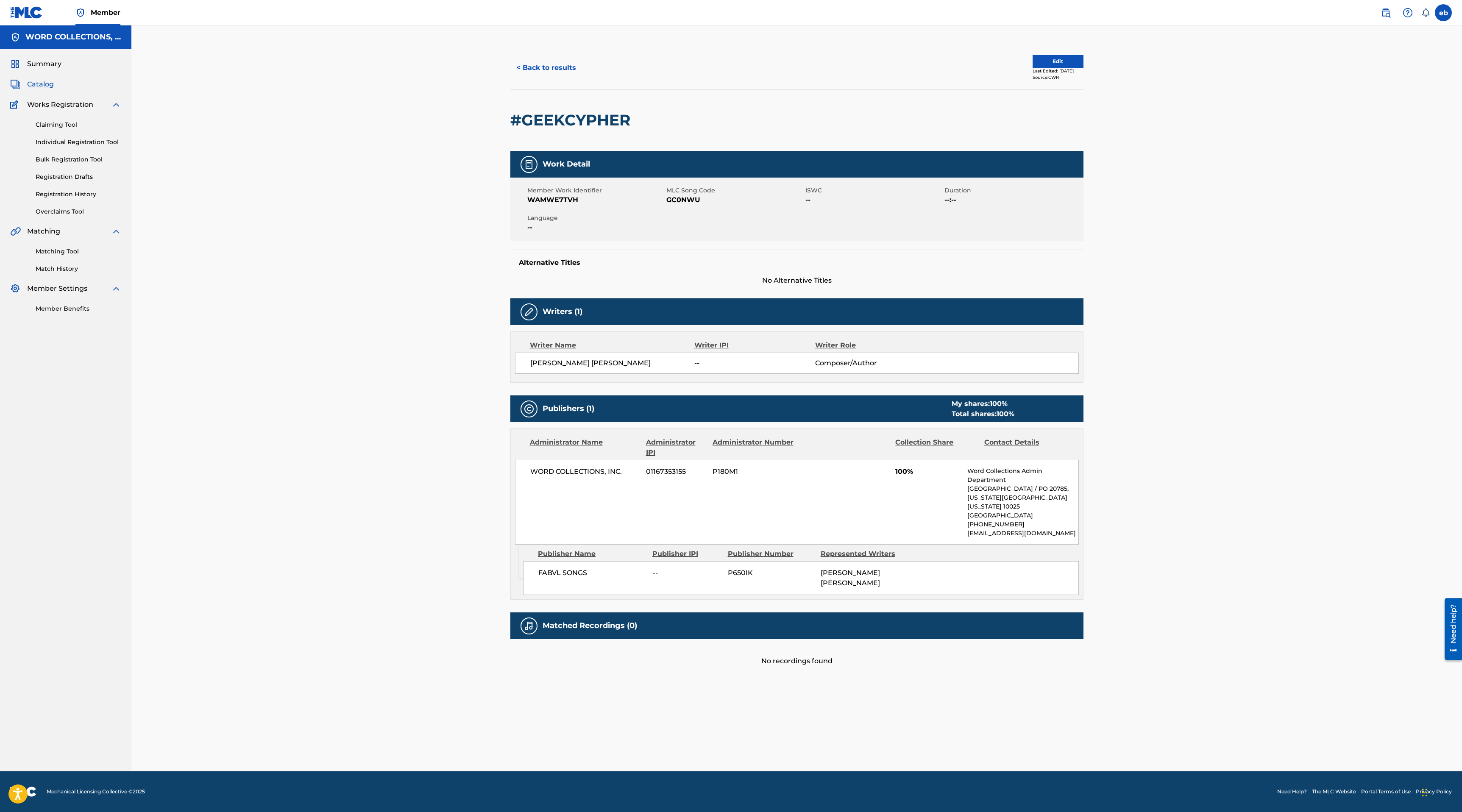
click at [684, 201] on span "GC0NWU" at bounding box center [734, 200] width 137 height 10
copy span "GC0NWU"
click at [60, 254] on link "Matching Tool" at bounding box center [78, 251] width 86 height 9
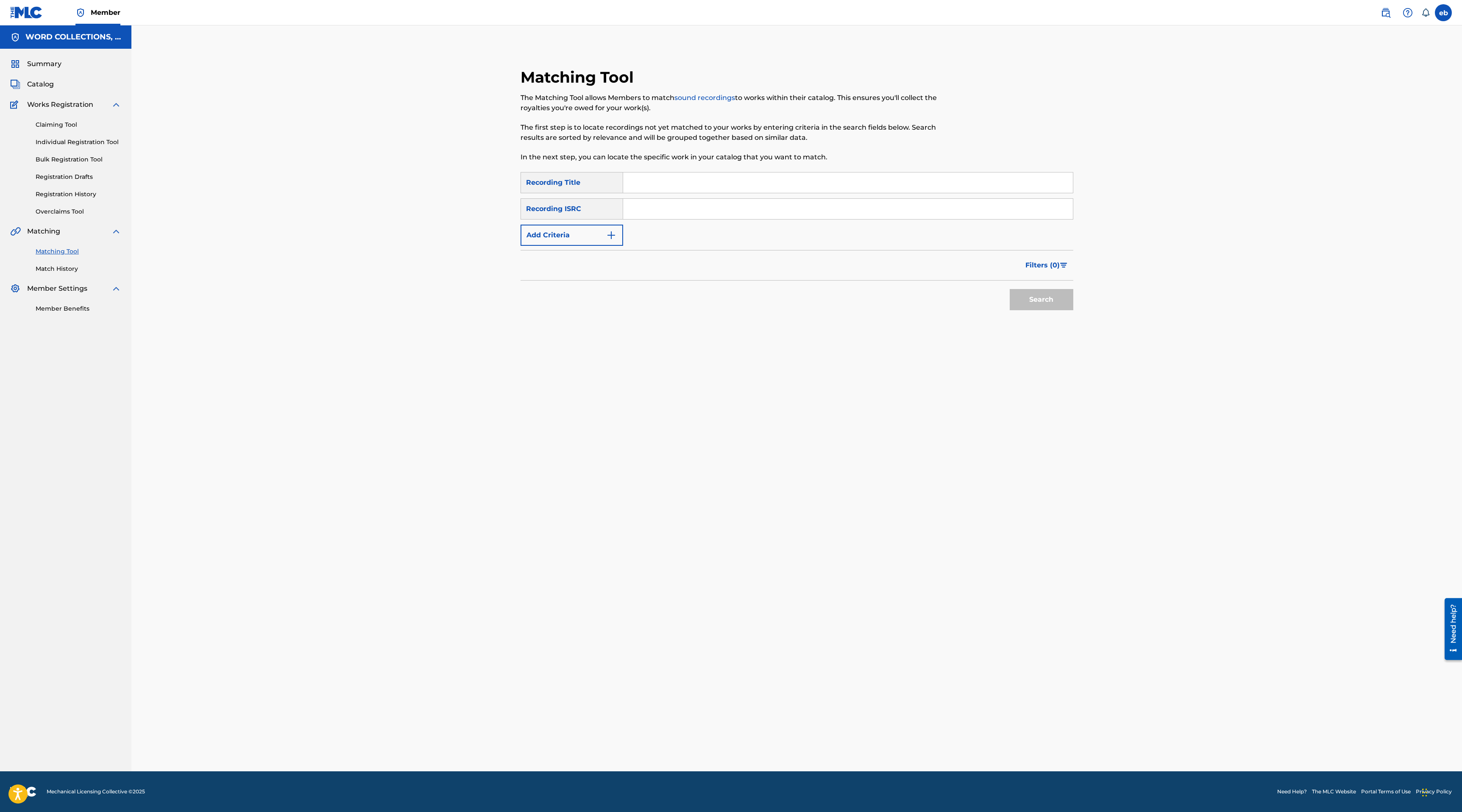
click at [687, 186] on input "Search Form" at bounding box center [848, 183] width 449 height 20
type input "Geekcypher"
click at [1010, 289] on button "Search" at bounding box center [1041, 299] width 64 height 21
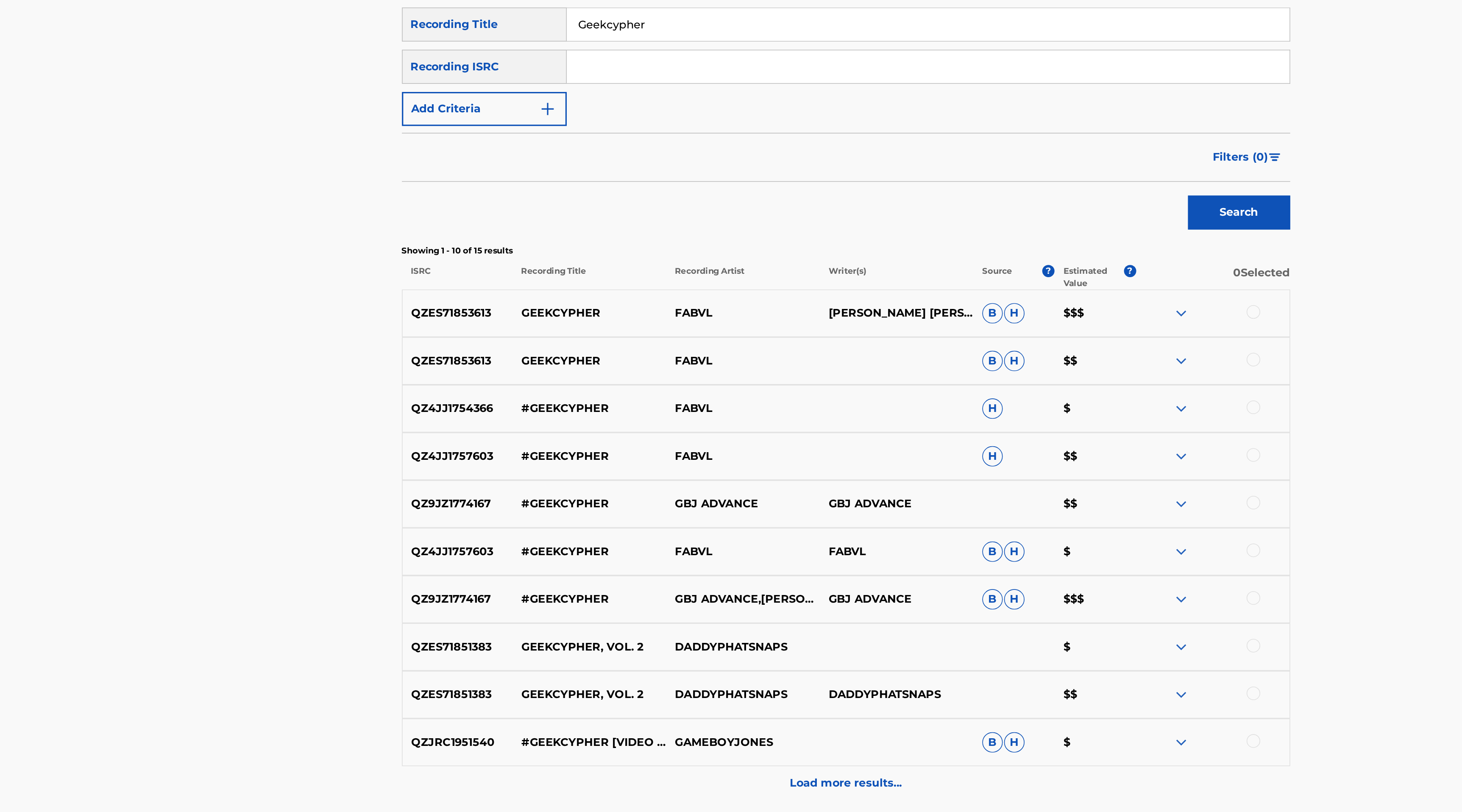
click at [999, 481] on div at bounding box center [1025, 481] width 95 height 10
click at [1003, 481] on img at bounding box center [1006, 481] width 10 height 10
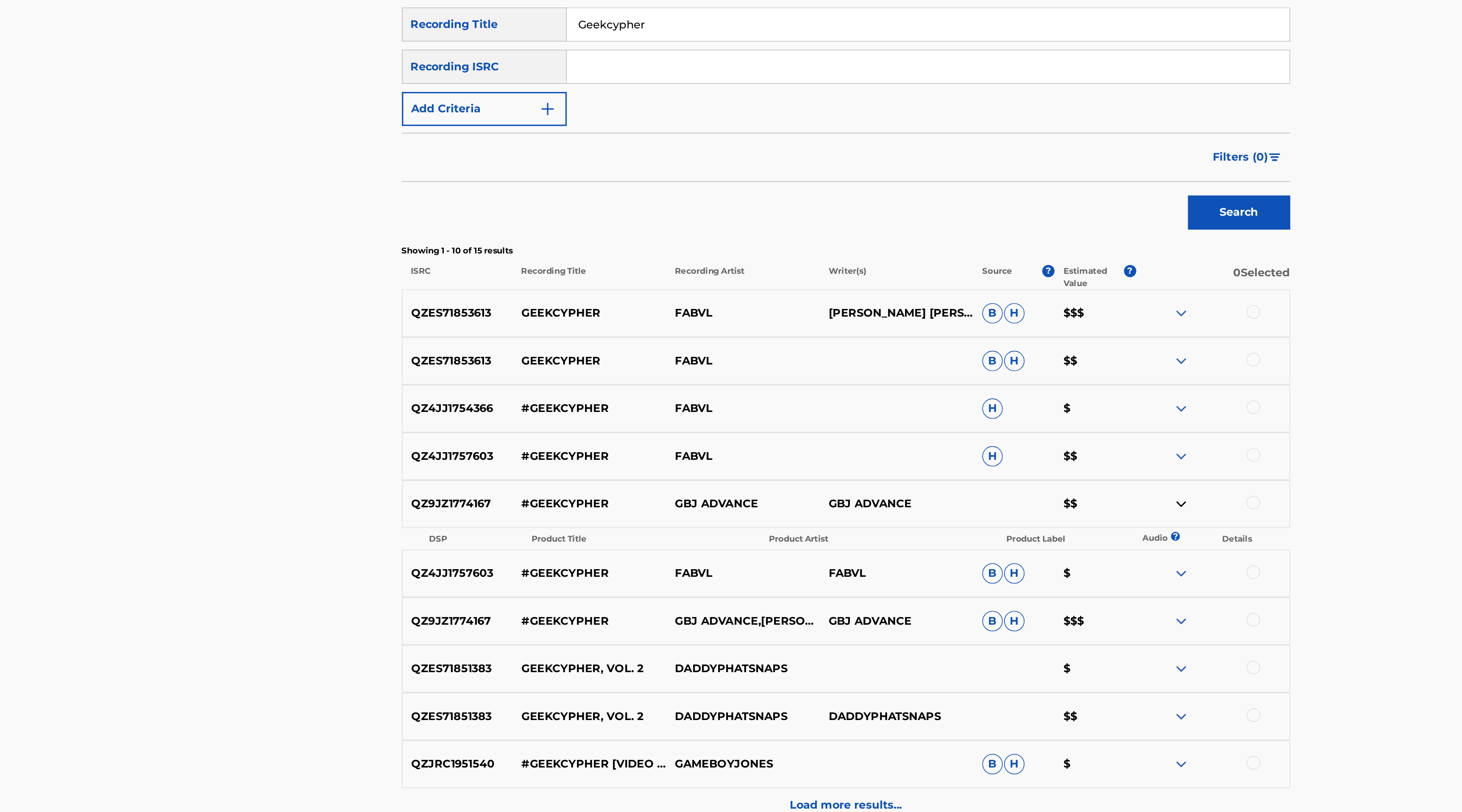
click at [1003, 481] on img at bounding box center [1006, 481] width 10 height 10
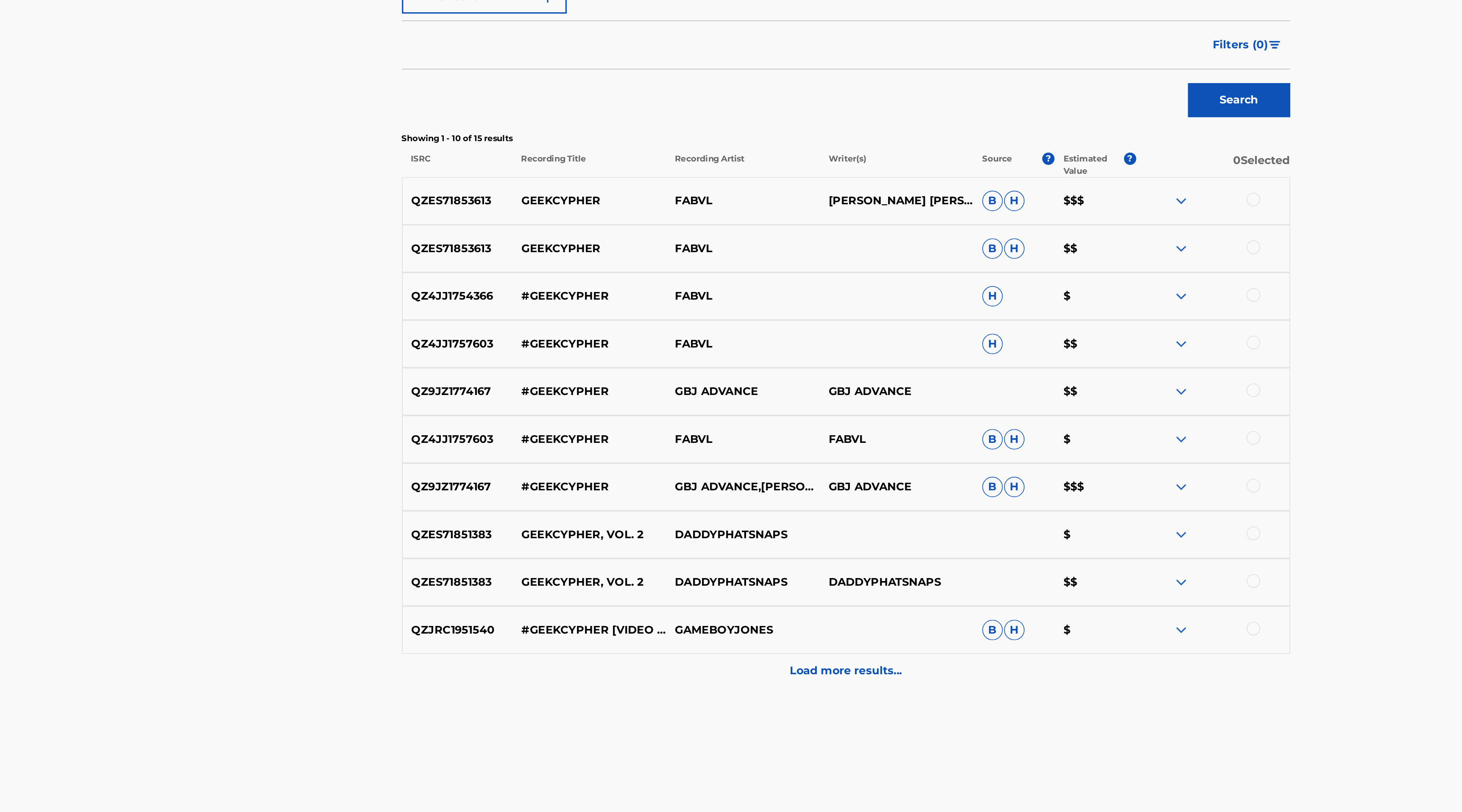
click at [792, 660] on div "Load more results..." at bounding box center [797, 654] width 553 height 21
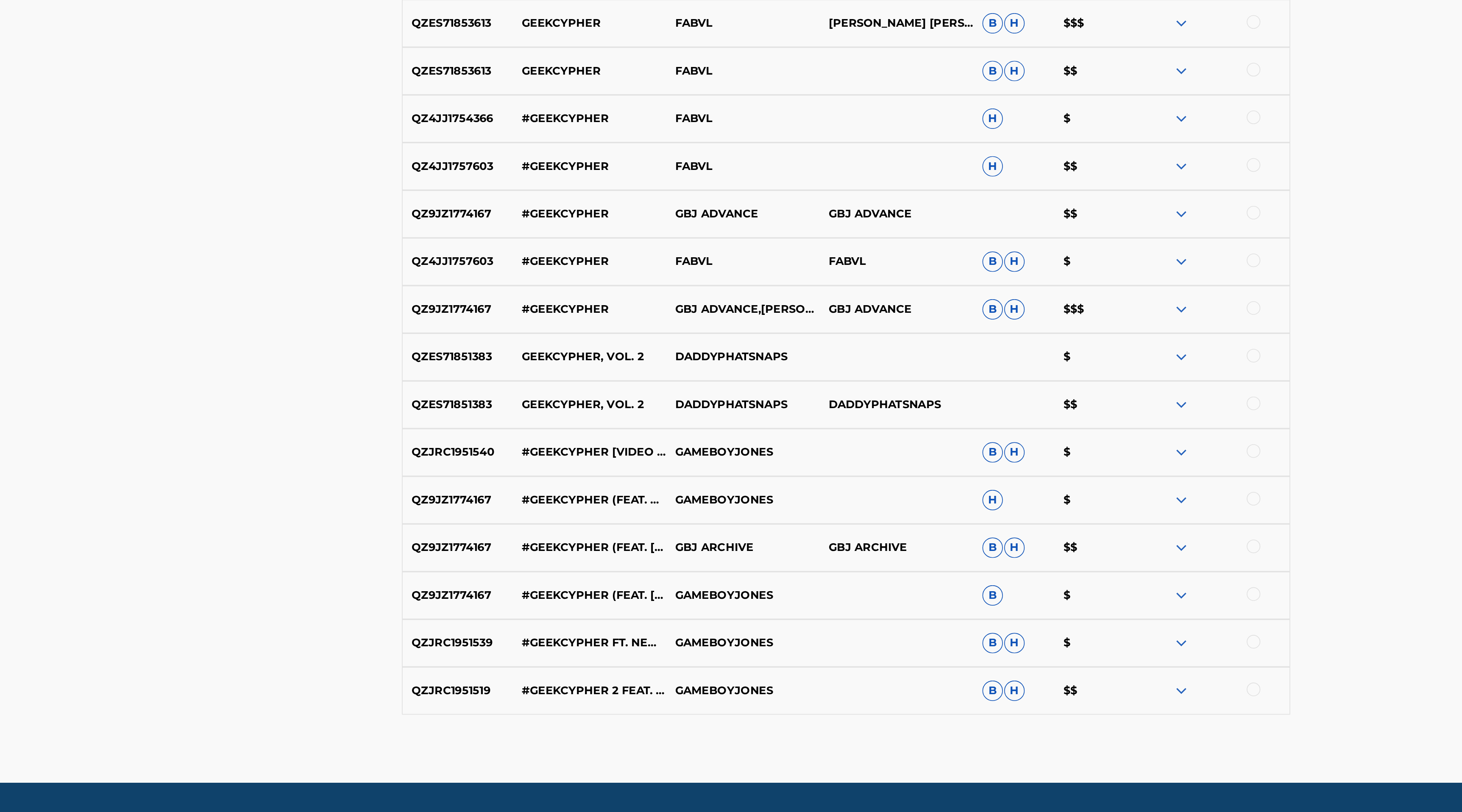
scroll to position [41, 0]
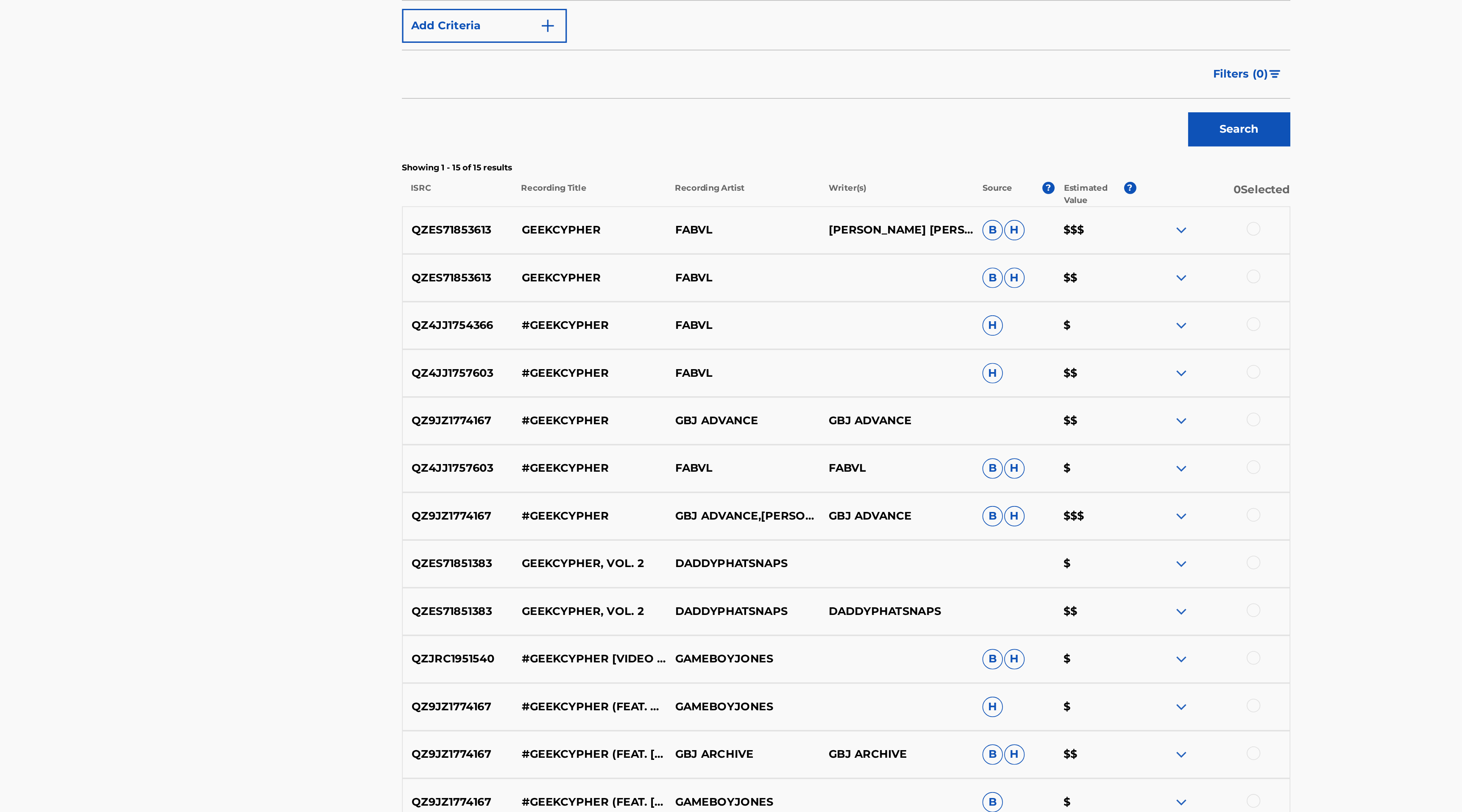
click at [1051, 319] on div at bounding box center [1050, 321] width 9 height 9
click at [1053, 349] on div at bounding box center [1050, 350] width 9 height 9
click at [1048, 381] on div at bounding box center [1050, 380] width 9 height 9
click at [1052, 411] on div at bounding box center [1050, 410] width 9 height 9
click at [1050, 468] on div at bounding box center [1050, 469] width 9 height 9
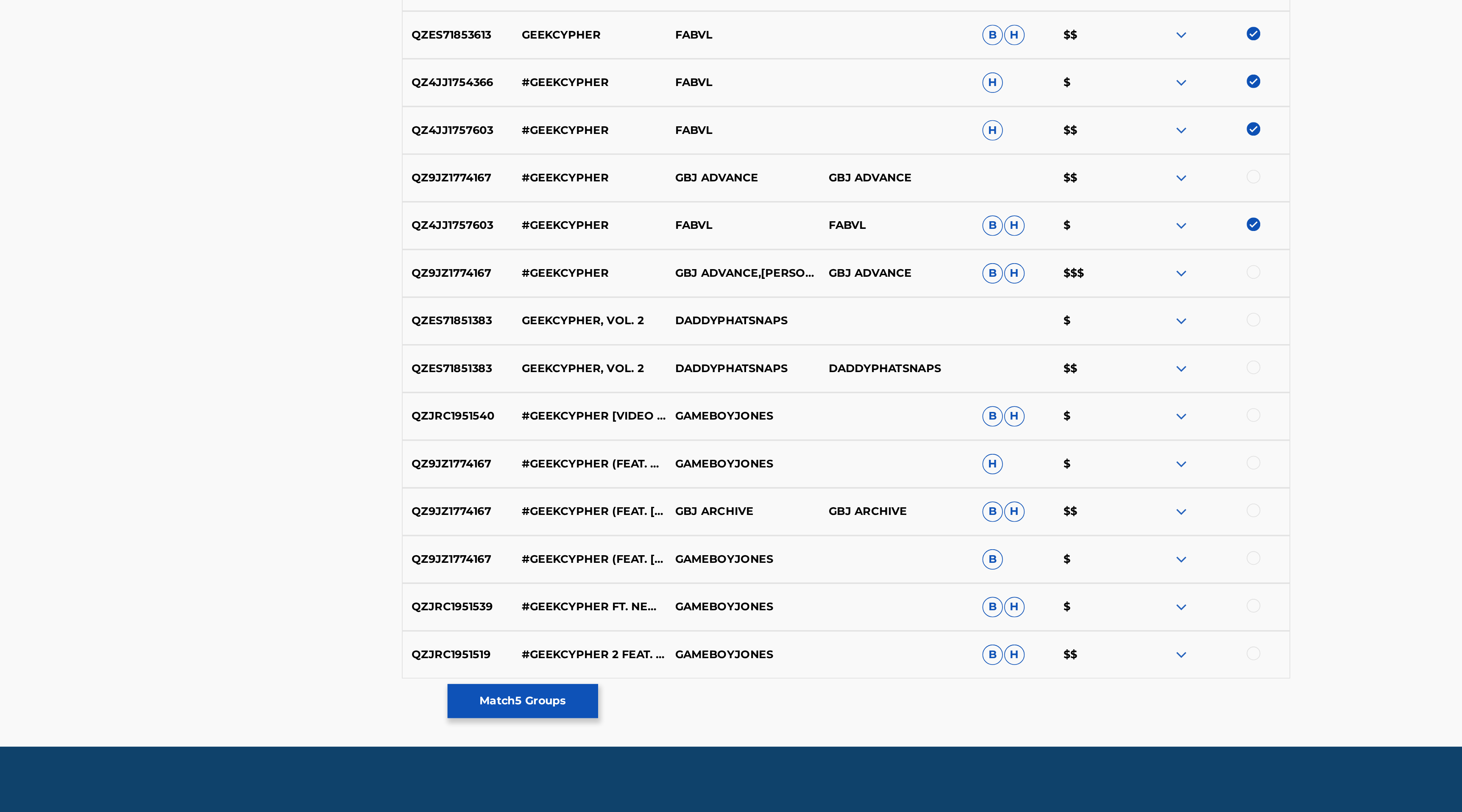
scroll to position [64, 0]
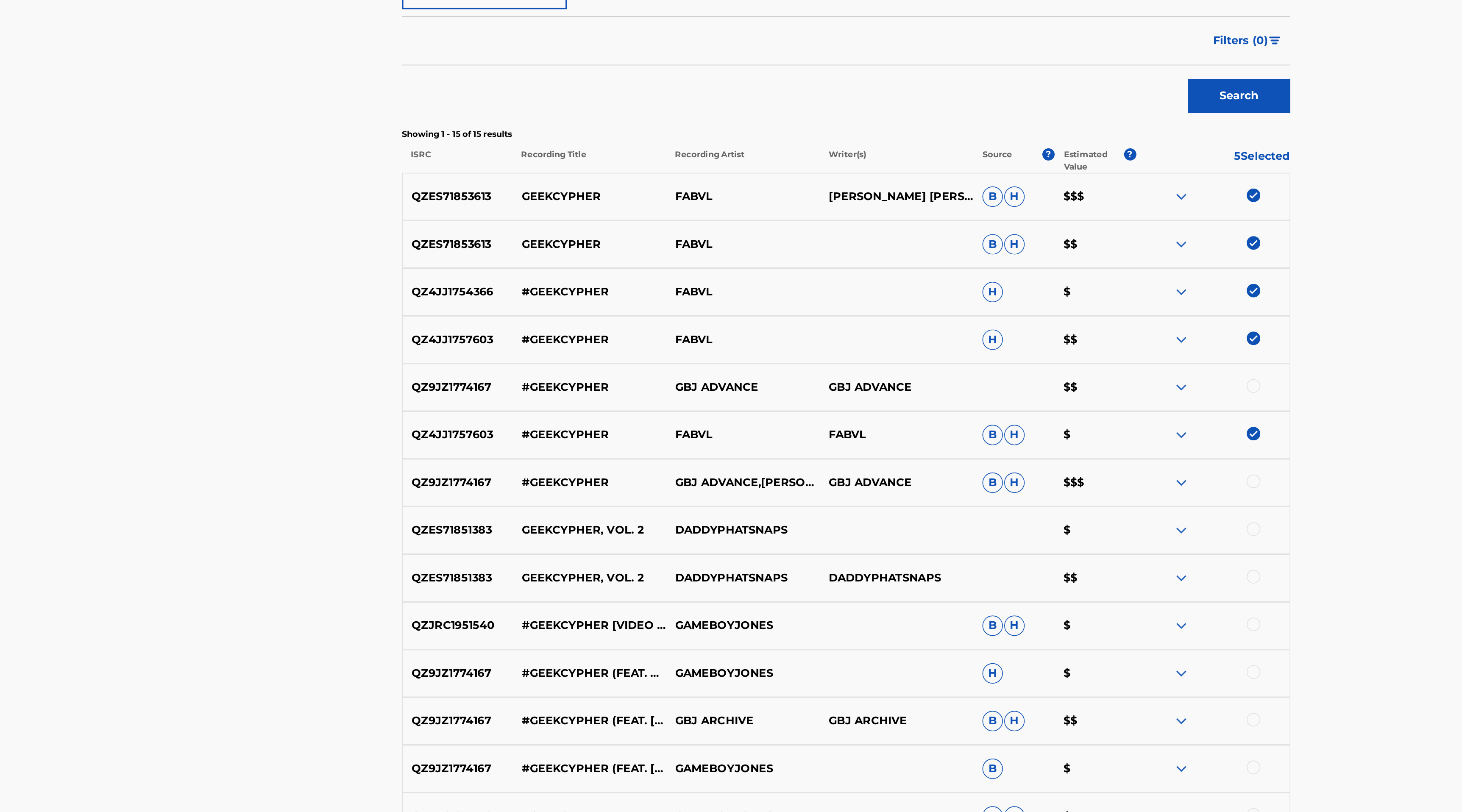
click at [1007, 298] on img at bounding box center [1006, 299] width 10 height 10
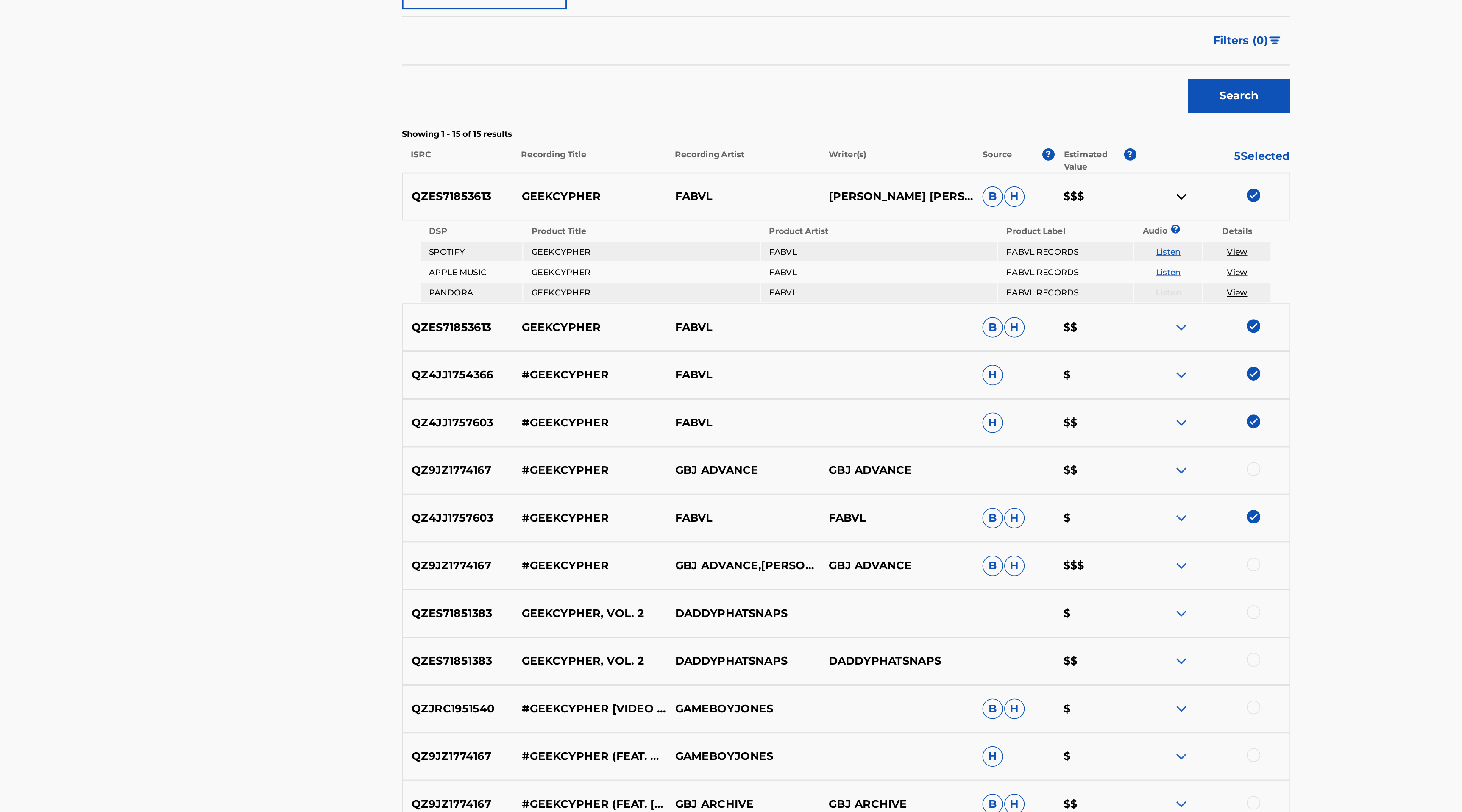
click at [1007, 298] on img at bounding box center [1006, 299] width 10 height 10
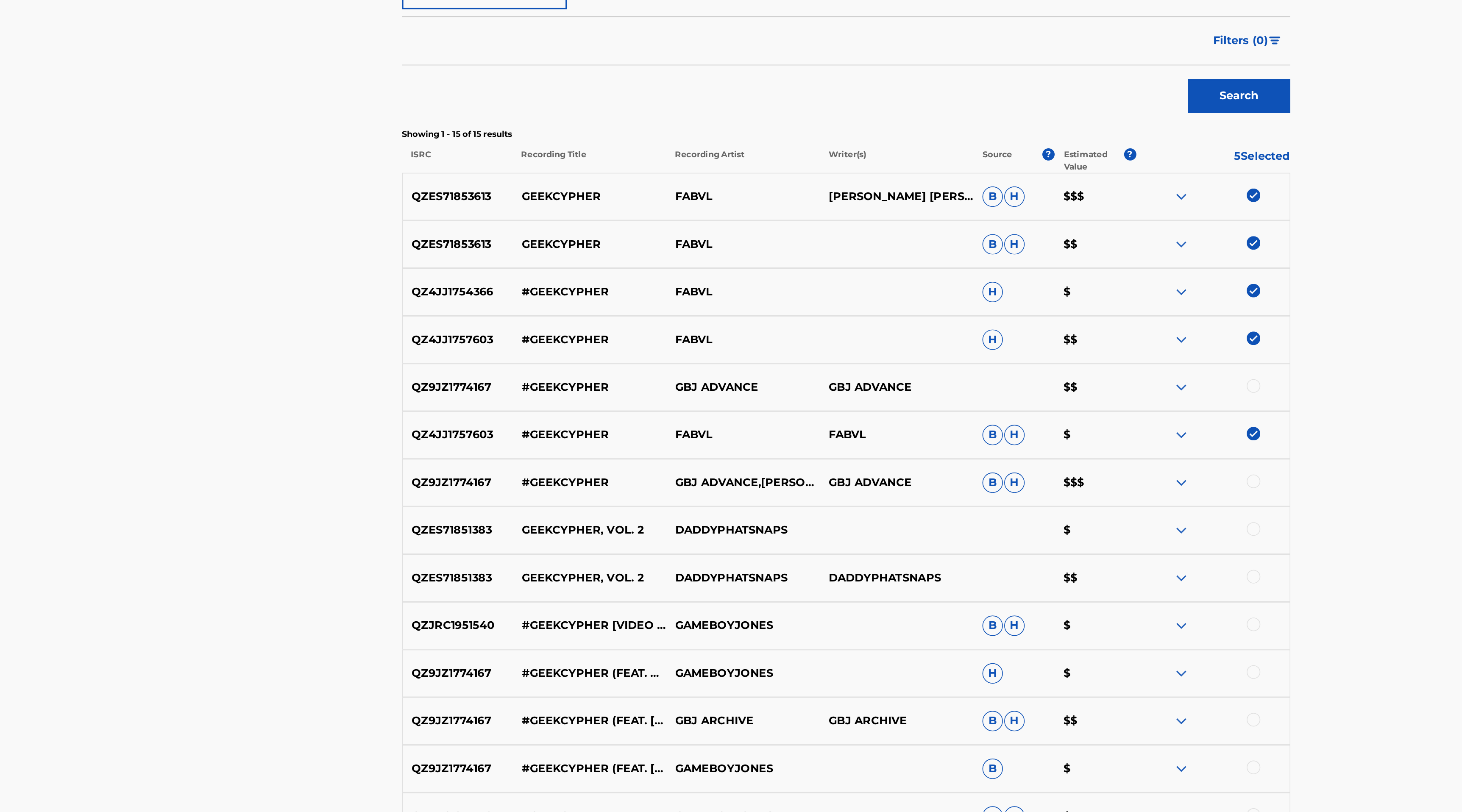
click at [1012, 326] on div at bounding box center [1025, 329] width 95 height 10
click at [1005, 327] on img at bounding box center [1006, 329] width 10 height 10
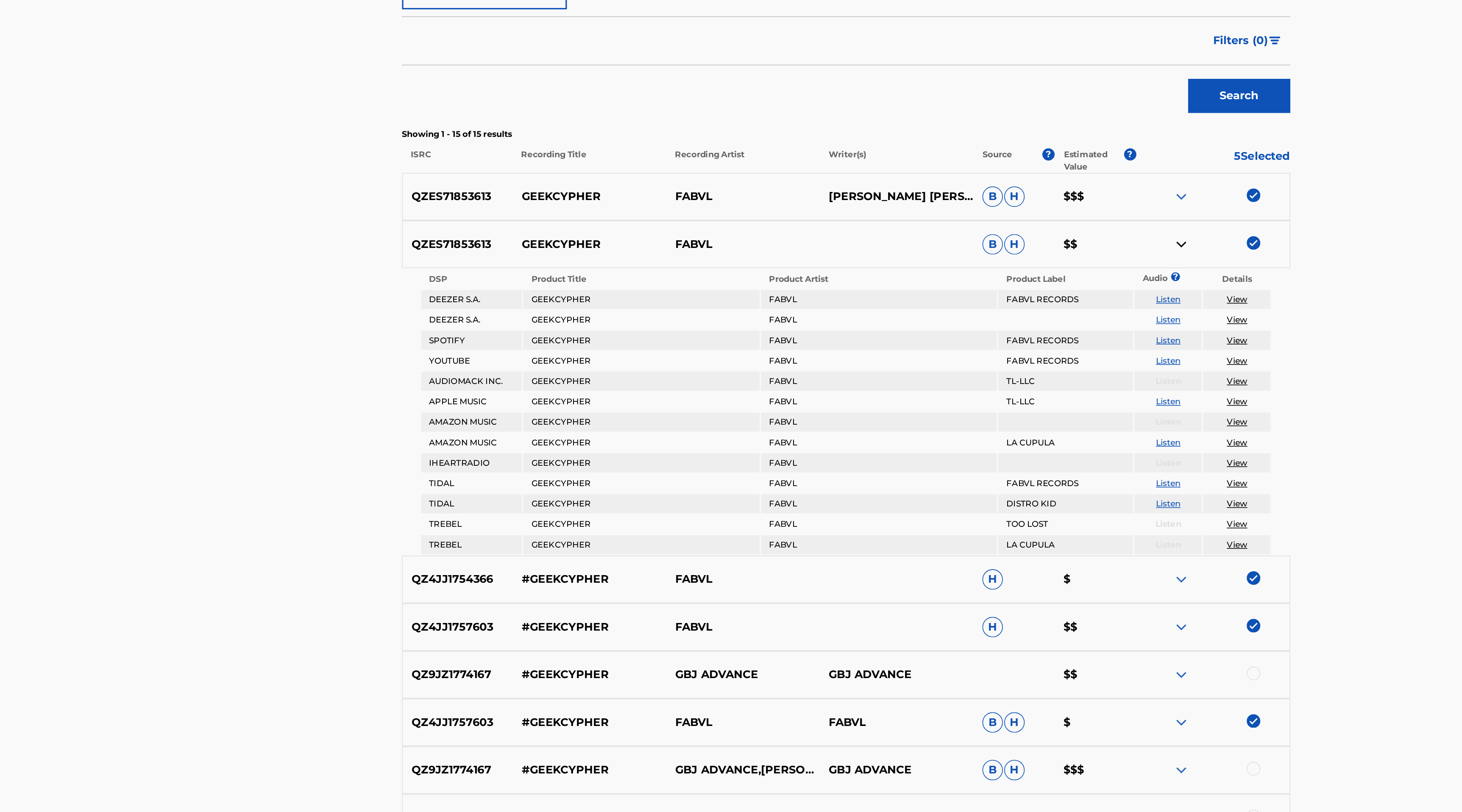
click at [1005, 327] on img at bounding box center [1006, 329] width 10 height 10
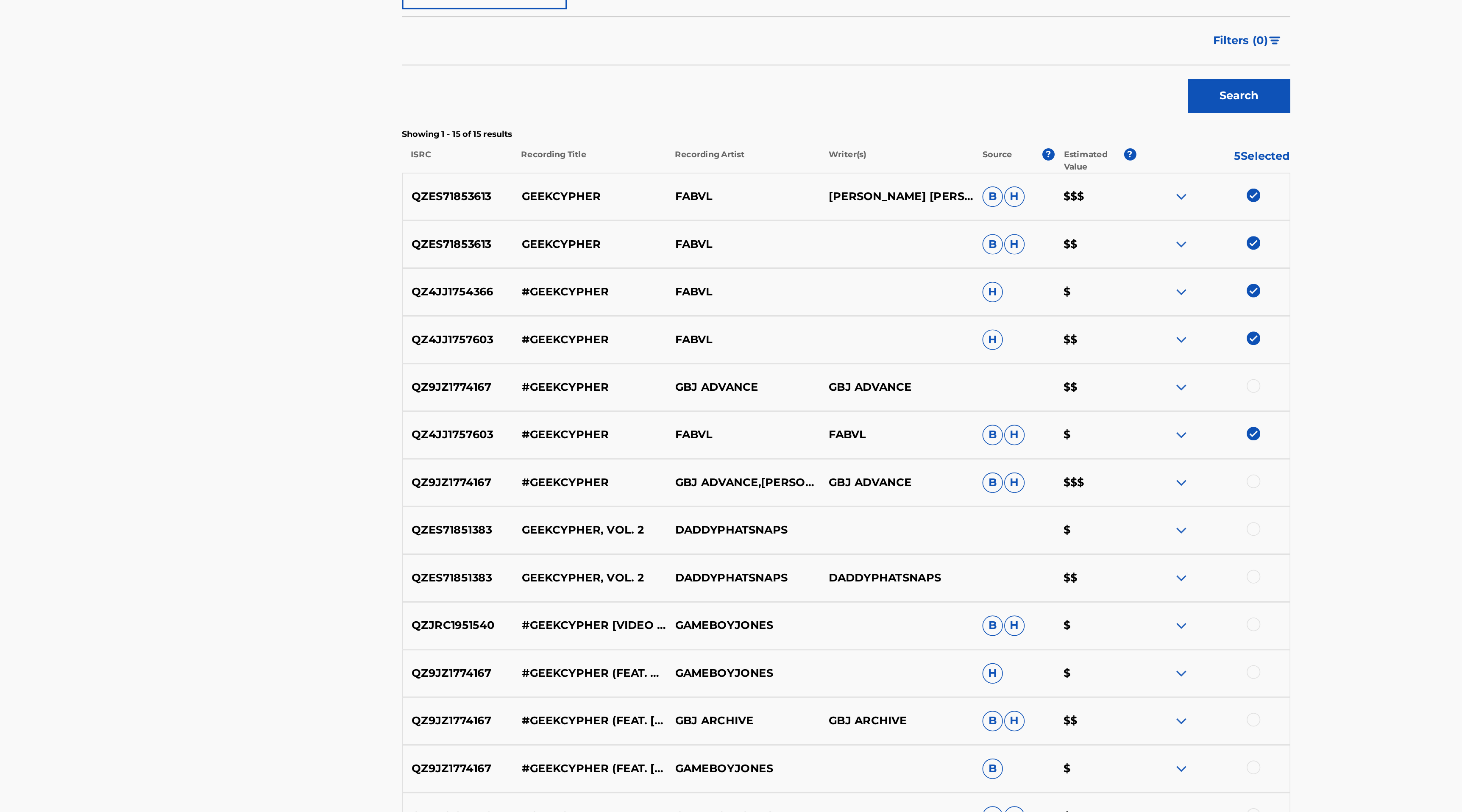
click at [1005, 365] on div "QZ4JJ1754366 #GEEKCYPHER FABVL H $" at bounding box center [797, 358] width 553 height 30
